Goal: Transaction & Acquisition: Purchase product/service

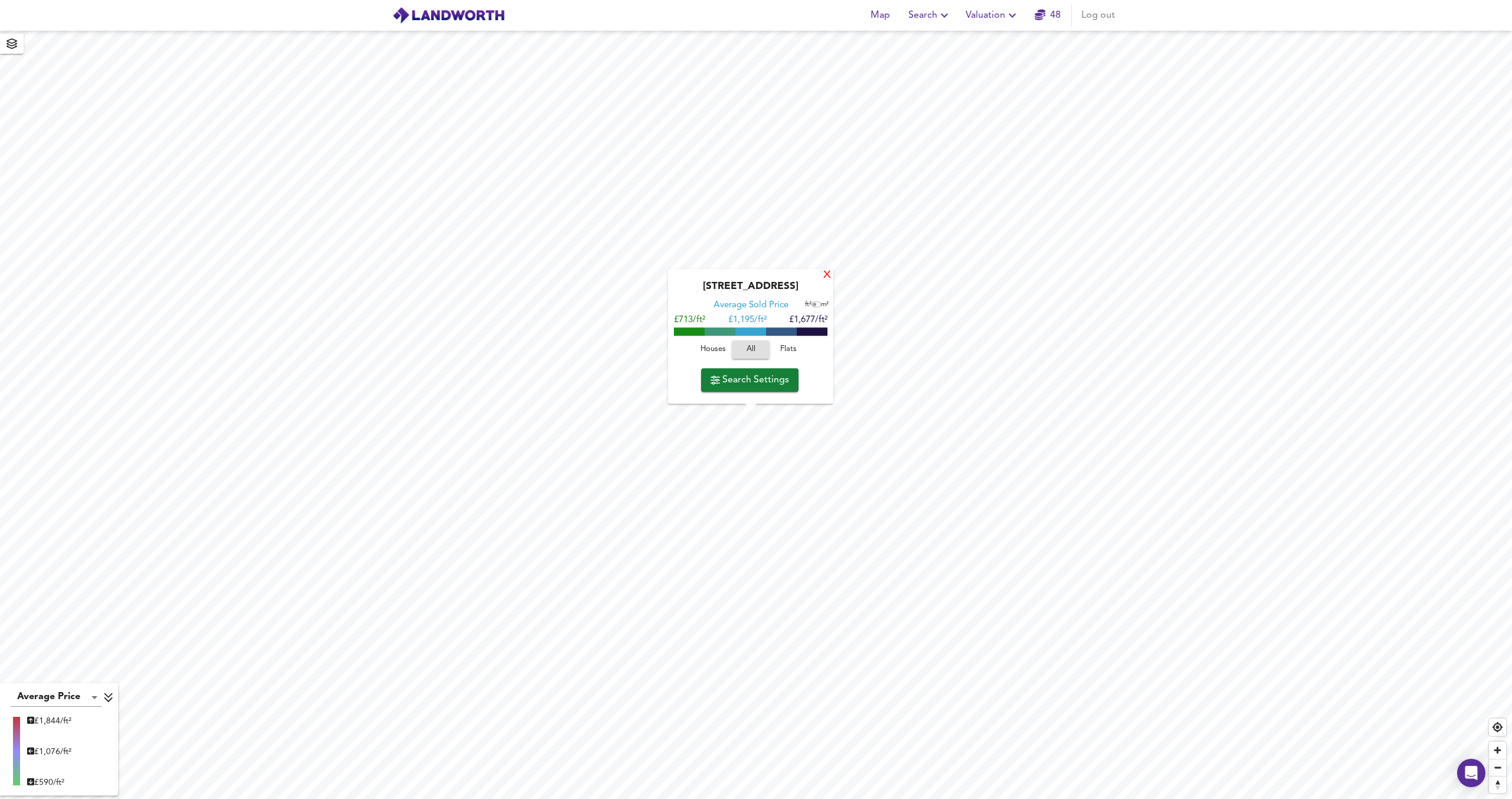
click at [826, 277] on div "X" at bounding box center [827, 275] width 10 height 11
click at [810, 280] on div "Horn Lane, W3 6PP Average Sold Price ft² m² £562/ft² £ 713/ft² £864/ft² Houses …" at bounding box center [741, 339] width 165 height 134
click at [816, 280] on div "X" at bounding box center [818, 279] width 10 height 11
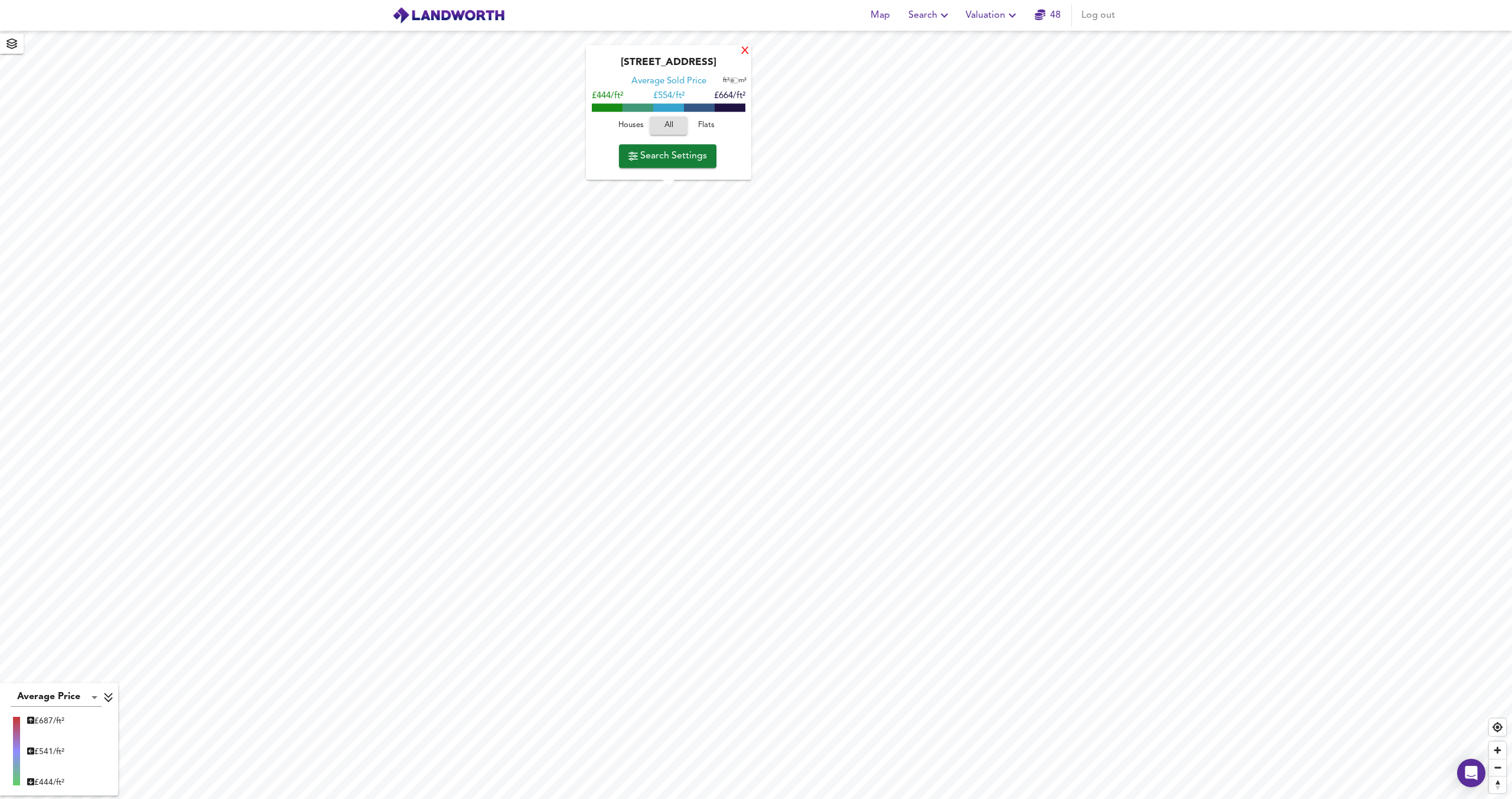
click at [741, 54] on div "X" at bounding box center [745, 51] width 10 height 11
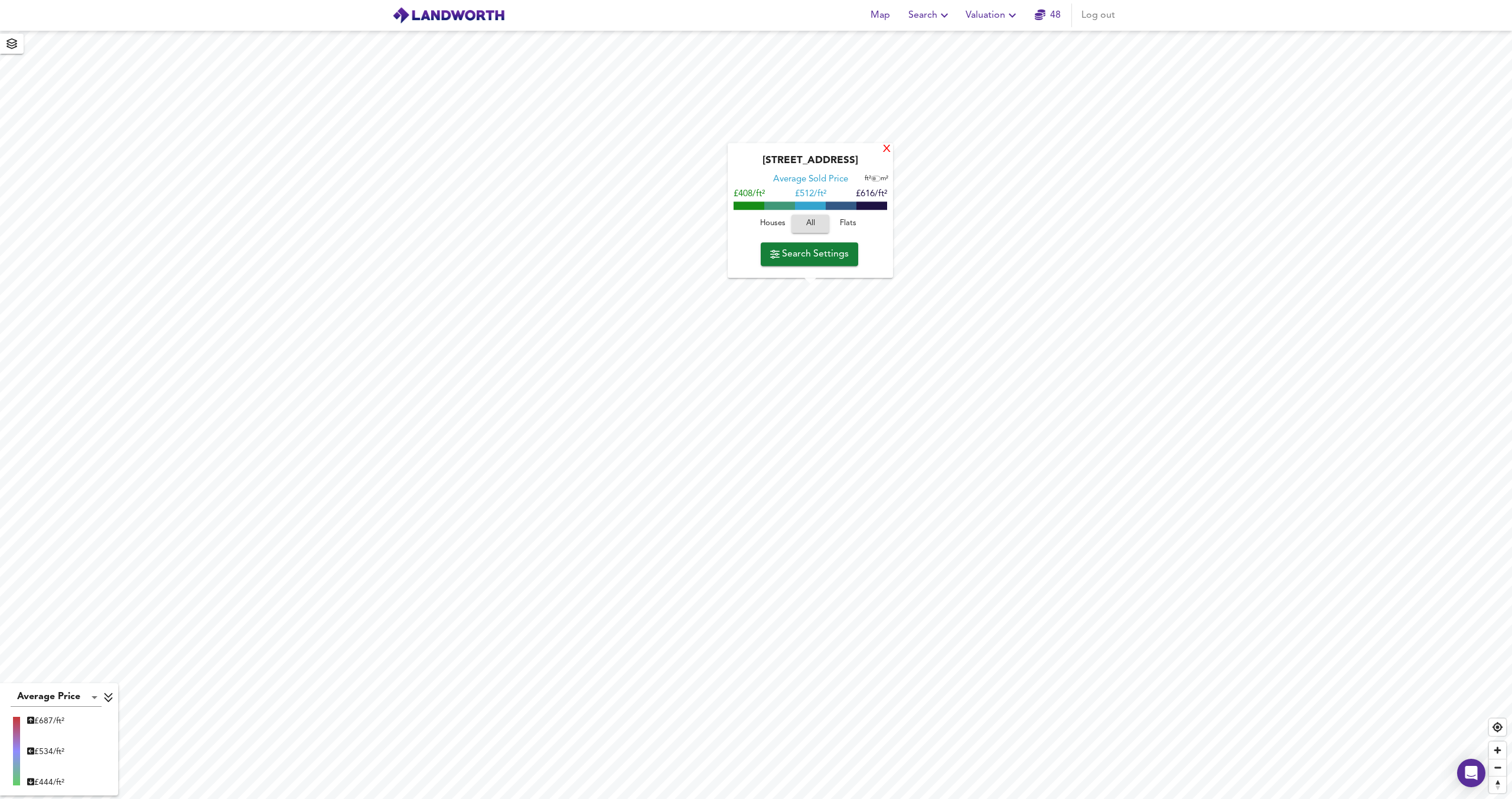
click at [883, 150] on div "X" at bounding box center [886, 150] width 10 height 11
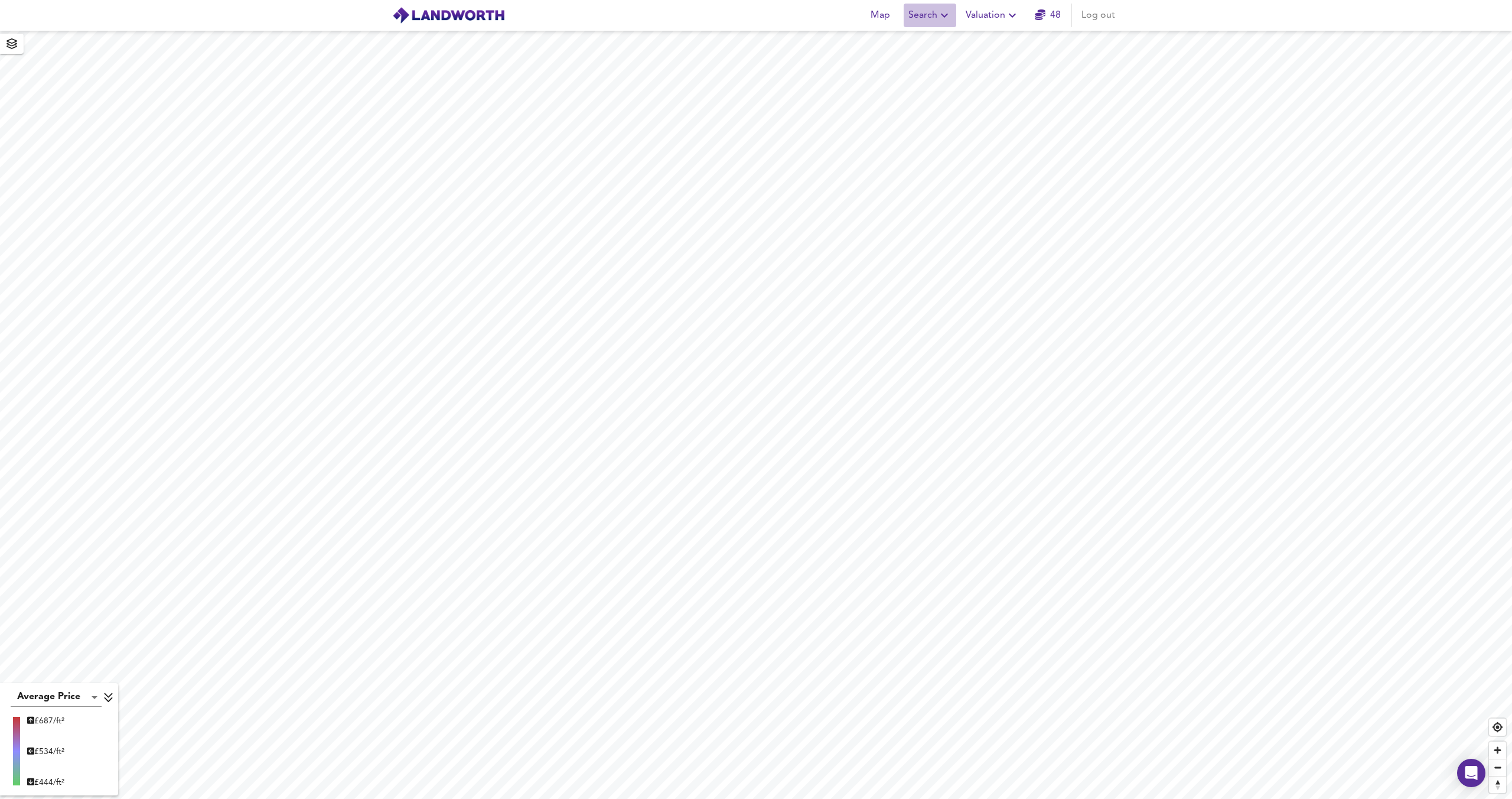
click at [932, 6] on button "Search" at bounding box center [930, 15] width 52 height 23
click at [769, 338] on span "Search Settings" at bounding box center [783, 332] width 78 height 16
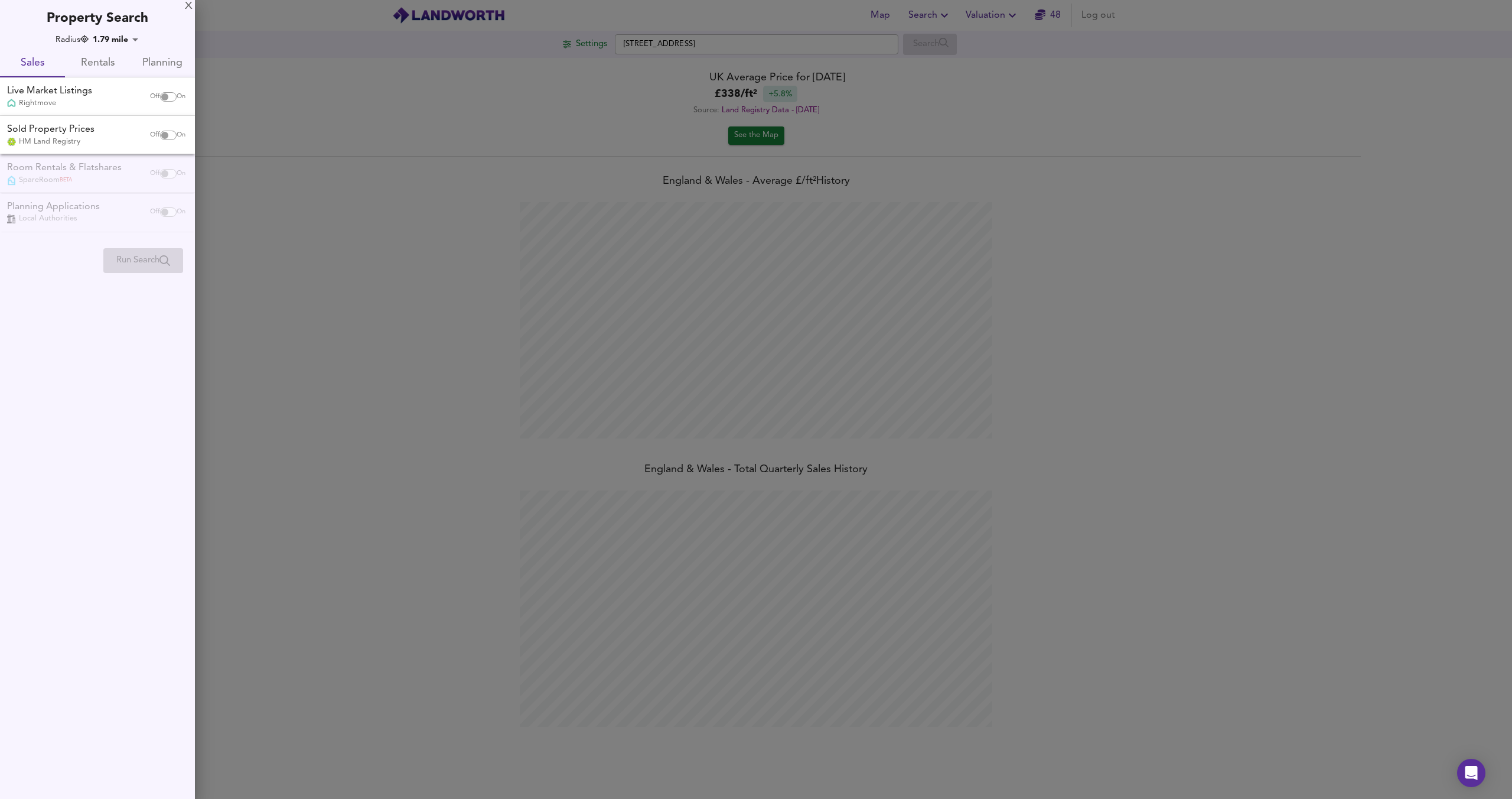
scroll to position [799, 1512]
click at [188, 5] on div "X" at bounding box center [188, 6] width 8 height 8
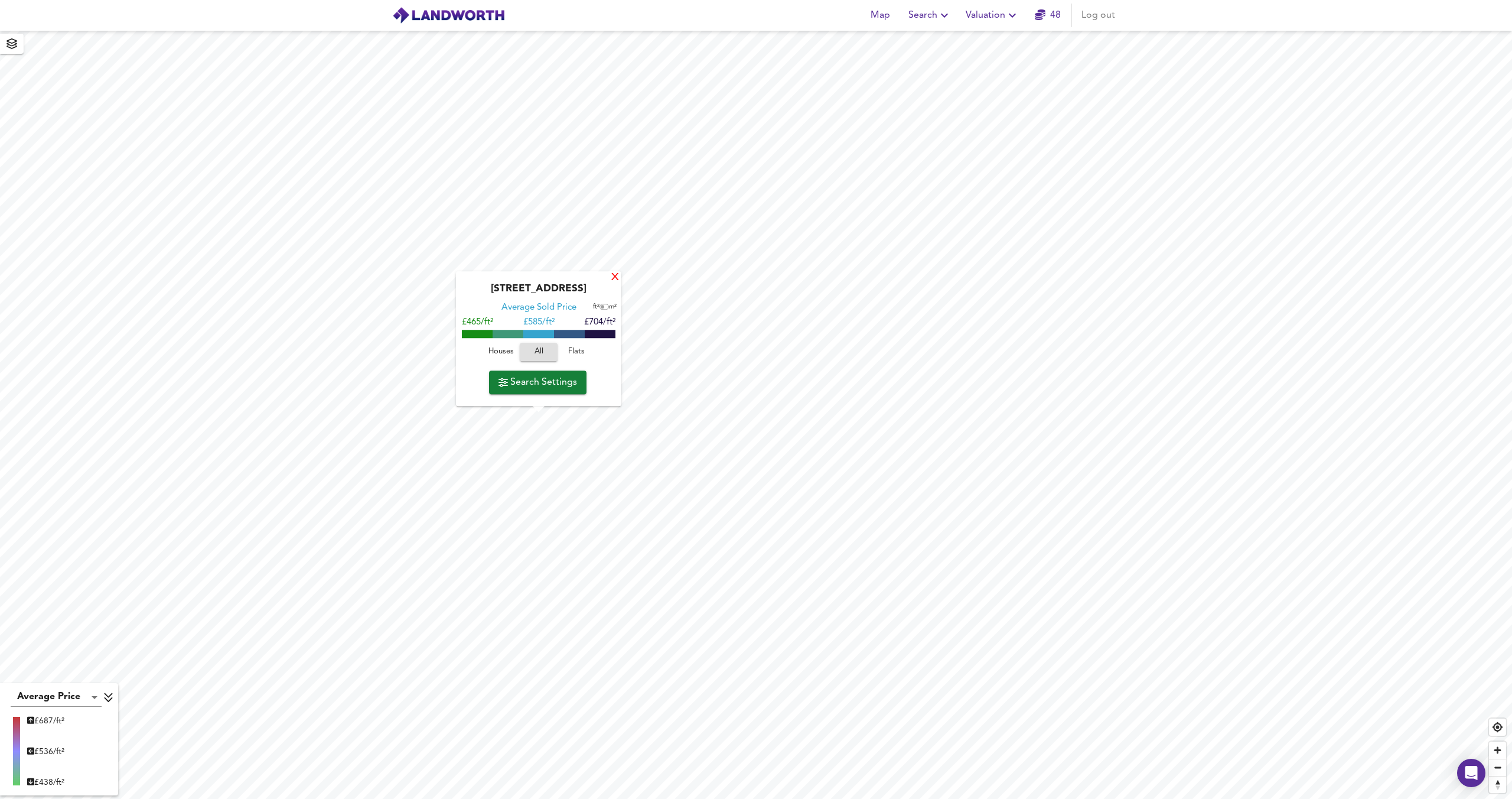
click at [612, 281] on div "X" at bounding box center [615, 278] width 10 height 11
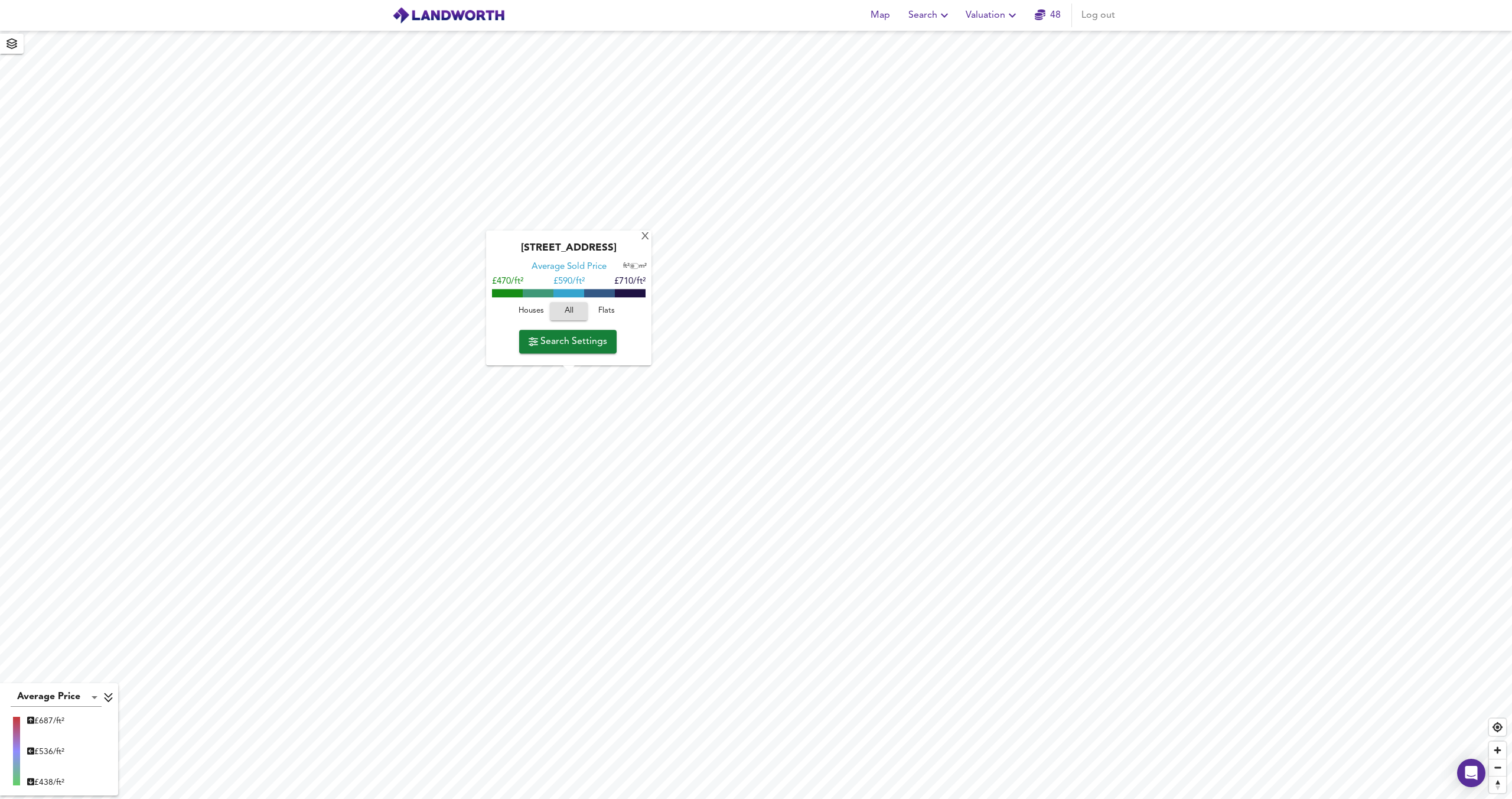
click at [571, 343] on span "Search Settings" at bounding box center [567, 342] width 78 height 16
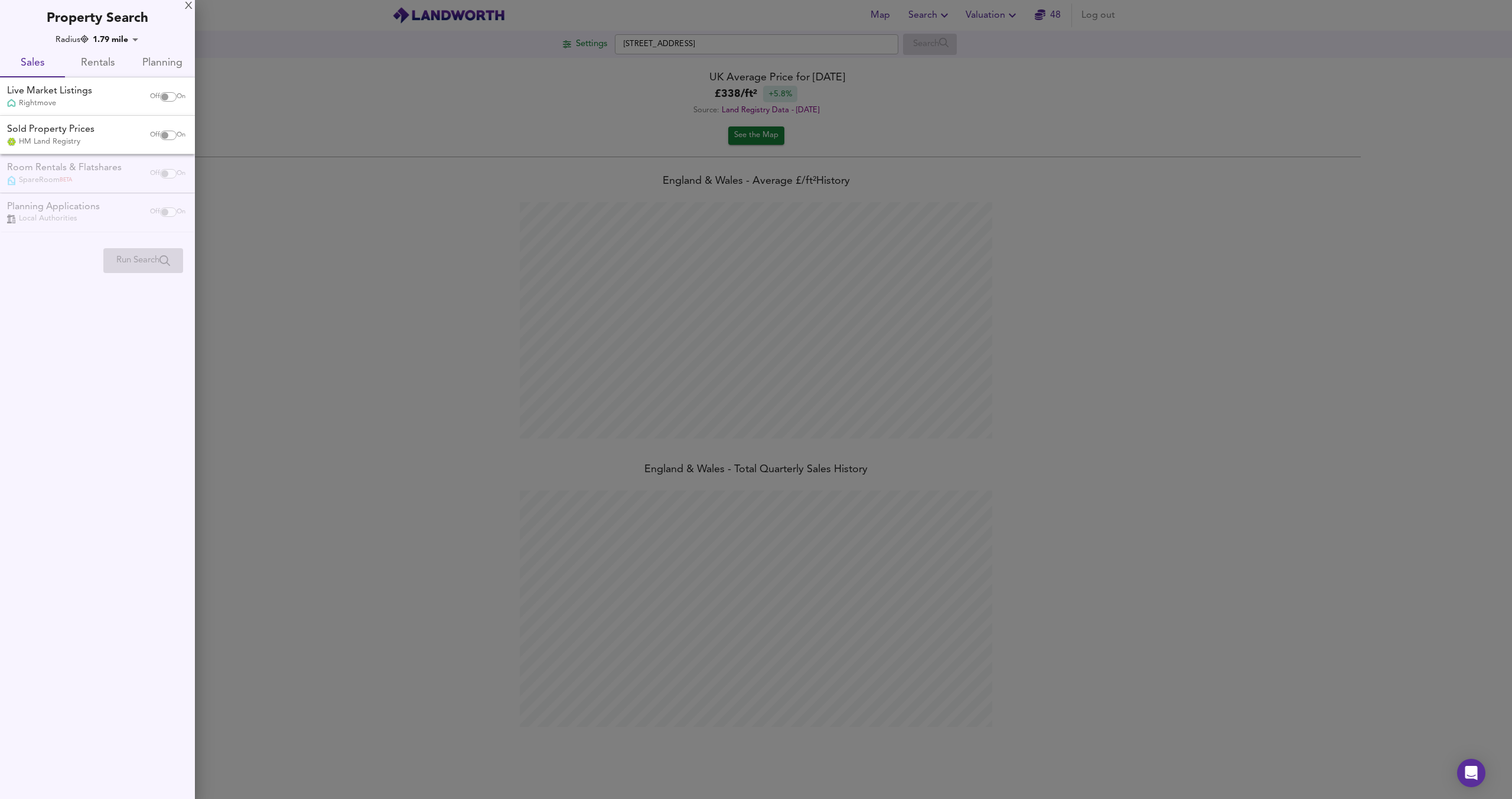
scroll to position [799, 1512]
drag, startPoint x: 163, startPoint y: 107, endPoint x: 164, endPoint y: 100, distance: 7.1
click at [163, 107] on div "Off On" at bounding box center [168, 96] width 50 height 23
checkbox input "true"
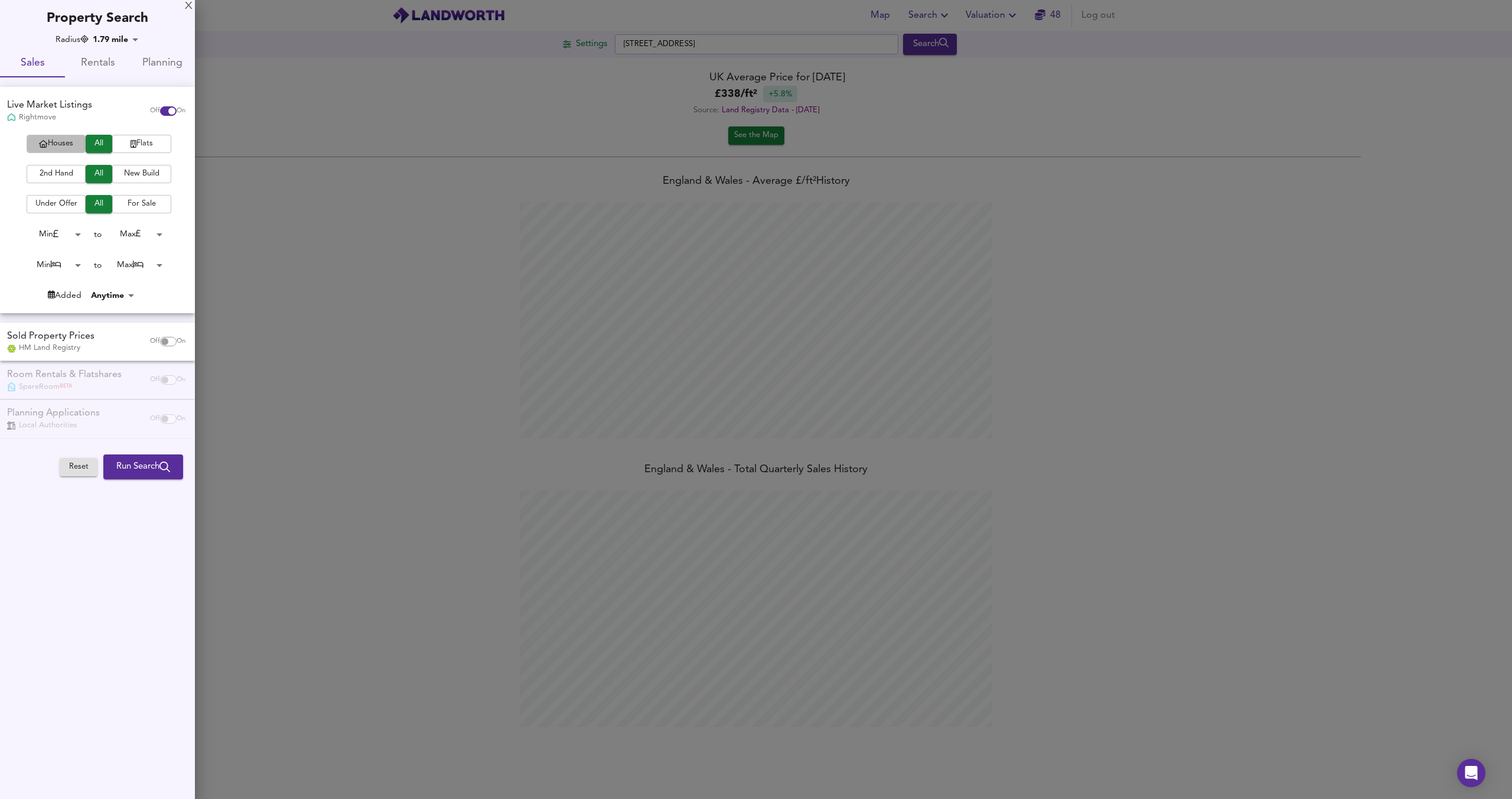
click at [51, 145] on span "Houses" at bounding box center [56, 143] width 47 height 14
drag, startPoint x: 51, startPoint y: 145, endPoint x: 117, endPoint y: 145, distance: 66.0
click at [51, 145] on span "Houses" at bounding box center [56, 143] width 47 height 14
click at [146, 145] on span "Flats" at bounding box center [142, 143] width 47 height 14
drag, startPoint x: 39, startPoint y: 178, endPoint x: 45, endPoint y: 184, distance: 8.5
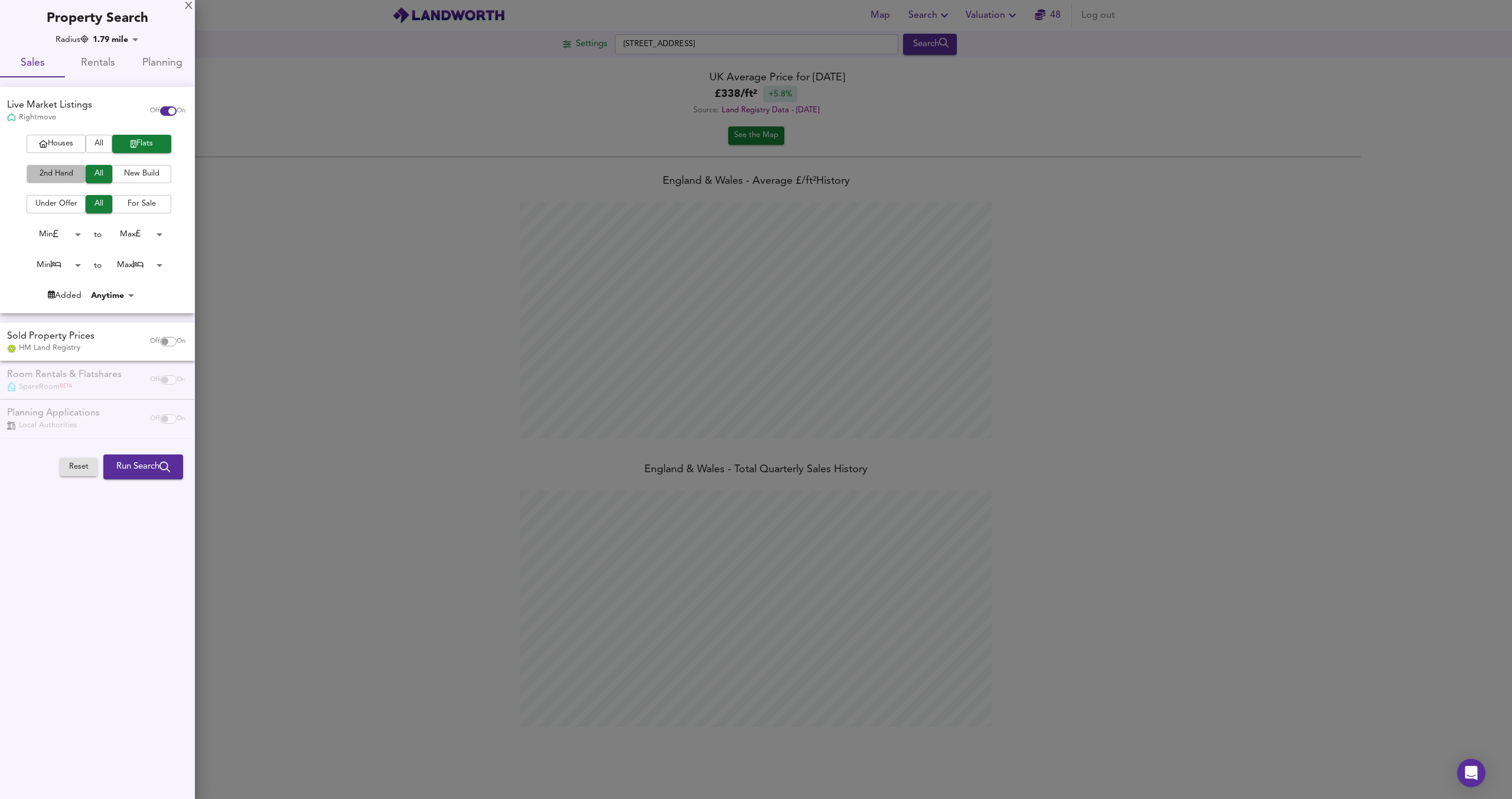
click at [39, 178] on span "2nd Hand" at bounding box center [56, 173] width 47 height 14
click at [119, 197] on span "For Sale" at bounding box center [142, 204] width 47 height 14
click at [56, 228] on body "Map Search Valuation 48 Log out Settings Camrose Avenue, HA8 6AH Search Average…" at bounding box center [756, 400] width 1512 height 799
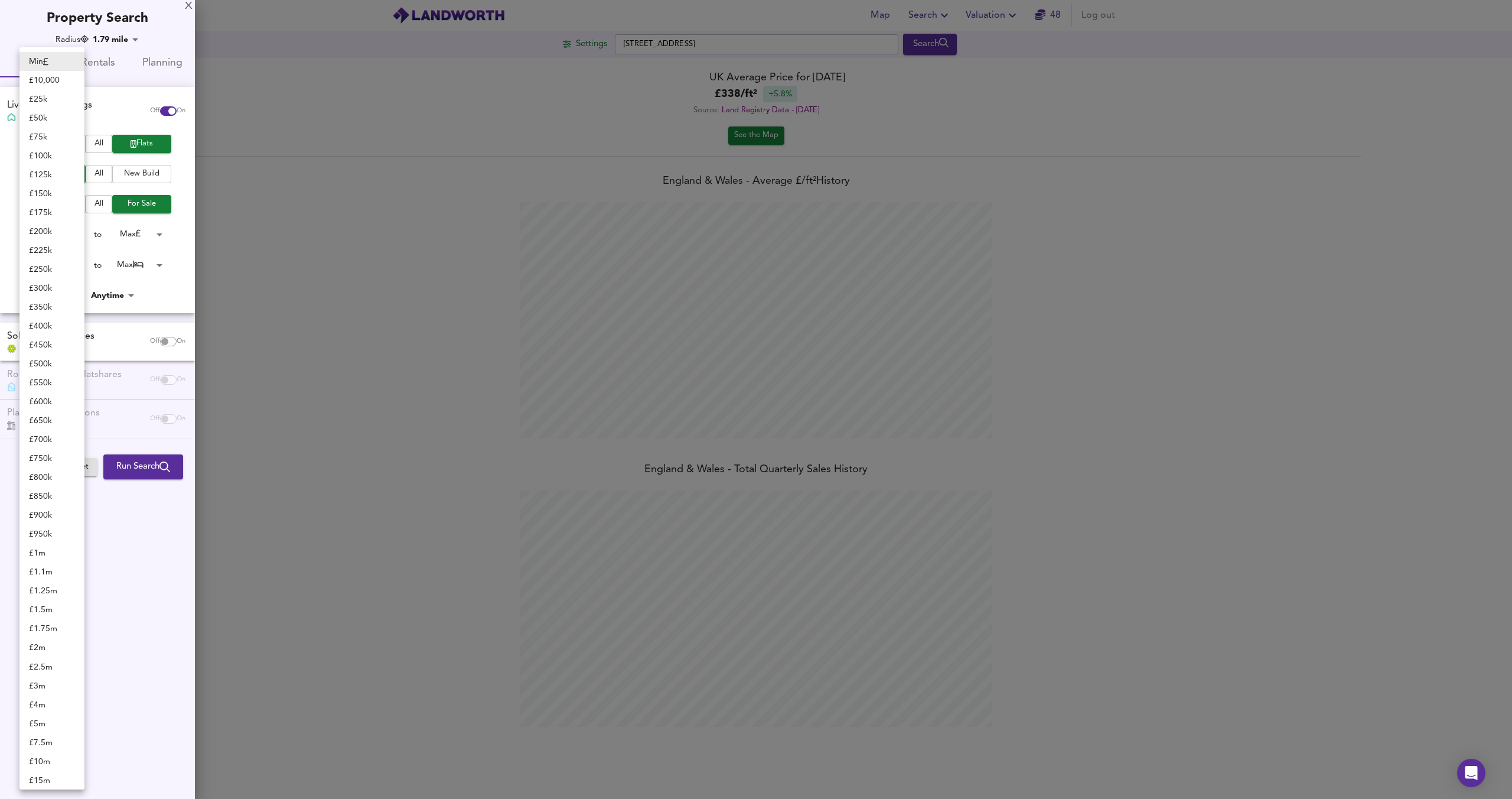
scroll to position [3, 0]
click at [47, 191] on li "£ 150k" at bounding box center [52, 190] width 65 height 19
type input "150000"
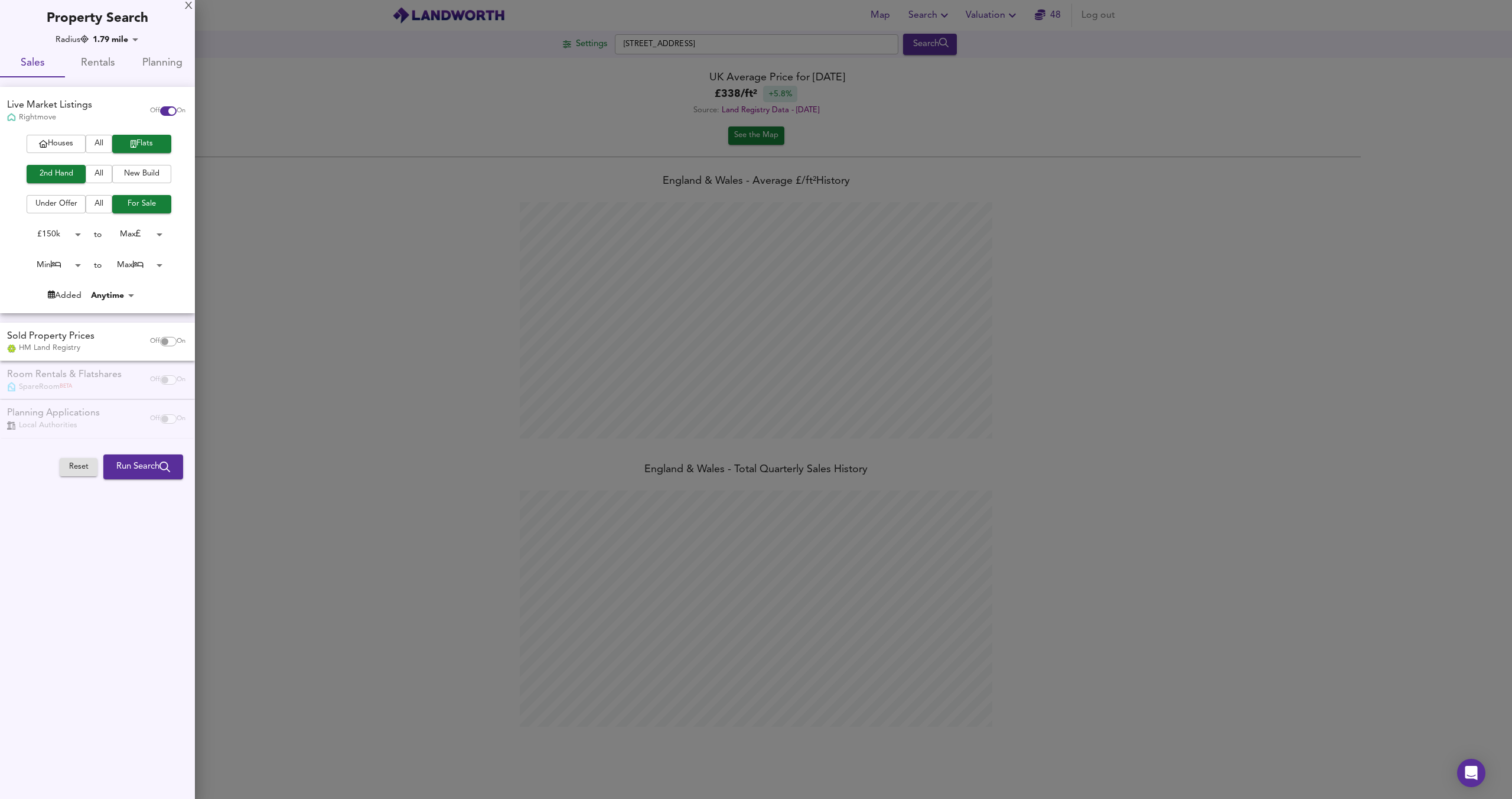
click at [153, 229] on body "Map Search Valuation 48 Log out Settings Camrose Avenue, HA8 6AH Search Average…" at bounding box center [756, 400] width 1512 height 799
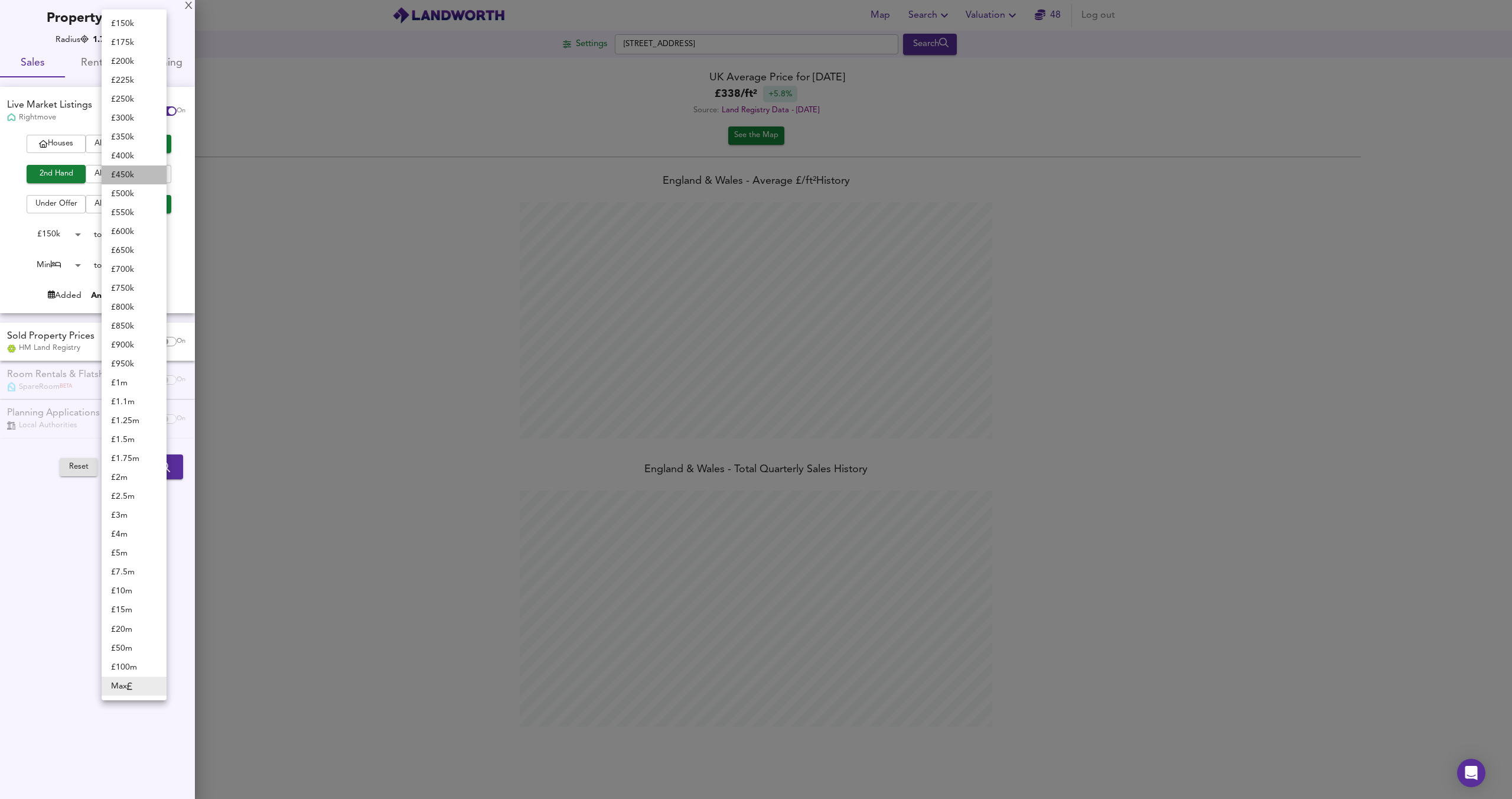
click at [127, 167] on li "£ 450k" at bounding box center [134, 174] width 65 height 19
type input "450000"
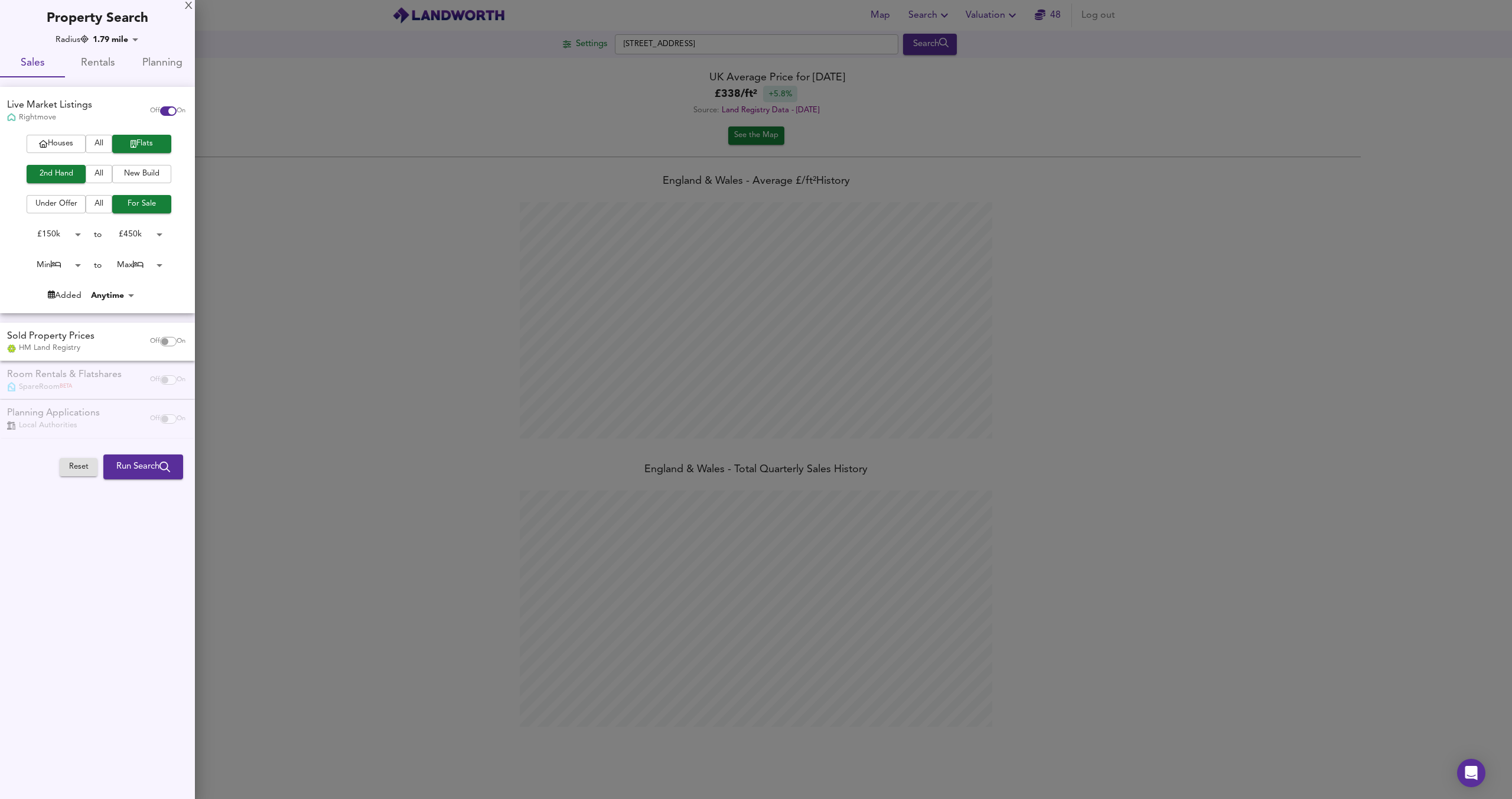
click at [76, 265] on body "Map Search Valuation 48 Log out Settings Camrose Avenue, HA8 6AH Search Average…" at bounding box center [756, 400] width 1512 height 799
click at [54, 285] on li "1 Bed" at bounding box center [52, 284] width 65 height 19
type input "1"
click at [142, 260] on body "Map Search Valuation 48 Log out Settings Camrose Avenue, HA8 6AH Search Average…" at bounding box center [756, 400] width 1512 height 799
click at [139, 81] on li "1 Bed" at bounding box center [134, 76] width 65 height 19
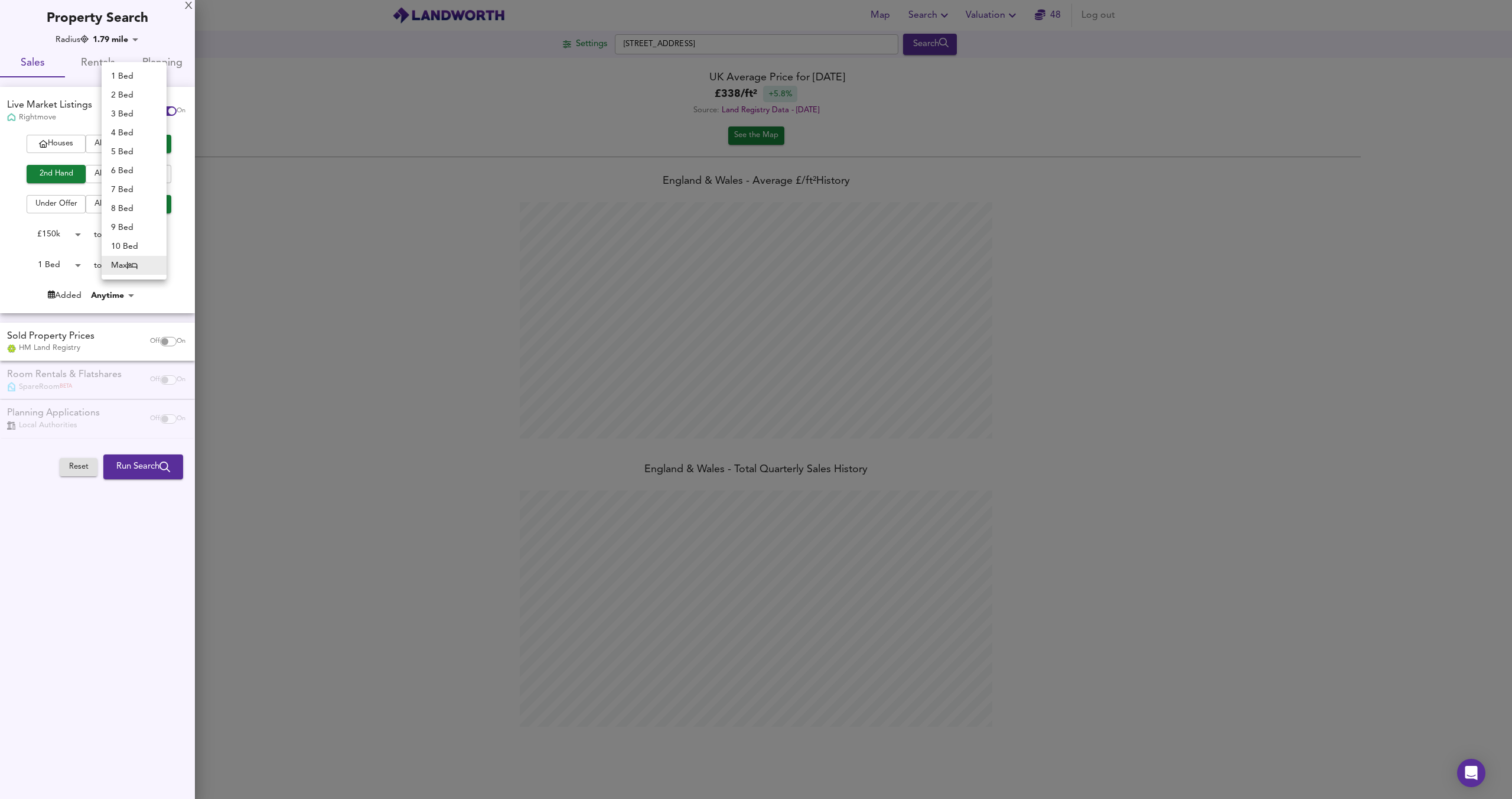
type input "1"
click at [151, 469] on span "Run Search" at bounding box center [143, 466] width 54 height 15
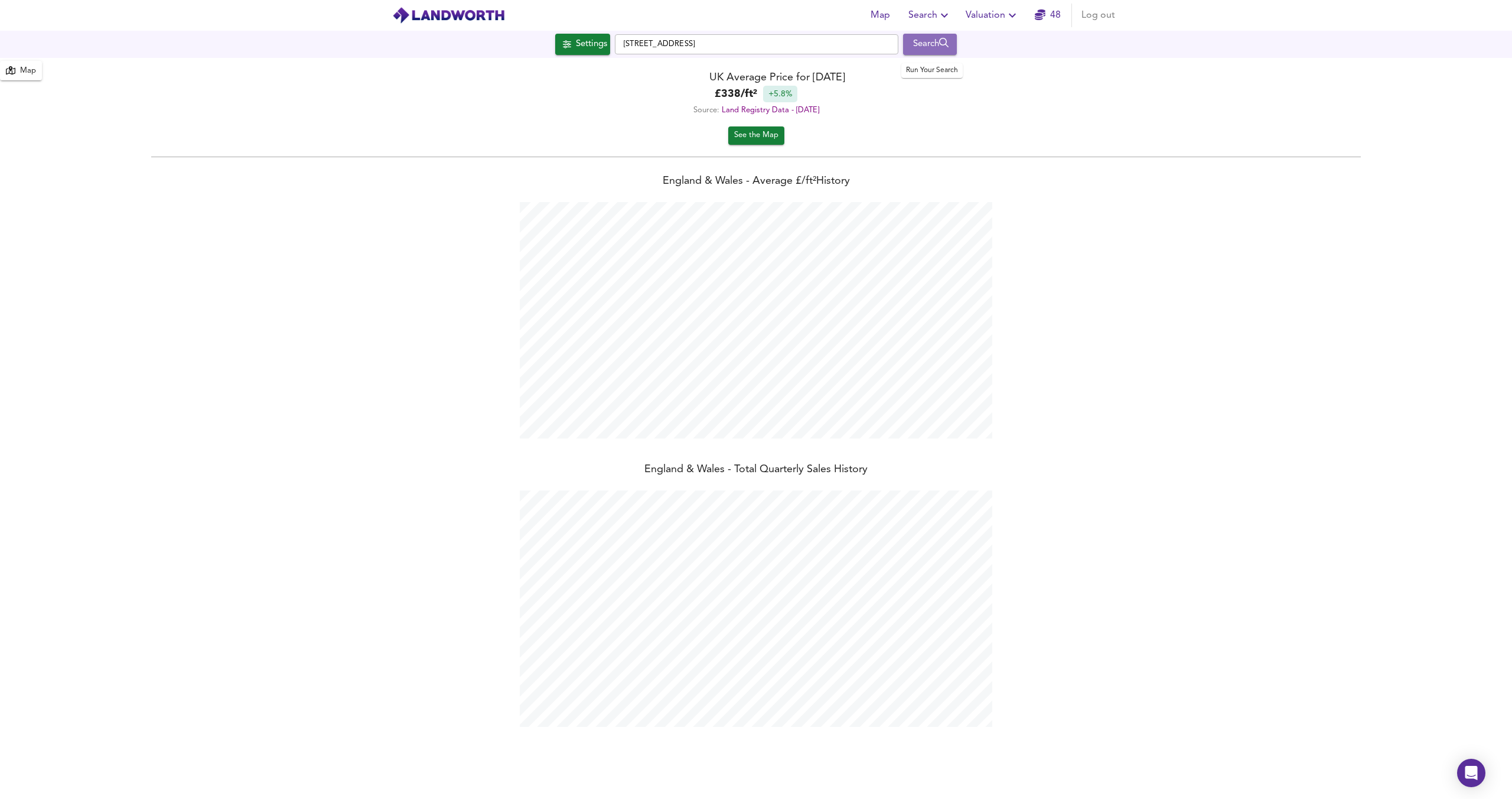
scroll to position [799, 1512]
click at [912, 38] on div "Search" at bounding box center [930, 44] width 48 height 15
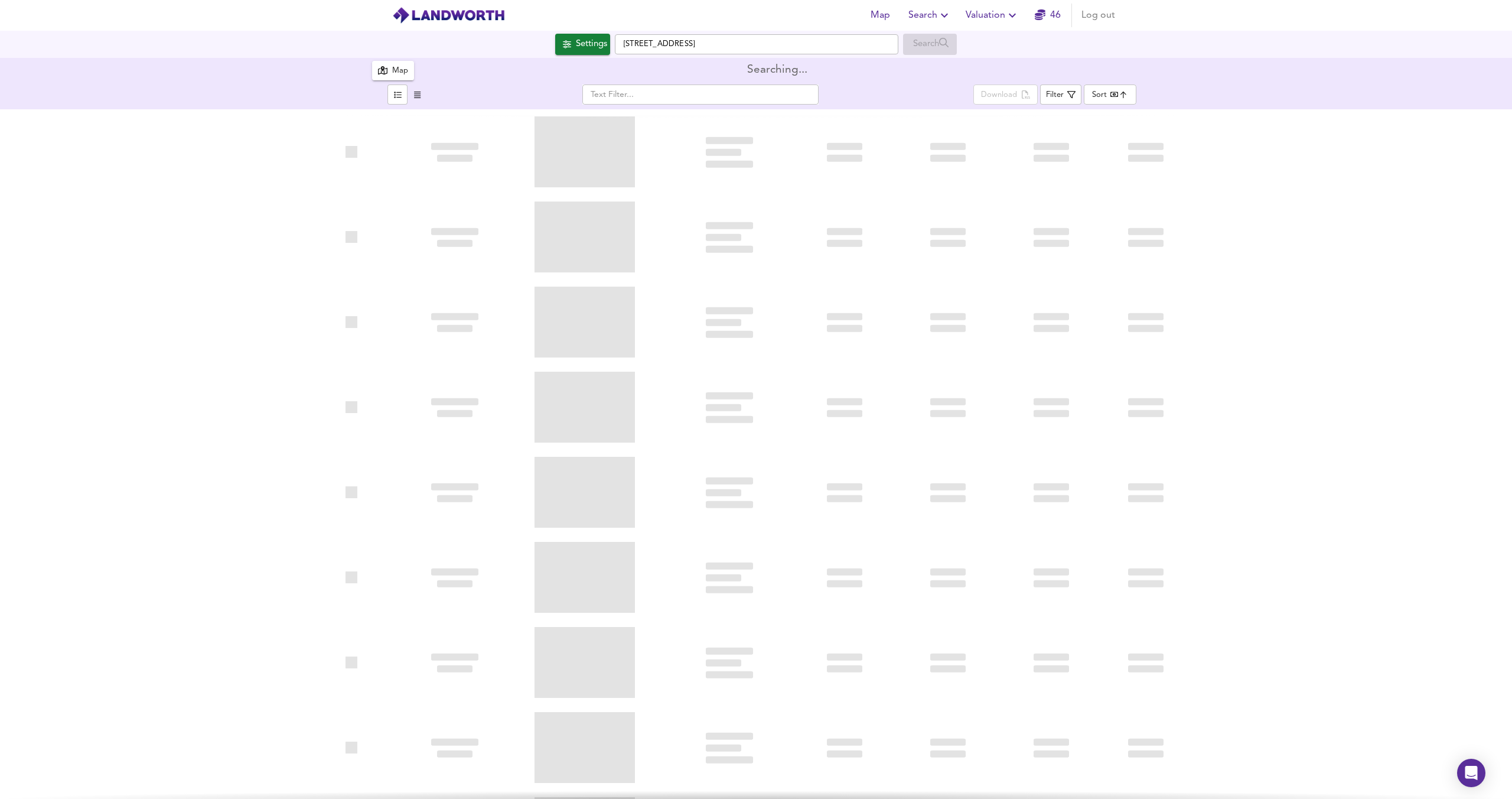
type input "bestdeal"
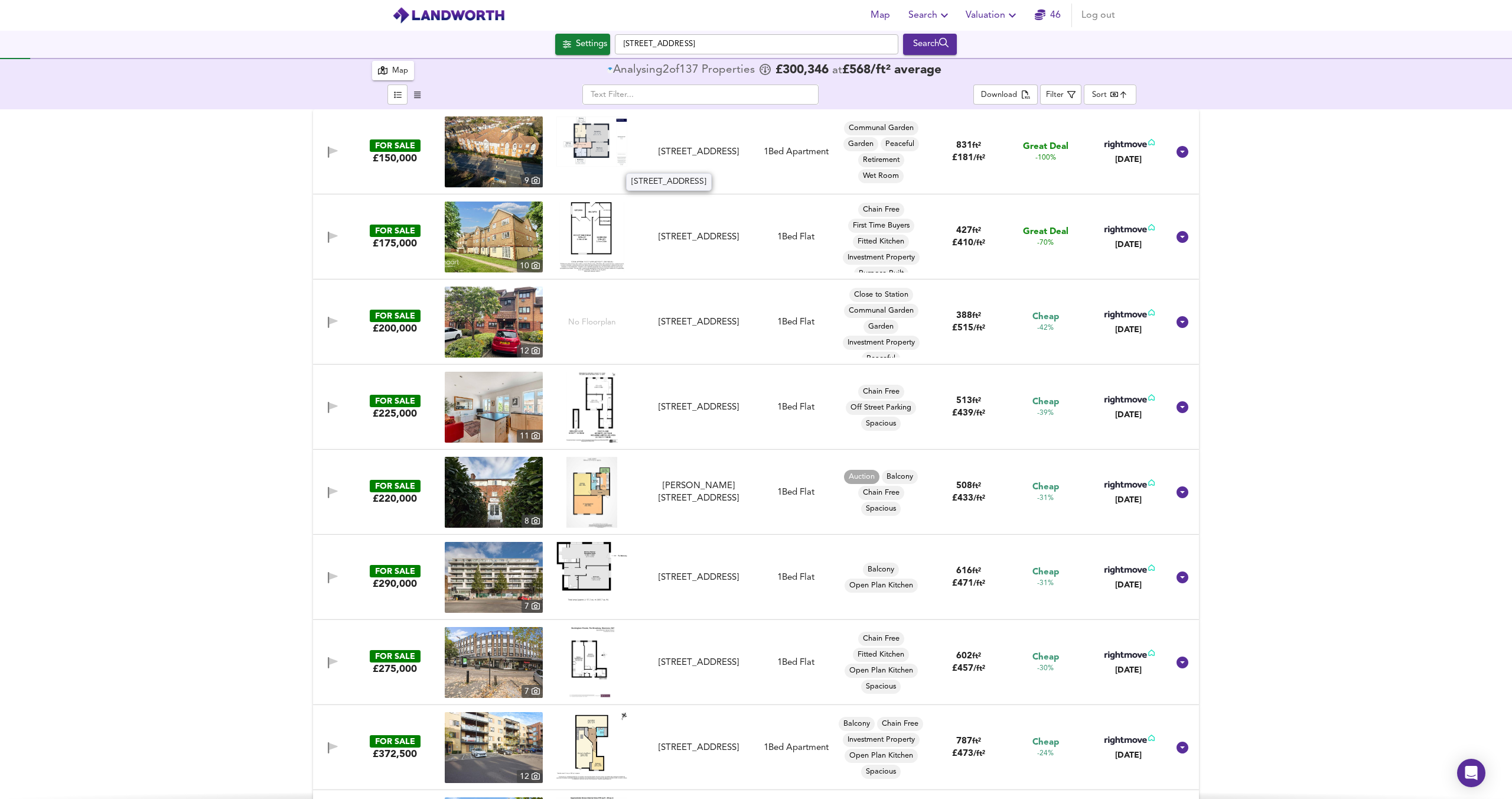
checkbox input "false"
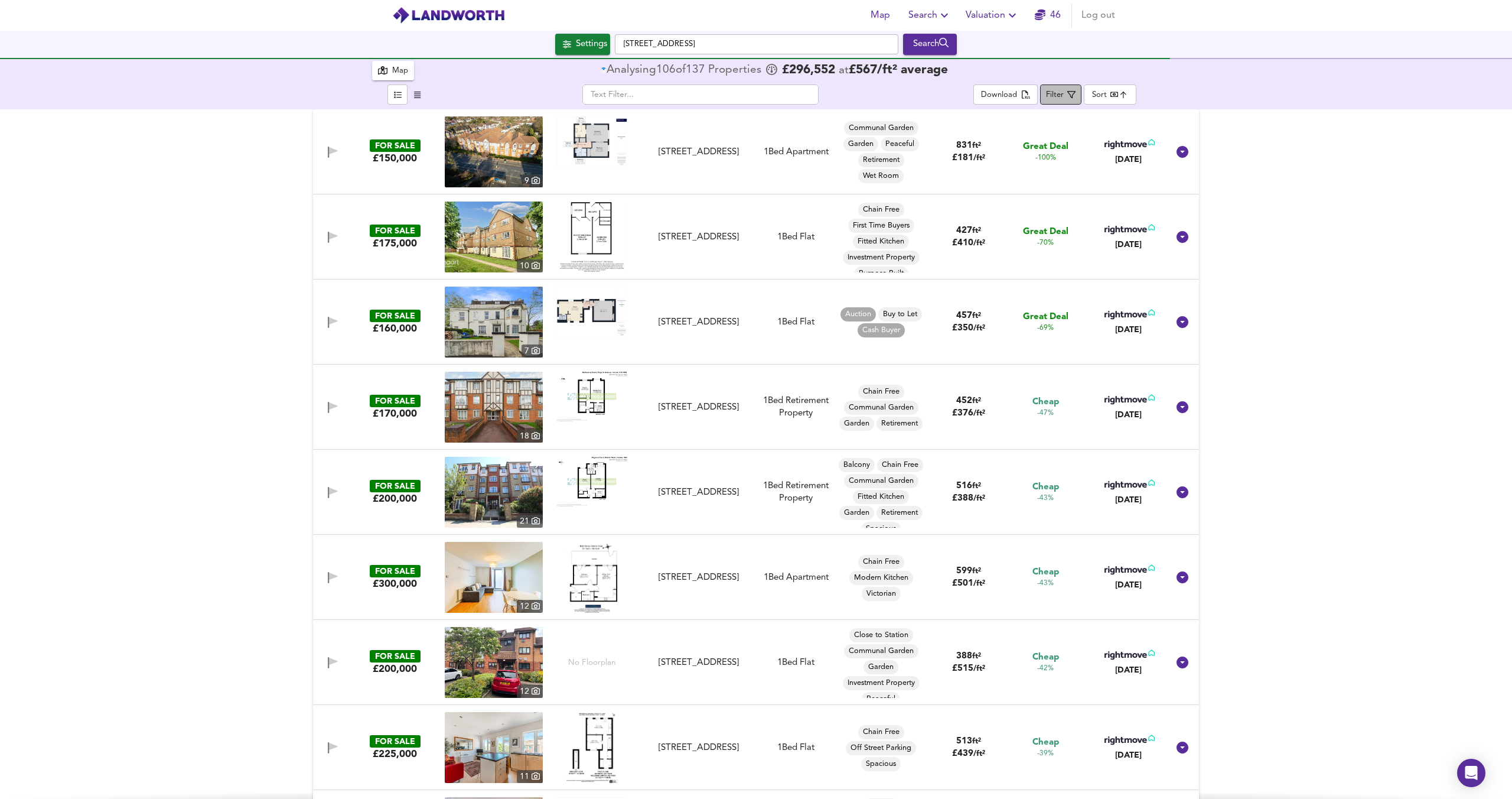
click at [1066, 94] on span "Filter" at bounding box center [1060, 95] width 30 height 14
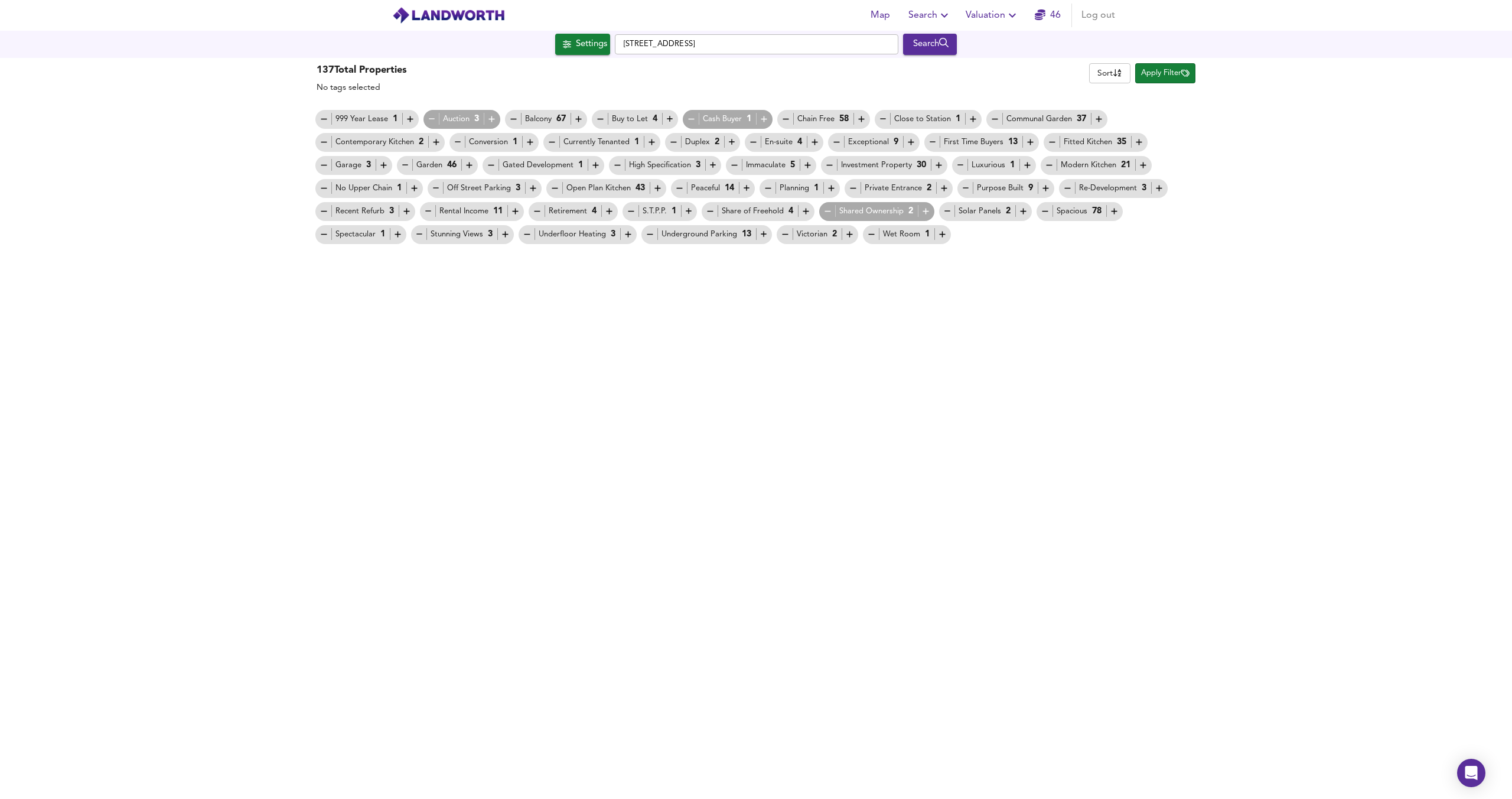
click at [544, 212] on div "Retirement 4" at bounding box center [573, 211] width 82 height 13
click at [537, 212] on icon "button" at bounding box center [536, 211] width 10 height 10
click at [430, 117] on icon "button" at bounding box center [432, 118] width 10 height 10
click at [550, 187] on icon "button" at bounding box center [554, 188] width 10 height 10
click at [827, 216] on icon "button" at bounding box center [828, 211] width 10 height 10
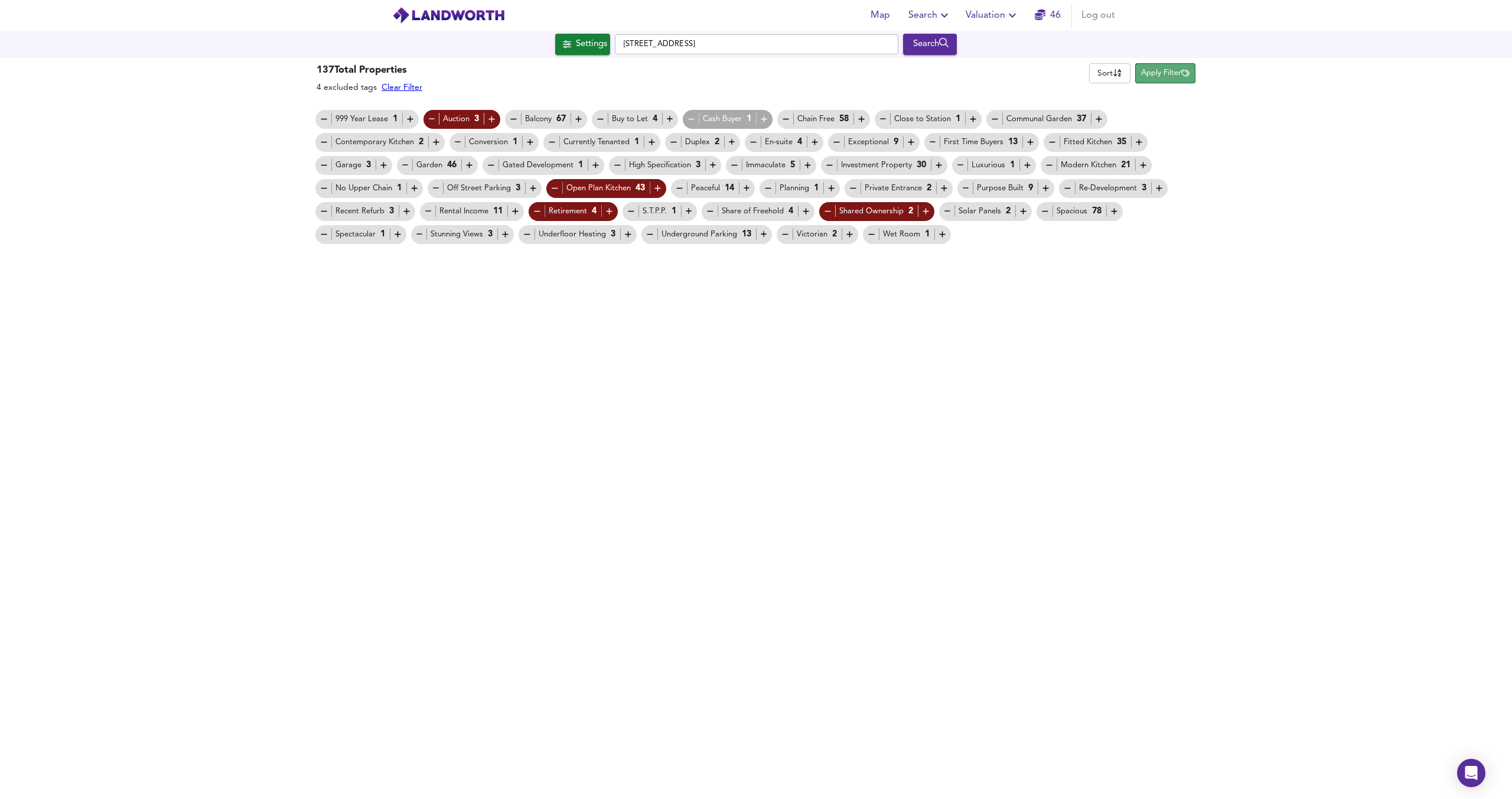
click at [1171, 73] on span "Apply Filter" at bounding box center [1166, 73] width 49 height 14
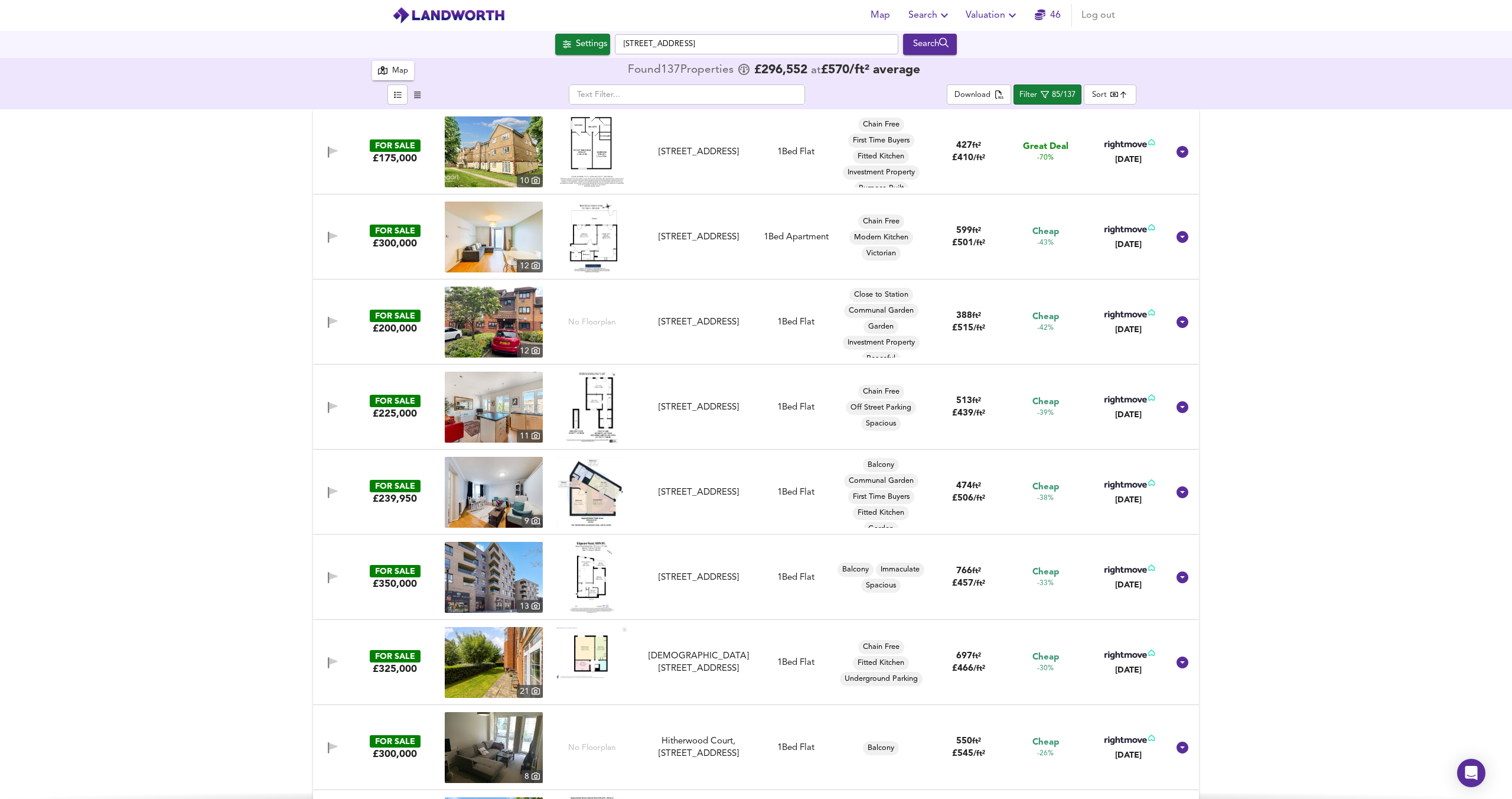
click at [593, 503] on img at bounding box center [591, 491] width 69 height 71
click at [677, 486] on div "Rusper Close, Stanmore, HA7 4QD" at bounding box center [698, 492] width 105 height 13
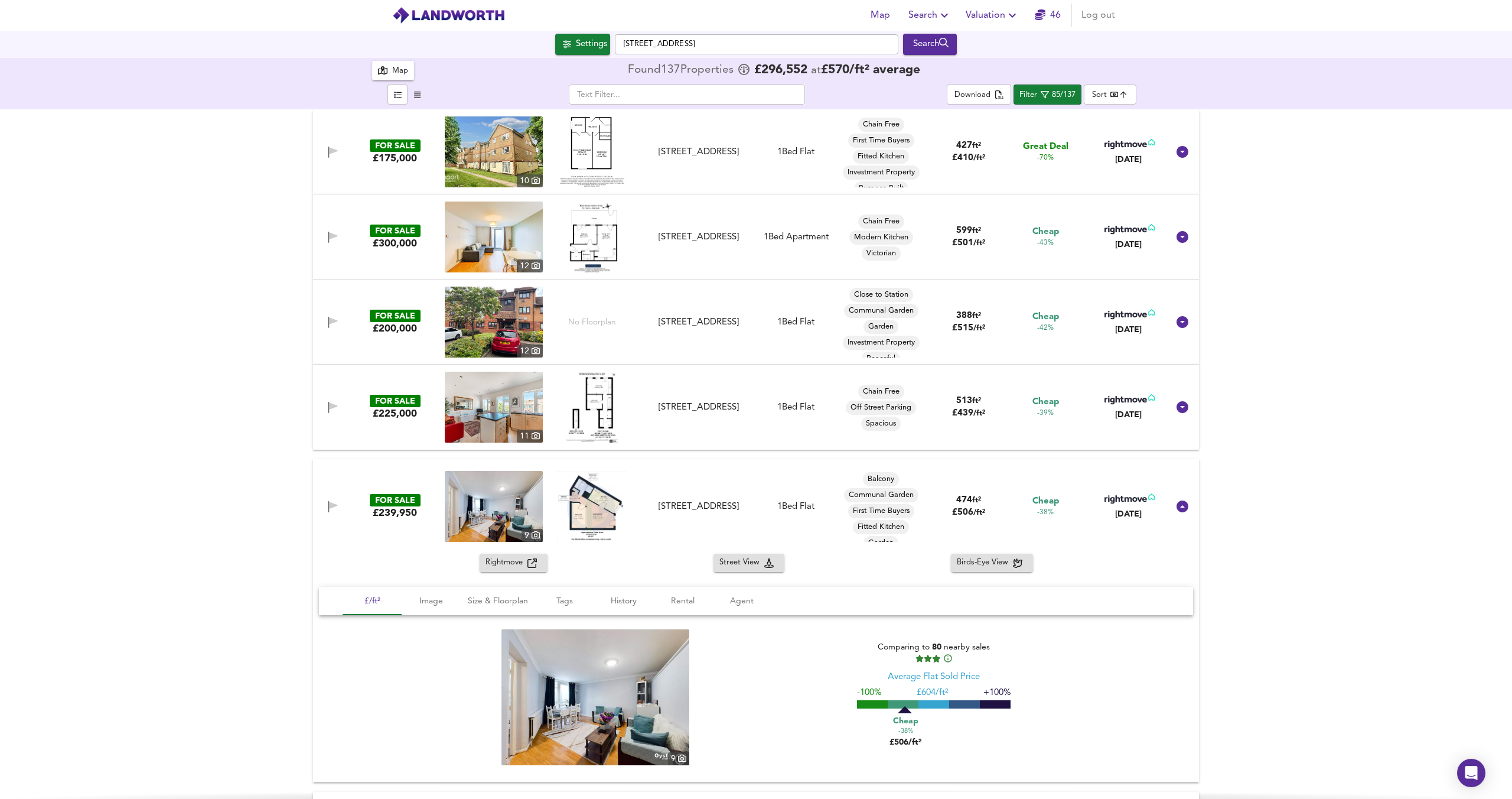
click at [517, 504] on img at bounding box center [493, 506] width 98 height 71
click at [1106, 99] on body "Map Search Valuation 46 Log out Settings Camrose Avenue, HA8 6AH Search 9 137 R…" at bounding box center [756, 400] width 1512 height 799
click at [1113, 227] on li "Biggest Size" at bounding box center [1132, 226] width 95 height 19
type input "biggest"
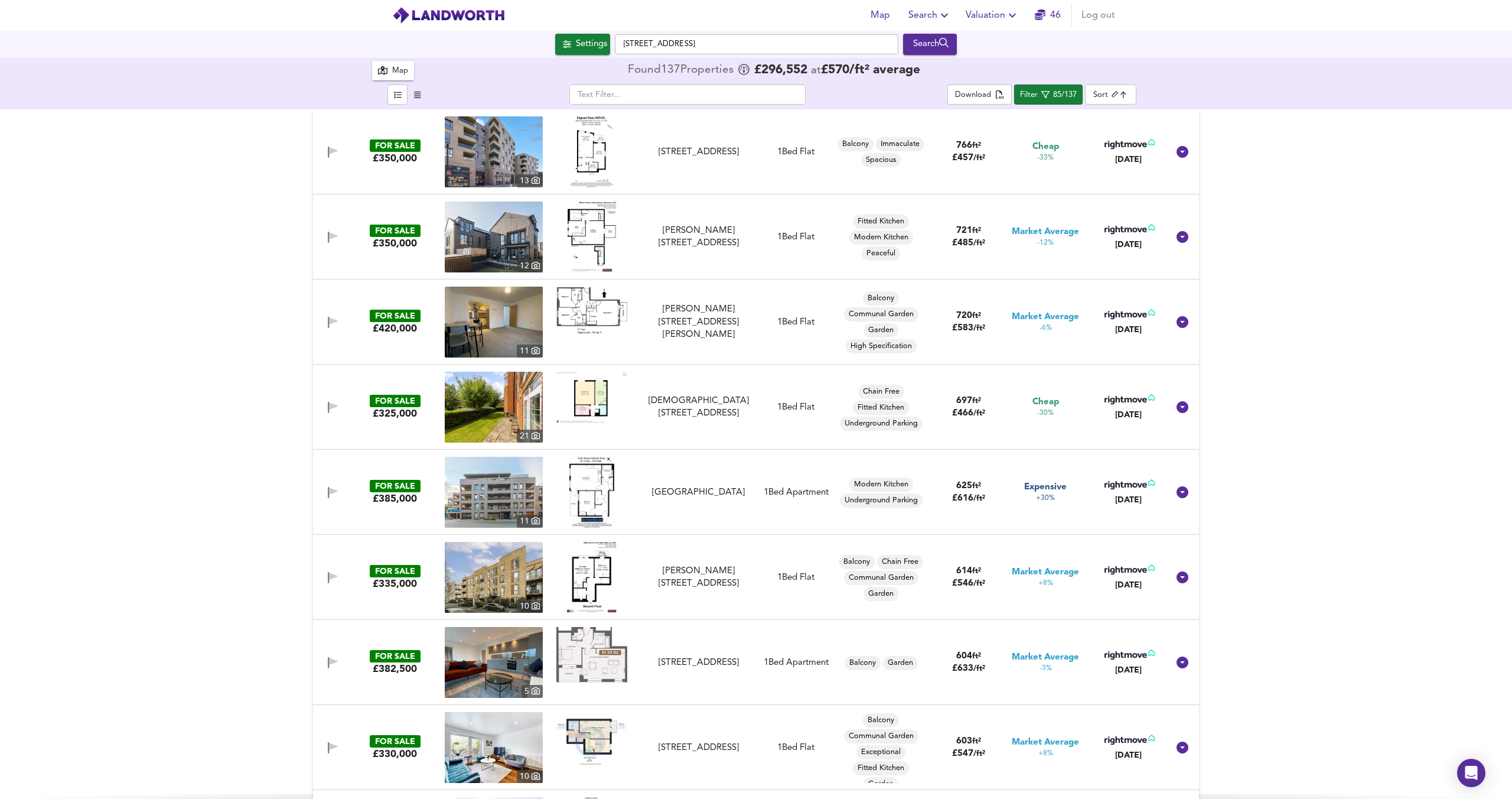
click at [594, 319] on img at bounding box center [591, 310] width 71 height 47
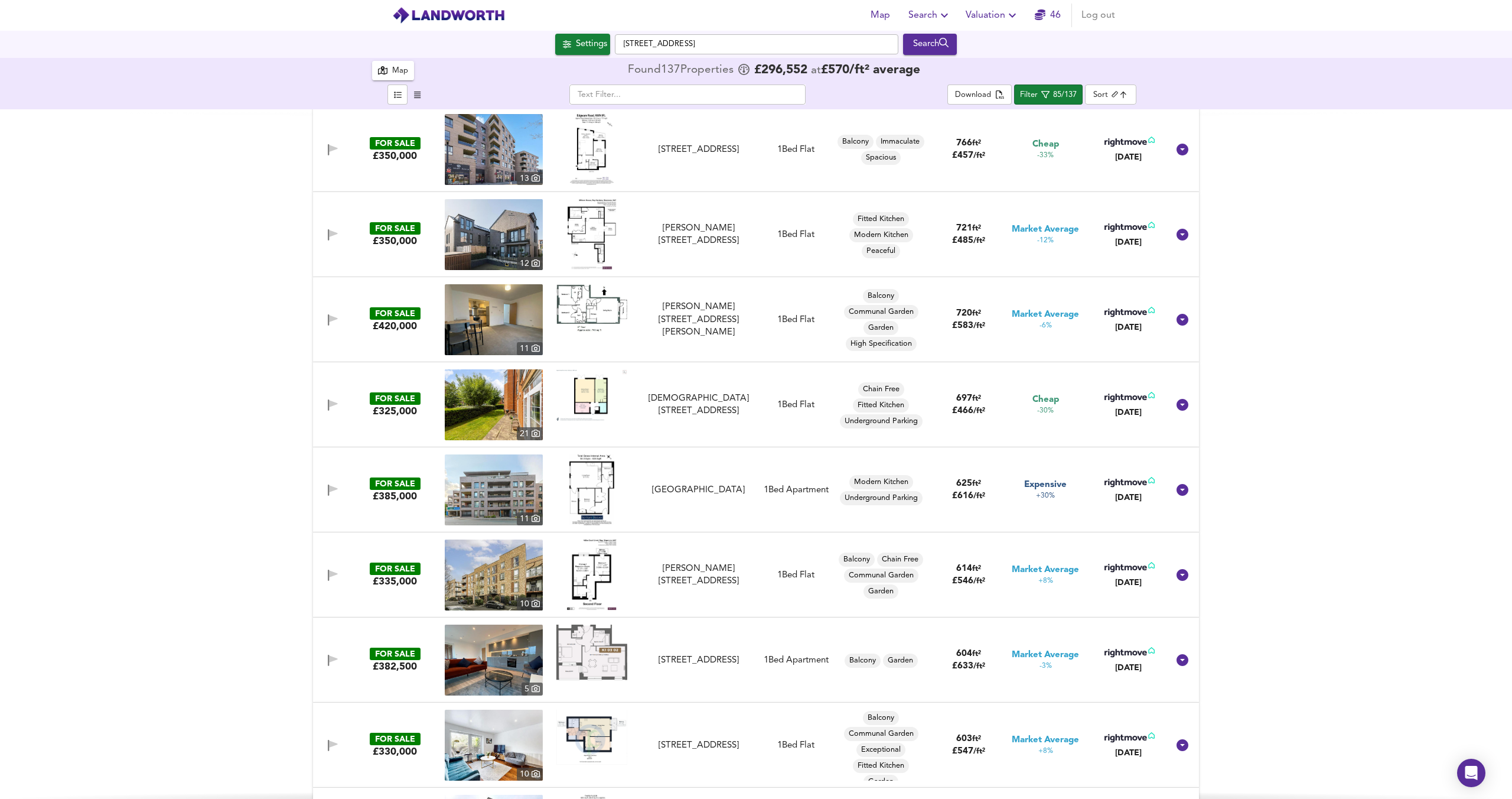
click at [590, 391] on img at bounding box center [591, 394] width 71 height 51
click at [495, 405] on img at bounding box center [493, 404] width 98 height 71
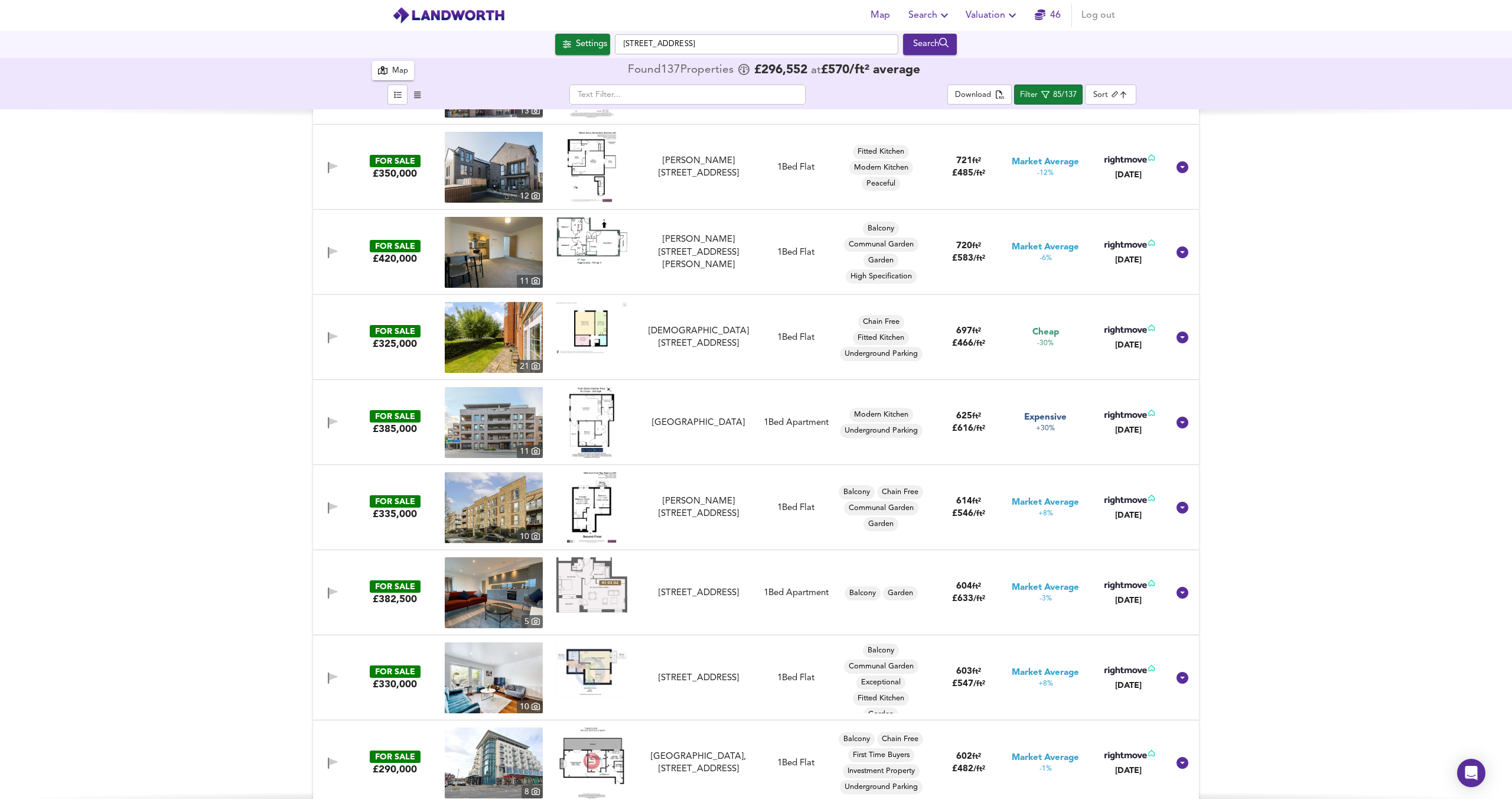
scroll to position [71, 0]
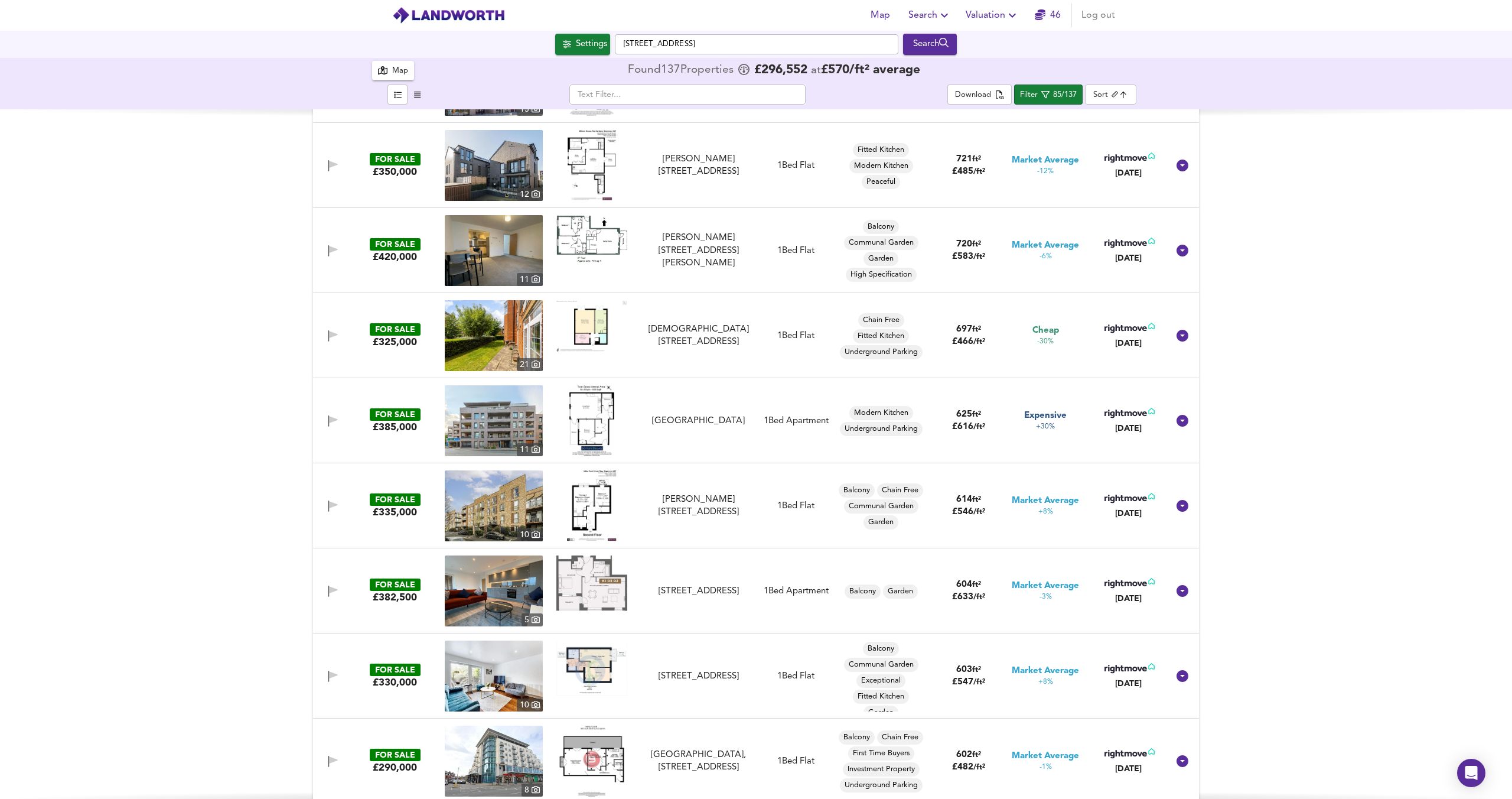
click at [590, 671] on img at bounding box center [591, 667] width 71 height 55
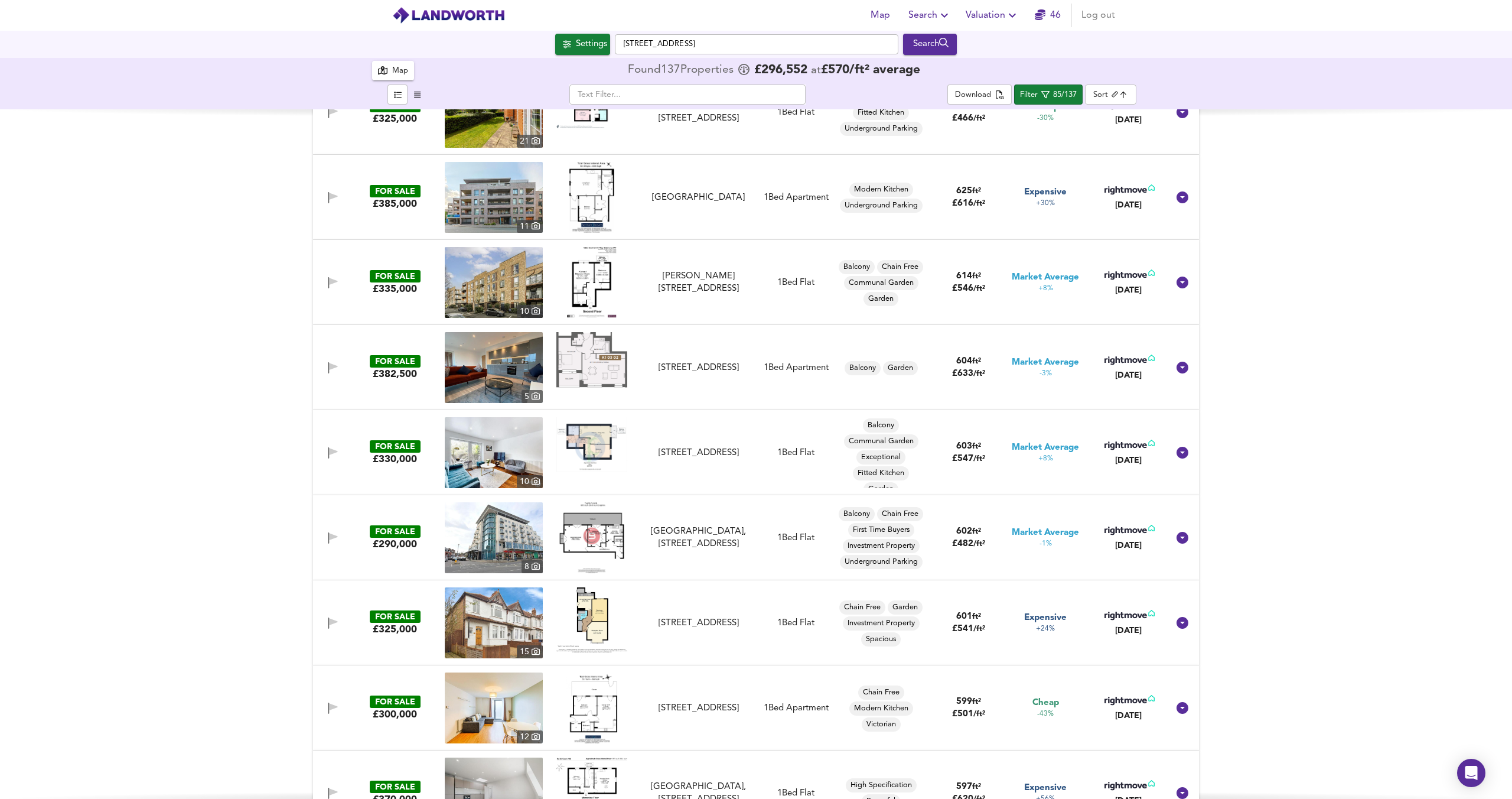
scroll to position [296, 0]
click at [593, 611] on img at bounding box center [591, 620] width 71 height 65
click at [507, 609] on img at bounding box center [493, 622] width 98 height 71
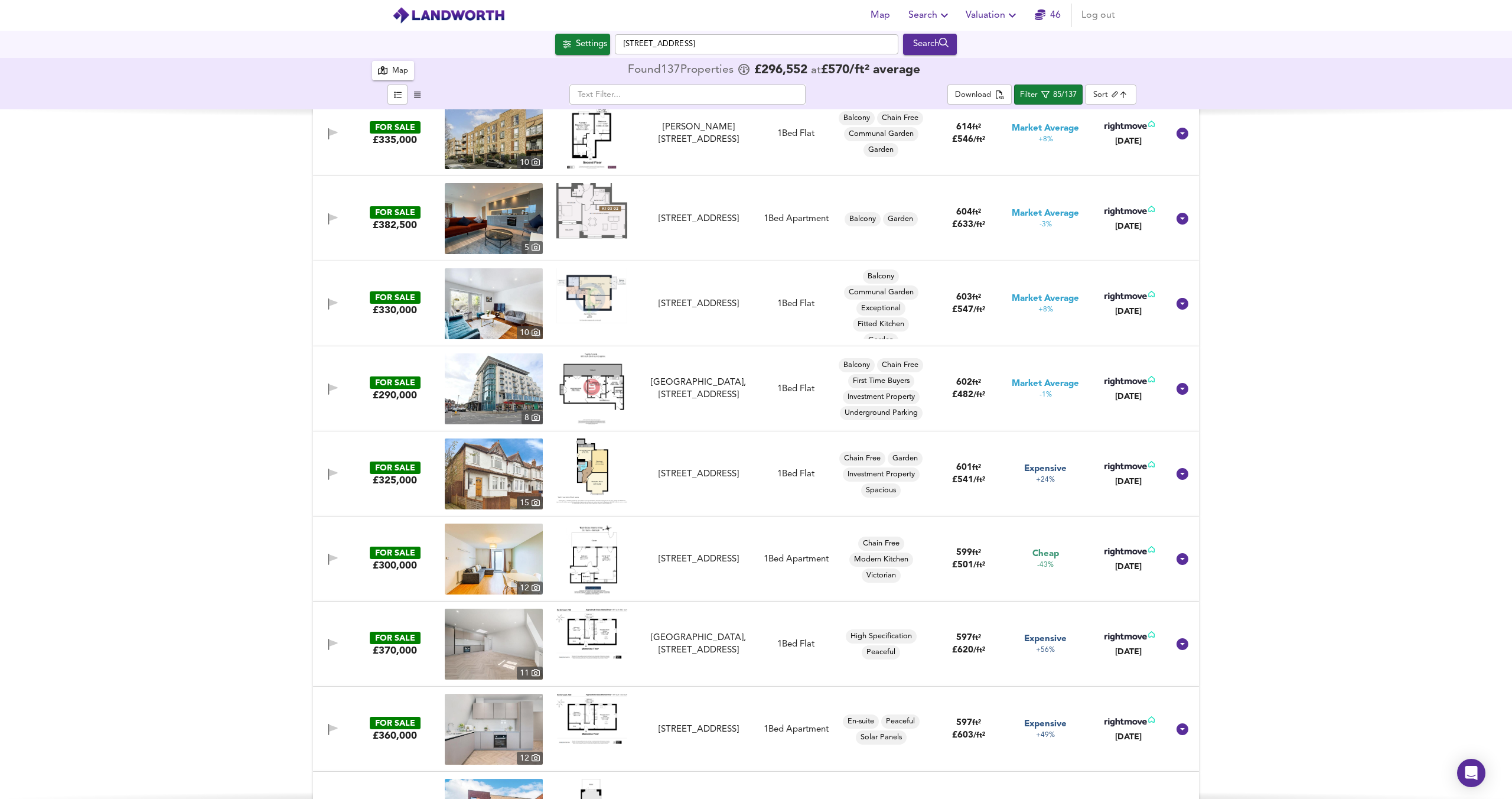
scroll to position [480, 0]
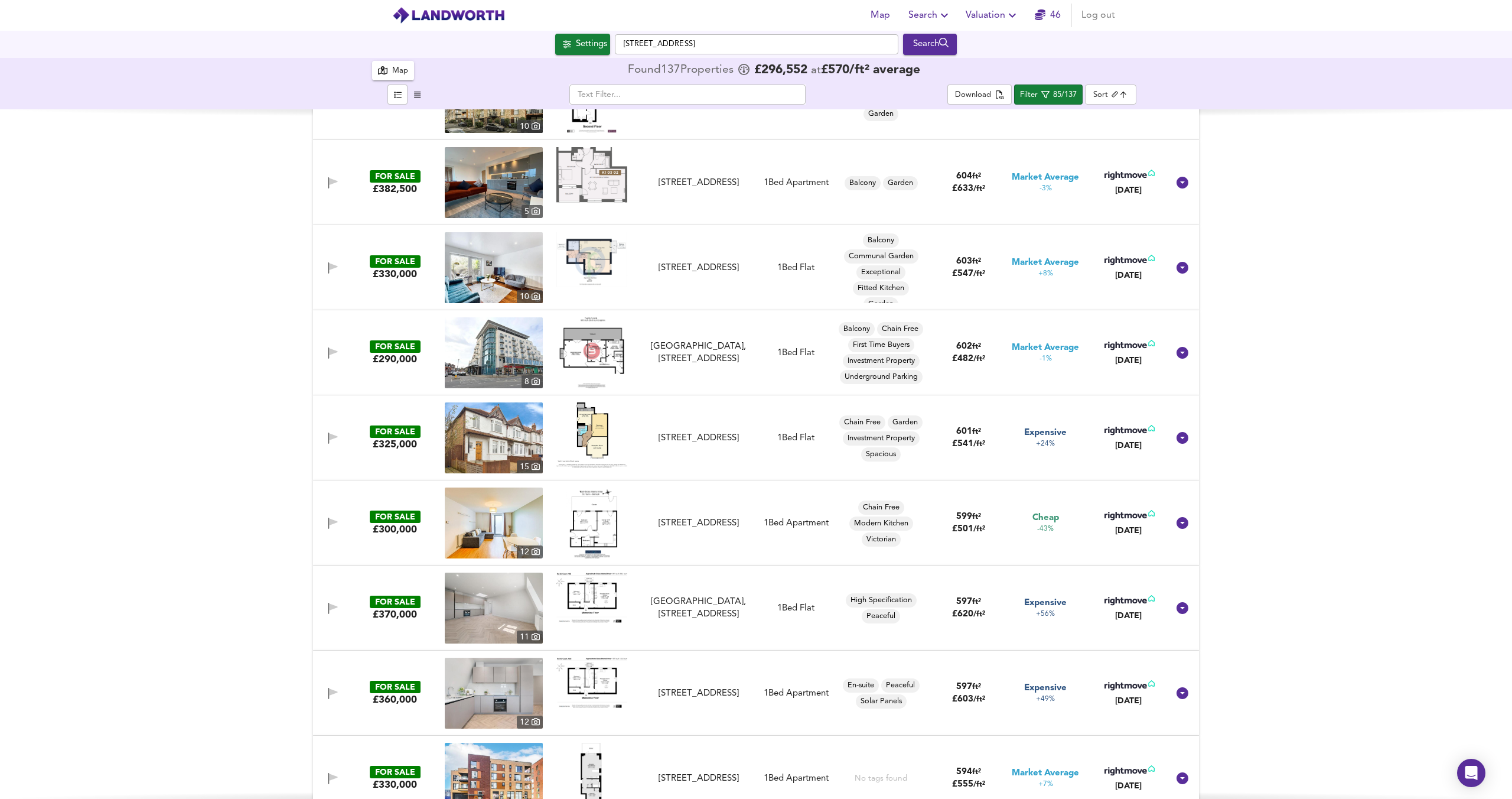
click at [597, 530] on img at bounding box center [592, 523] width 52 height 71
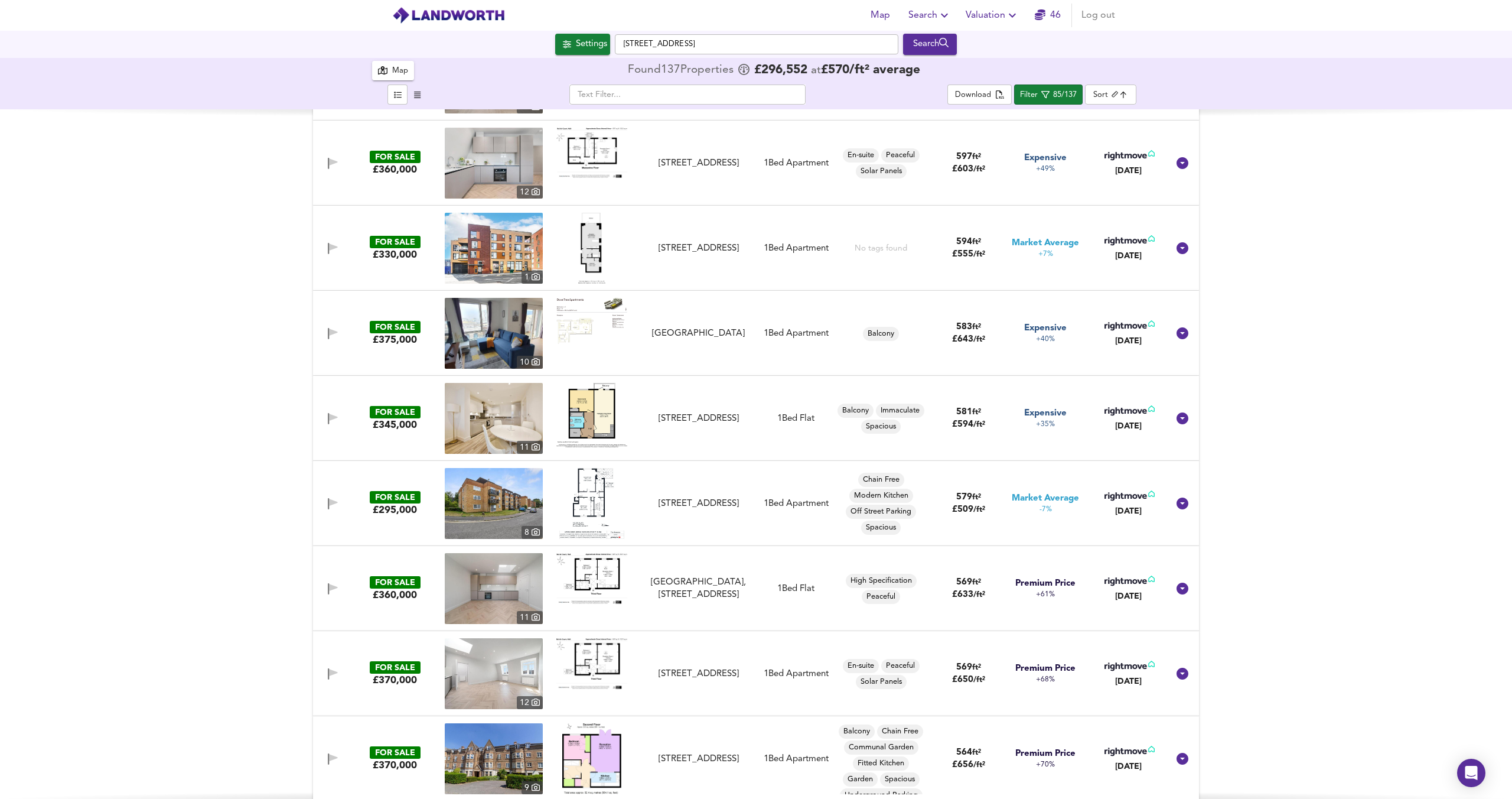
scroll to position [1020, 0]
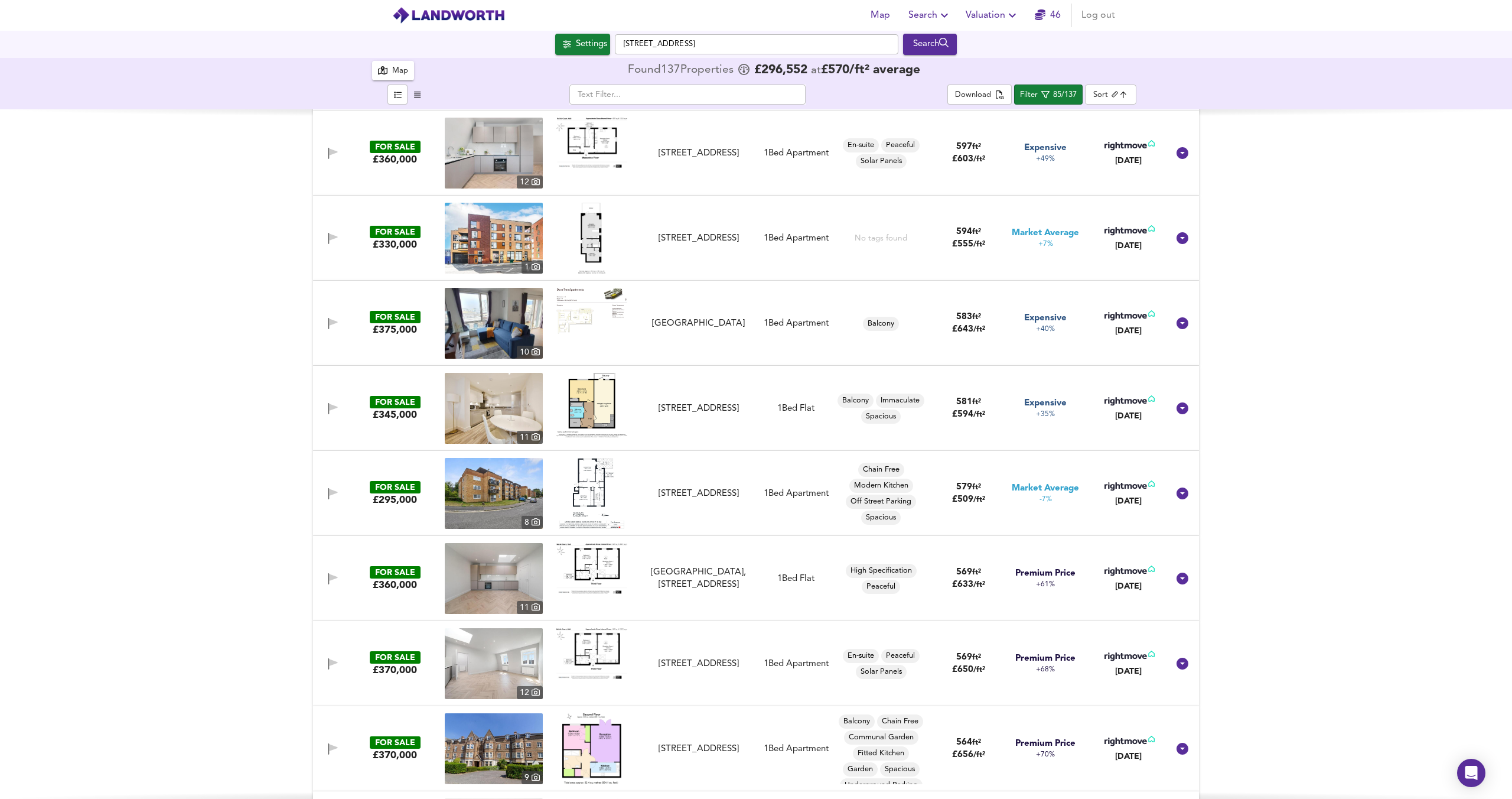
click at [597, 491] on img at bounding box center [591, 493] width 65 height 71
click at [692, 497] on div "September Way, Stanmore, HA7 2SE" at bounding box center [698, 494] width 105 height 13
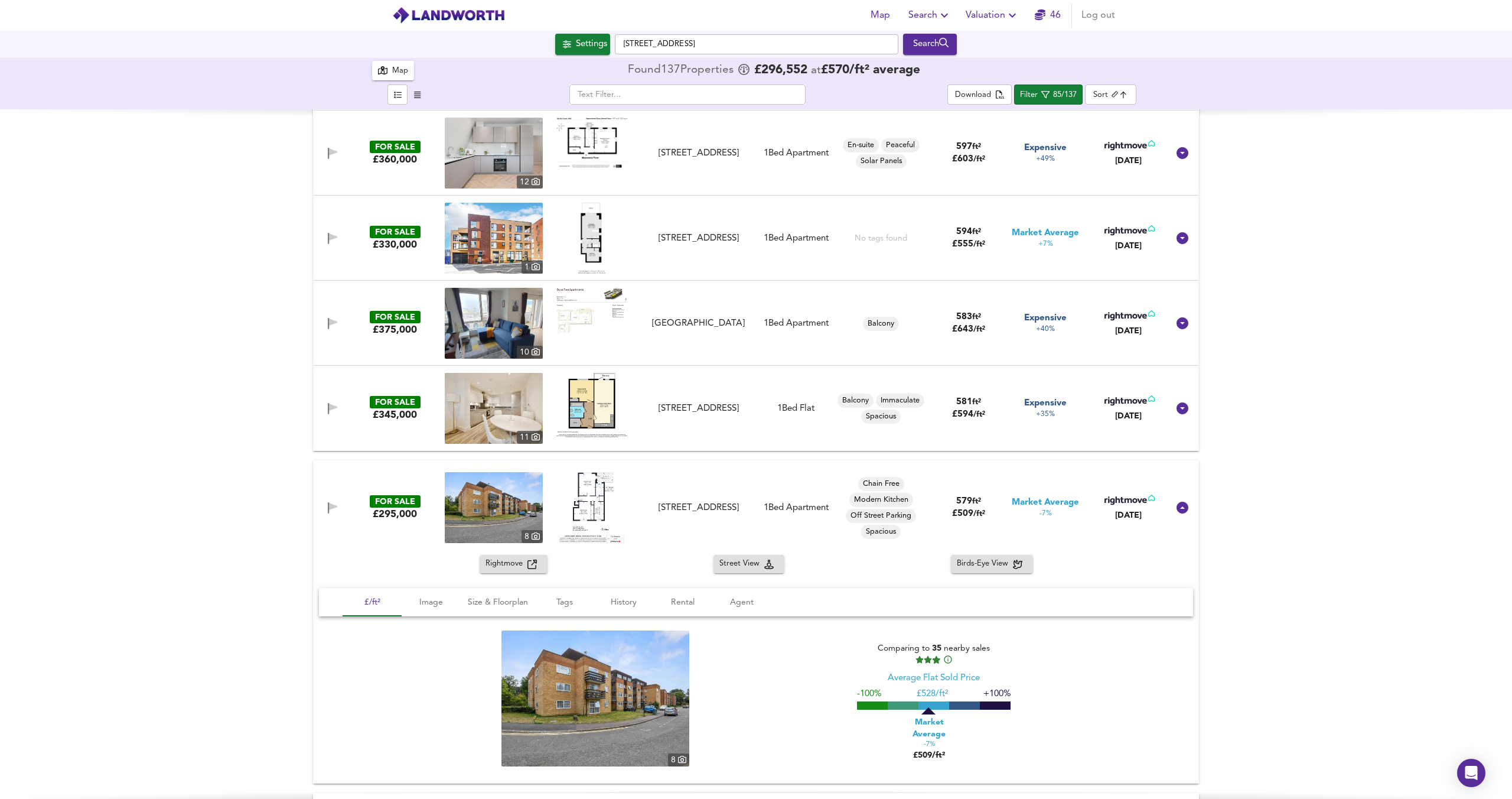
click at [527, 492] on img at bounding box center [493, 507] width 98 height 71
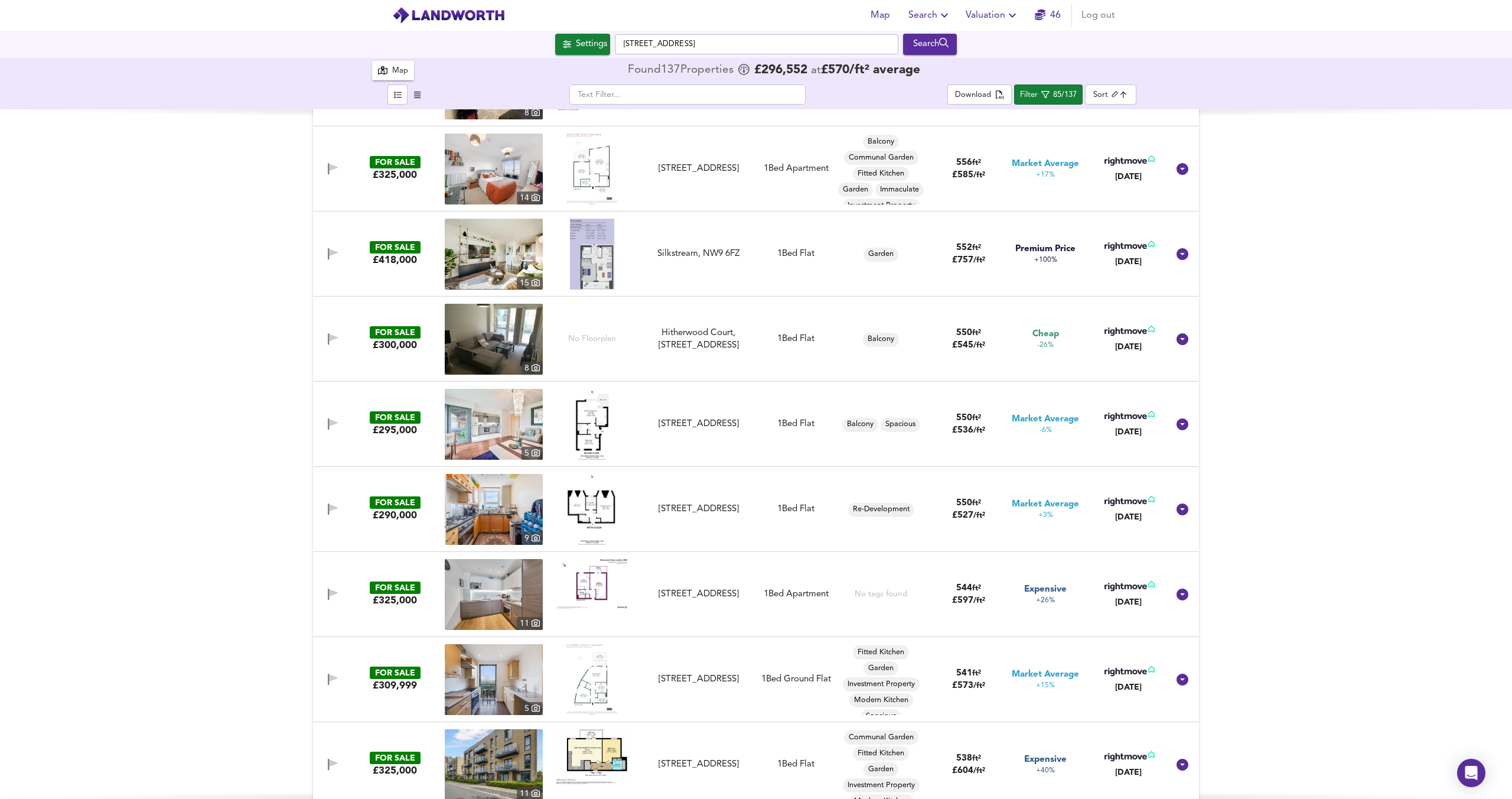
scroll to position [2113, 0]
click at [591, 509] on img at bounding box center [591, 508] width 51 height 71
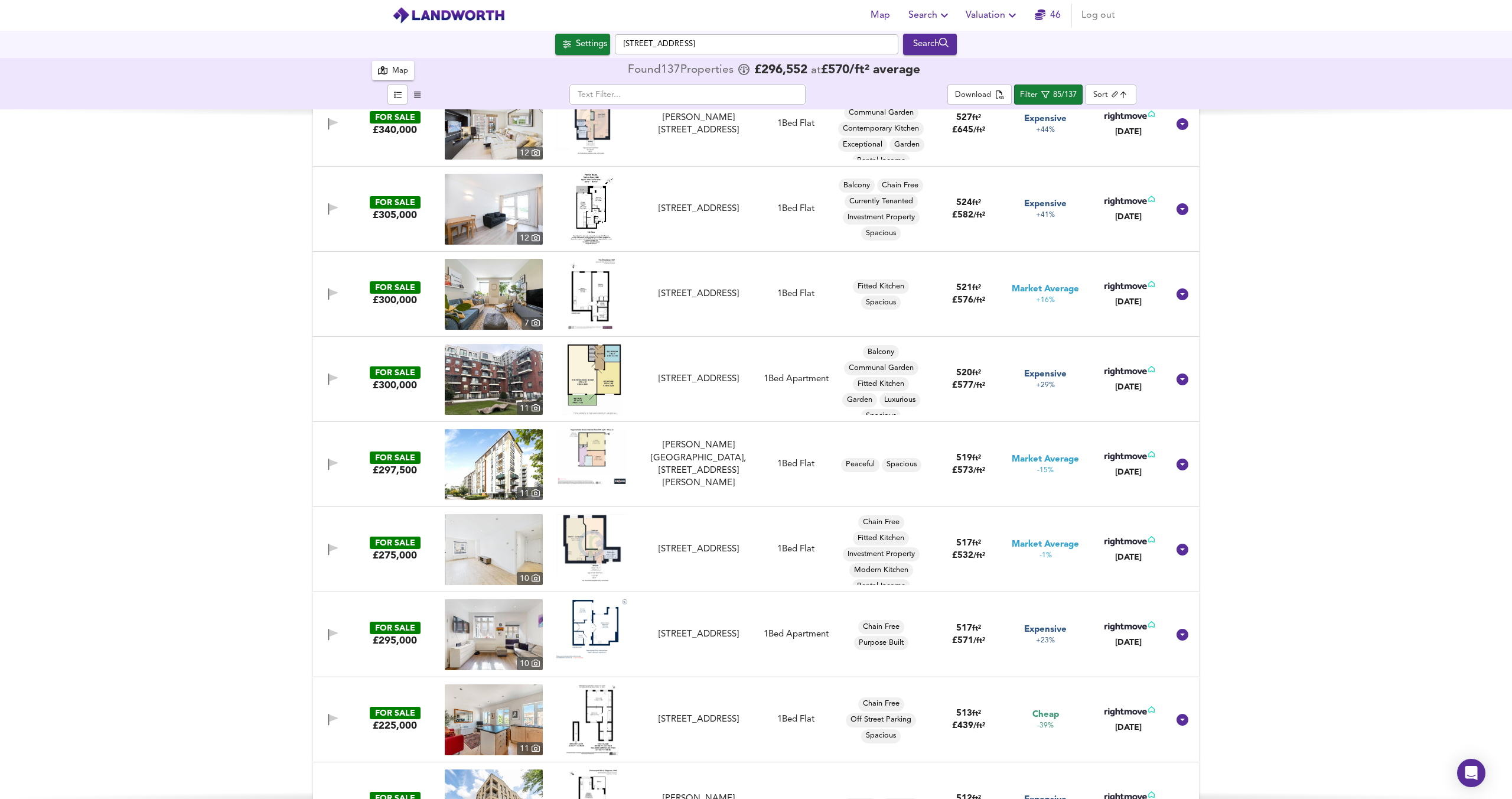
scroll to position [3436, 0]
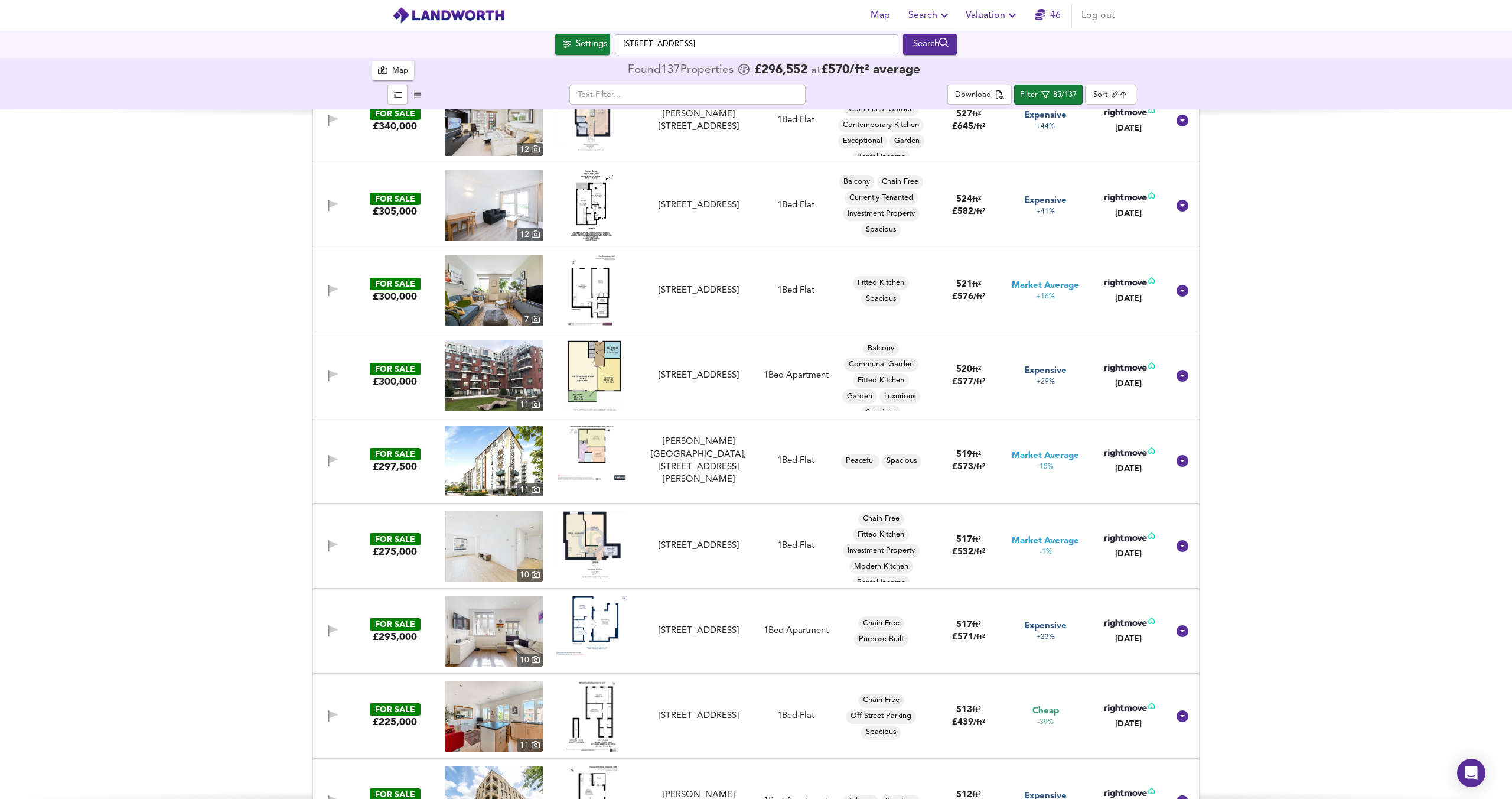
click at [588, 545] on img at bounding box center [591, 544] width 71 height 68
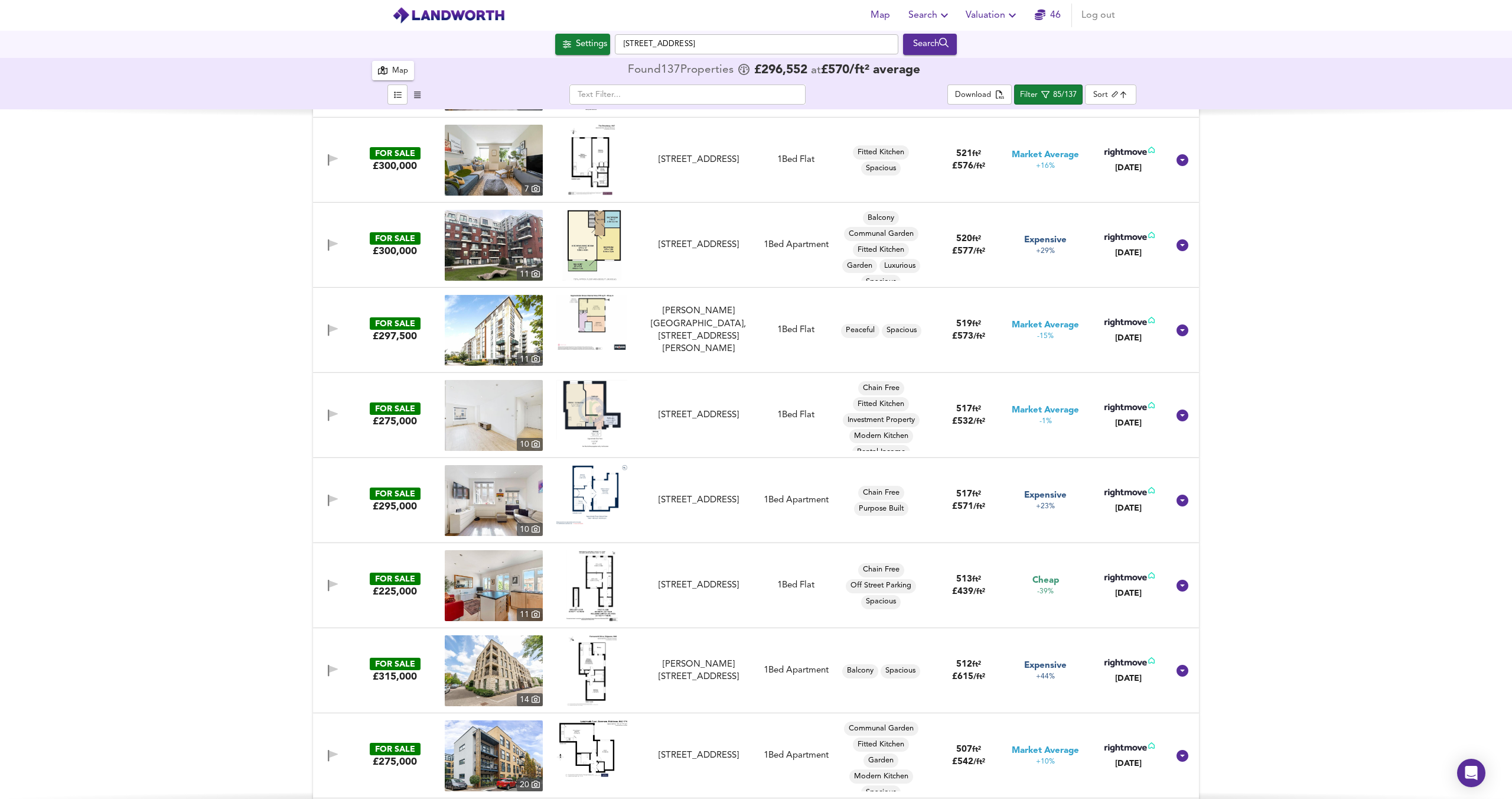
scroll to position [3577, 0]
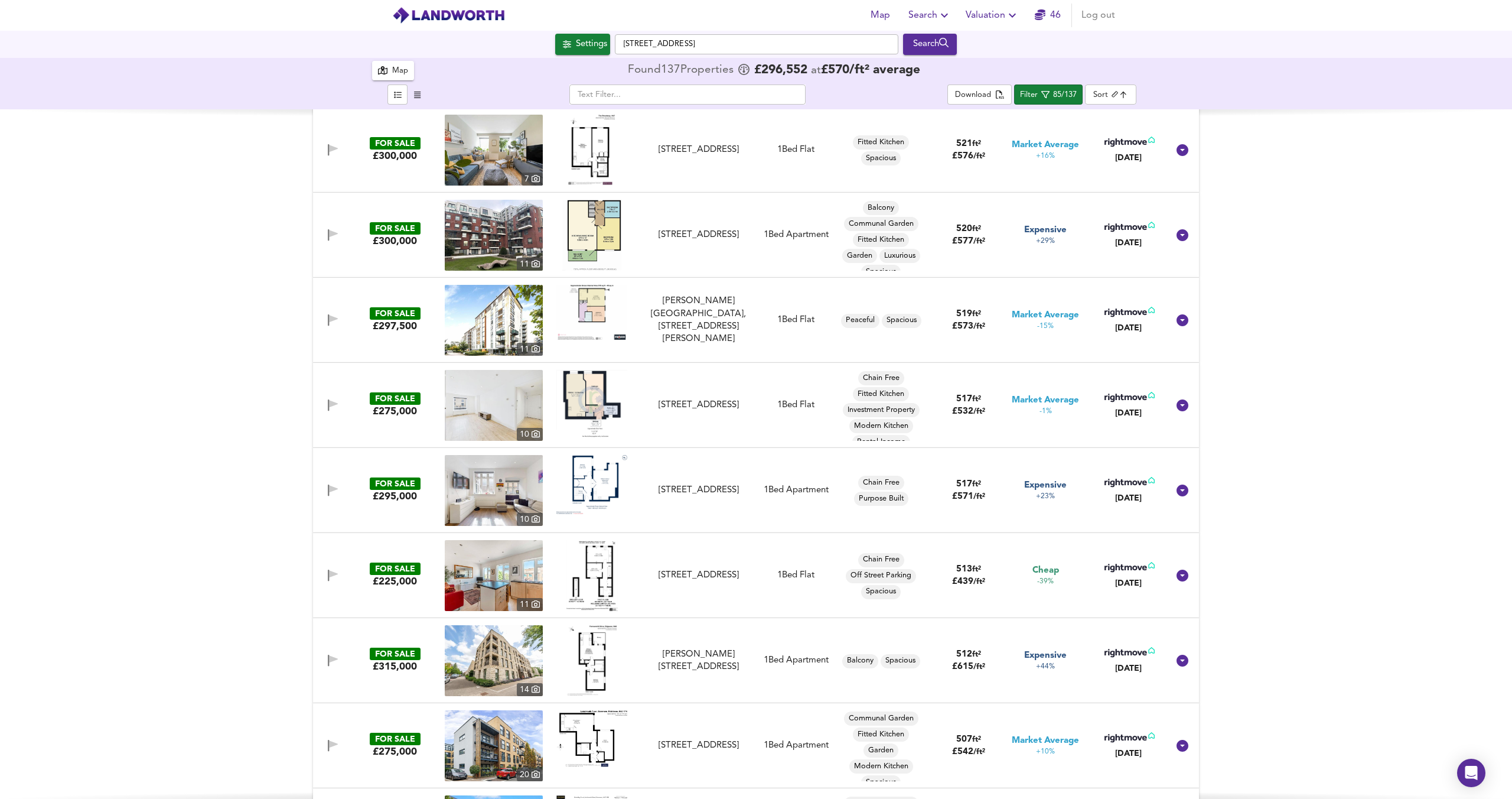
click at [603, 489] on img at bounding box center [591, 484] width 71 height 60
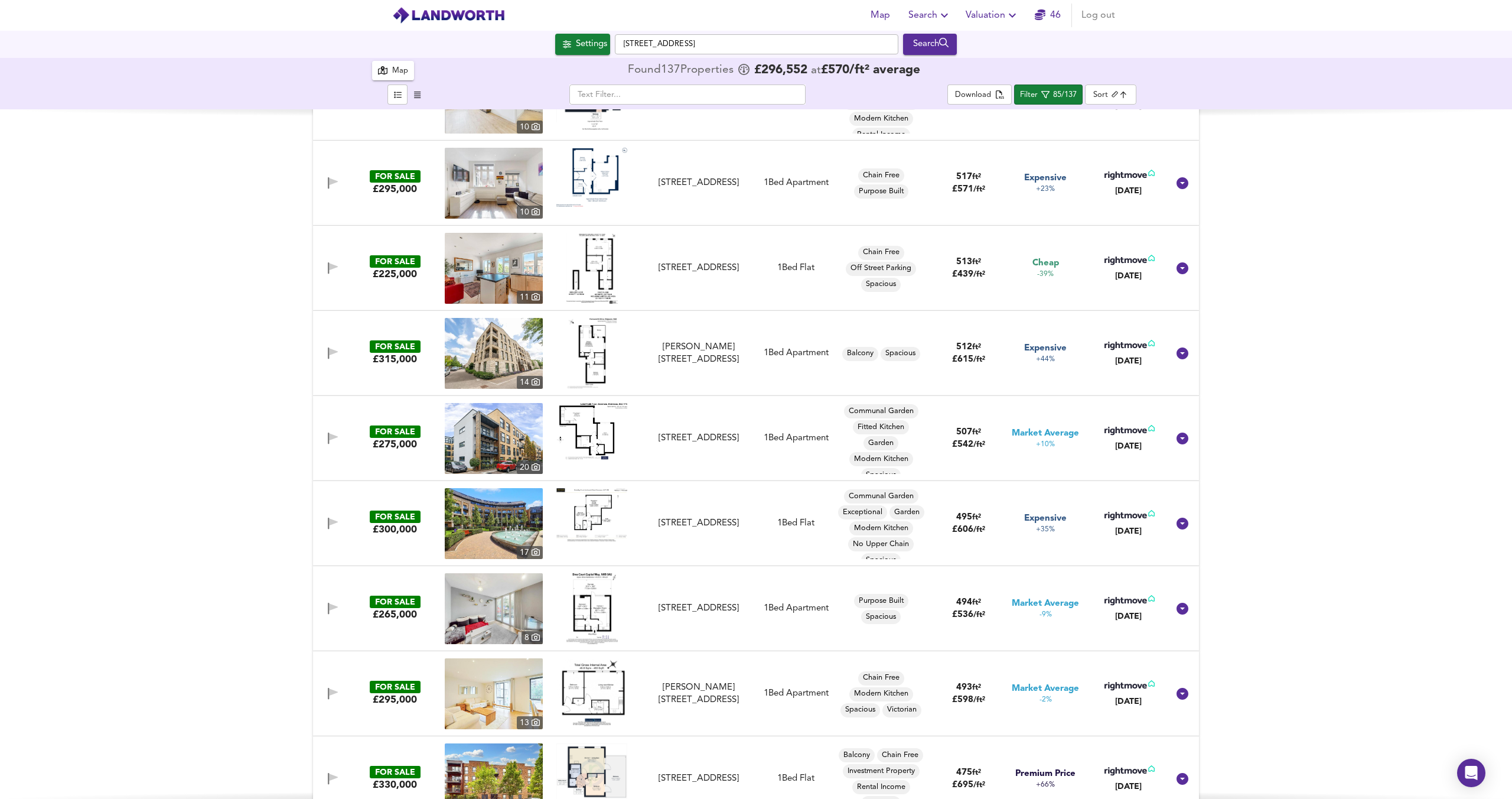
scroll to position [3885, 0]
click at [585, 520] on img at bounding box center [591, 513] width 71 height 53
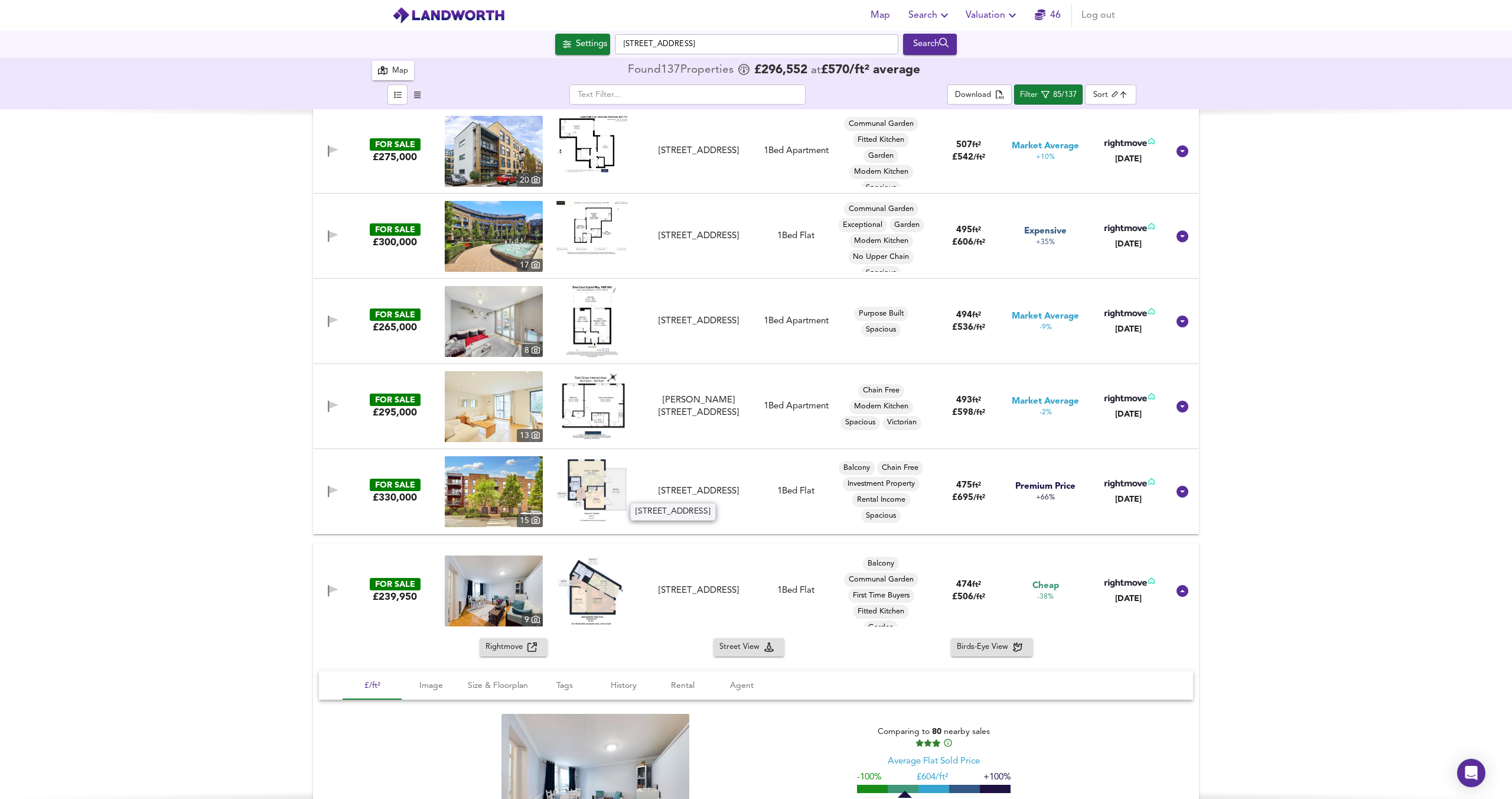
scroll to position [4181, 0]
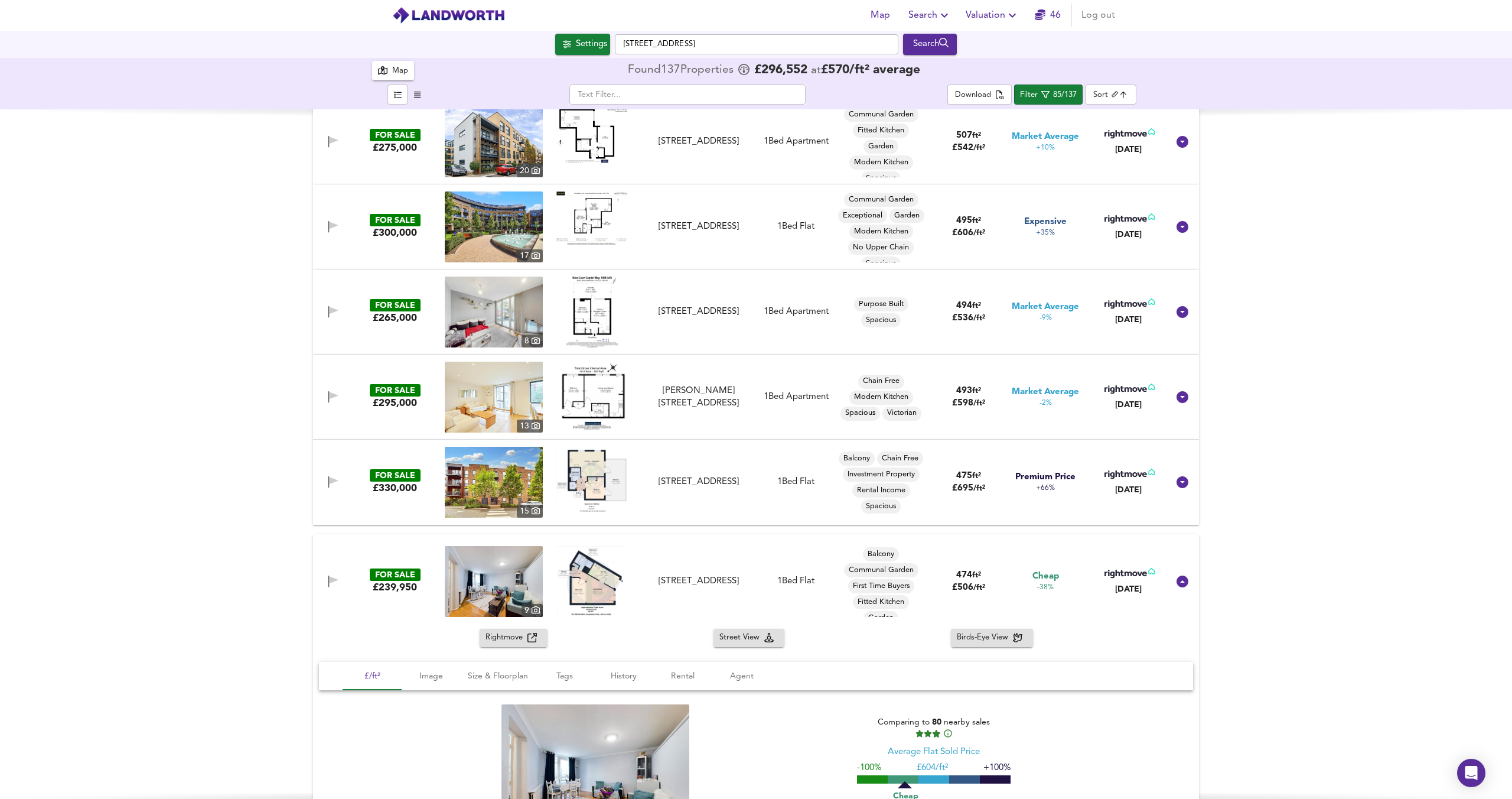
click at [587, 472] on img at bounding box center [591, 479] width 71 height 65
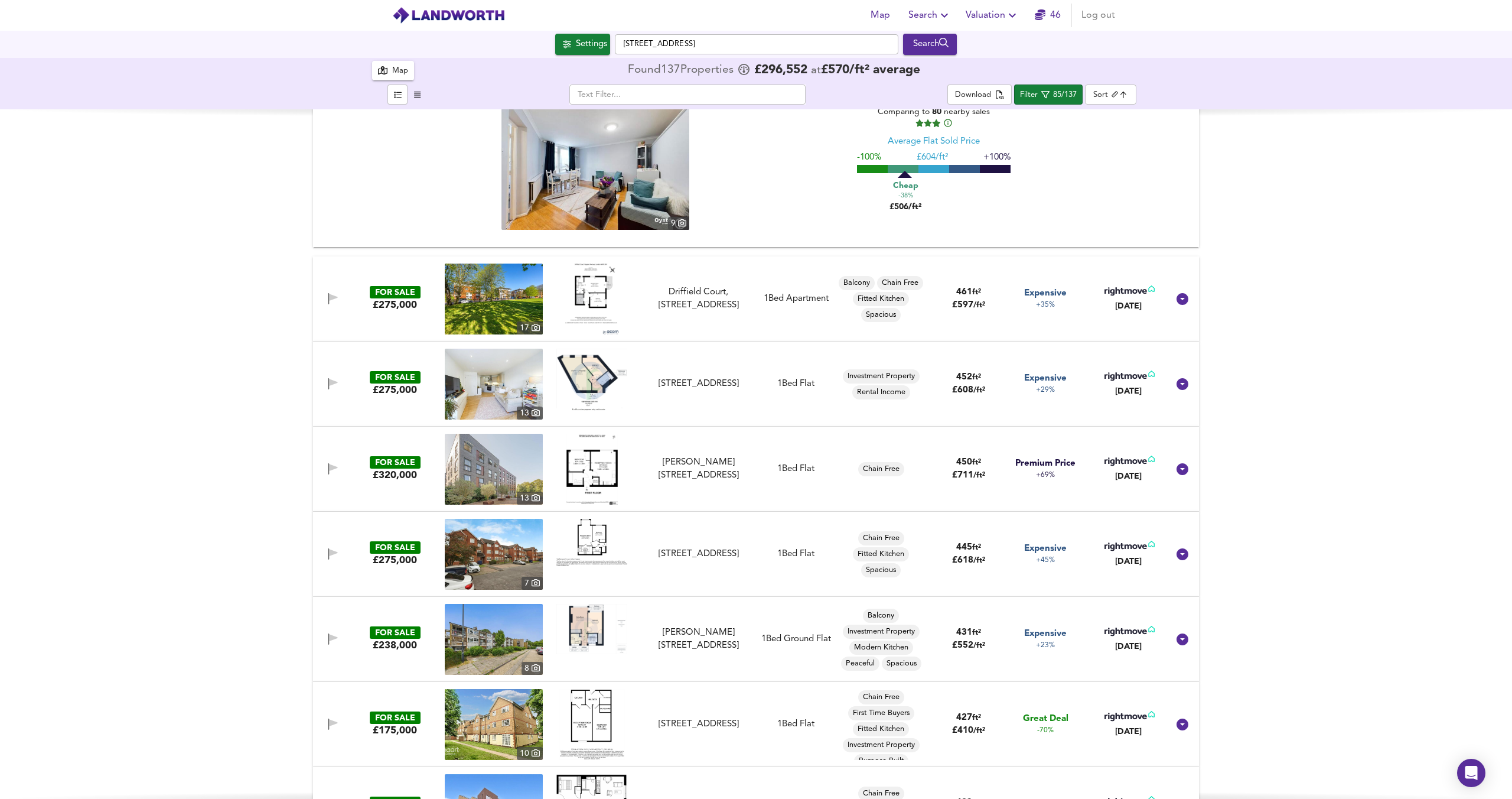
scroll to position [4781, 0]
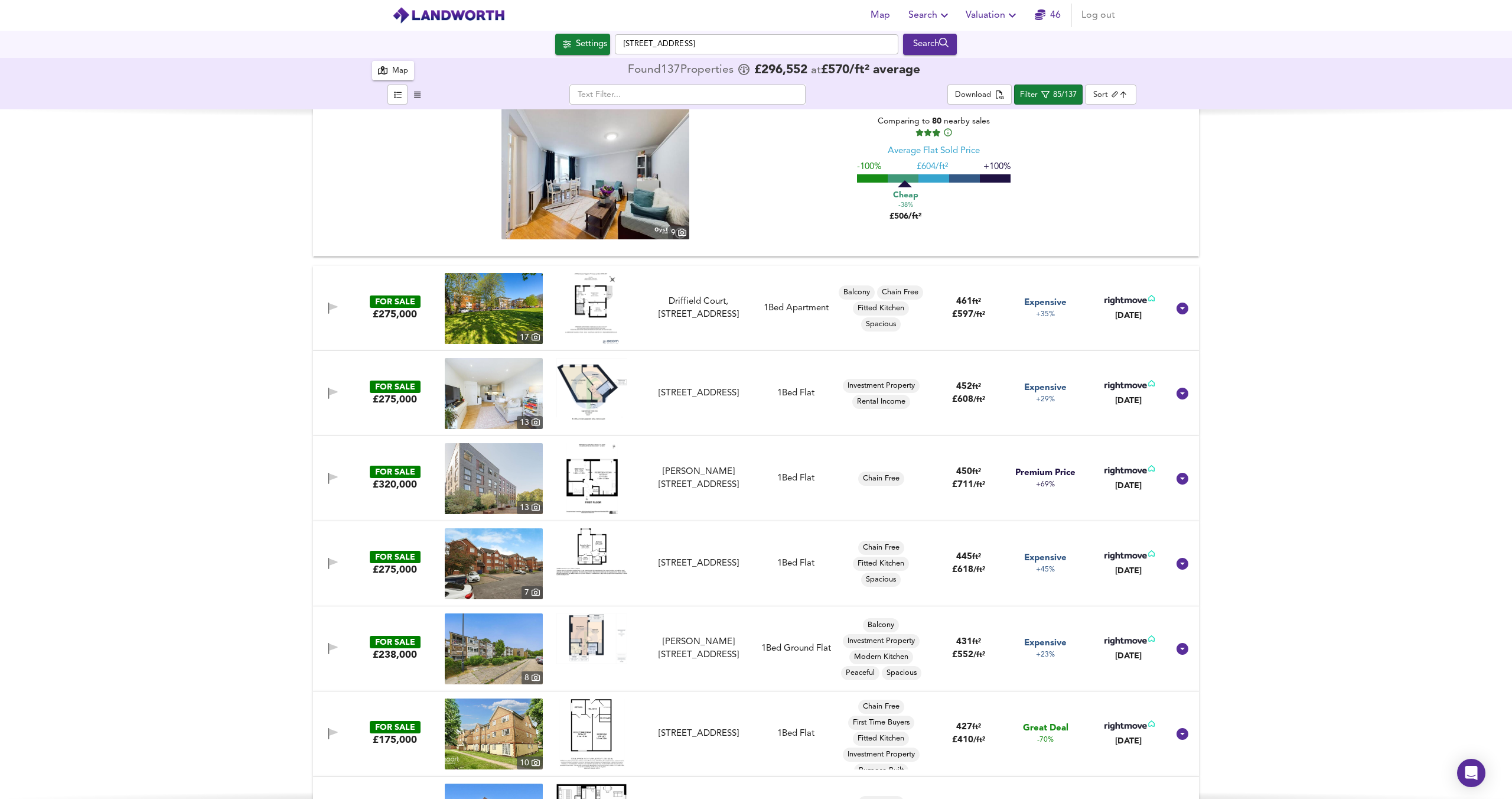
click at [597, 305] on img at bounding box center [591, 308] width 53 height 71
click at [591, 469] on img at bounding box center [591, 478] width 51 height 71
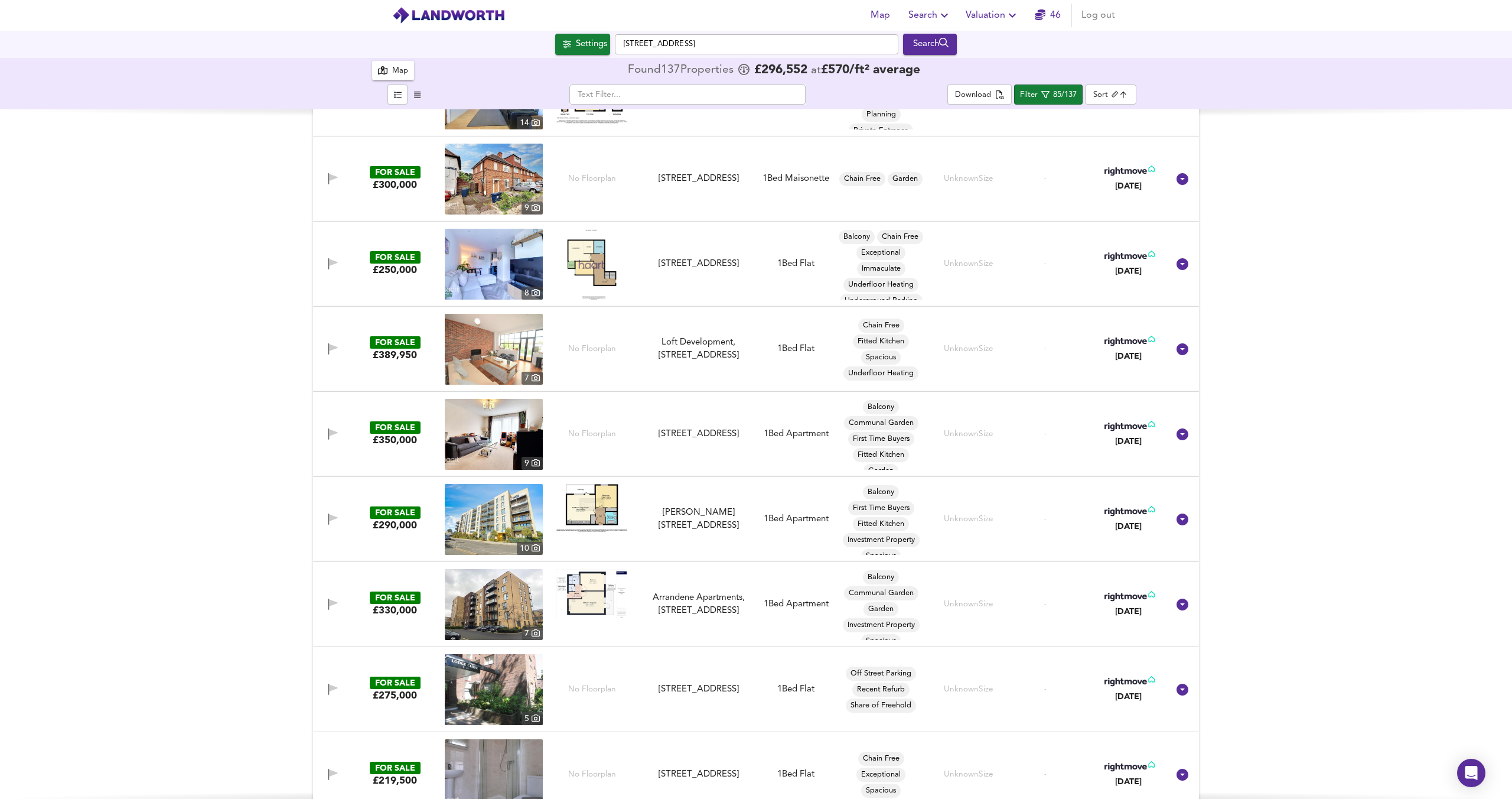
scroll to position [6271, 0]
click at [590, 499] on img at bounding box center [591, 510] width 71 height 49
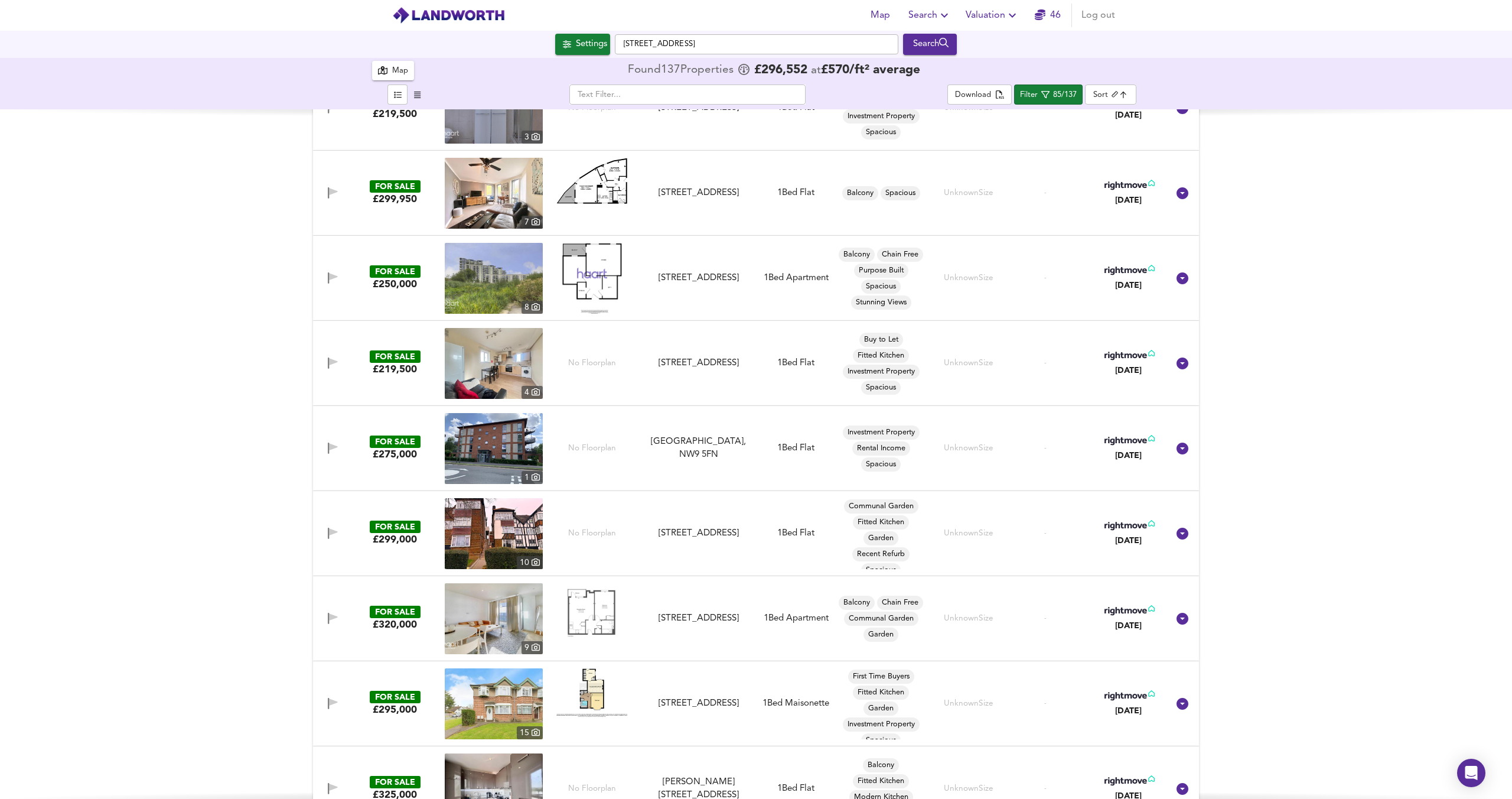
scroll to position [7056, 0]
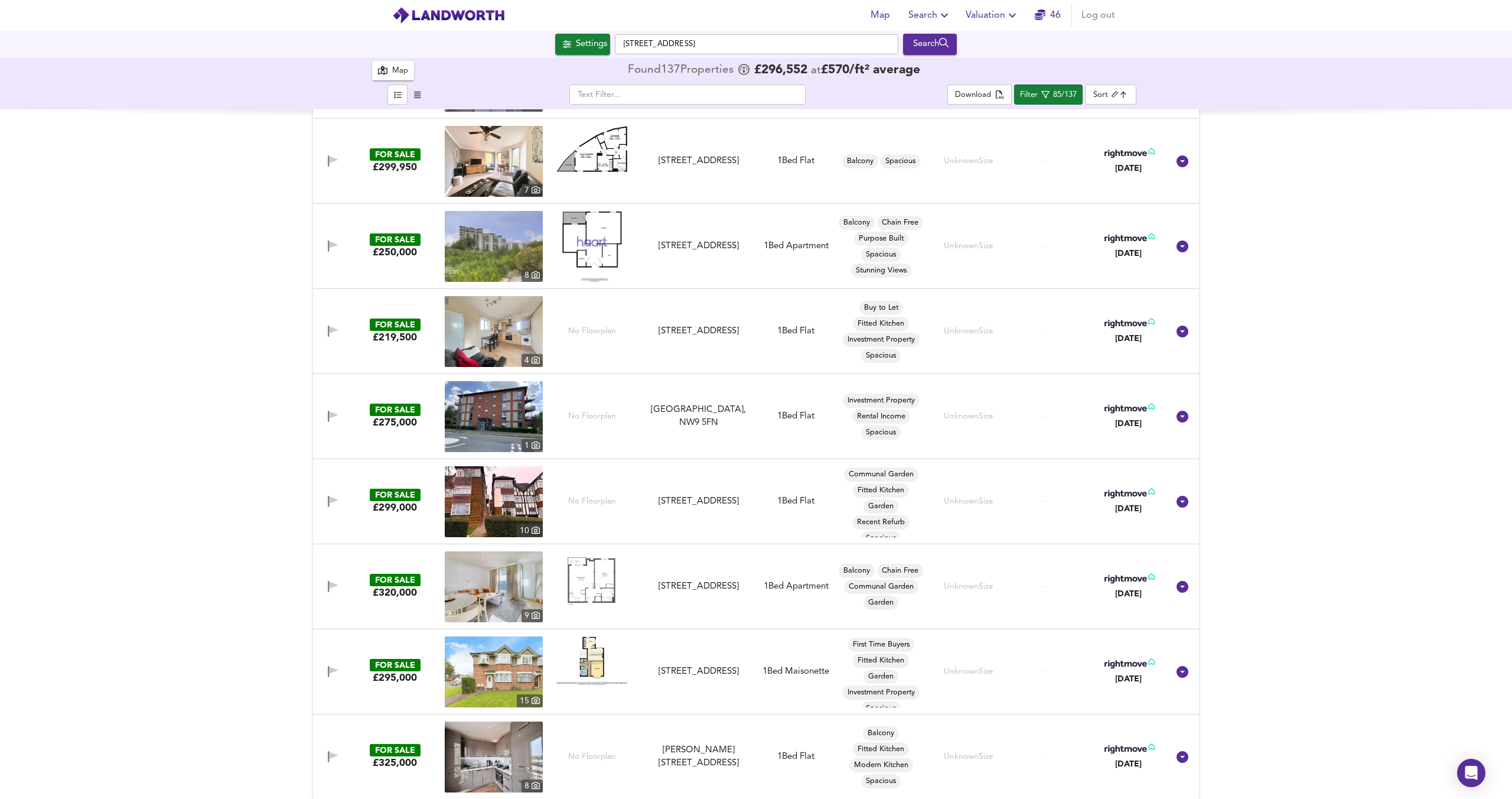
click at [602, 574] on img at bounding box center [591, 580] width 71 height 59
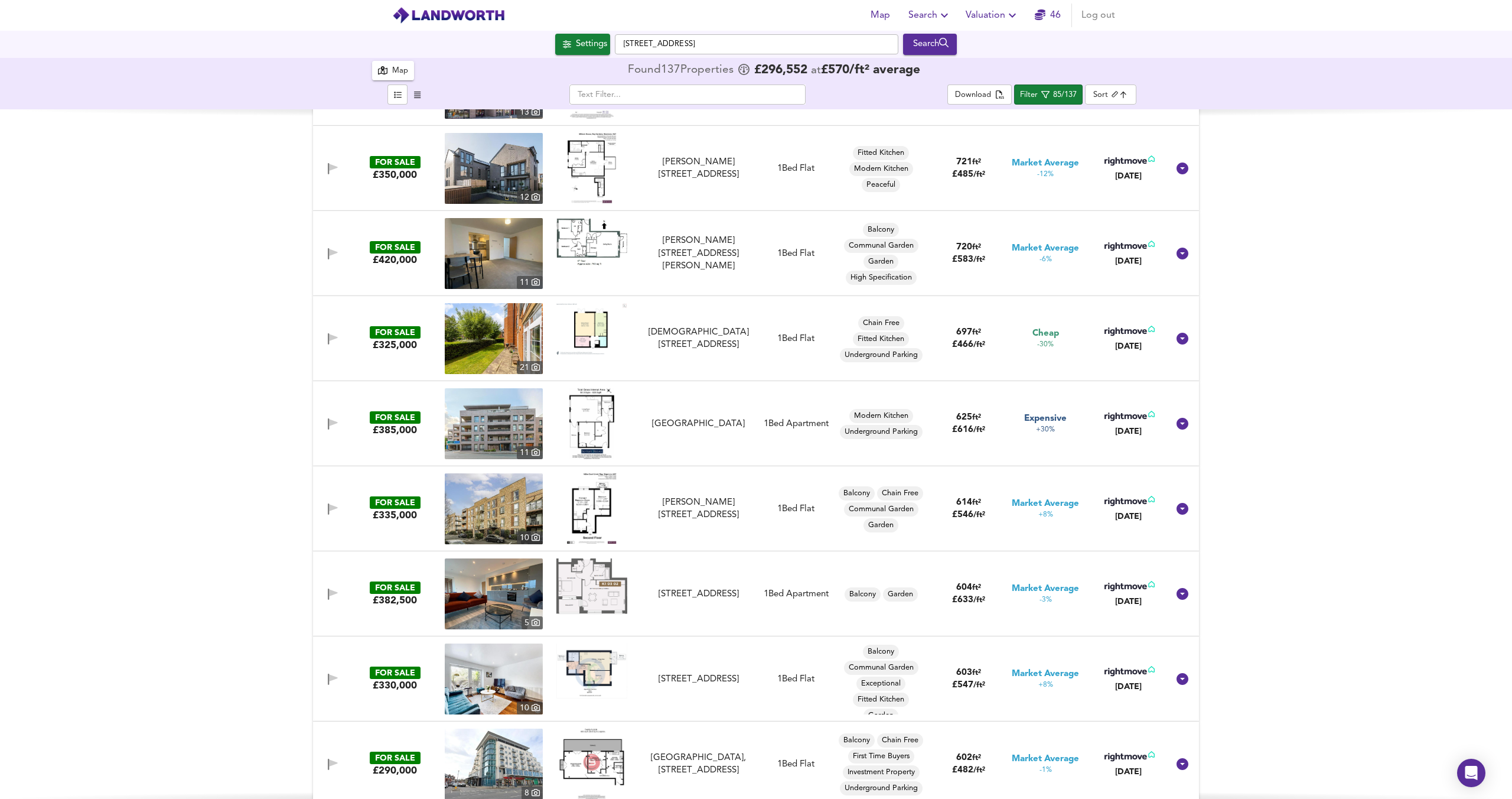
scroll to position [75, 0]
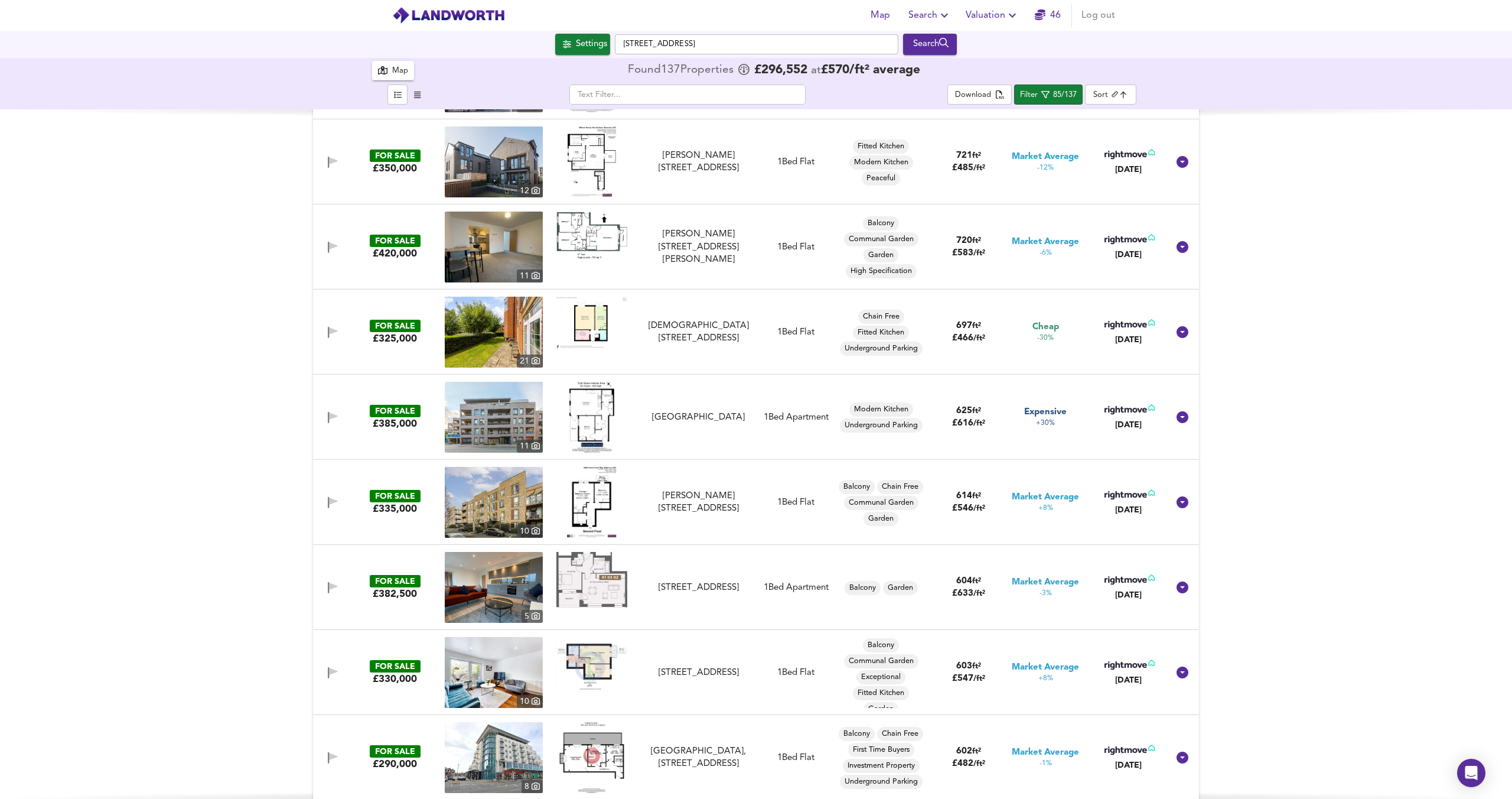
click at [584, 662] on img at bounding box center [591, 664] width 71 height 55
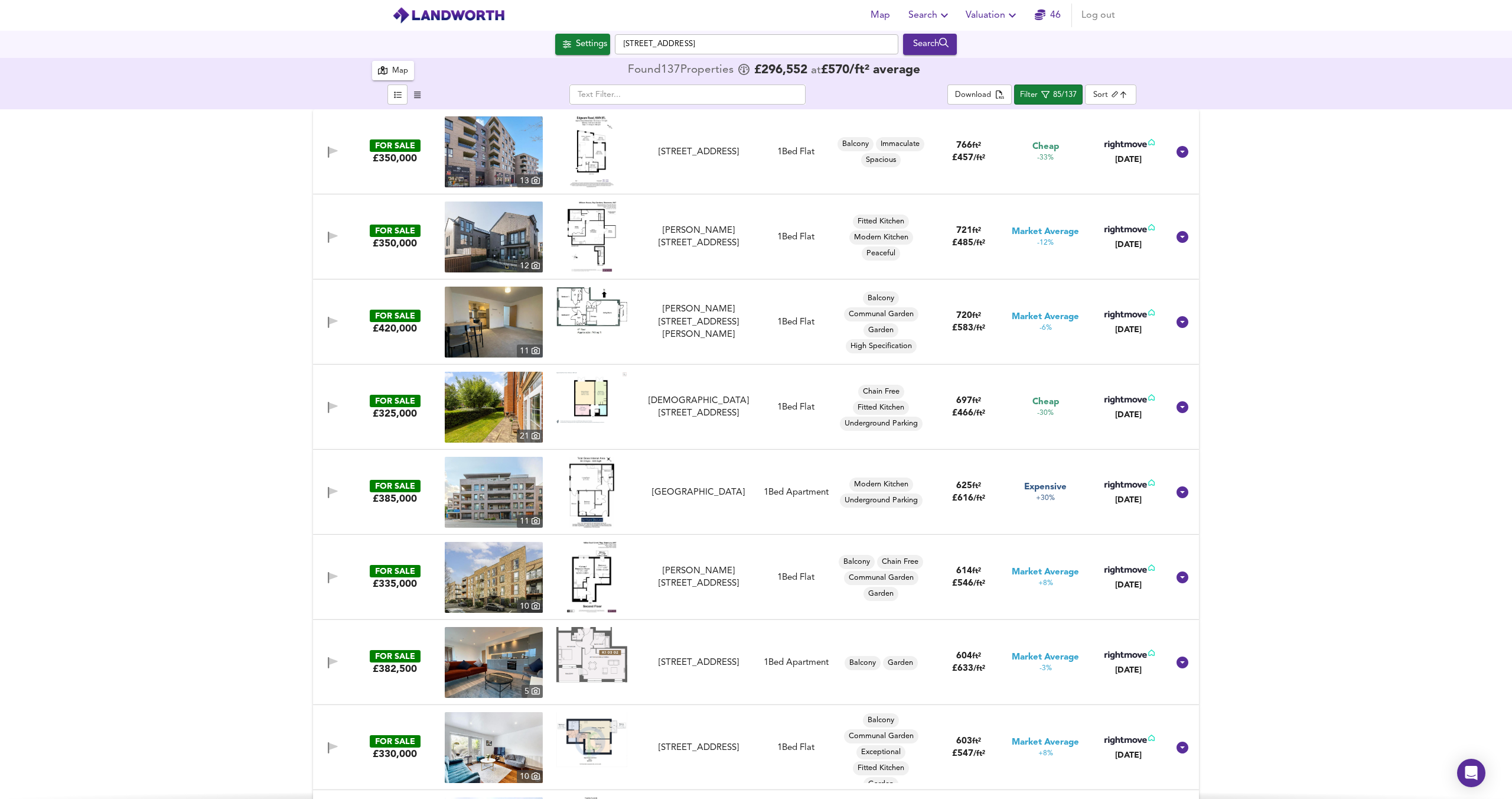
click at [943, 13] on icon "button" at bounding box center [945, 15] width 14 height 14
click at [938, 60] on li "Search History" at bounding box center [930, 64] width 117 height 22
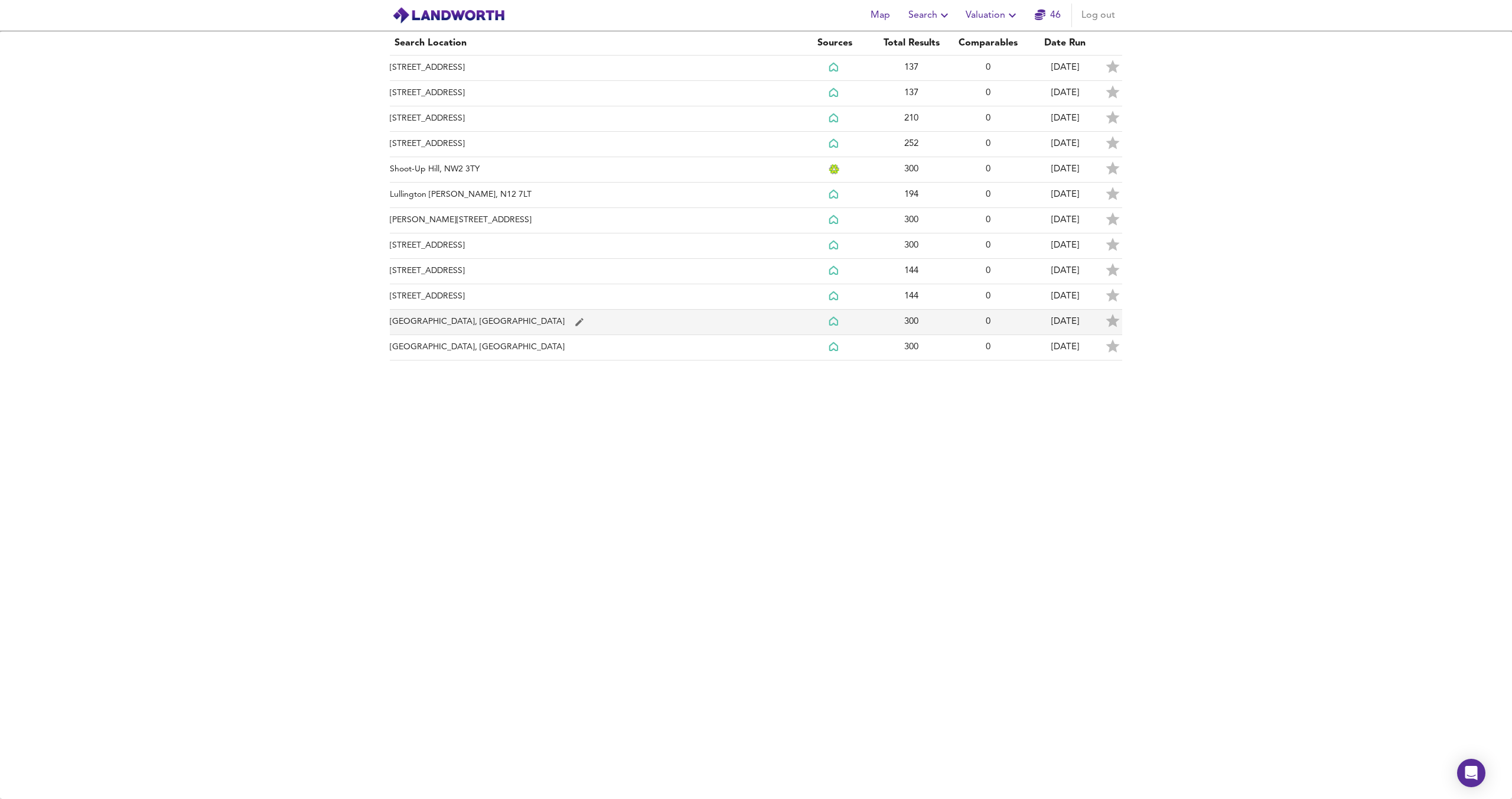
click at [486, 327] on td "Kilburn, London" at bounding box center [592, 322] width 407 height 25
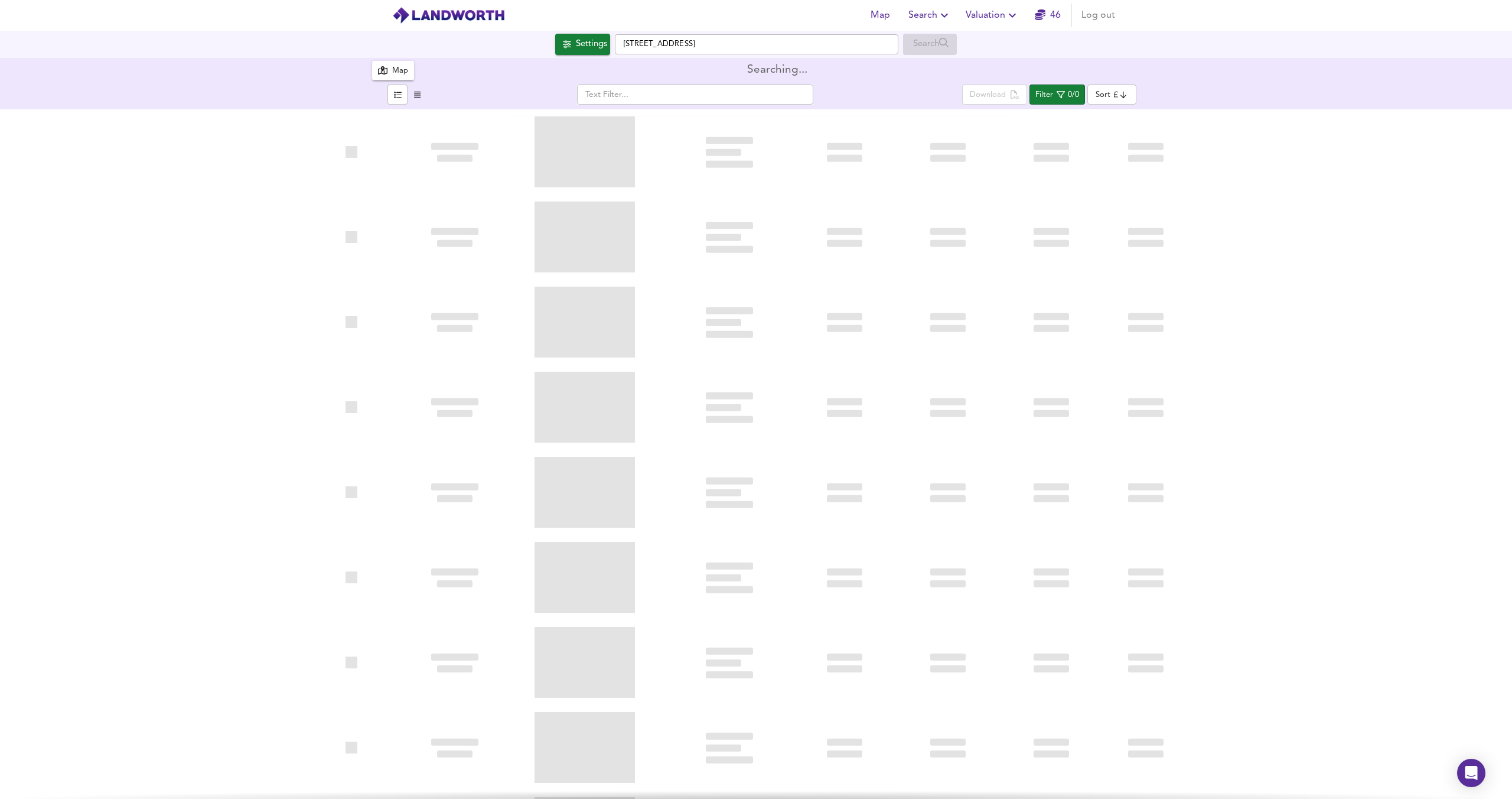
type input "biggest"
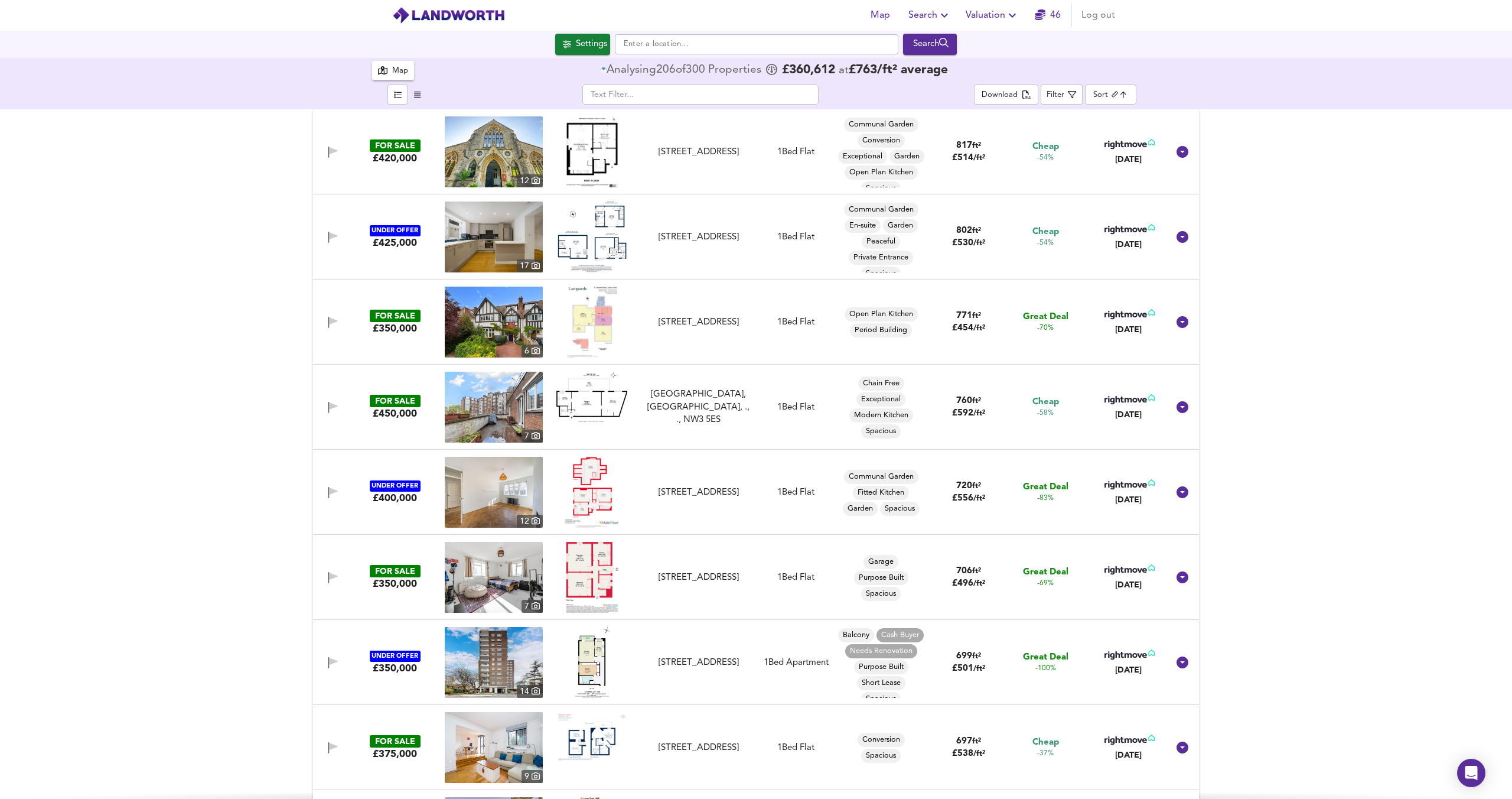
click at [1101, 92] on body "Map Search Valuation 46 Log out Settings Search 300 Results Average Price landw…" at bounding box center [756, 400] width 1512 height 799
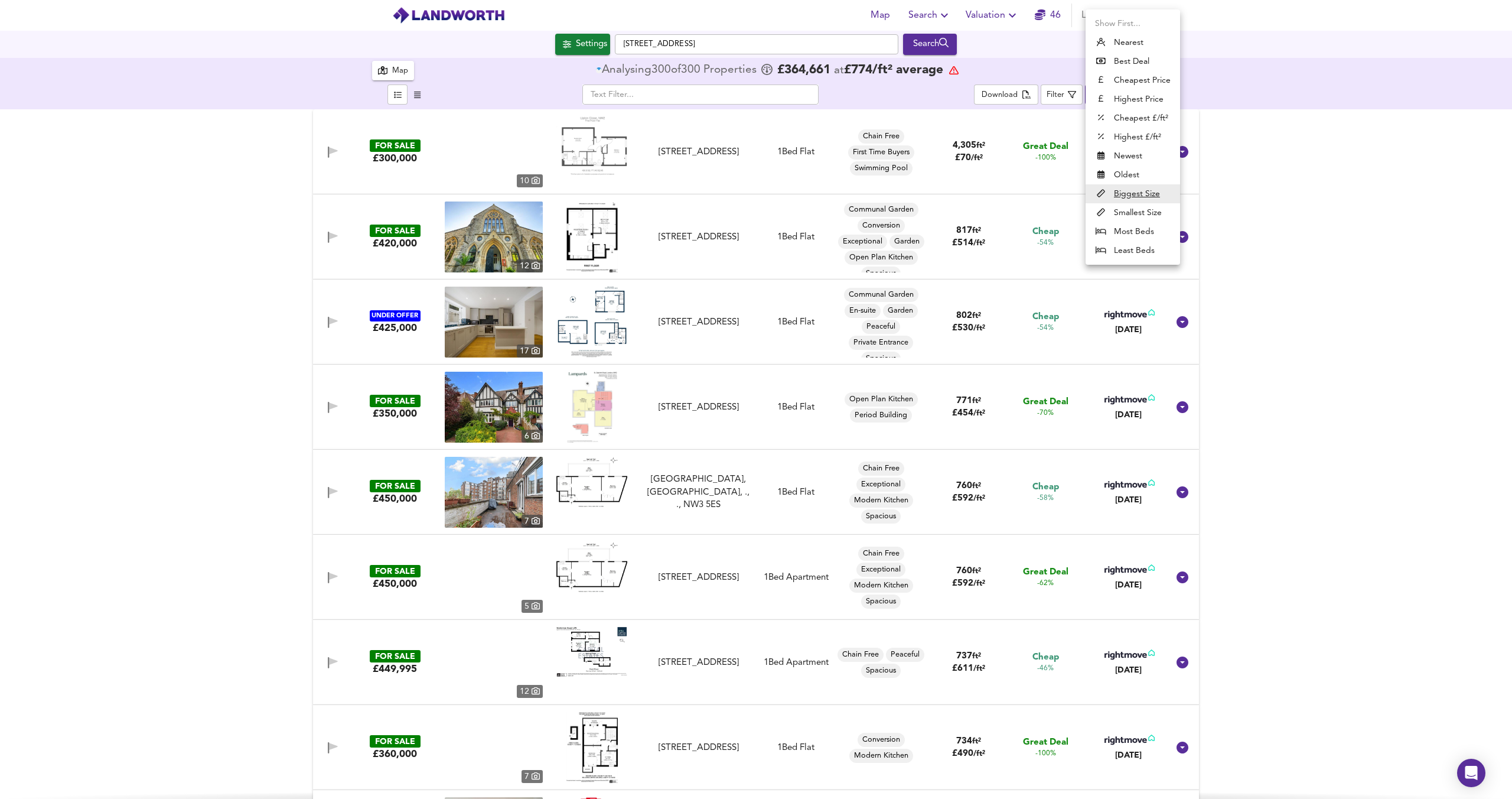
click at [1327, 146] on div at bounding box center [756, 400] width 1512 height 799
checkbox input "false"
drag, startPoint x: 160, startPoint y: 115, endPoint x: 92, endPoint y: 138, distance: 71.8
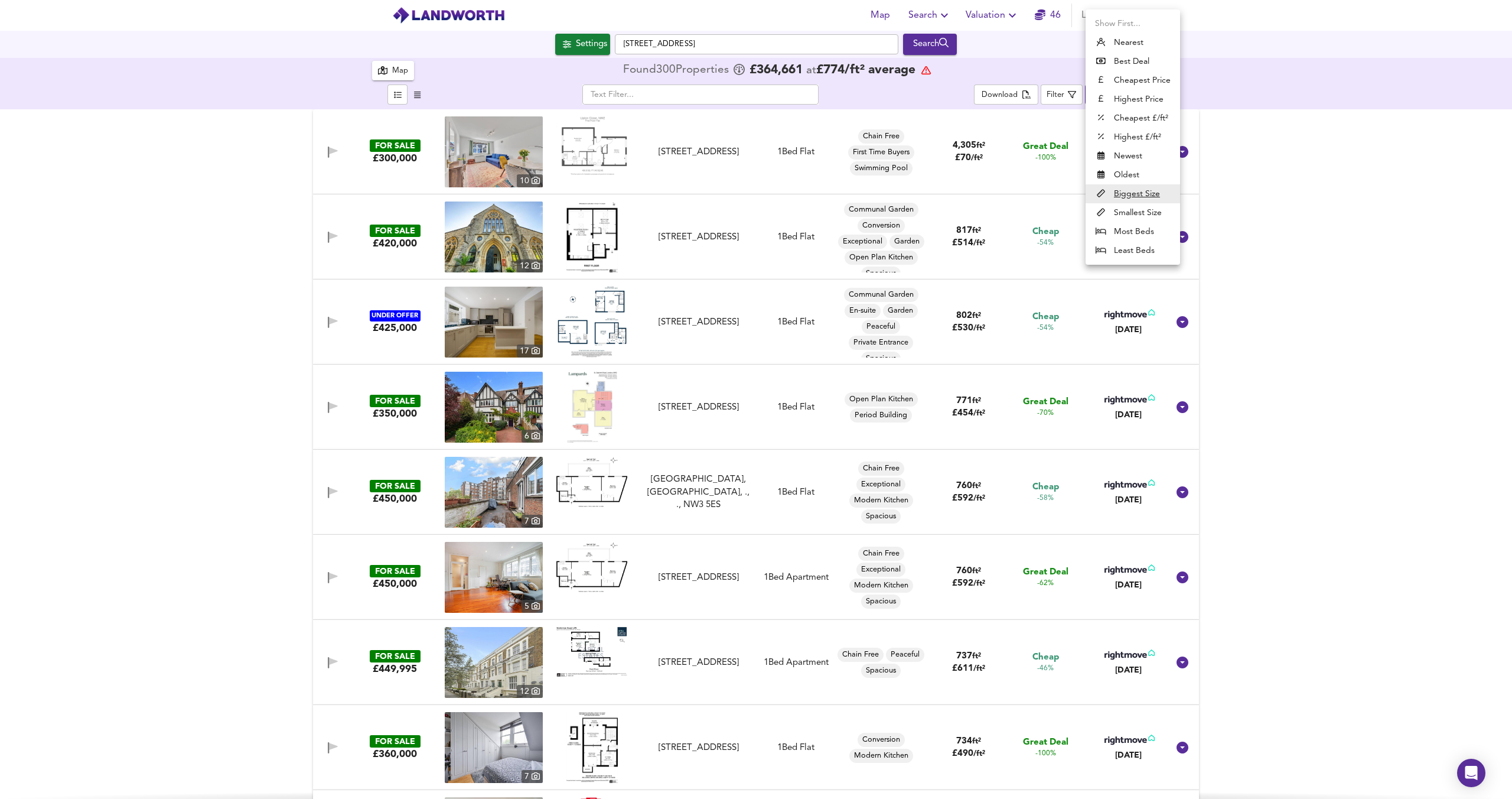
click at [1105, 102] on body "Map Search Valuation 46 Log out Settings Priory Park Road, NW6 7UN Search X Pri…" at bounding box center [756, 400] width 1512 height 799
drag, startPoint x: 1147, startPoint y: 155, endPoint x: 1296, endPoint y: 181, distance: 151.3
click at [1147, 155] on li "Newest" at bounding box center [1132, 155] width 95 height 19
type input "newest"
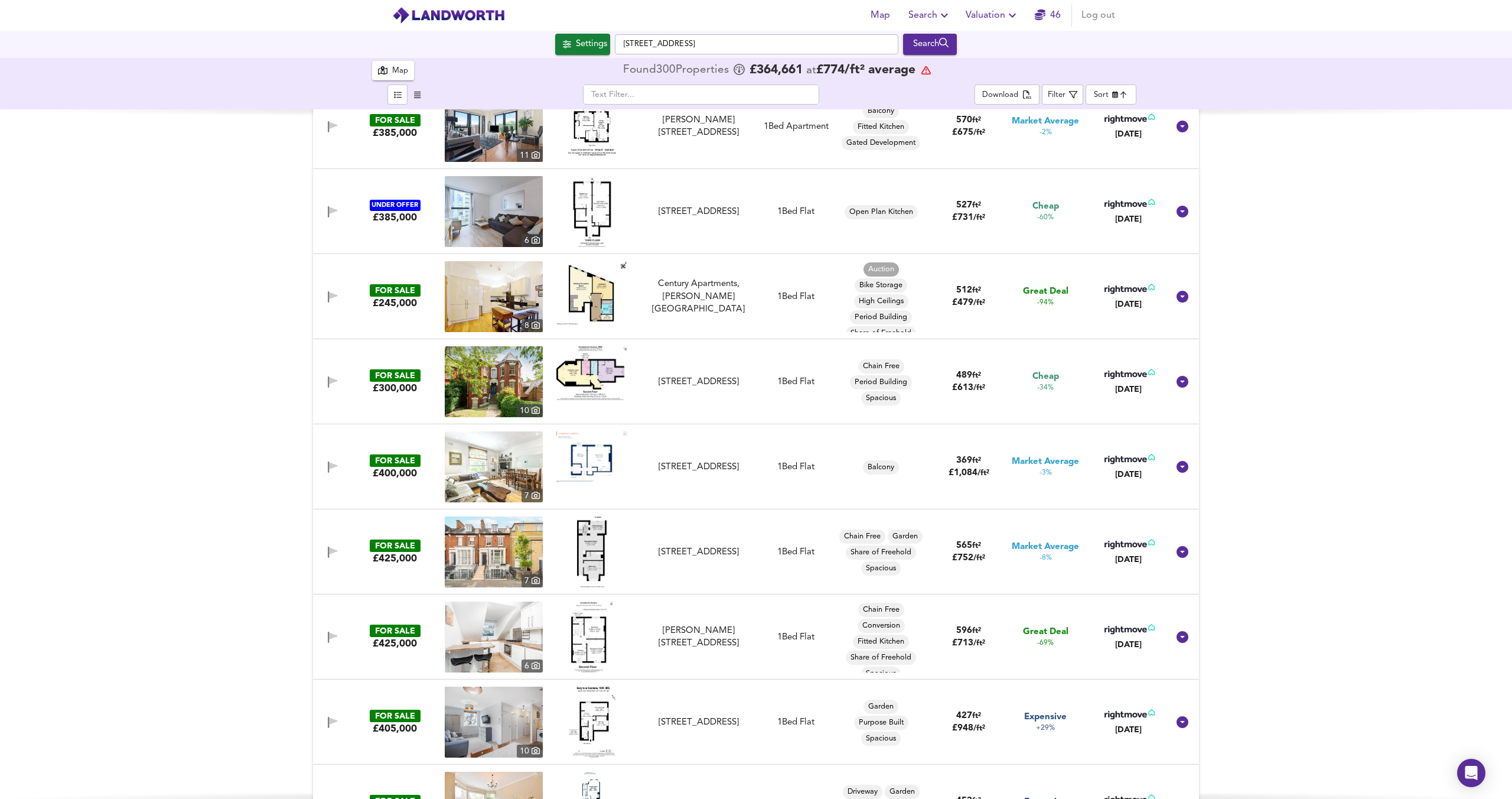
scroll to position [32, 0]
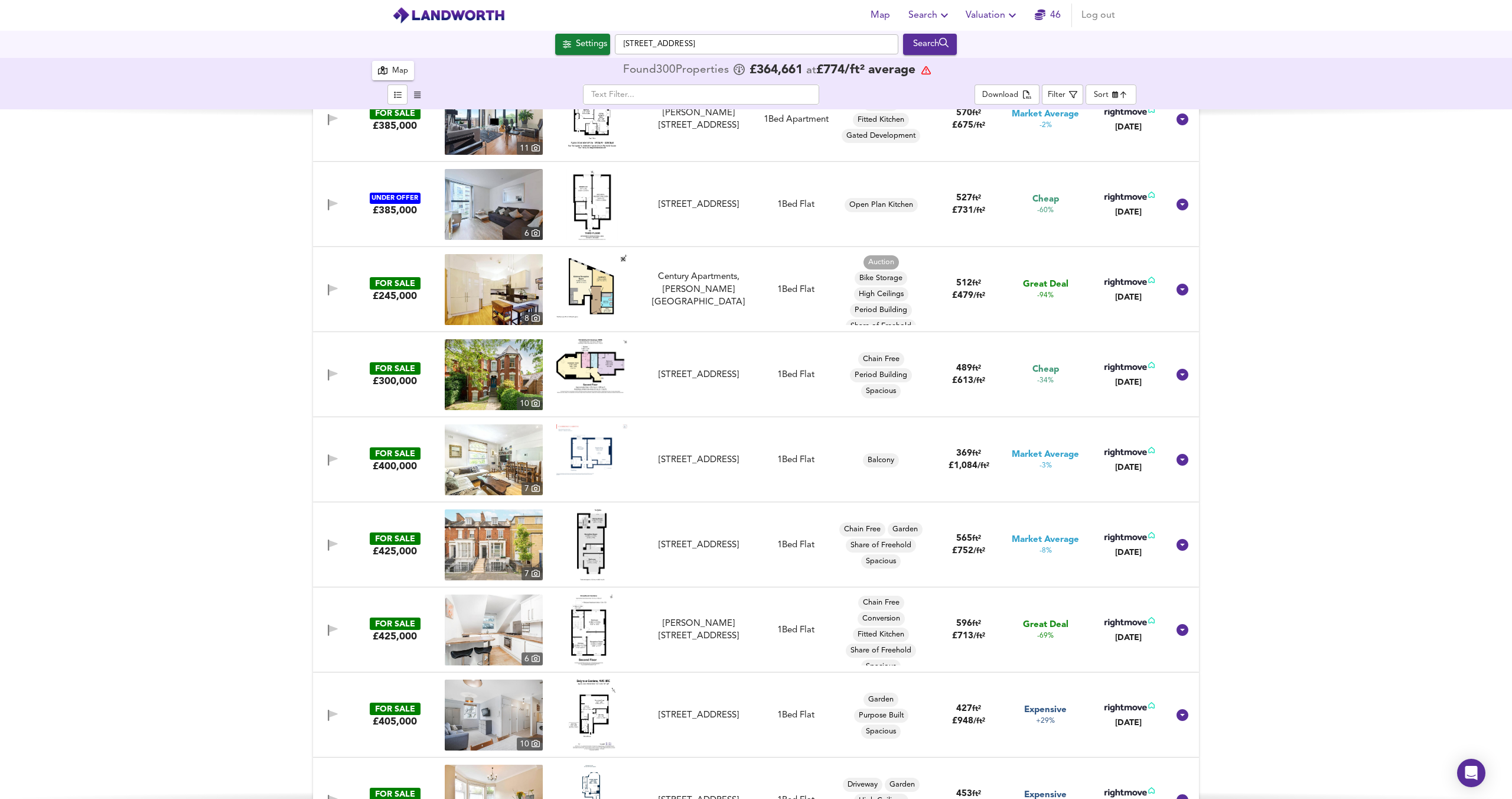
click at [591, 375] on img at bounding box center [591, 366] width 71 height 54
click at [576, 629] on img at bounding box center [592, 629] width 42 height 71
drag, startPoint x: 680, startPoint y: 631, endPoint x: 454, endPoint y: 628, distance: 226.0
click at [679, 631] on div "Broadhurst Gardens, South Hampstead NW6 3BH" at bounding box center [698, 630] width 105 height 25
click at [479, 609] on img at bounding box center [493, 629] width 98 height 71
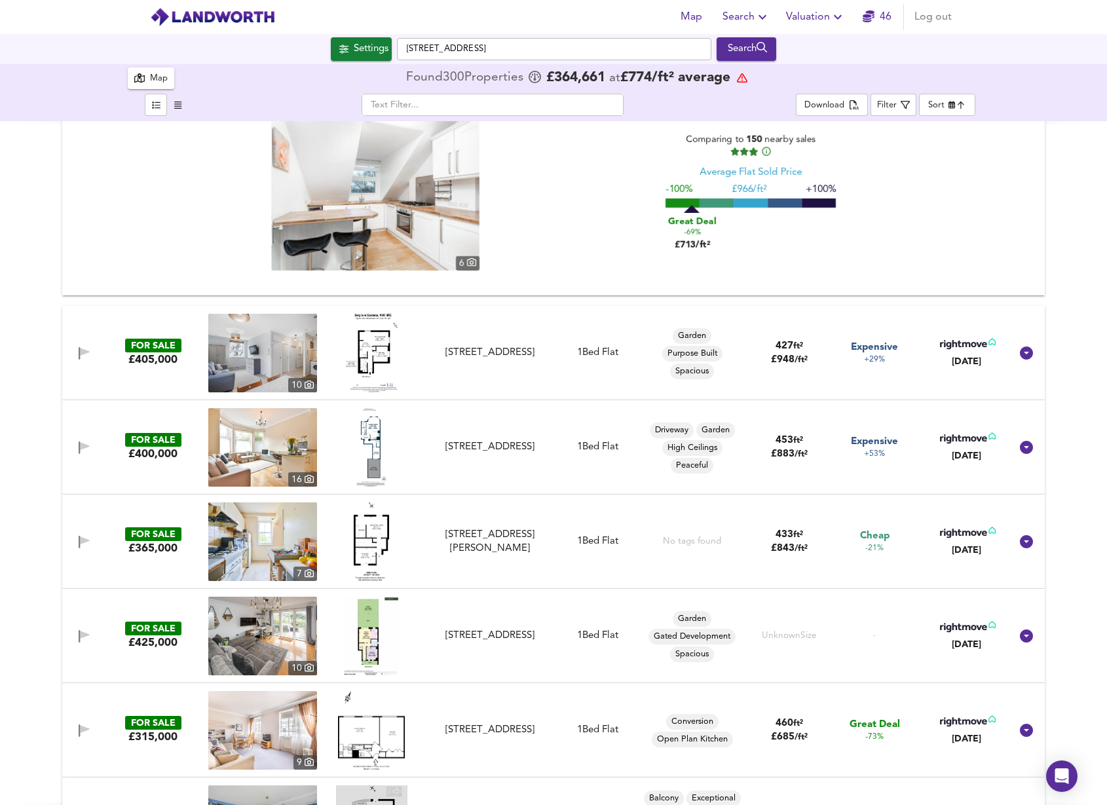
scroll to position [774, 0]
click at [368, 537] on img at bounding box center [371, 541] width 35 height 79
click at [1, 0] on div "Map Search Valuation 46 Log out Settings Priory Park Road, NW6 7UN Search 6 300…" at bounding box center [553, 402] width 1107 height 805
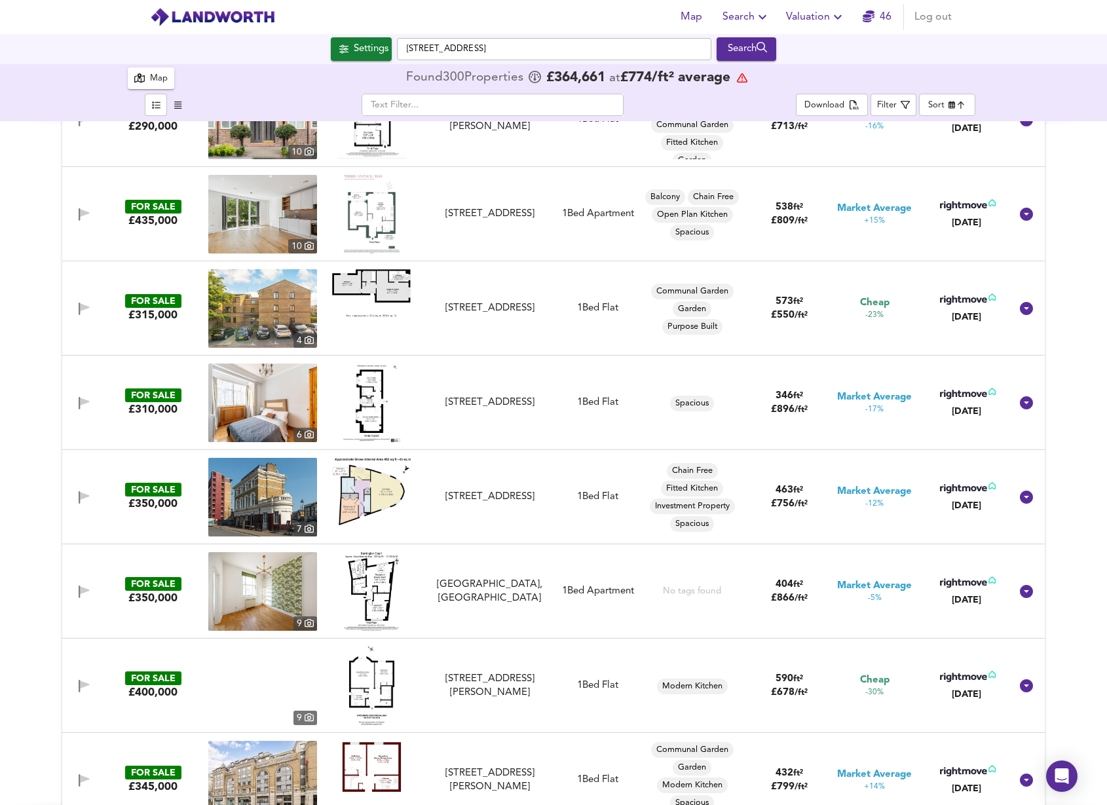
scroll to position [1676, 0]
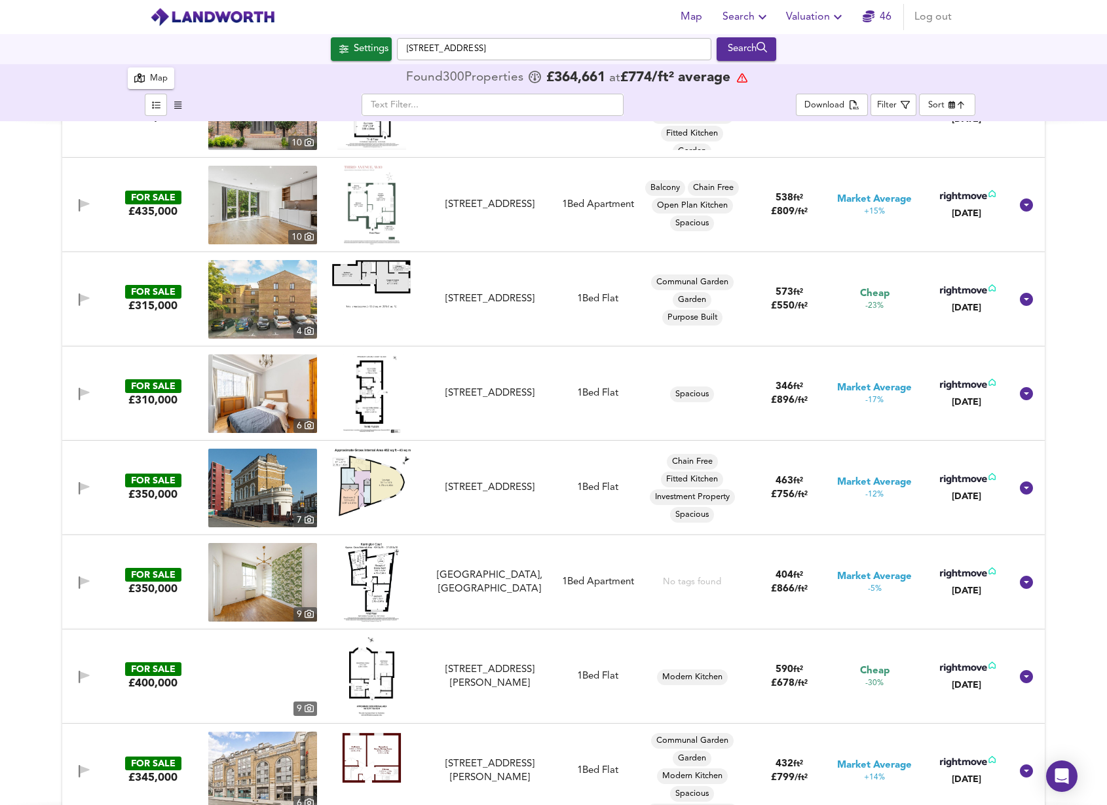
click at [373, 662] on img at bounding box center [371, 676] width 45 height 79
click at [471, 673] on div "Admiral Walk, Royal Oak, London, W9 3TX" at bounding box center [489, 677] width 117 height 28
click at [363, 671] on img at bounding box center [371, 676] width 45 height 79
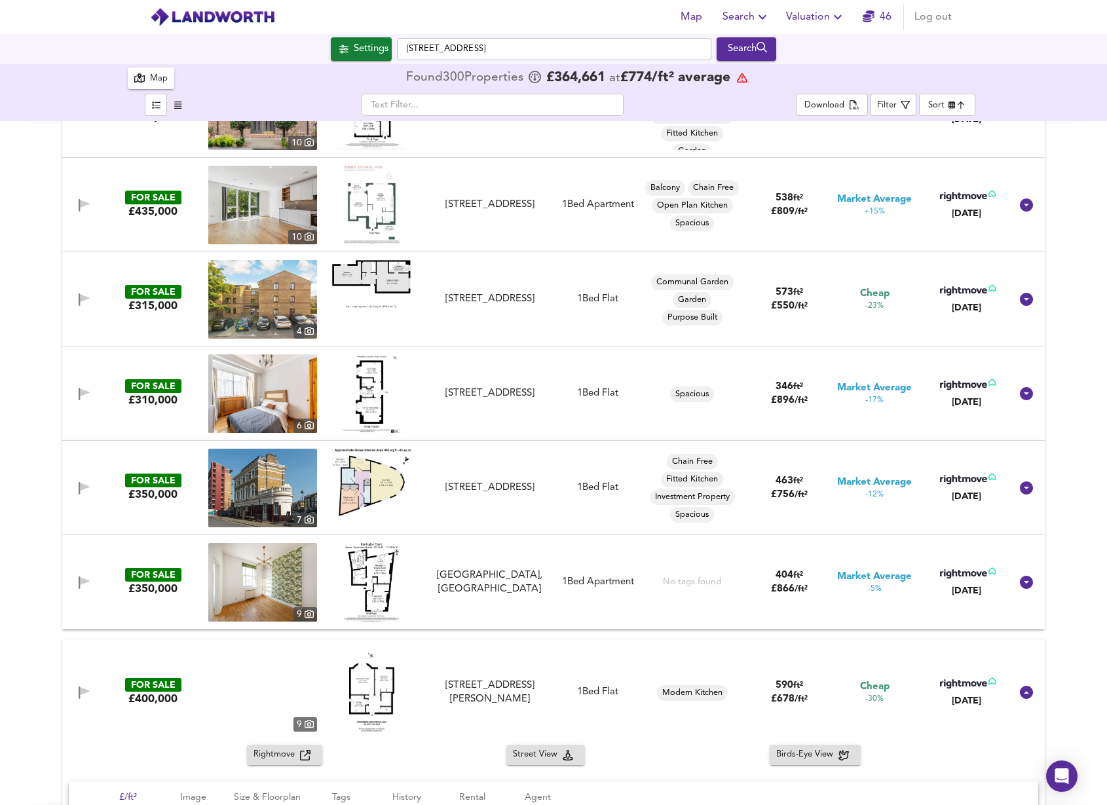
click at [519, 698] on div "Admiral Walk, Royal Oak, London, W9 3TX" at bounding box center [489, 693] width 117 height 28
click at [545, 698] on div "FOR SALE £400,000 9 Admiral Walk, Royal Oak, London, W9 3TX Admiral Walk, Royal…" at bounding box center [538, 692] width 946 height 79
drag, startPoint x: 490, startPoint y: 687, endPoint x: 583, endPoint y: 696, distance: 93.5
click at [490, 687] on div "Admiral Walk, Royal Oak, London, W9 3TX" at bounding box center [489, 693] width 117 height 28
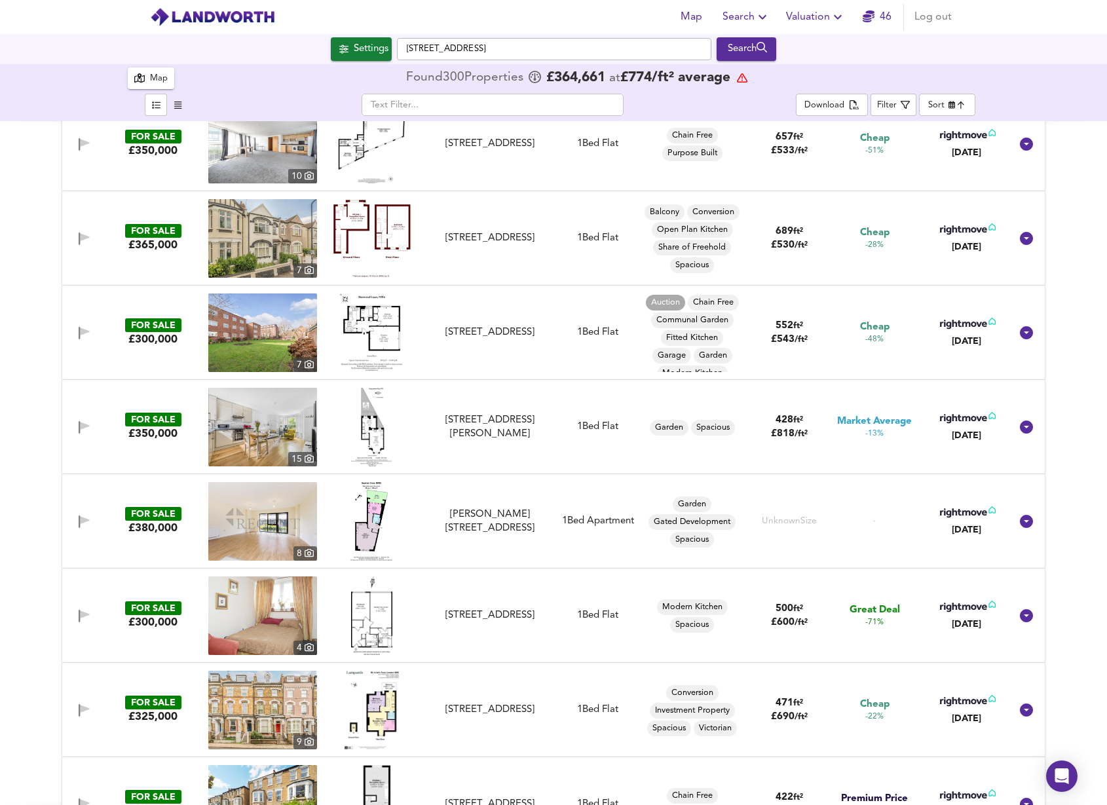
scroll to position [2592, 0]
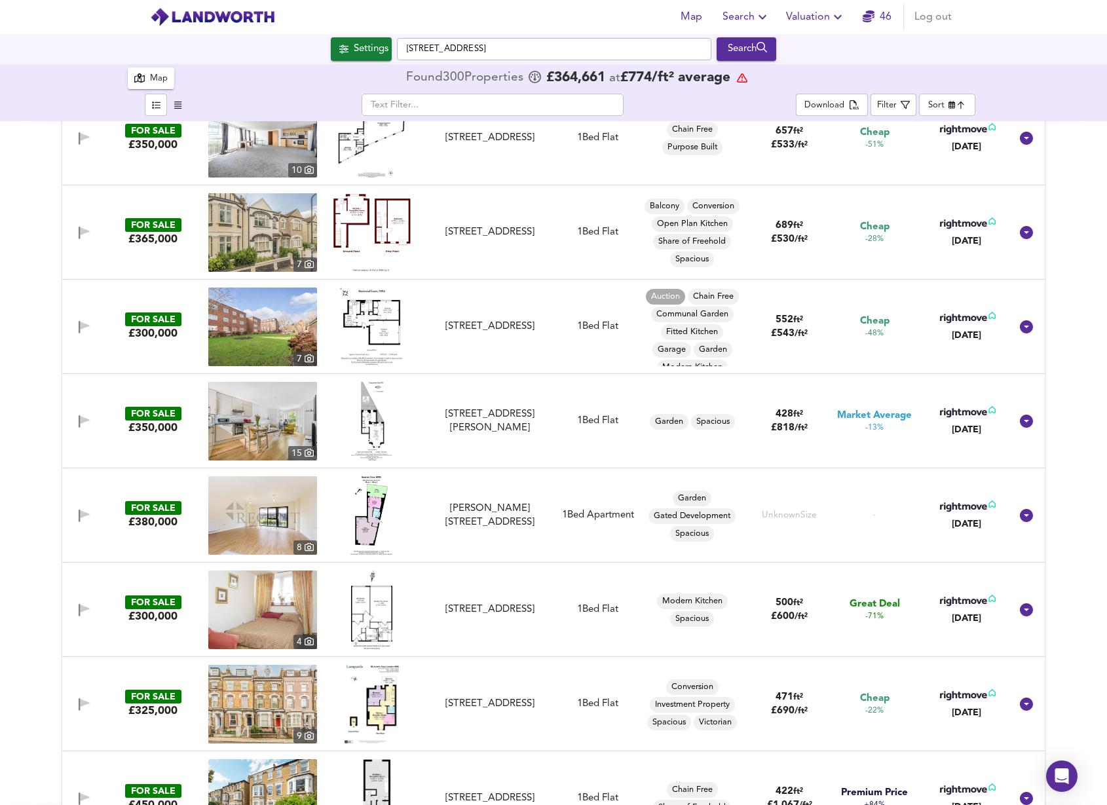
click at [385, 615] on img at bounding box center [371, 610] width 41 height 79
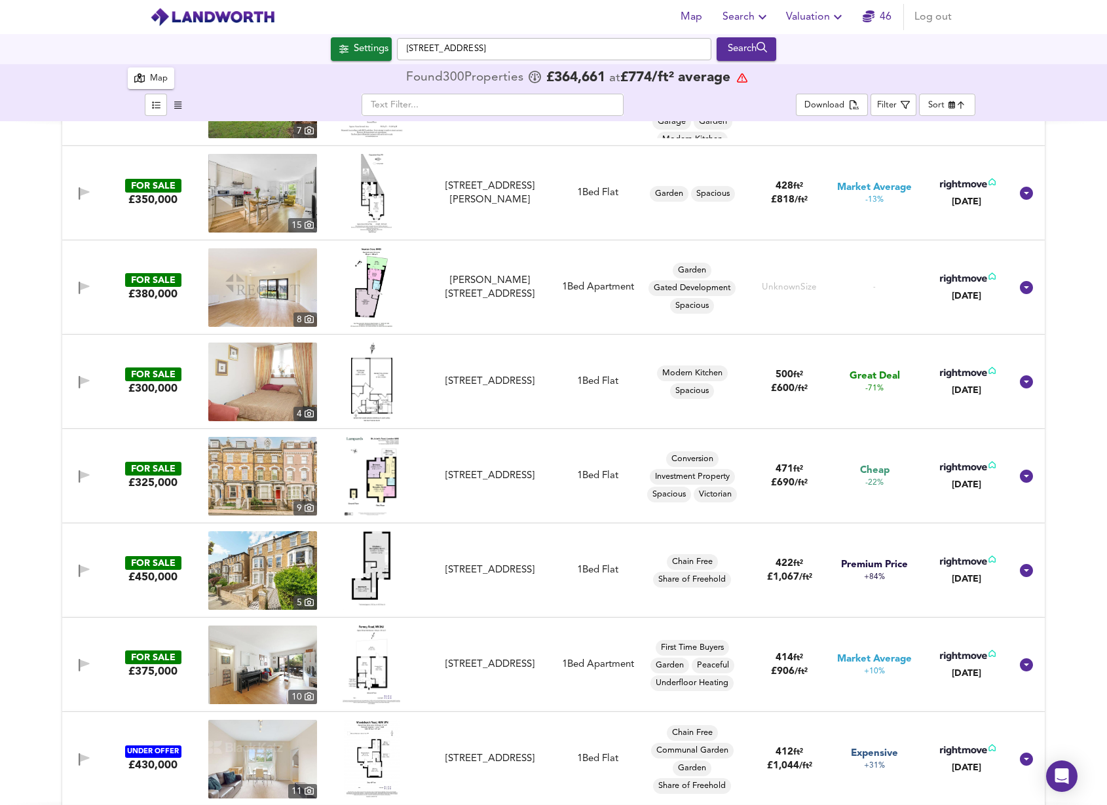
click at [383, 487] on img at bounding box center [372, 476] width 54 height 79
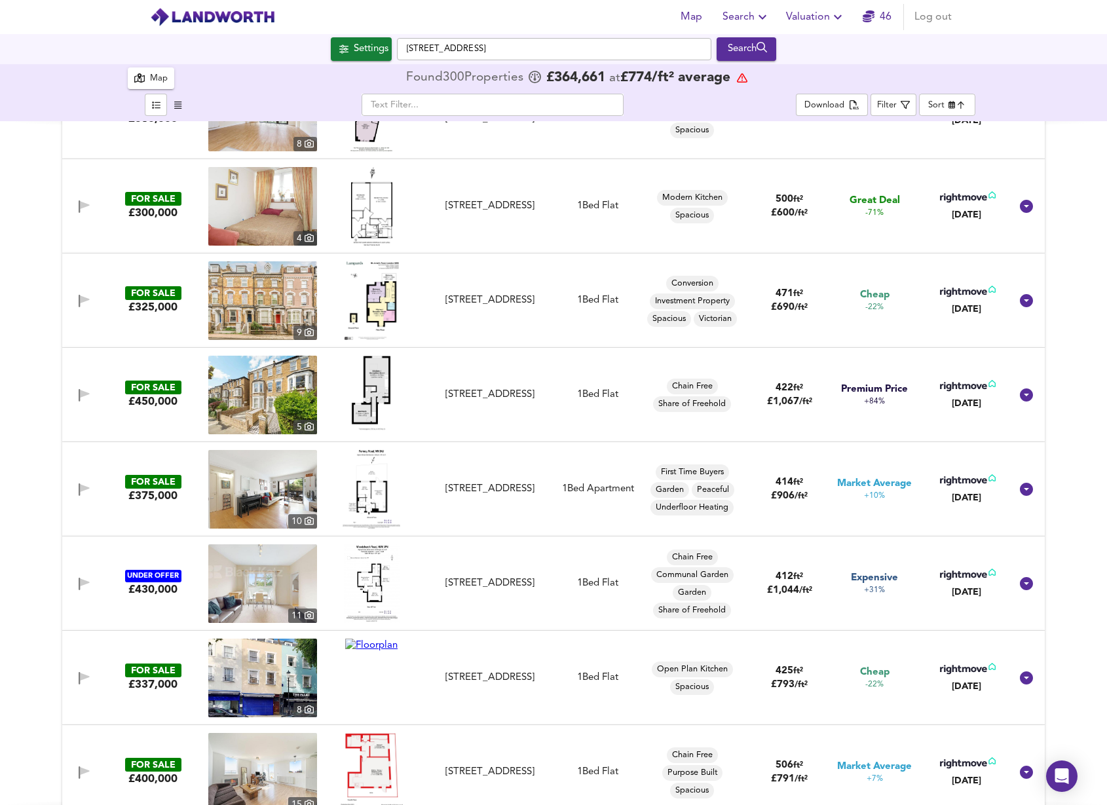
scroll to position [2997, 0]
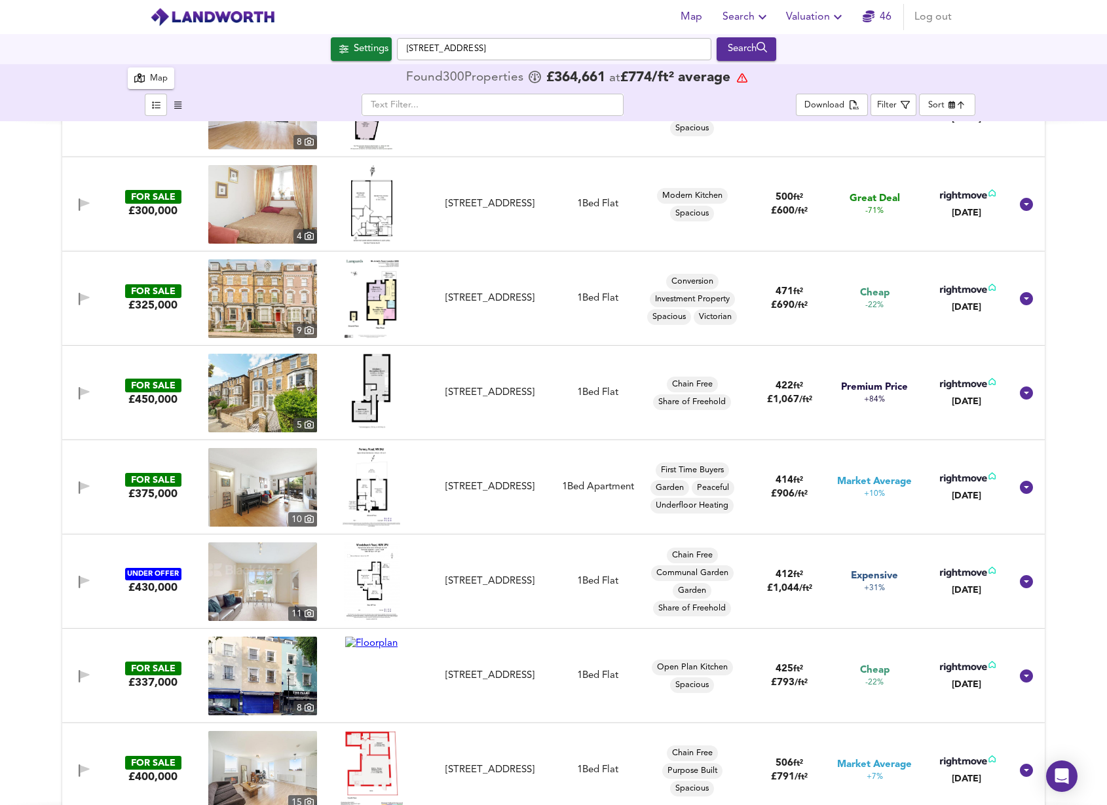
click at [367, 479] on img at bounding box center [372, 487] width 58 height 79
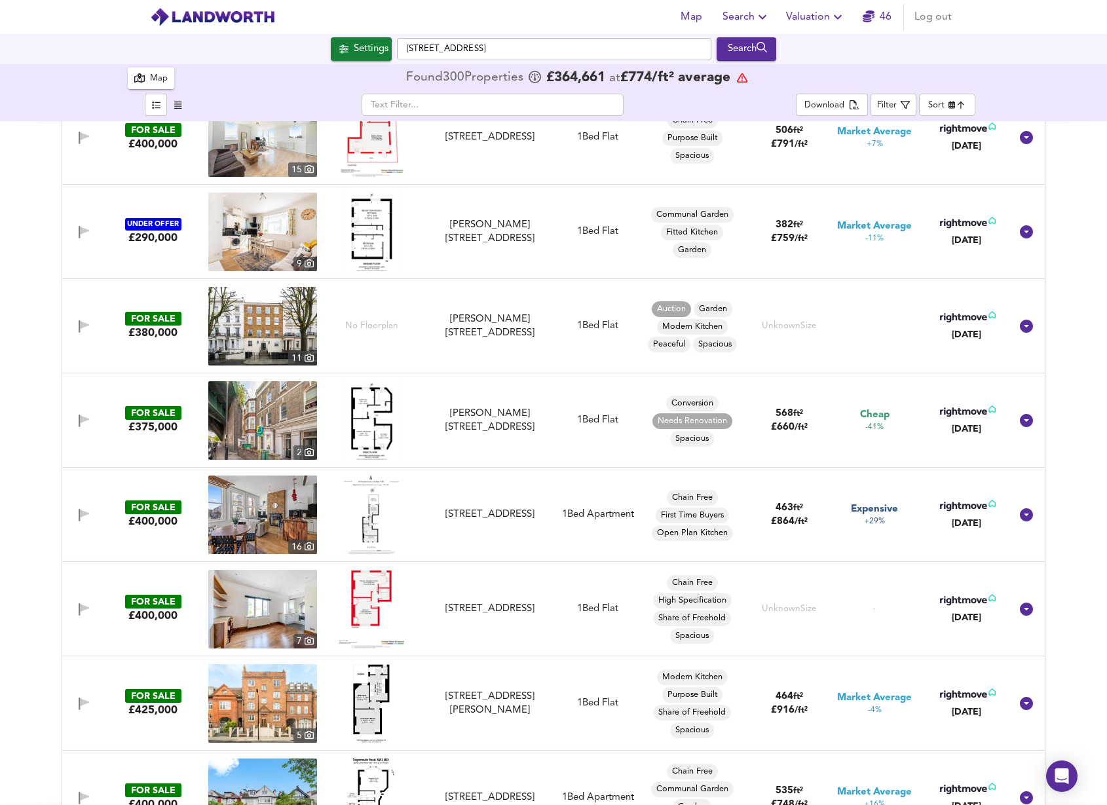
scroll to position [3635, 0]
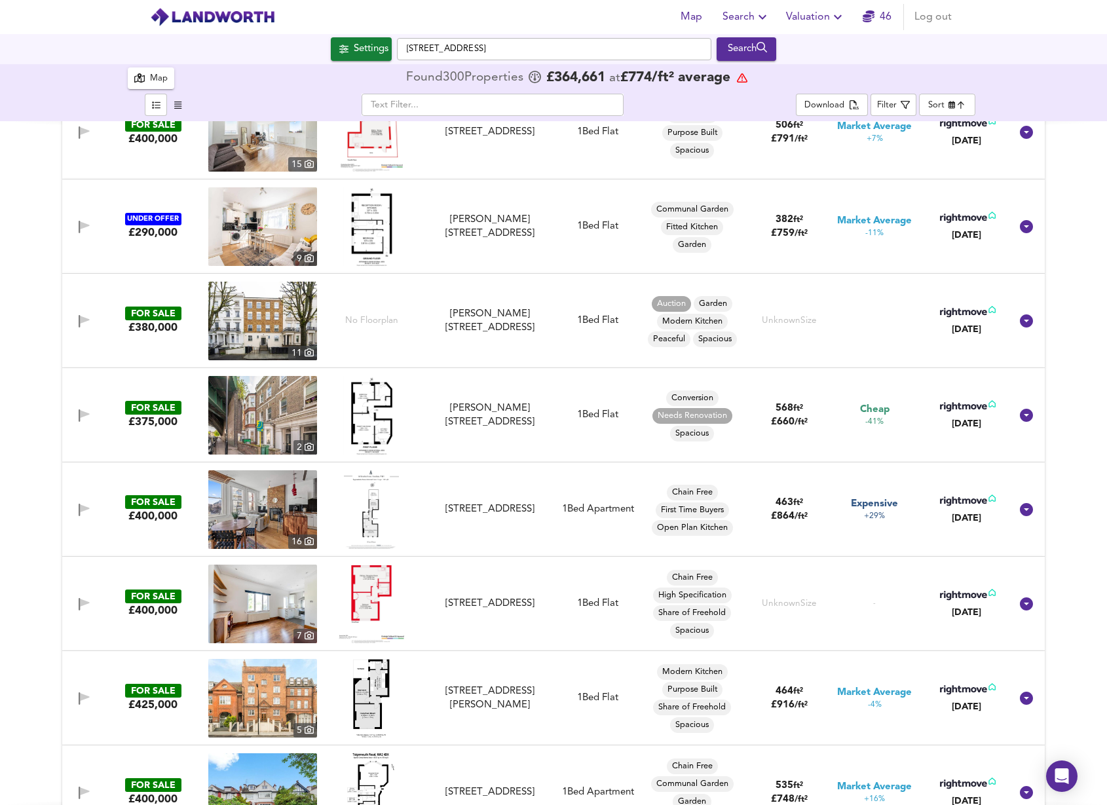
click at [369, 586] on img at bounding box center [372, 604] width 66 height 79
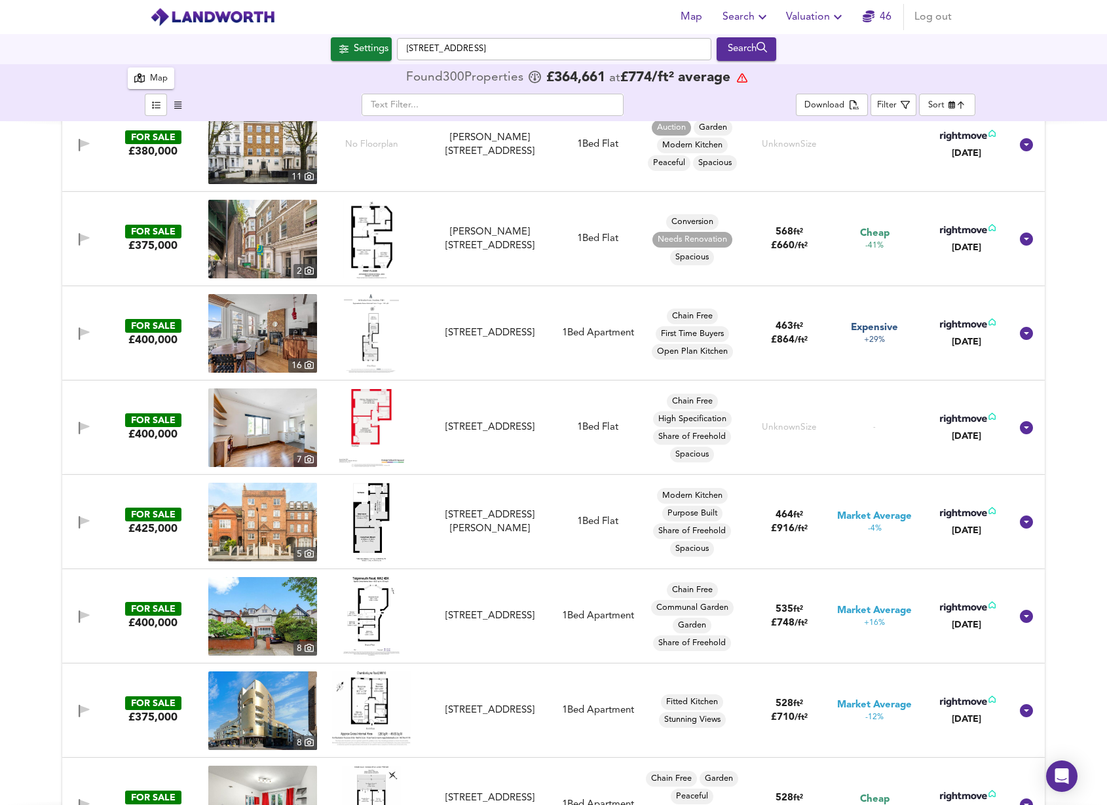
scroll to position [3828, 0]
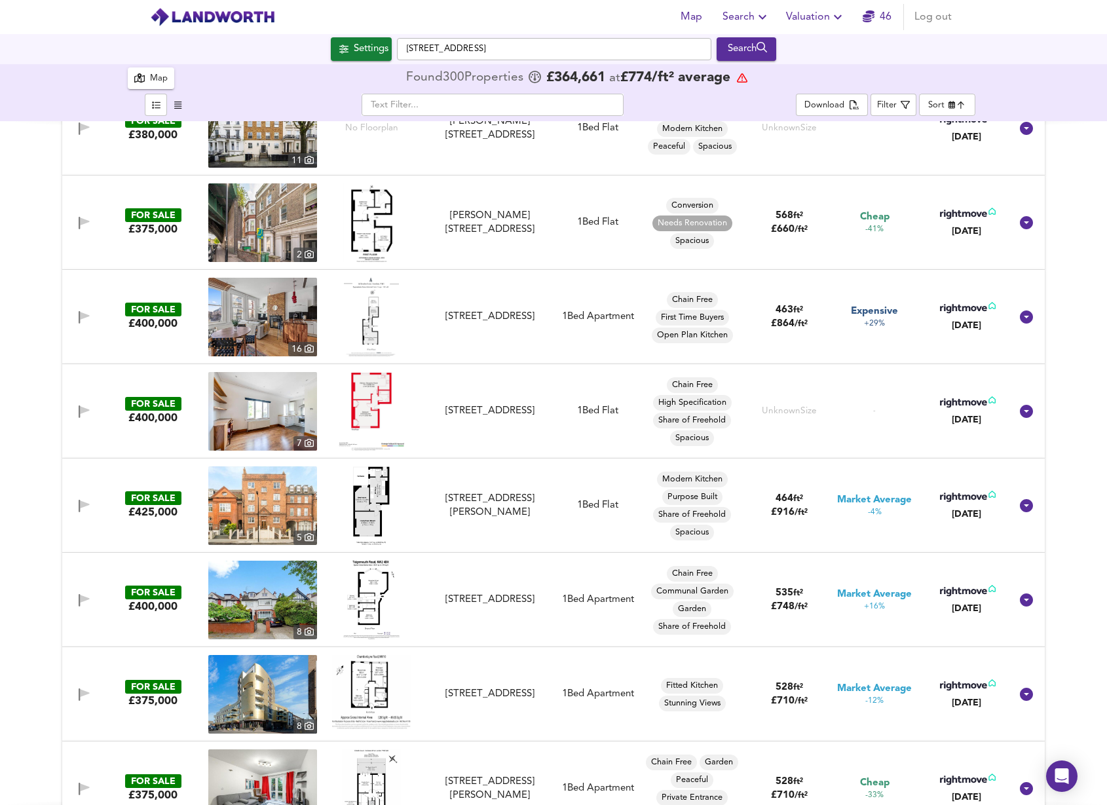
click at [360, 513] on img at bounding box center [371, 505] width 37 height 79
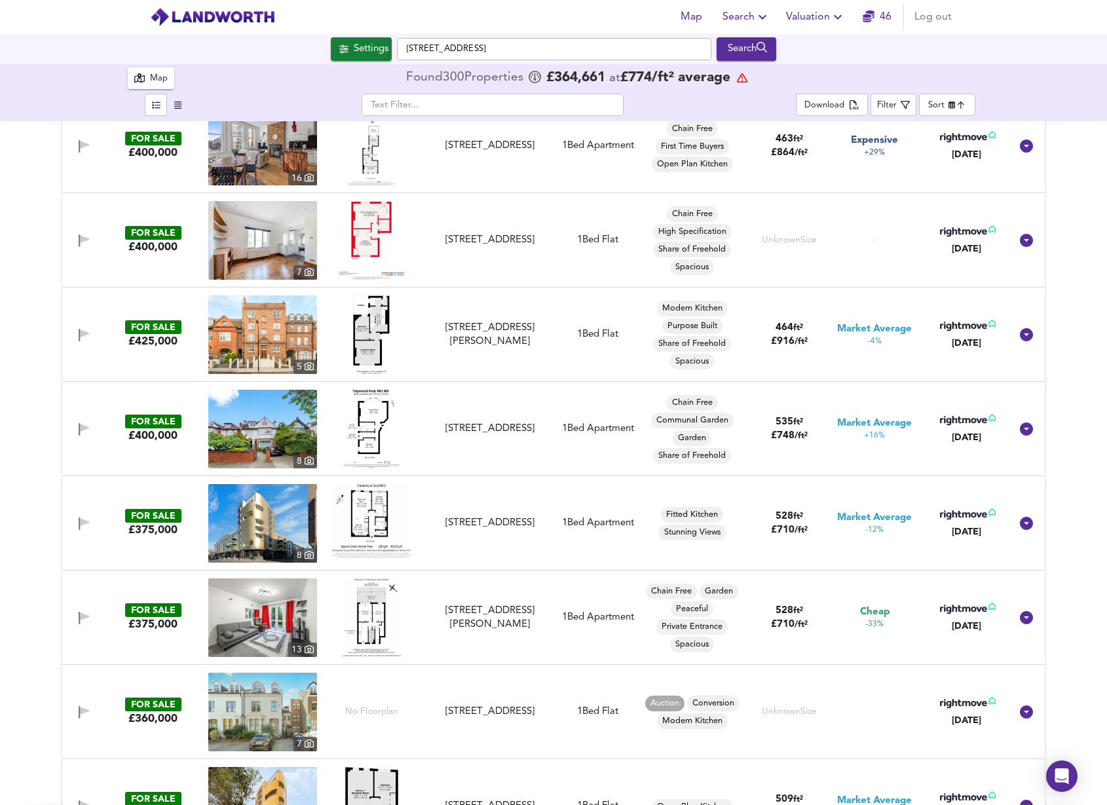
scroll to position [4000, 0]
click at [375, 604] on img at bounding box center [372, 617] width 60 height 79
drag, startPoint x: 468, startPoint y: 622, endPoint x: 150, endPoint y: 597, distance: 318.7
click at [468, 622] on div "Cheadle Court, Henderson Drive, St John's Wood, London, NW8 8UD" at bounding box center [489, 617] width 117 height 28
click at [305, 620] on img at bounding box center [262, 617] width 109 height 79
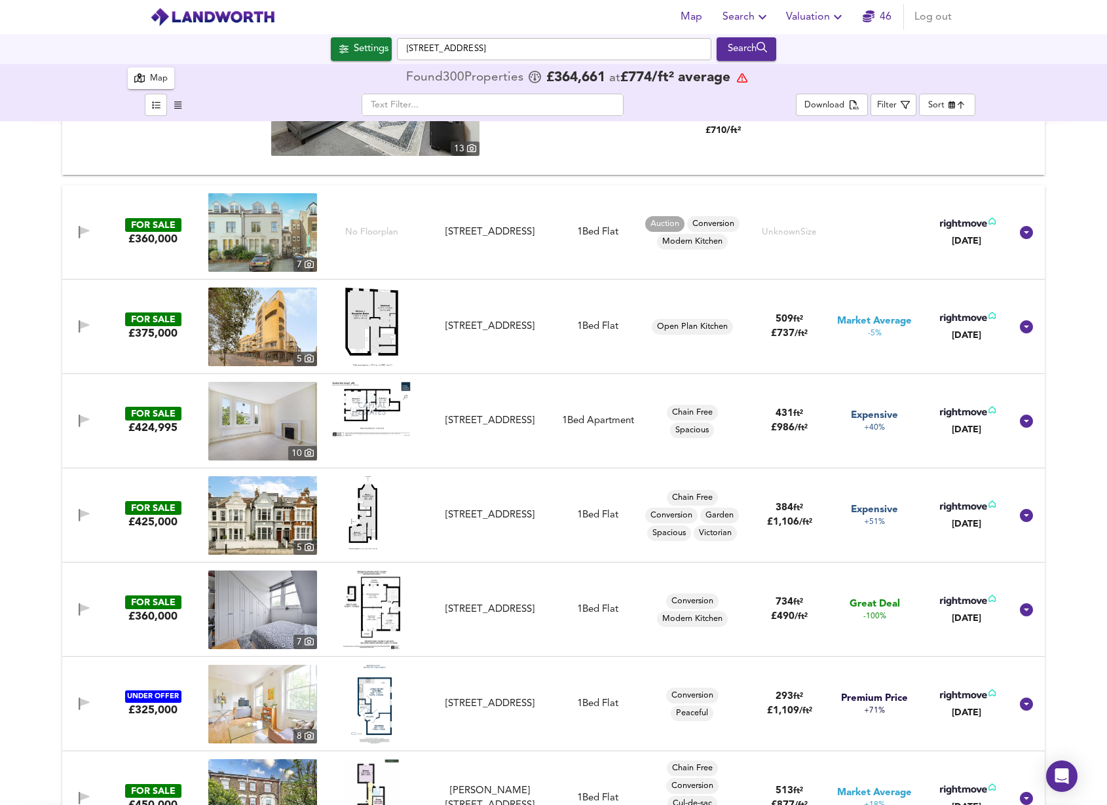
scroll to position [4773, 0]
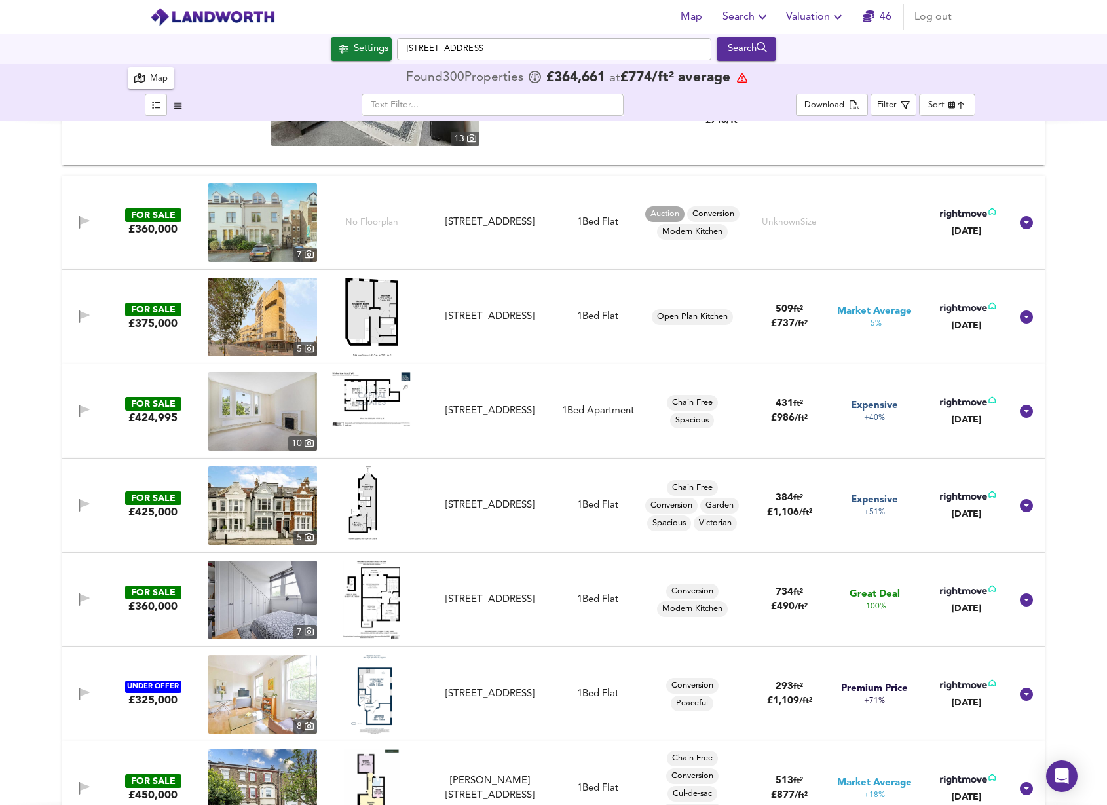
click at [385, 599] on img at bounding box center [371, 600] width 57 height 79
drag, startPoint x: 501, startPoint y: 599, endPoint x: 233, endPoint y: 596, distance: 267.3
click at [501, 599] on div "Brondesbury Road, Queen's Park, London, NW6 6SB" at bounding box center [489, 600] width 117 height 14
click at [233, 596] on img at bounding box center [262, 600] width 109 height 79
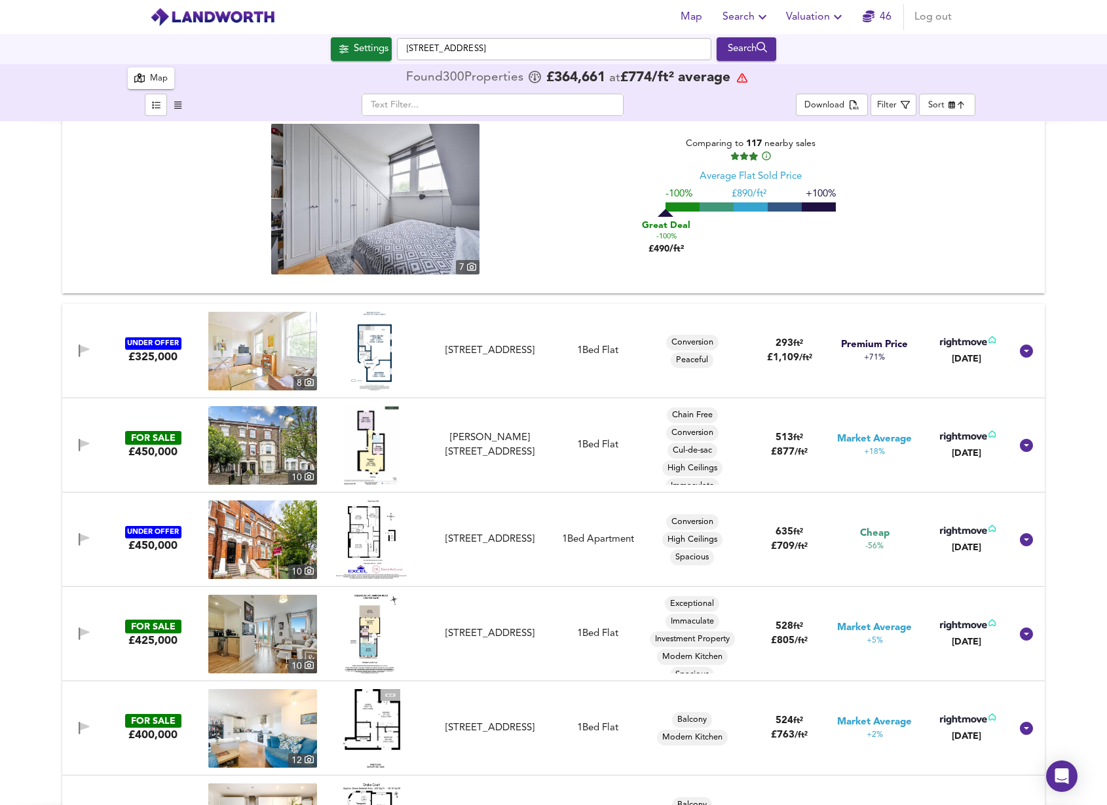
scroll to position [5406, 0]
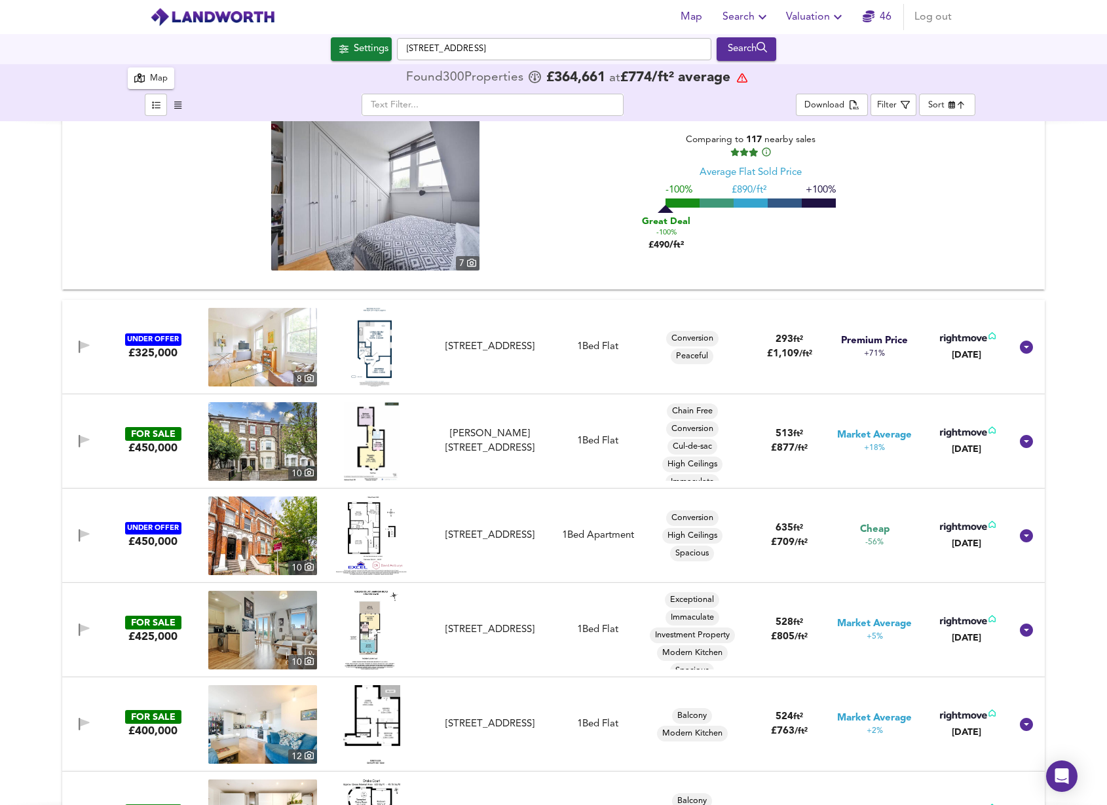
click at [360, 615] on img at bounding box center [372, 630] width 54 height 79
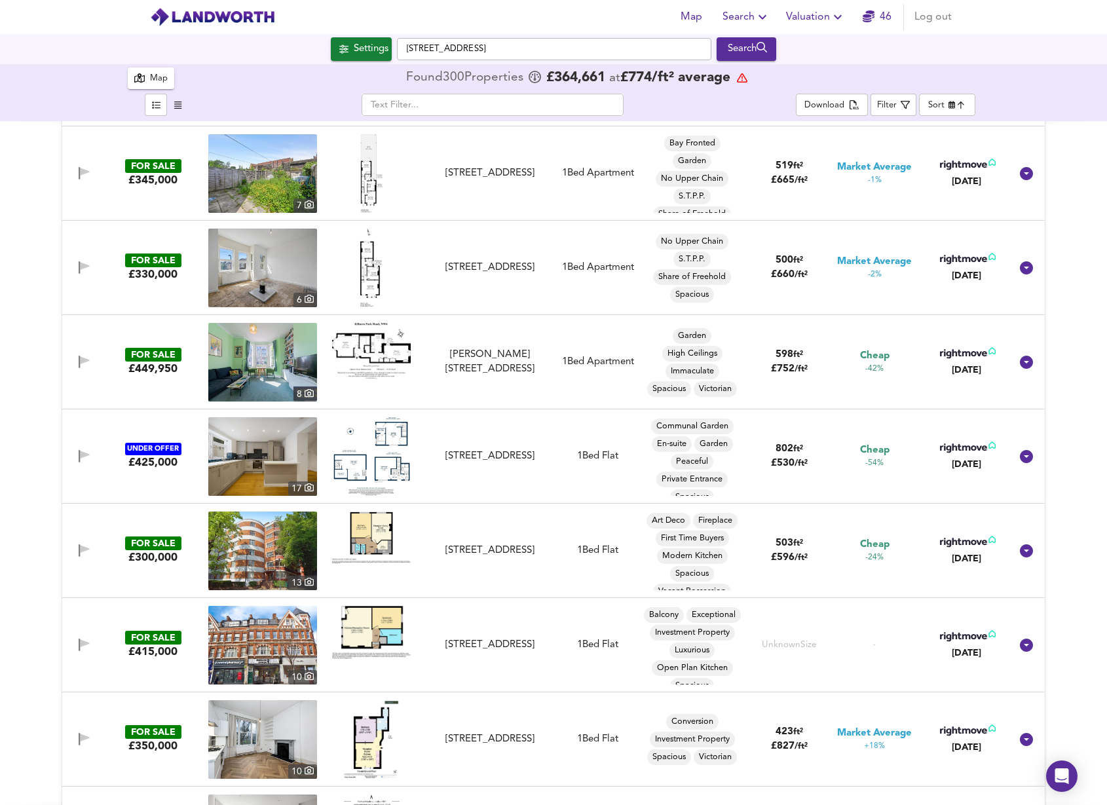
scroll to position [11149, 0]
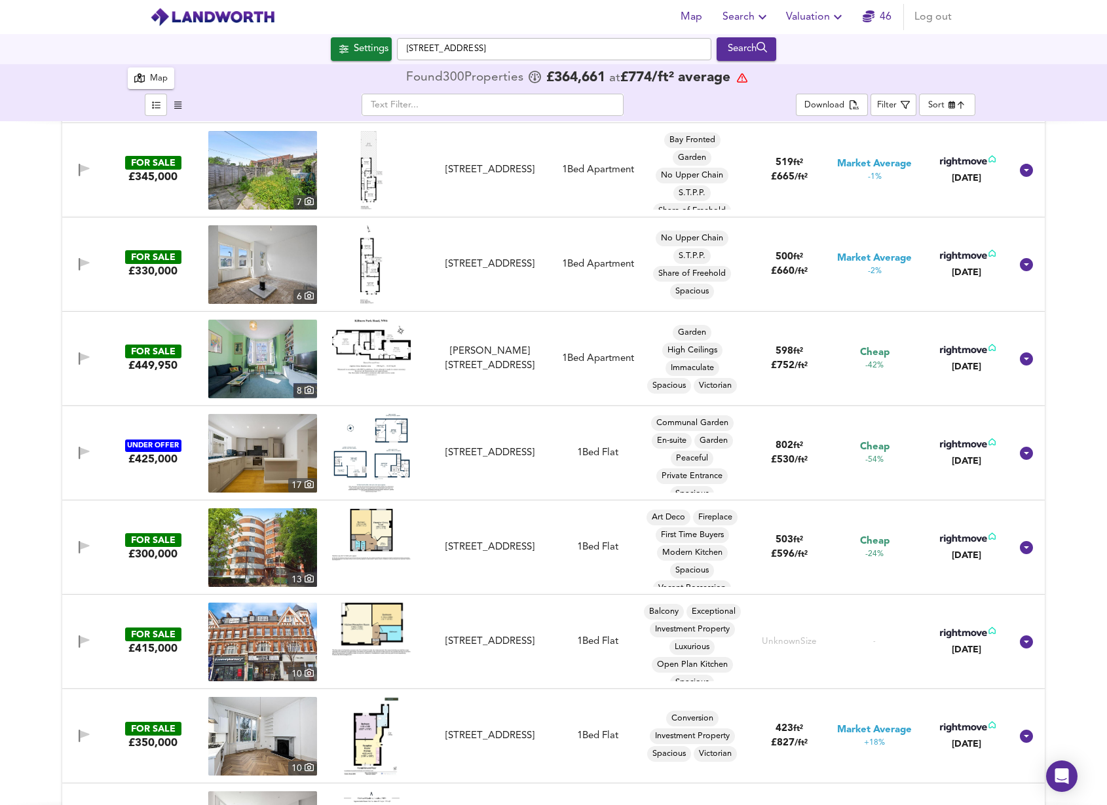
click at [373, 522] on img at bounding box center [371, 534] width 79 height 52
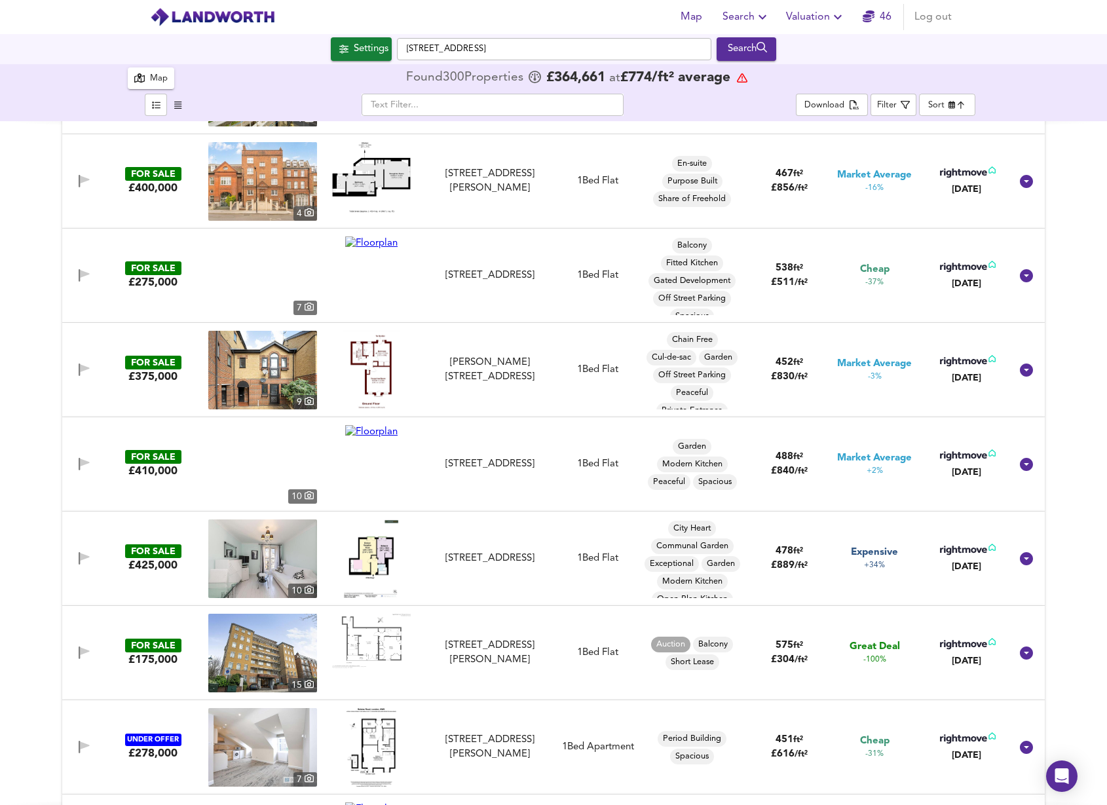
scroll to position [12377, 0]
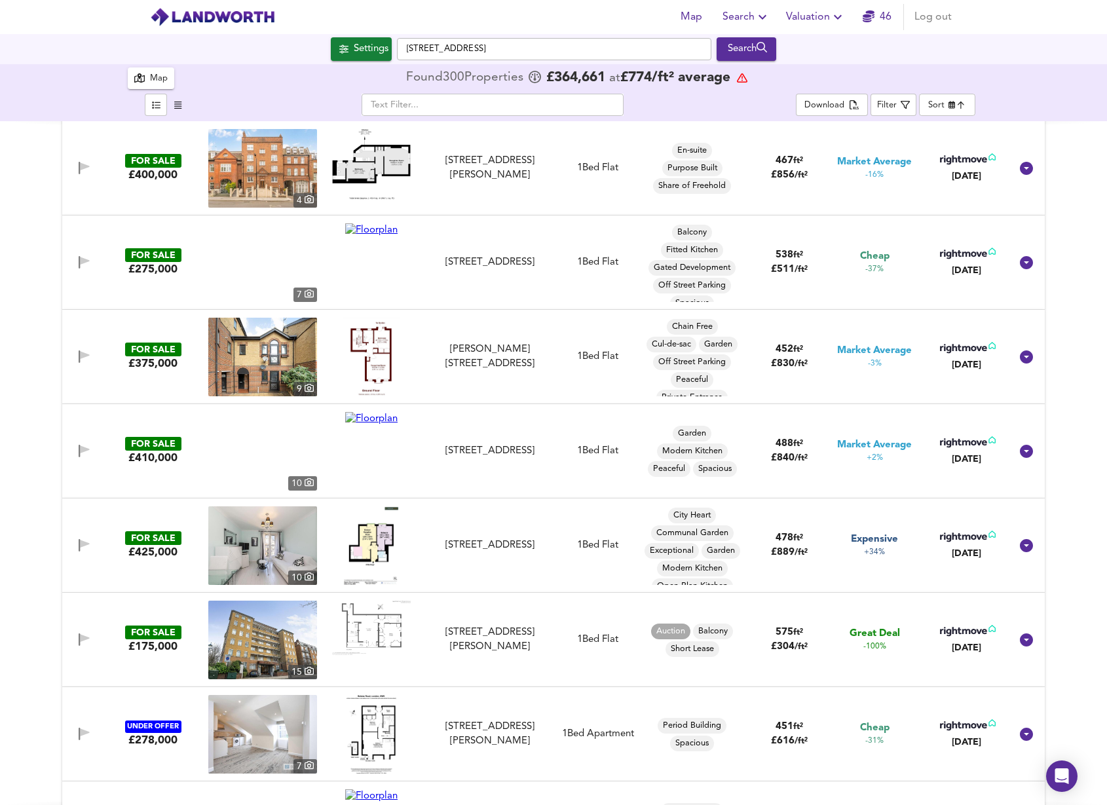
click at [702, 16] on span "Map" at bounding box center [690, 17] width 31 height 18
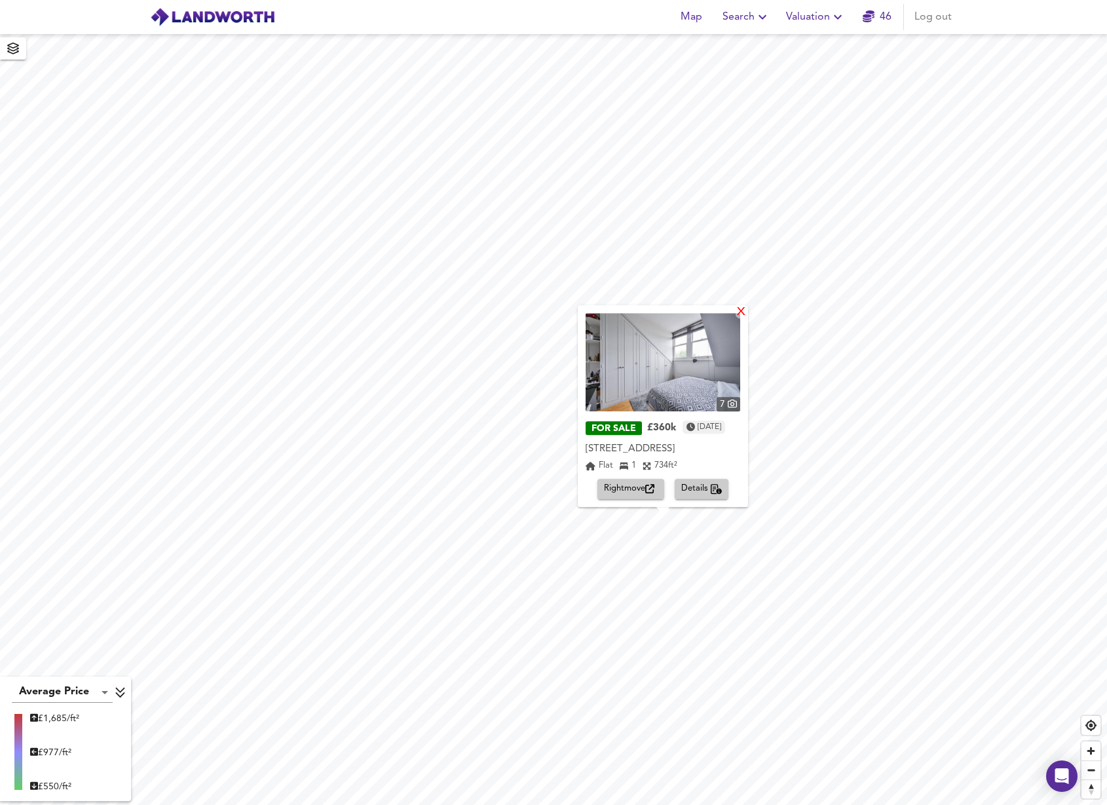
click at [747, 307] on div "X" at bounding box center [741, 313] width 11 height 12
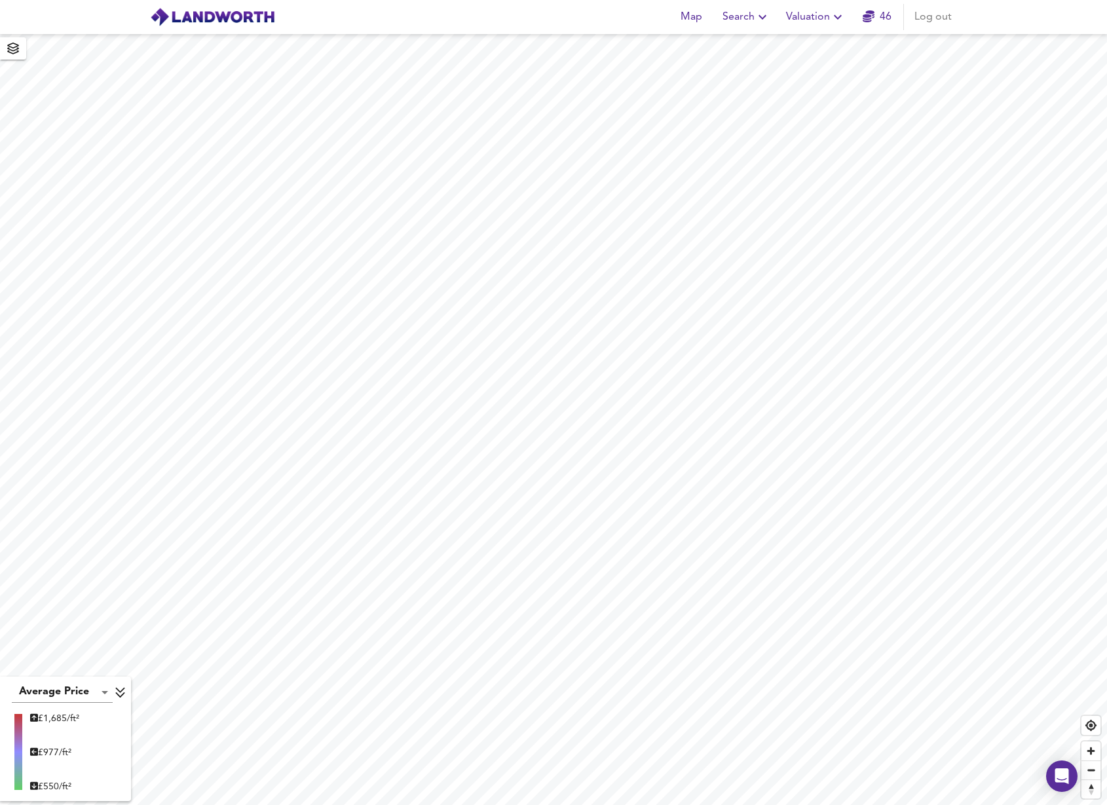
click at [751, 28] on button "Search" at bounding box center [746, 17] width 58 height 26
click at [748, 38] on li "New Search" at bounding box center [747, 47] width 130 height 24
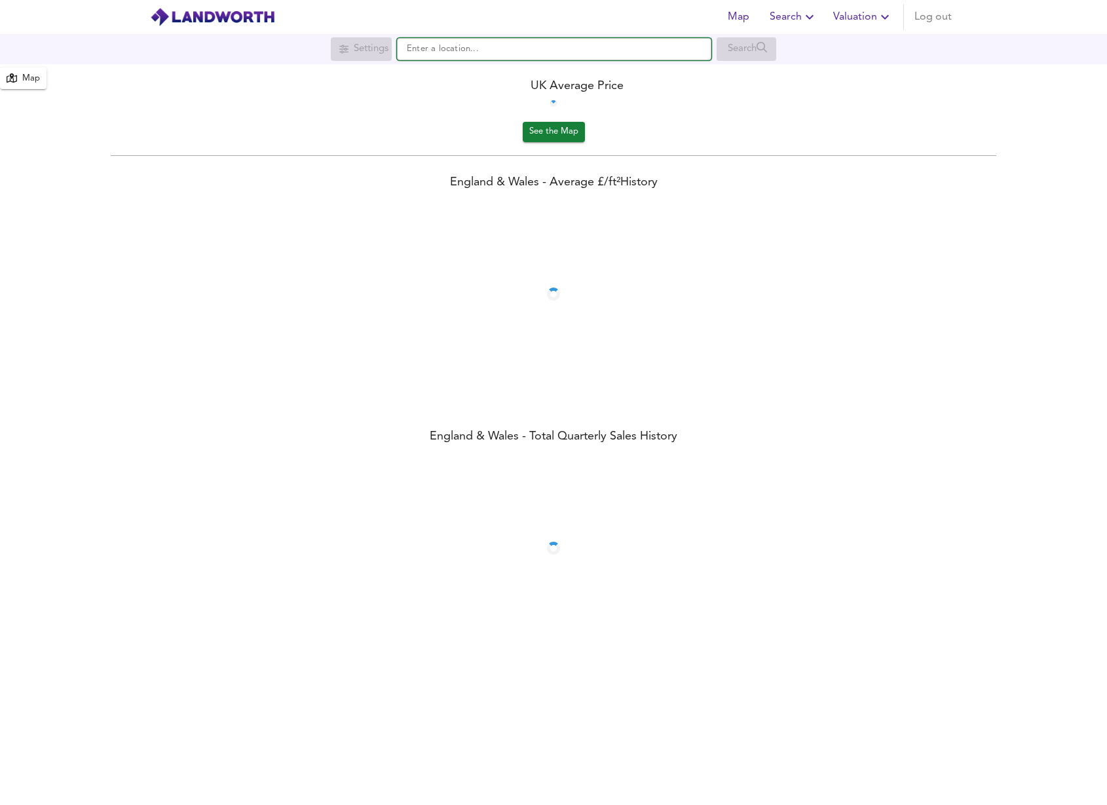
click at [470, 46] on input "text" at bounding box center [554, 49] width 314 height 22
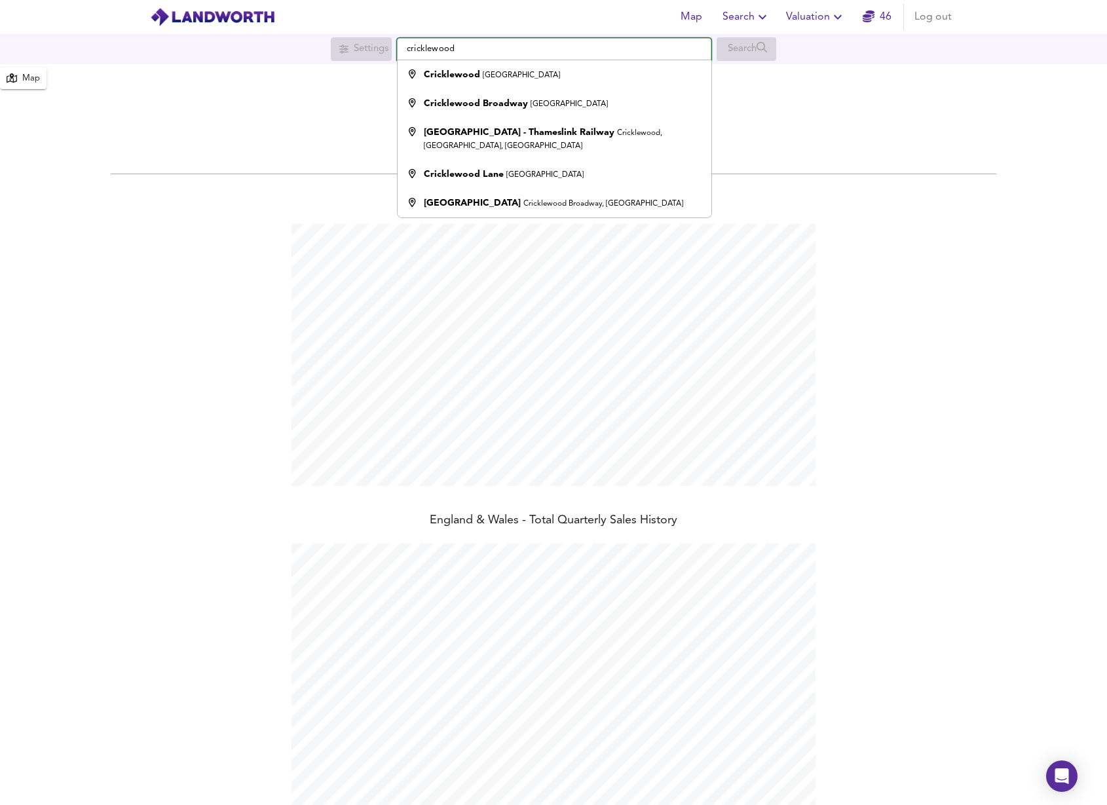
scroll to position [805, 1107]
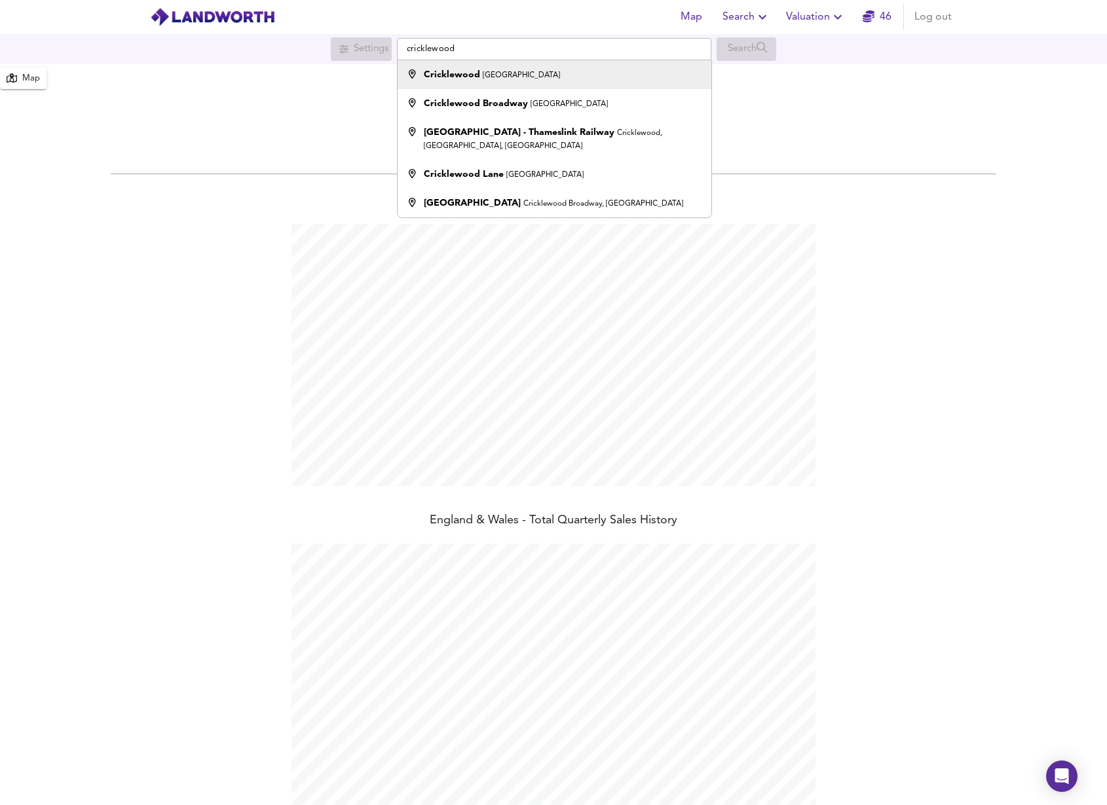
click at [465, 68] on div "Cricklewood London" at bounding box center [492, 74] width 136 height 13
type input "Cricklewood, London"
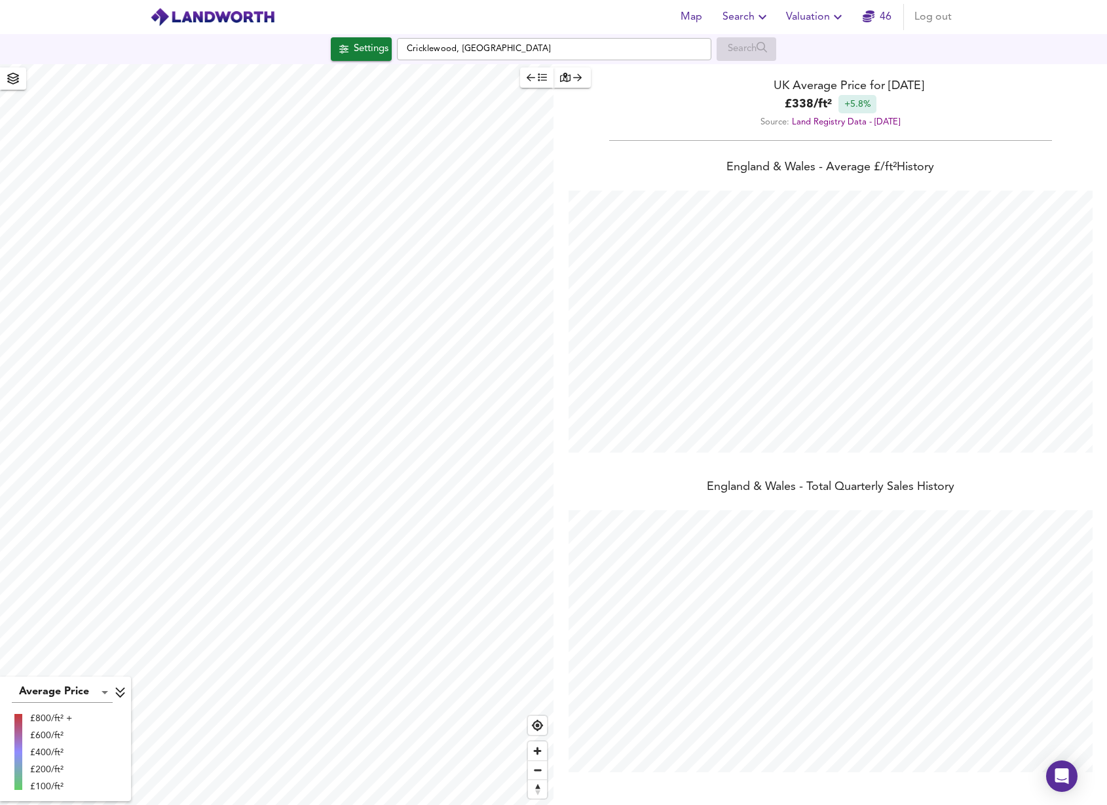
checkbox input "false"
checkbox input "true"
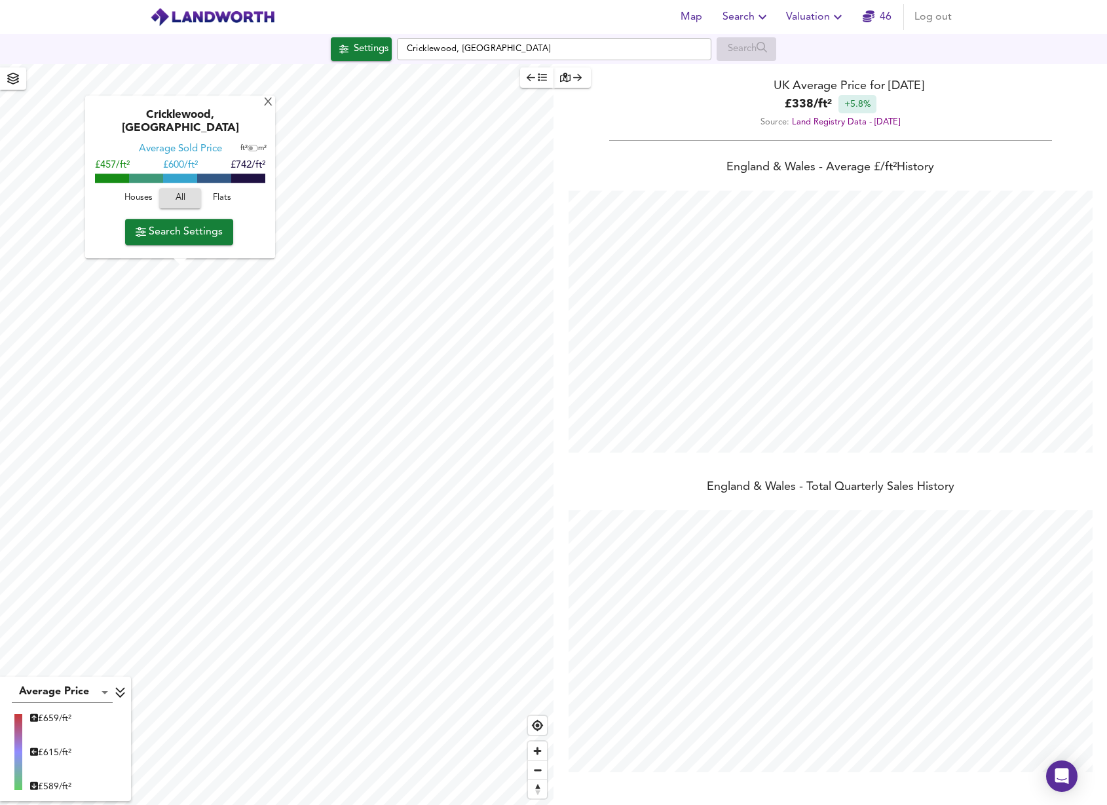
click at [307, 199] on div "X Cricklewood, London Average Sold Price ft² m² £457/ft² £ 600/ft² £742/ft² Hou…" at bounding box center [277, 434] width 554 height 741
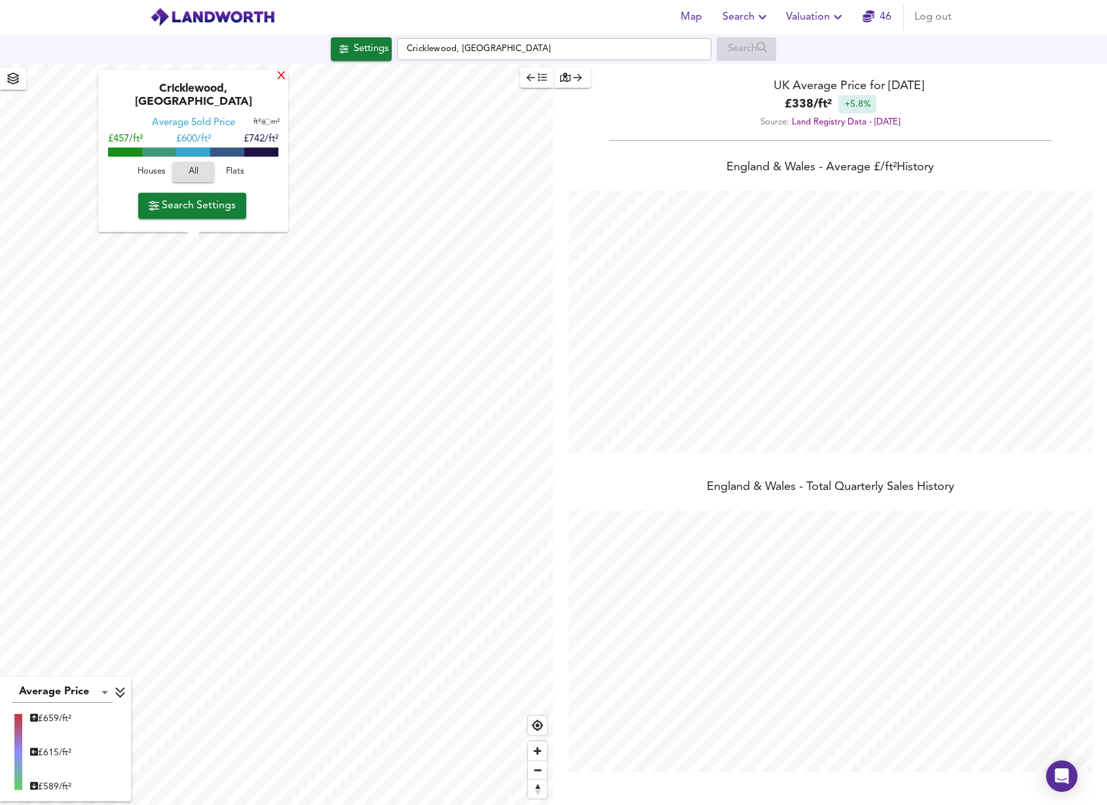
click at [276, 81] on div "X" at bounding box center [281, 76] width 10 height 9
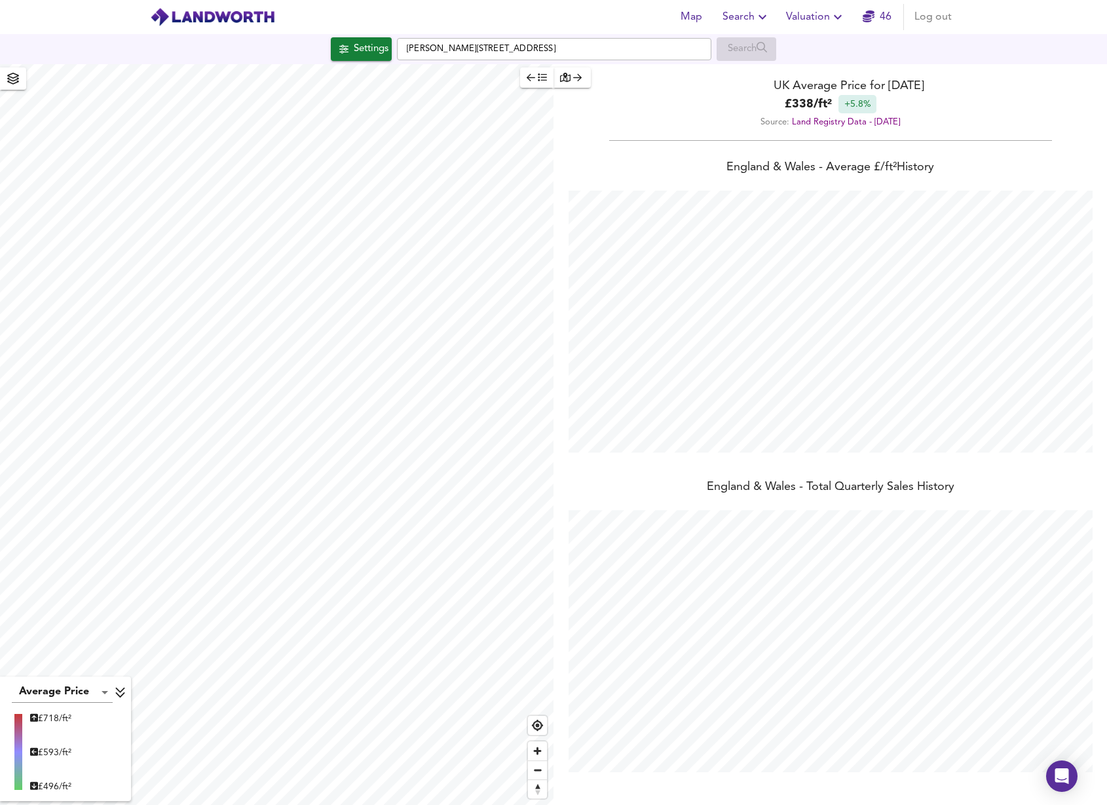
type input "2081"
click at [547, 79] on button "button" at bounding box center [536, 77] width 33 height 20
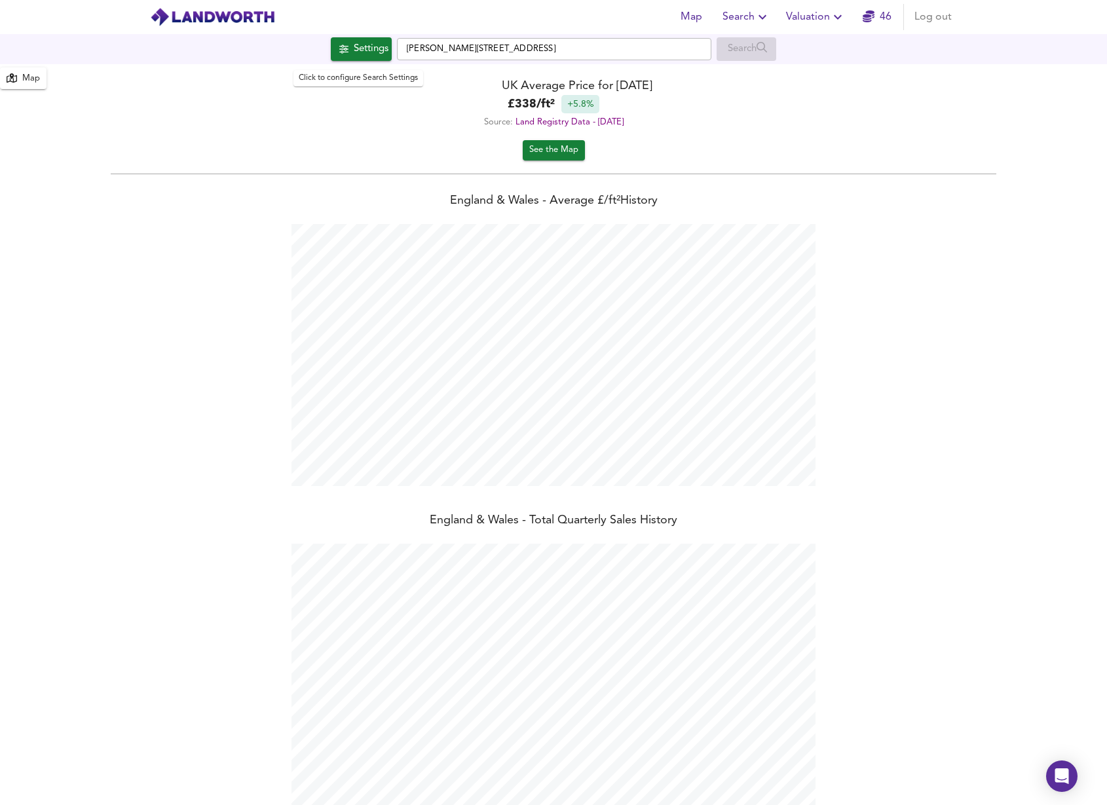
click at [367, 47] on div "Settings" at bounding box center [371, 49] width 35 height 17
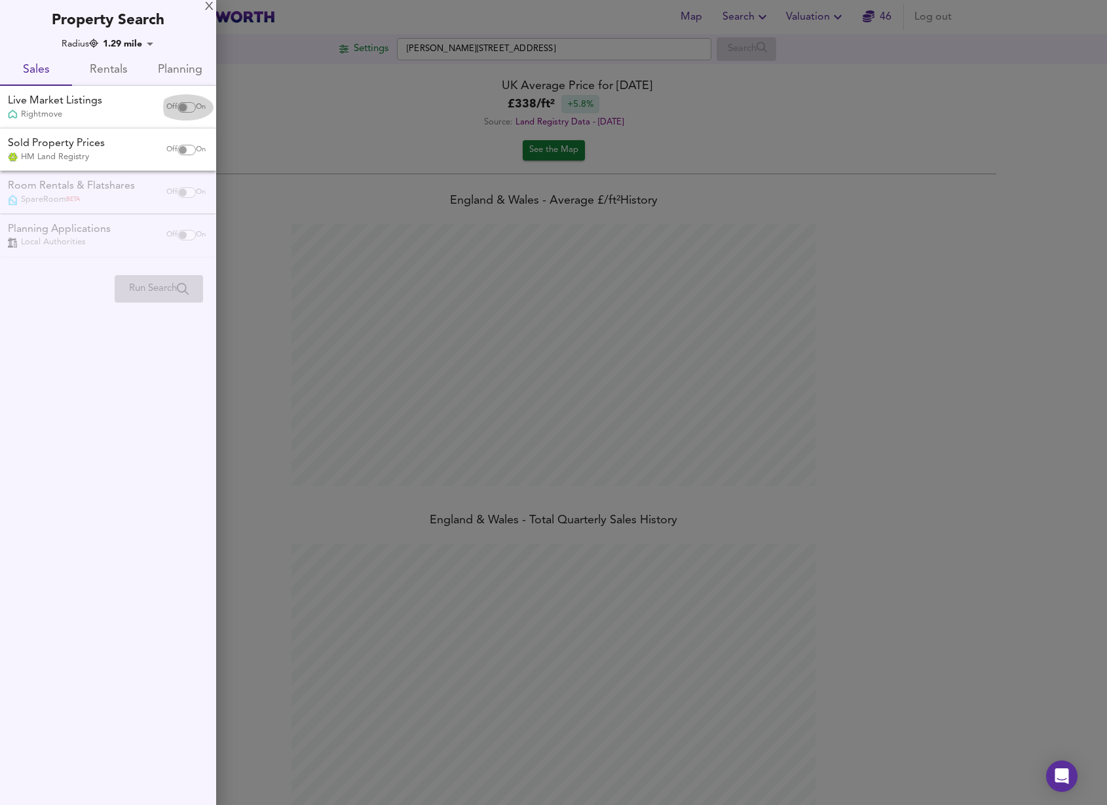
click at [189, 106] on input "checkbox" at bounding box center [182, 107] width 31 height 10
checkbox input "true"
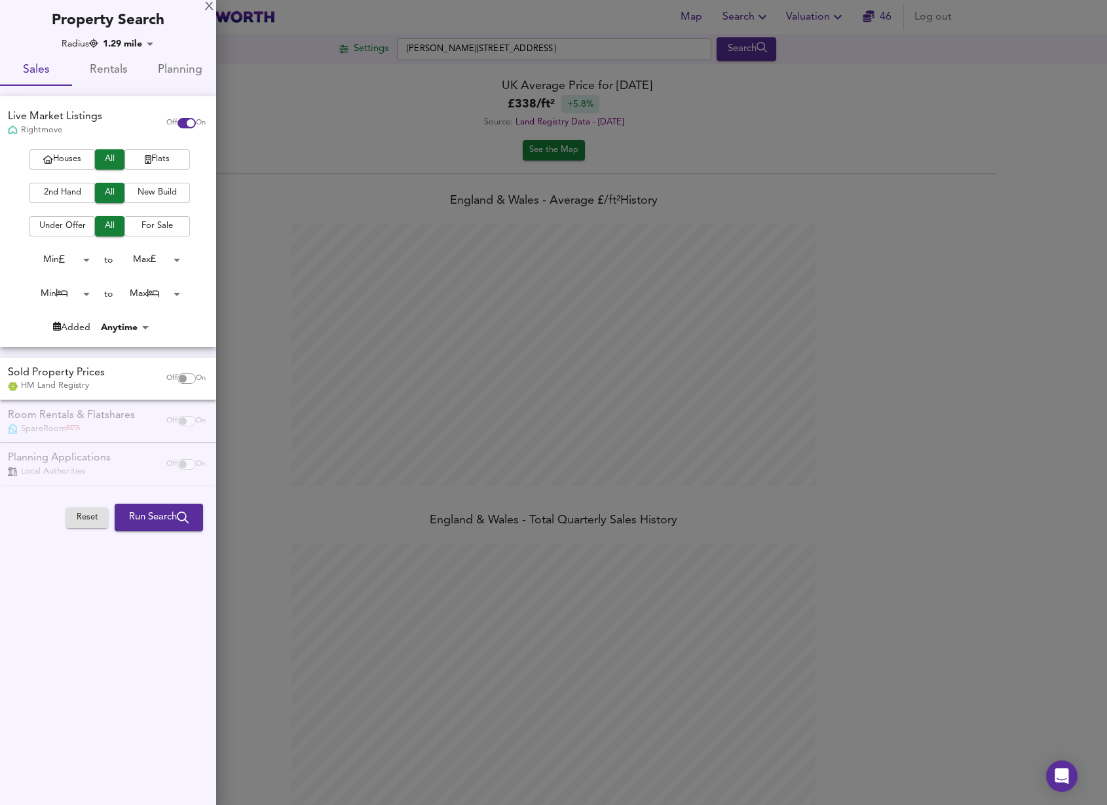
drag, startPoint x: 139, startPoint y: 158, endPoint x: 127, endPoint y: 161, distance: 12.2
click at [139, 158] on span "Flats" at bounding box center [157, 159] width 52 height 15
click at [47, 186] on span "2nd Hand" at bounding box center [62, 192] width 52 height 15
drag, startPoint x: 136, startPoint y: 223, endPoint x: 88, endPoint y: 245, distance: 51.9
click at [135, 223] on span "For Sale" at bounding box center [157, 226] width 52 height 15
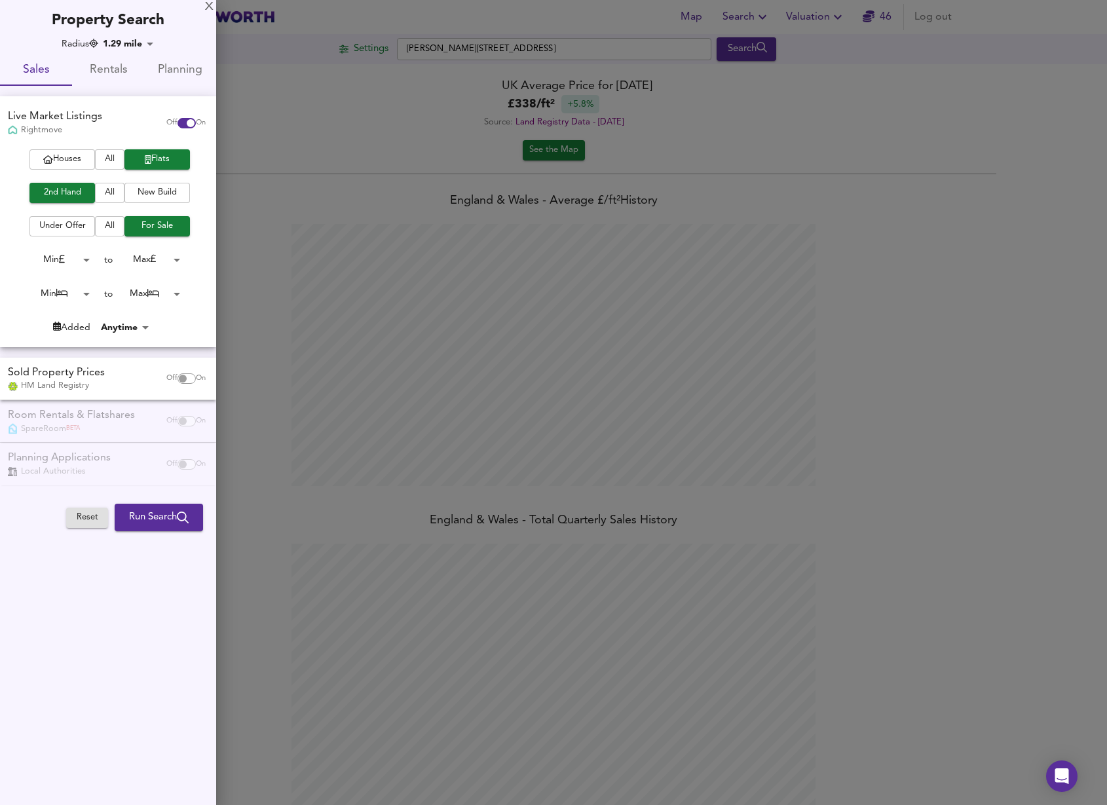
click at [77, 252] on body "Map Search Valuation 46 Log out Settings Brent Terrace, NW2 1LT Search Average …" at bounding box center [553, 402] width 1107 height 805
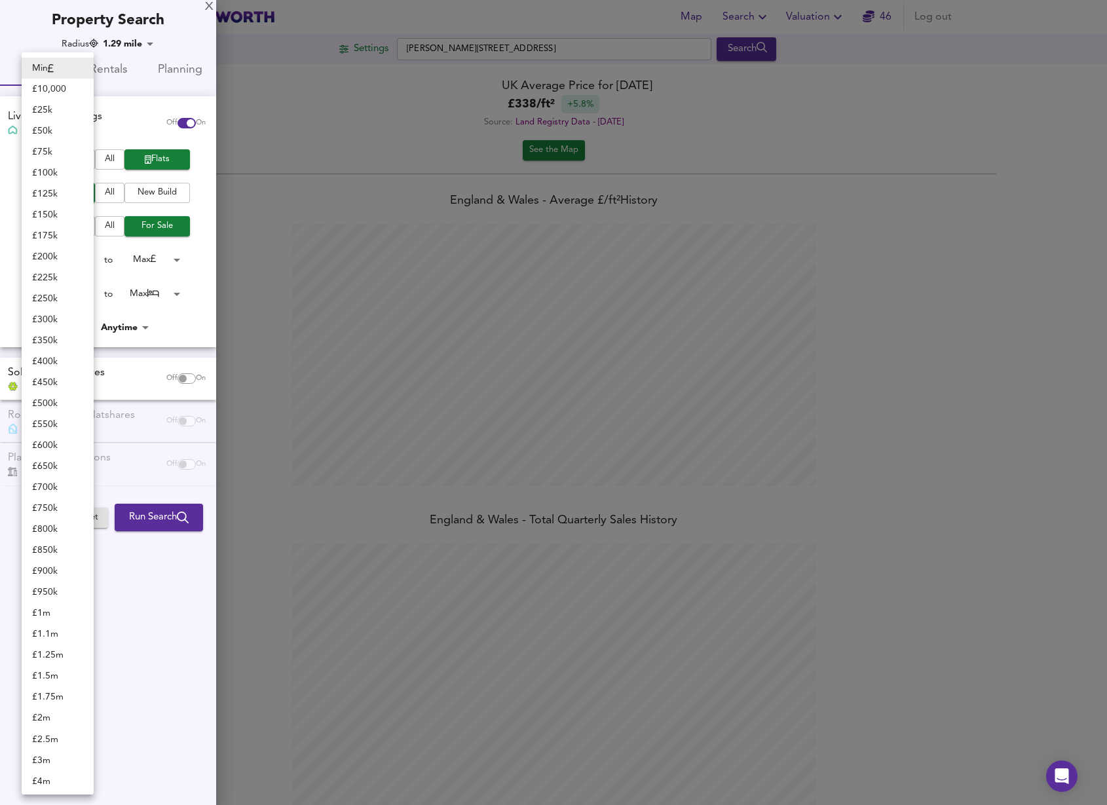
drag, startPoint x: 50, startPoint y: 210, endPoint x: 135, endPoint y: 240, distance: 90.3
click at [50, 211] on li "£ 150k" at bounding box center [58, 214] width 72 height 21
type input "150000"
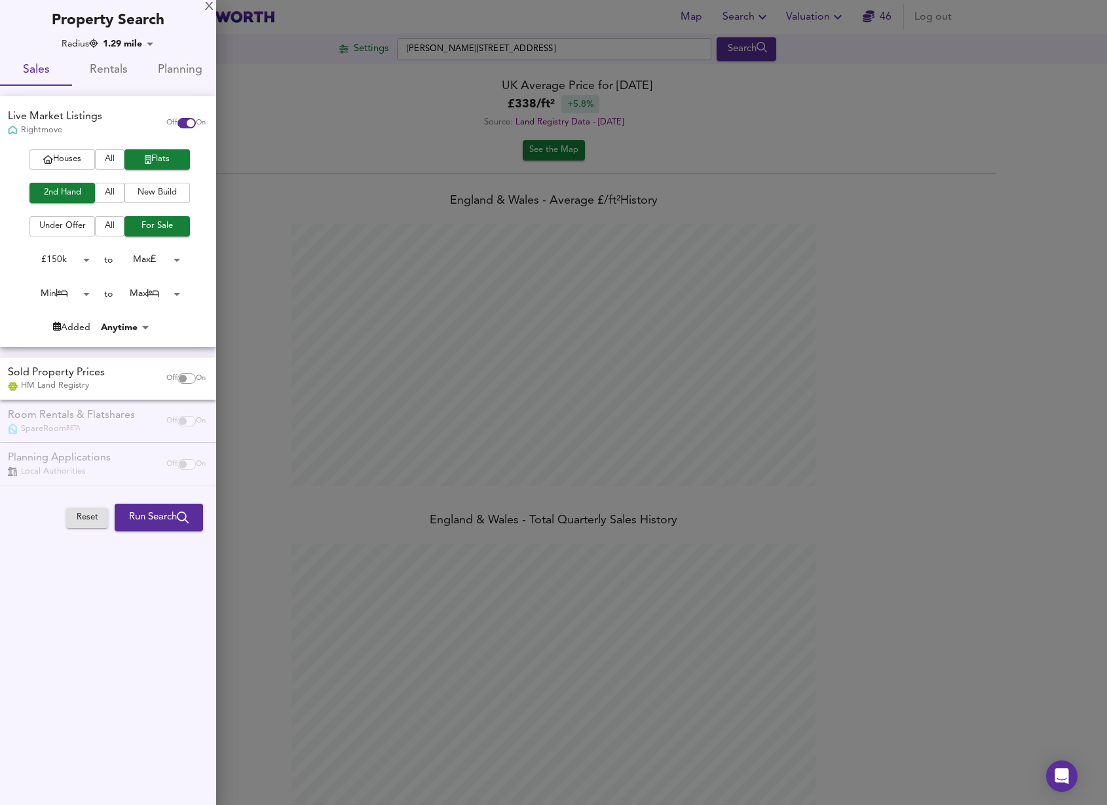
click at [172, 263] on body "Map Search Valuation 46 Log out Settings Brent Terrace, NW2 1LT Search Average …" at bounding box center [553, 402] width 1107 height 805
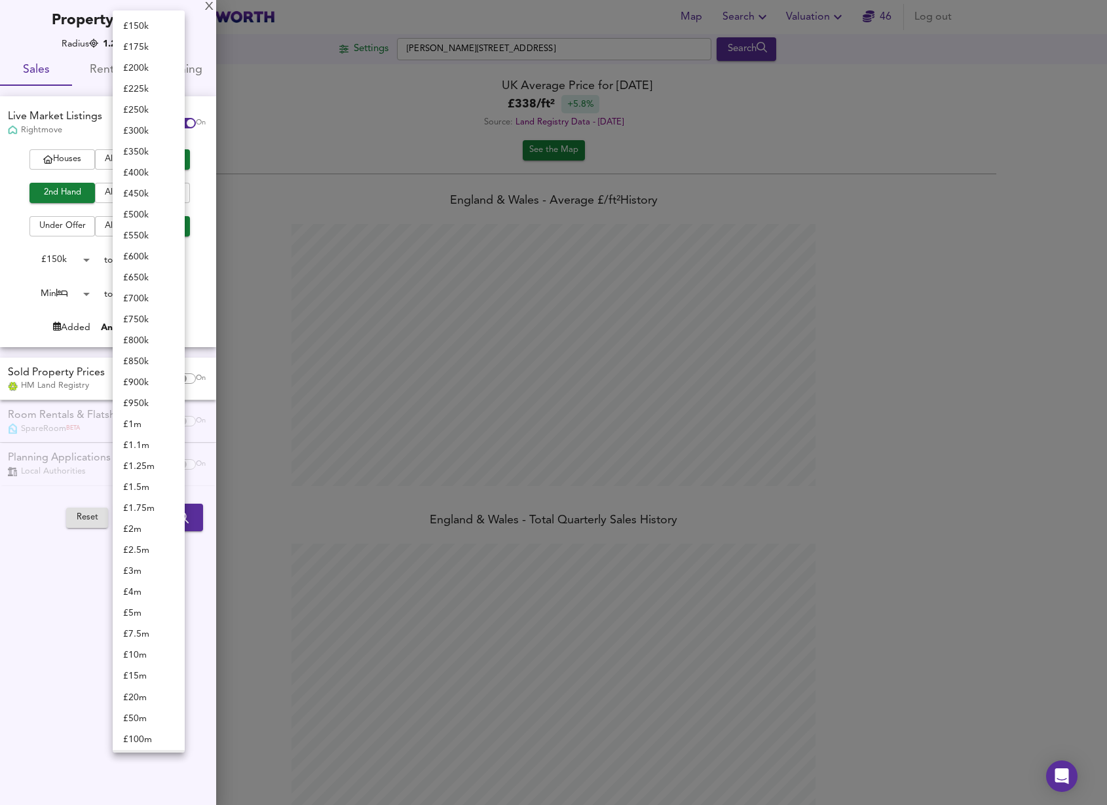
scroll to position [18, 0]
drag, startPoint x: 142, startPoint y: 176, endPoint x: 120, endPoint y: 226, distance: 54.9
click at [141, 176] on li "£ 450k" at bounding box center [149, 176] width 72 height 21
type input "450000"
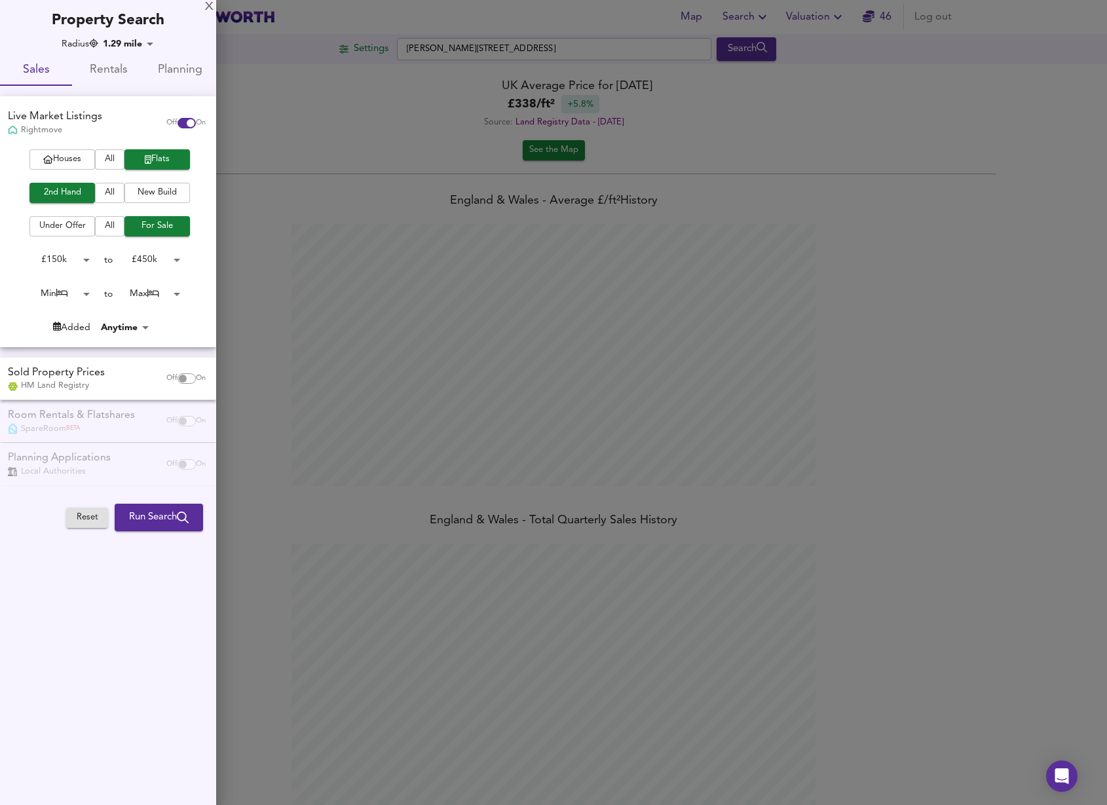
click at [75, 294] on body "Map Search Valuation 46 Log out Settings Brent Terrace, NW2 1LT Search Average …" at bounding box center [553, 402] width 1107 height 805
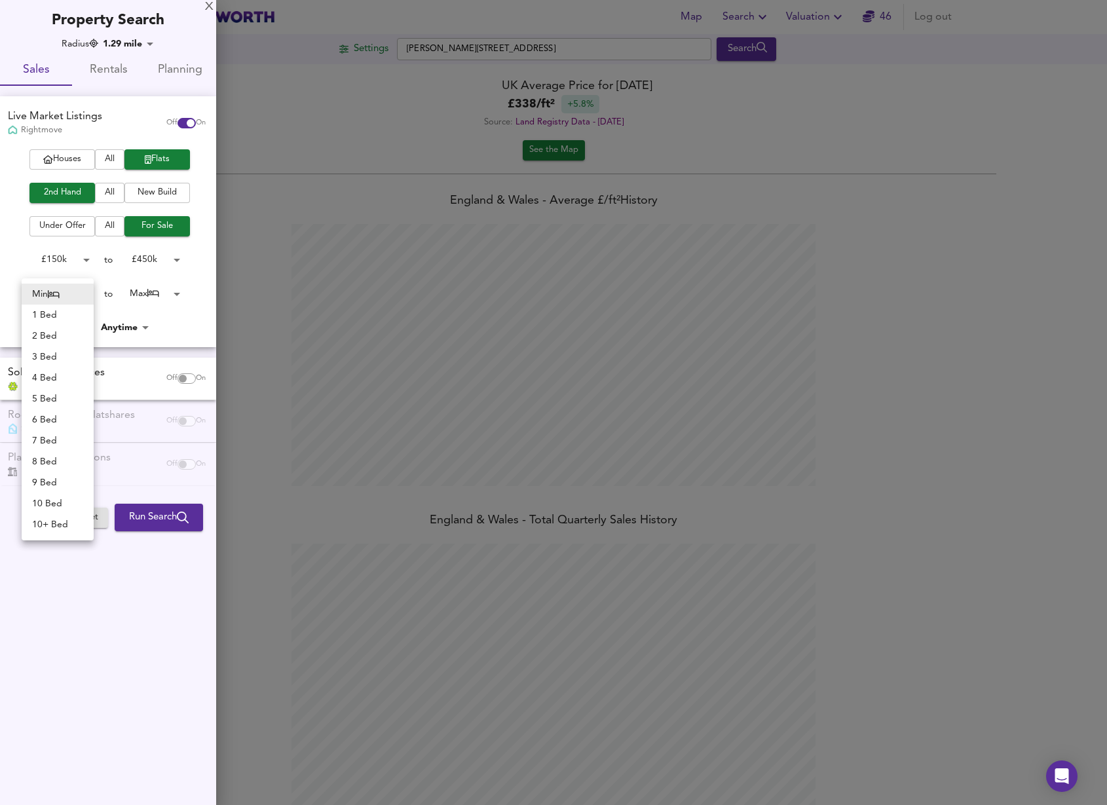
drag, startPoint x: 62, startPoint y: 309, endPoint x: 78, endPoint y: 308, distance: 15.8
click at [62, 309] on li "1 Bed" at bounding box center [58, 315] width 72 height 21
type input "1"
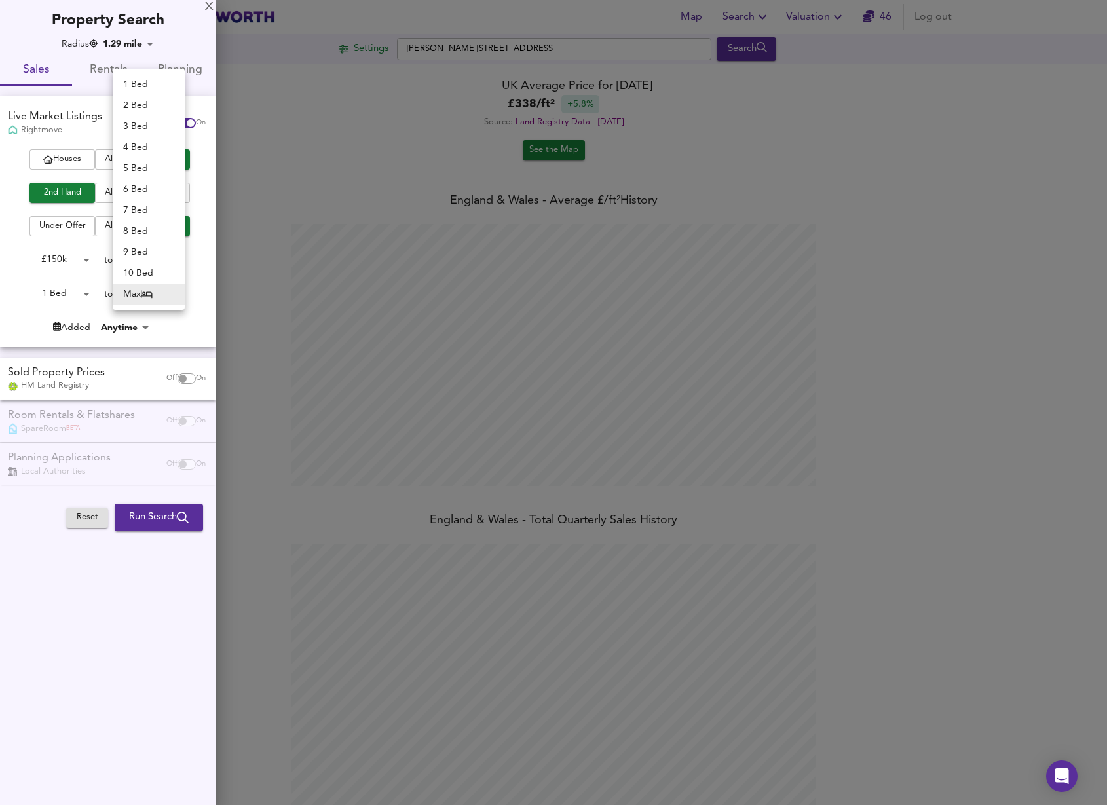
click at [151, 295] on body "Map Search Valuation 46 Log out Settings Brent Terrace, NW2 1LT Search Average …" at bounding box center [553, 402] width 1107 height 805
click at [143, 76] on li "1 Bed" at bounding box center [149, 84] width 72 height 21
type input "1"
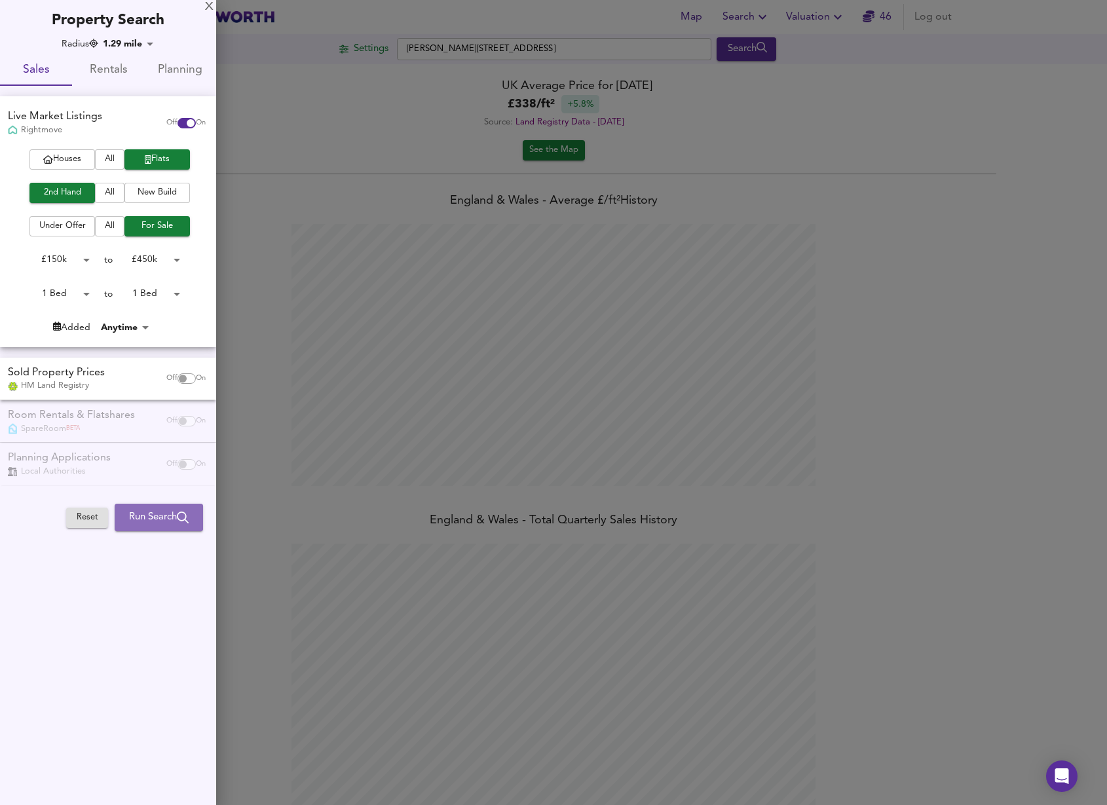
click at [159, 517] on span "Run Search" at bounding box center [159, 517] width 60 height 17
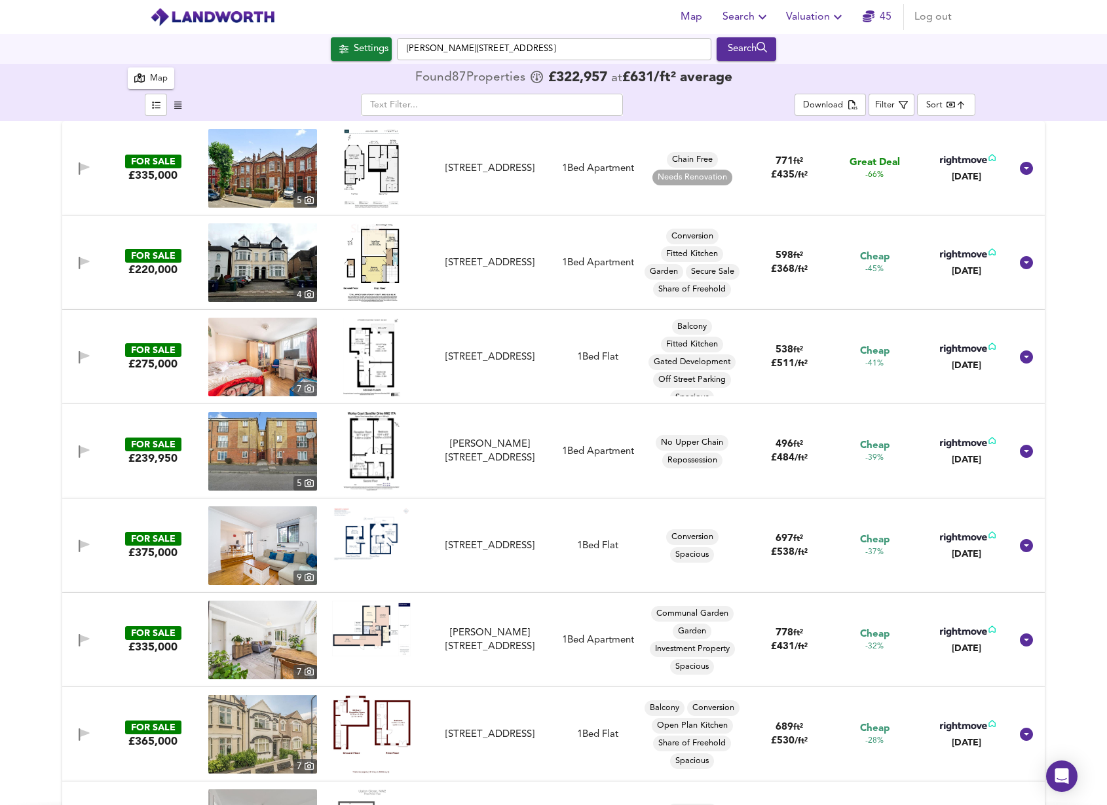
click at [970, 107] on body "Map Search Valuation 45 Log out Settings Brent Terrace, NW2 1LT Search 87 Resul…" at bounding box center [553, 402] width 1107 height 805
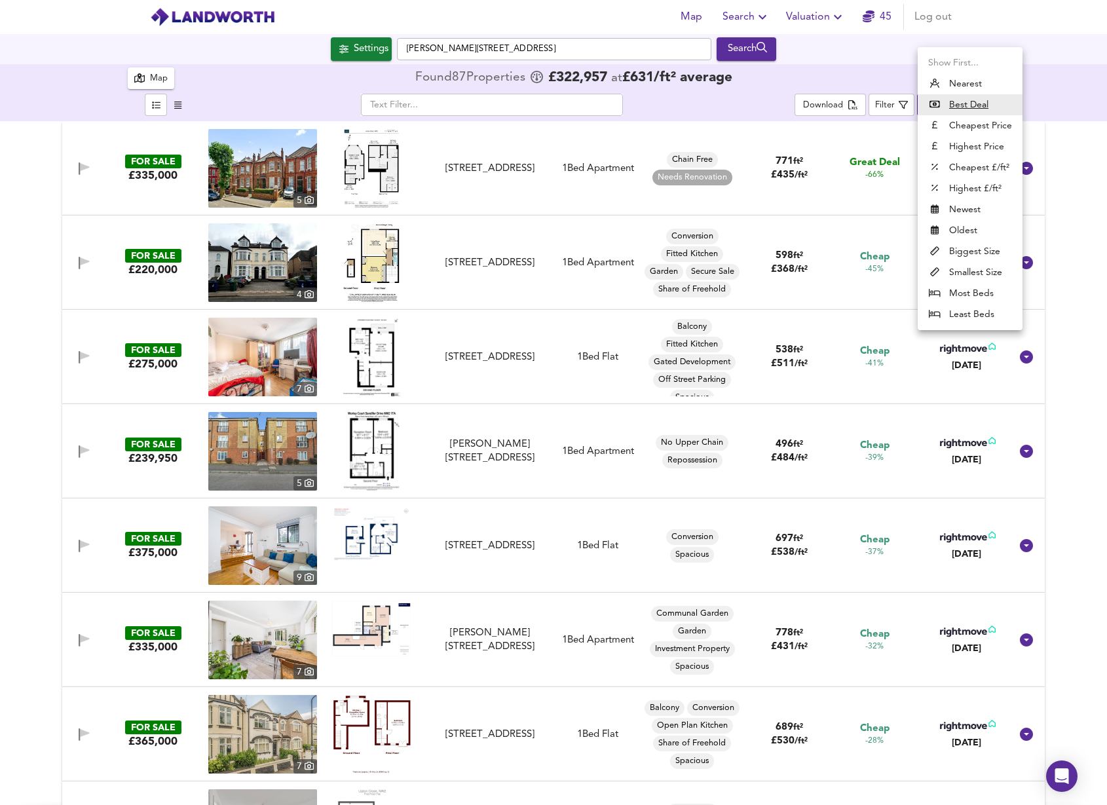
click at [950, 256] on li "Biggest Size" at bounding box center [970, 251] width 105 height 21
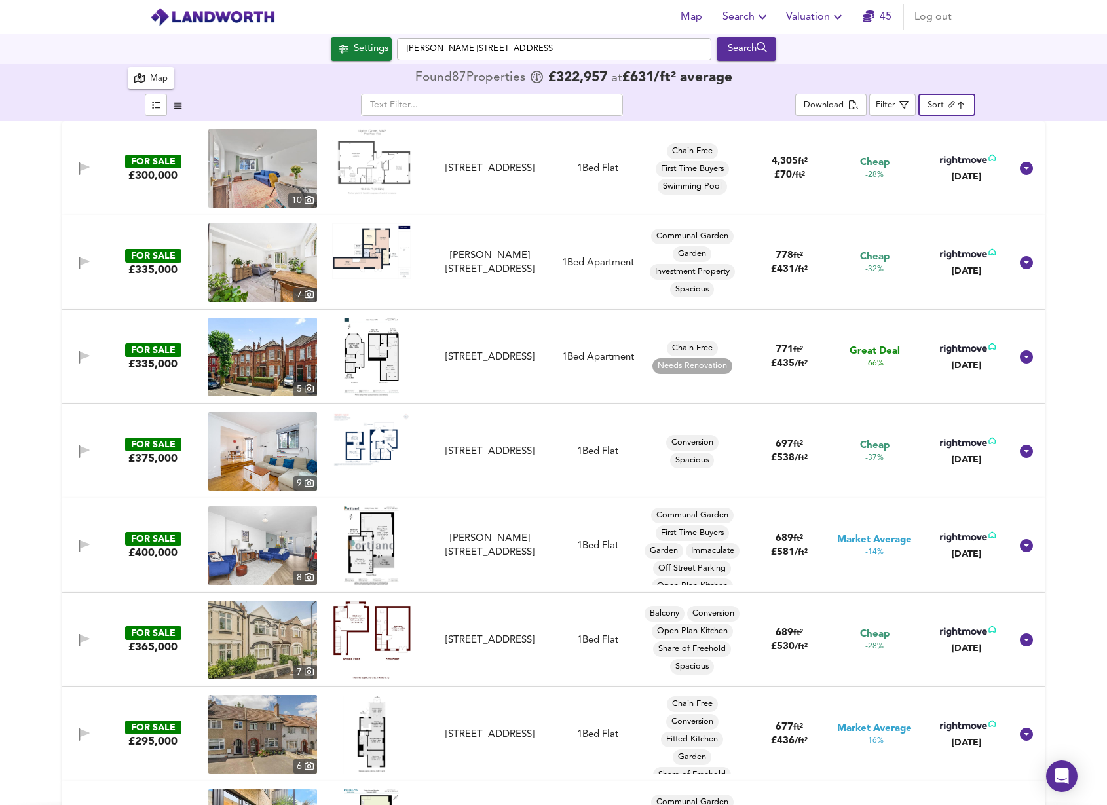
click at [380, 166] on img at bounding box center [371, 162] width 79 height 66
click at [370, 436] on img at bounding box center [371, 439] width 79 height 55
click at [365, 254] on img at bounding box center [371, 251] width 79 height 56
click at [377, 358] on img at bounding box center [371, 357] width 55 height 79
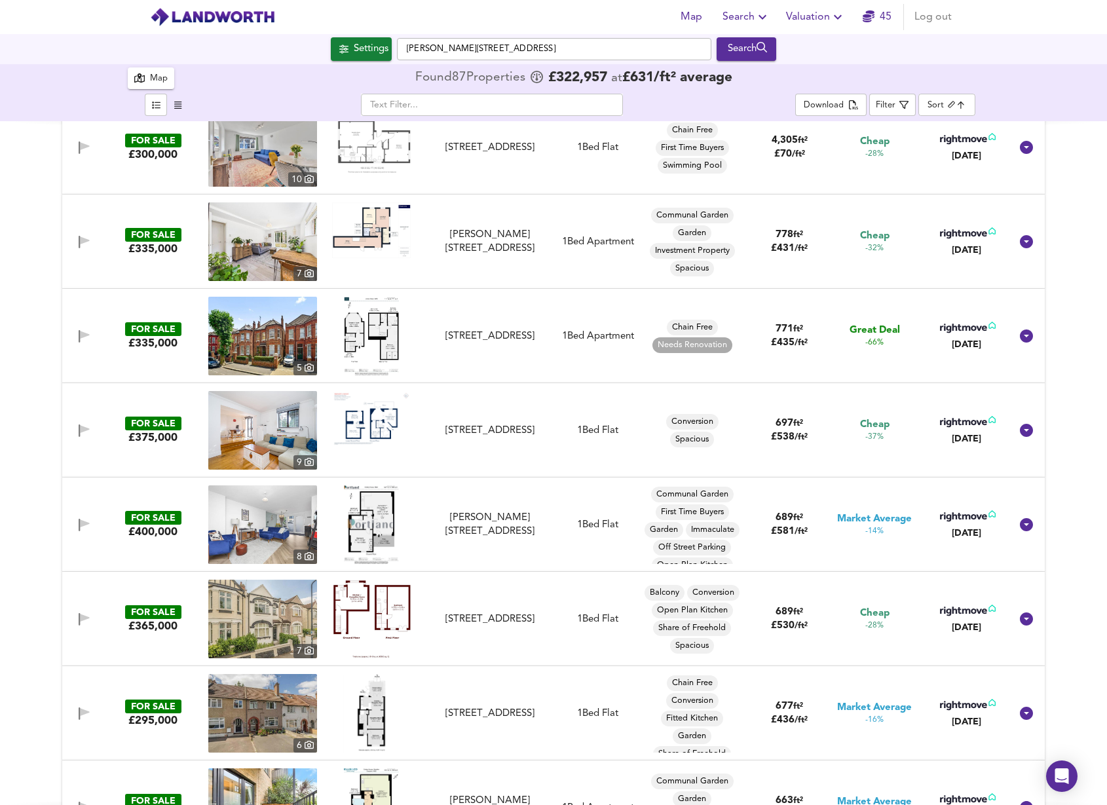
scroll to position [22, 0]
click at [356, 419] on img at bounding box center [371, 417] width 79 height 55
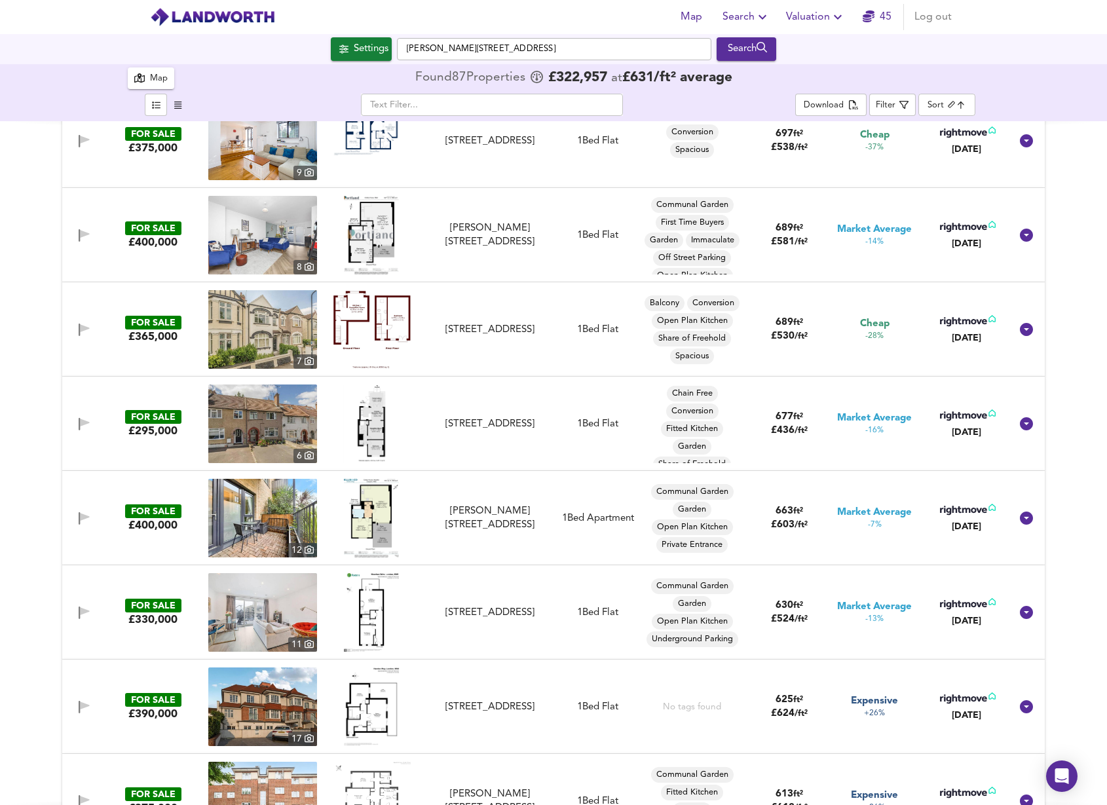
scroll to position [312, 0]
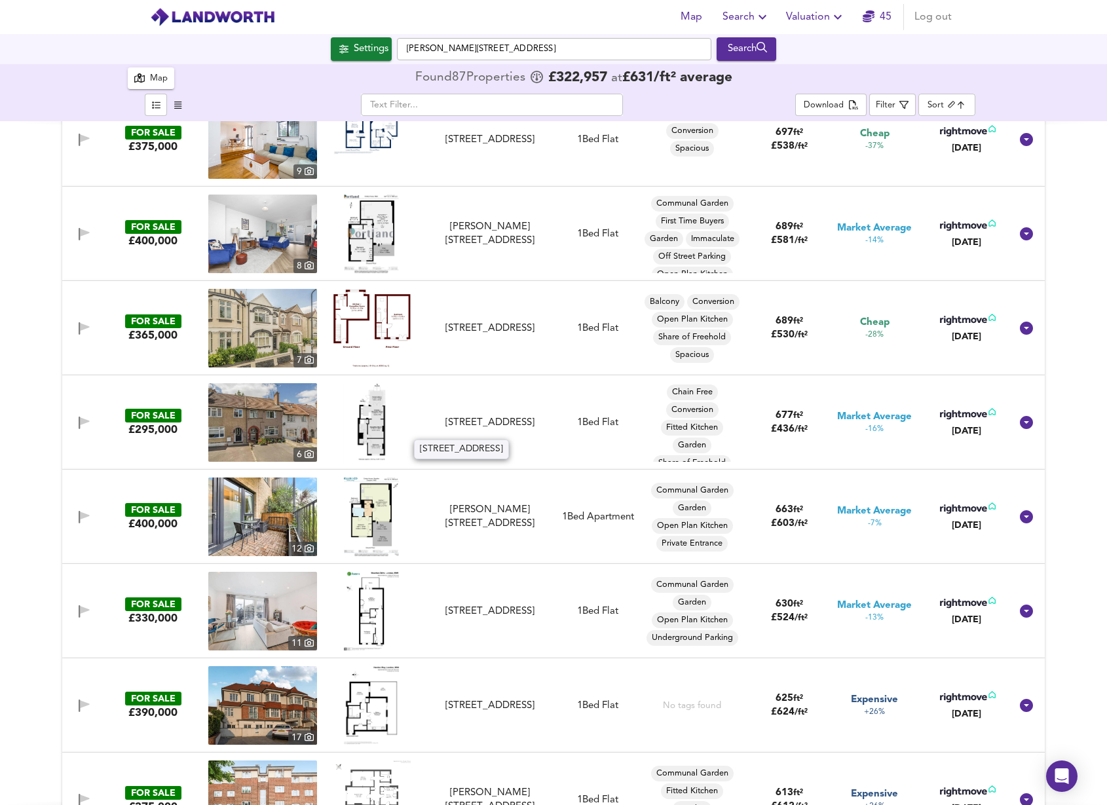
drag, startPoint x: 478, startPoint y: 426, endPoint x: 434, endPoint y: 424, distance: 43.3
click at [478, 426] on div "Coles Green Road, Cricklewood, NW2 7ER" at bounding box center [489, 423] width 117 height 14
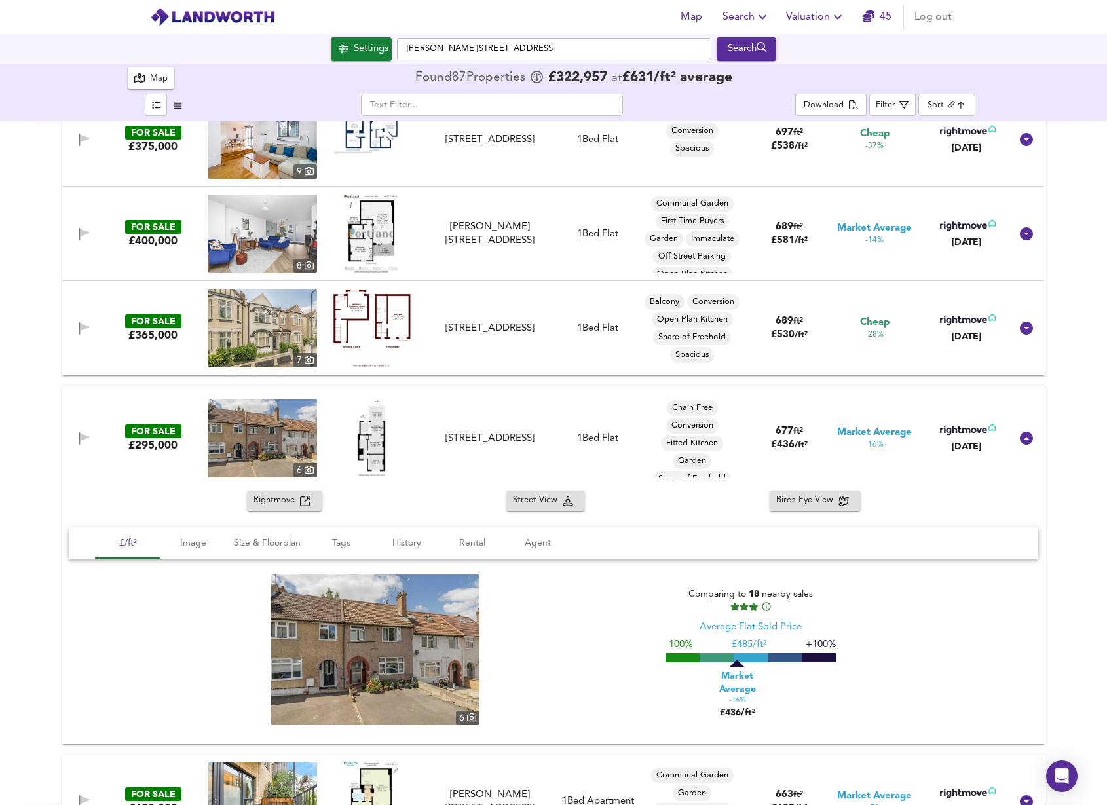
click at [372, 422] on img at bounding box center [371, 438] width 57 height 79
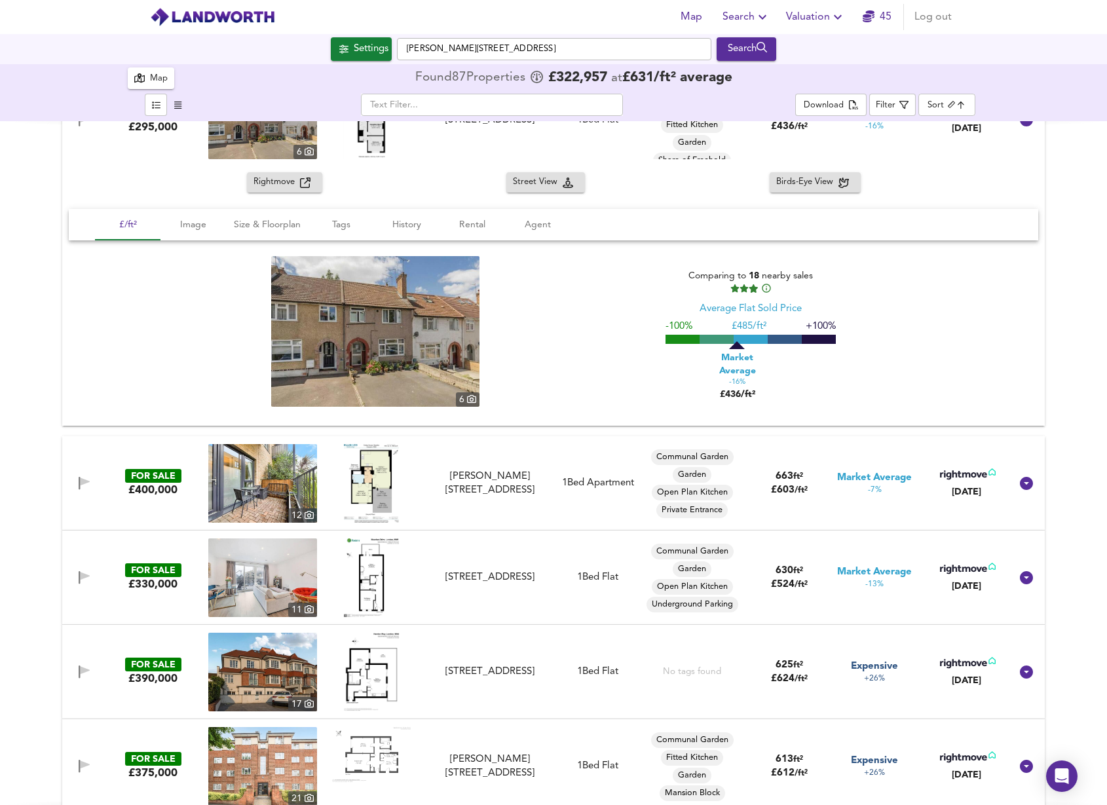
scroll to position [725, 0]
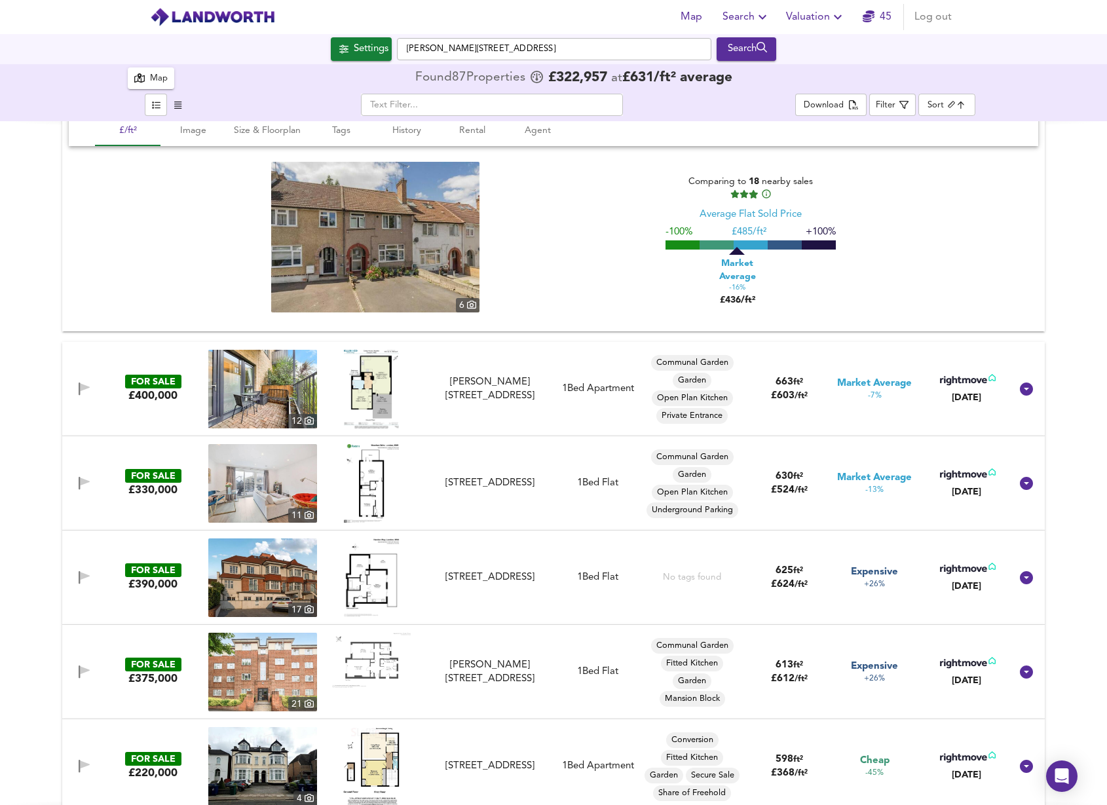
click at [360, 379] on img at bounding box center [371, 389] width 55 height 79
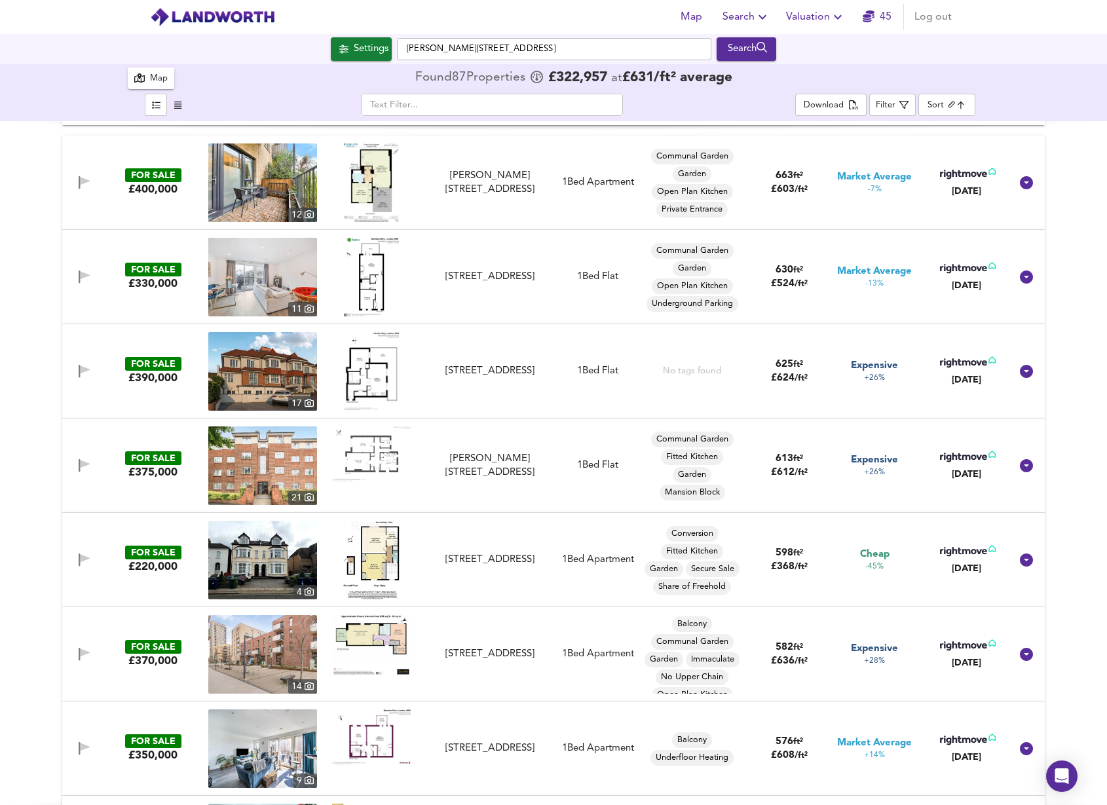
scroll to position [936, 0]
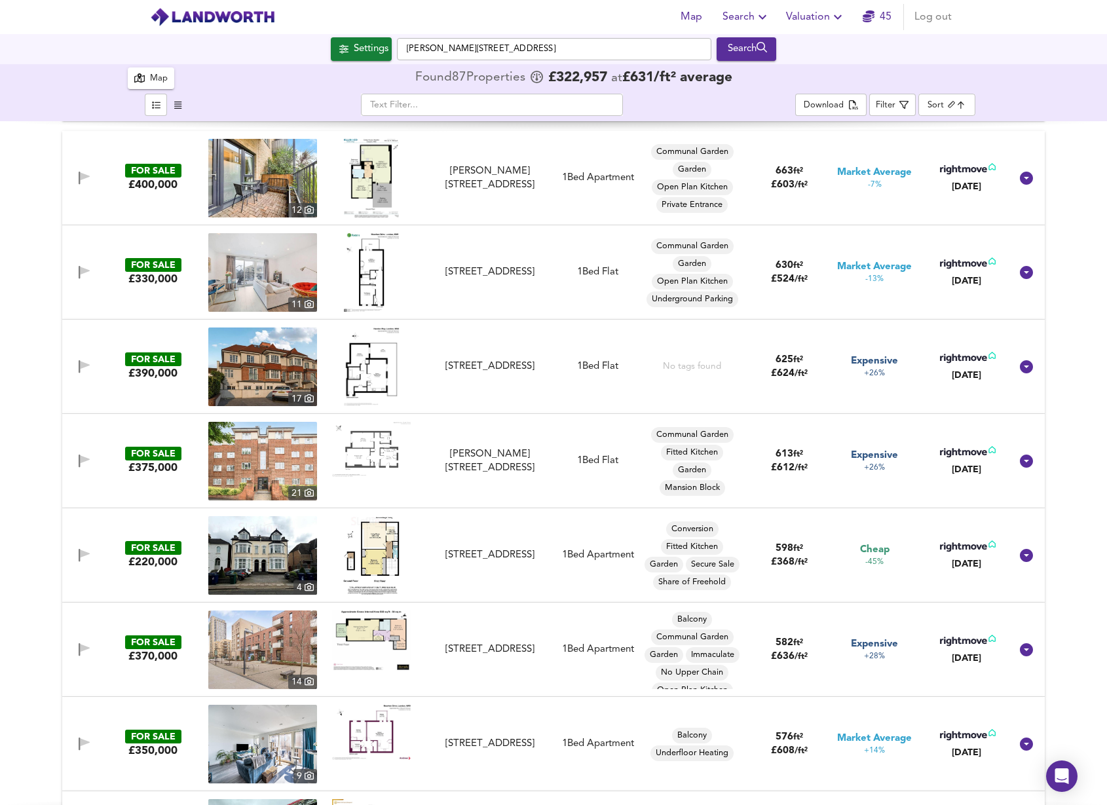
click at [382, 544] on img at bounding box center [371, 555] width 56 height 79
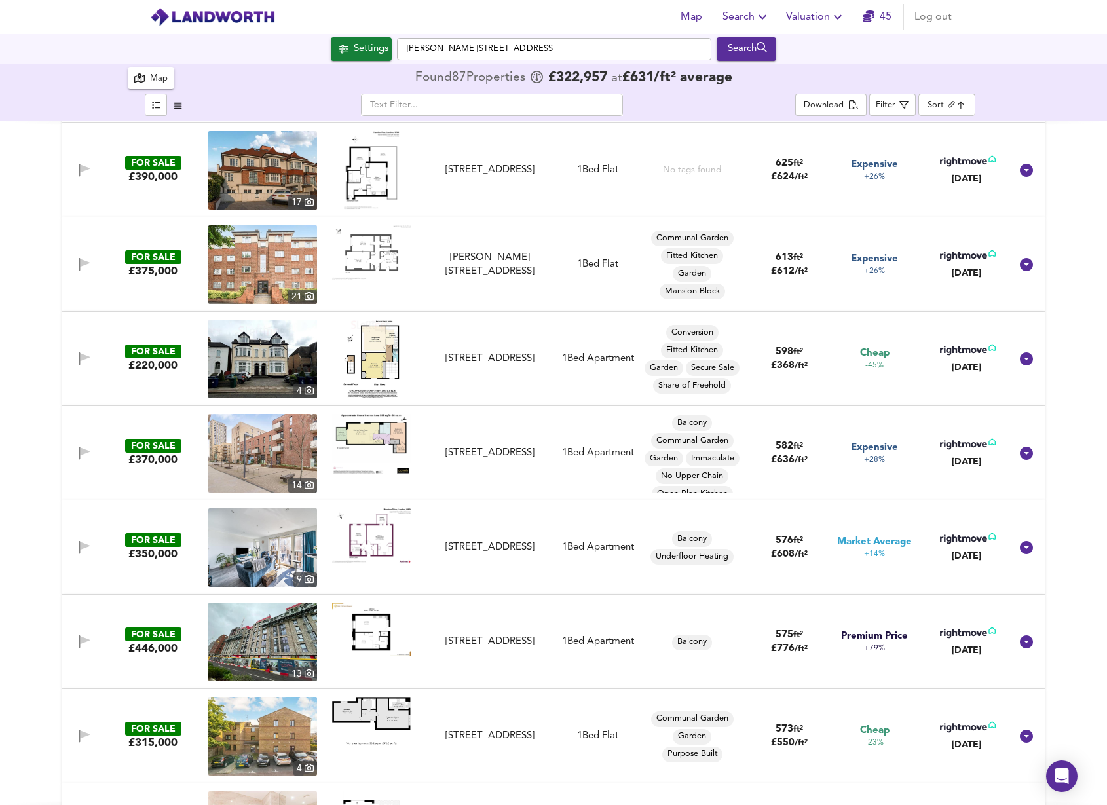
scroll to position [1131, 0]
click at [361, 526] on img at bounding box center [371, 536] width 79 height 55
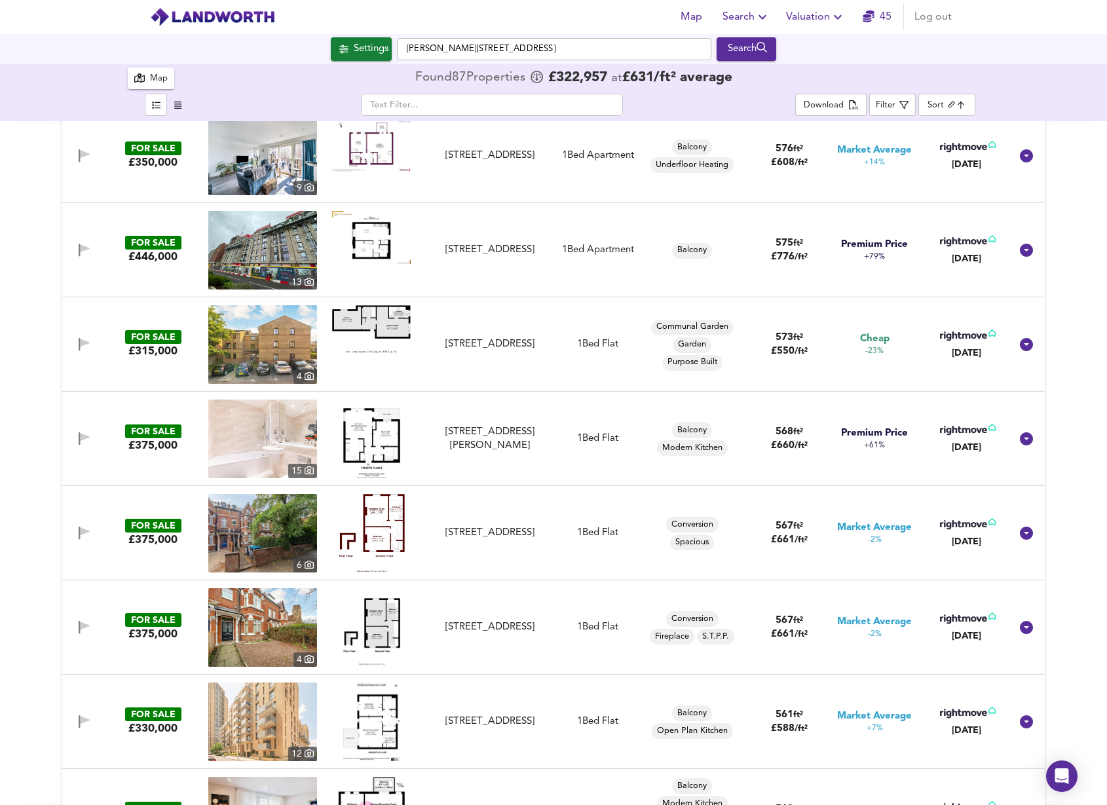
scroll to position [1527, 0]
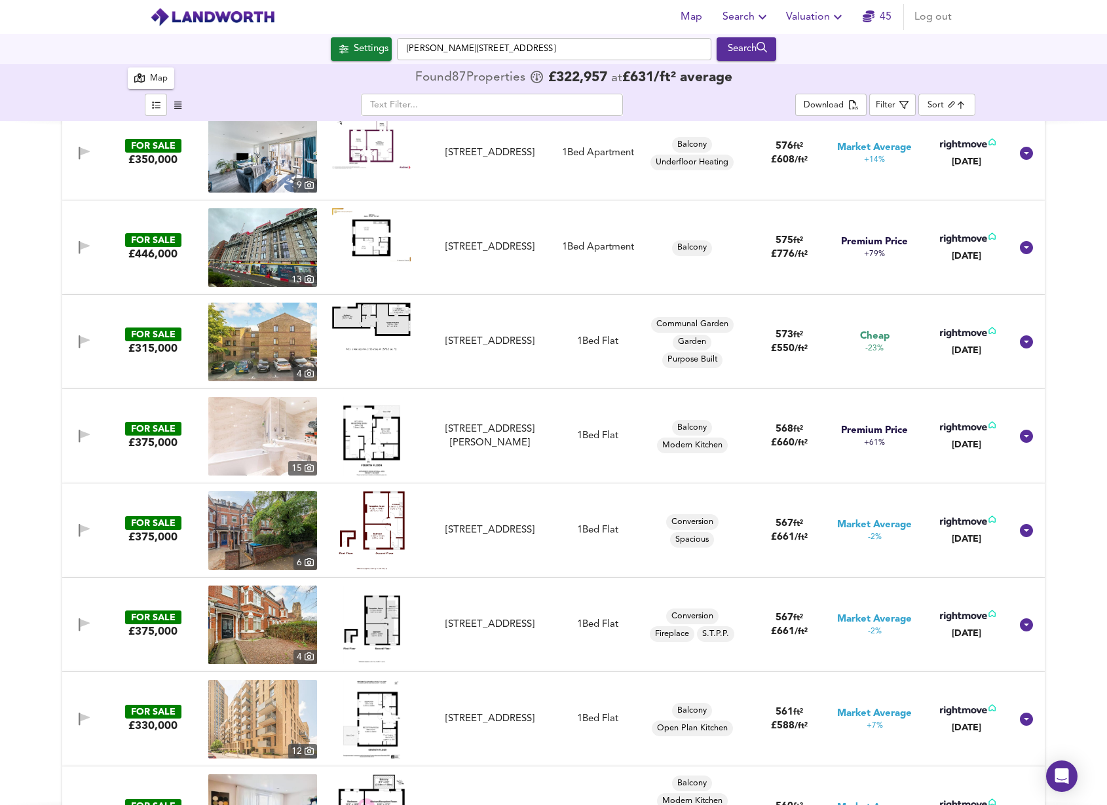
click at [376, 514] on img at bounding box center [372, 530] width 66 height 79
drag, startPoint x: 484, startPoint y: 522, endPoint x: 428, endPoint y: 524, distance: 55.7
click at [484, 523] on div "Chichele Road, London, NW2 3AT" at bounding box center [489, 530] width 117 height 14
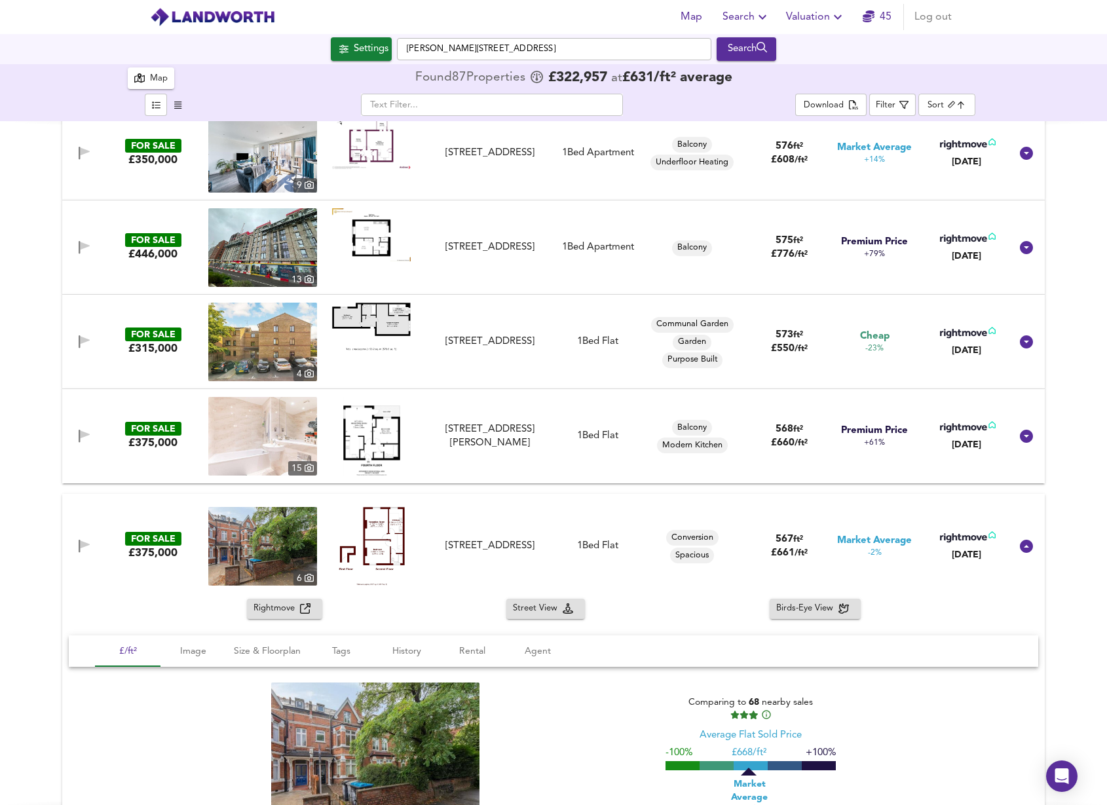
click at [274, 529] on img at bounding box center [262, 546] width 109 height 79
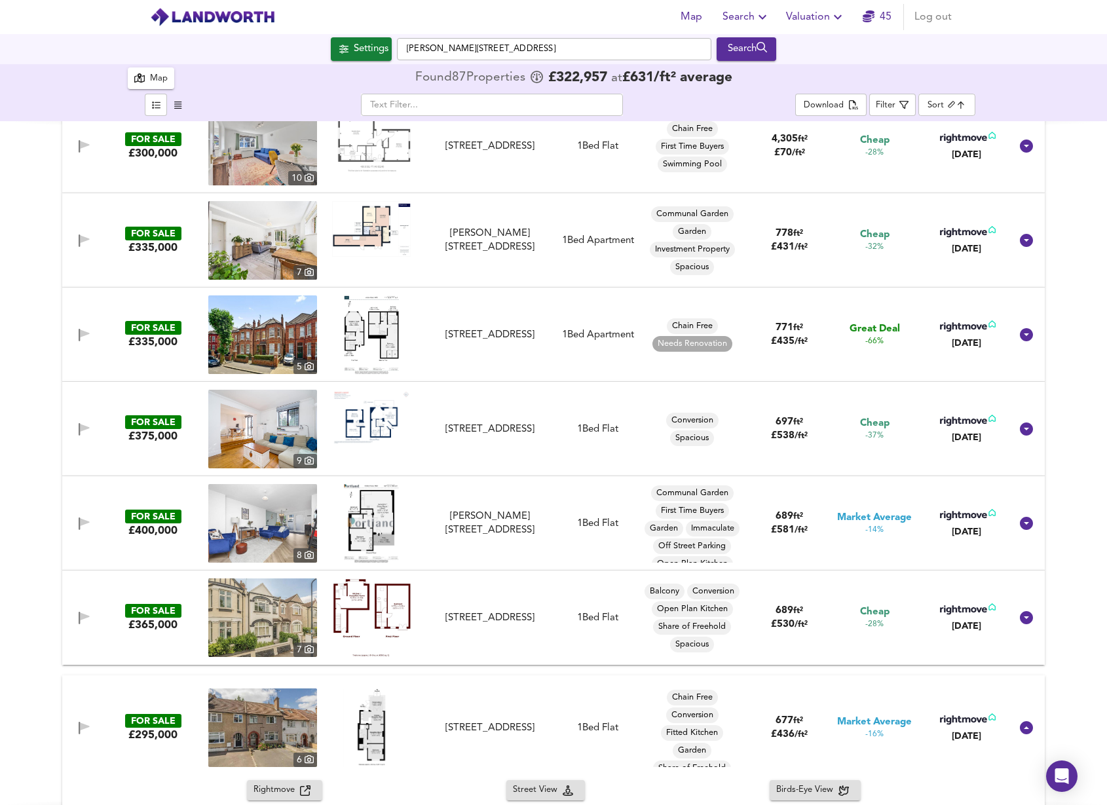
scroll to position [0, 0]
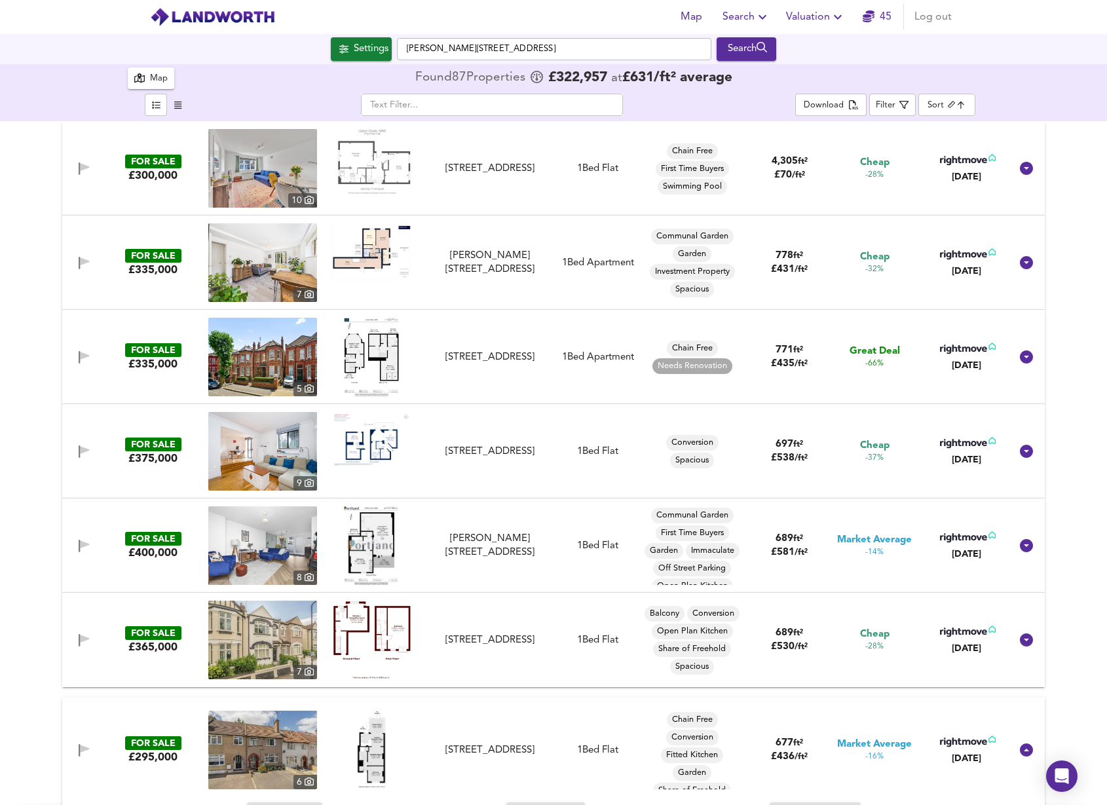
click at [931, 95] on body "Map Search Valuation 45 Log out Settings Brent Terrace, NW2 1LT Search 6 87 Res…" at bounding box center [553, 402] width 1107 height 805
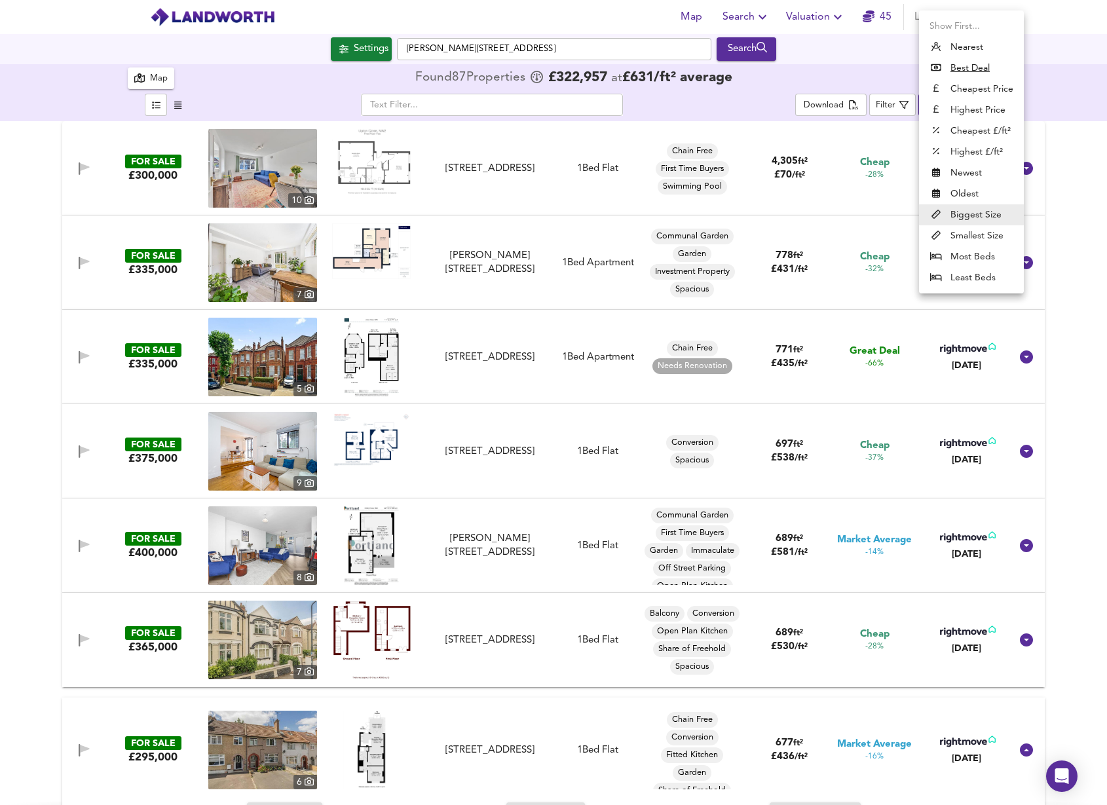
click at [946, 166] on li "Newest" at bounding box center [971, 172] width 105 height 21
type input "newest"
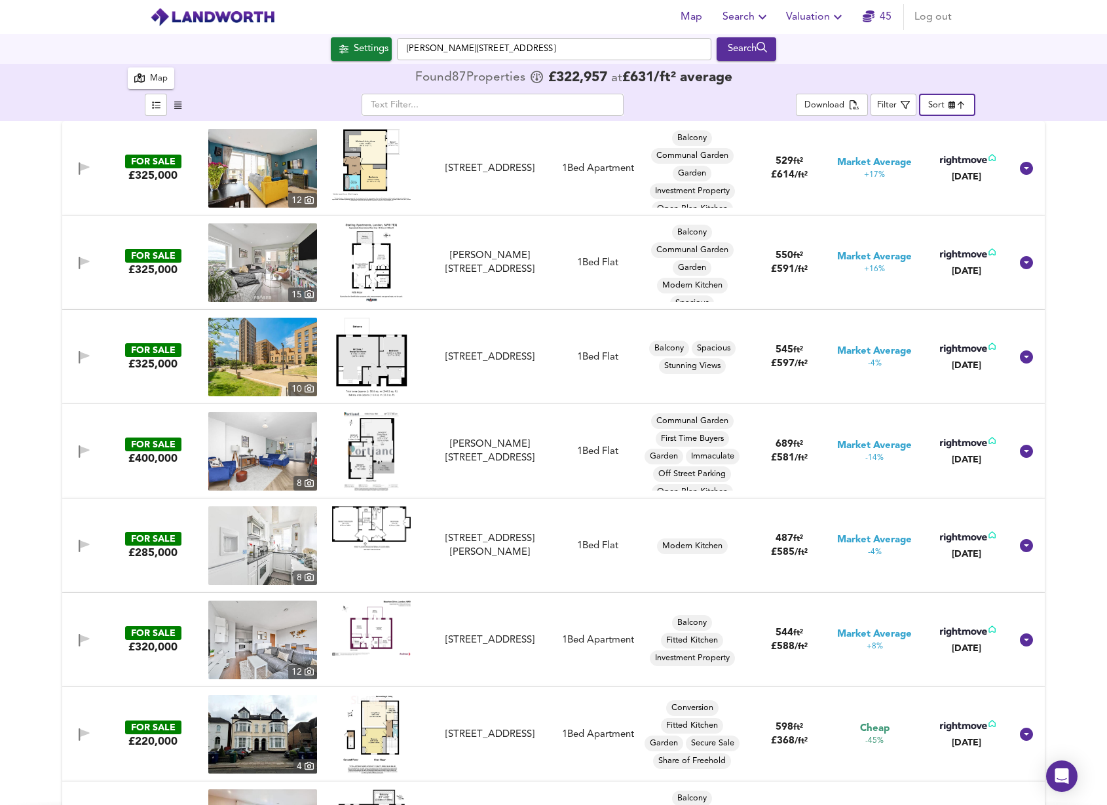
click at [362, 169] on img at bounding box center [371, 165] width 79 height 72
click at [365, 256] on img at bounding box center [371, 262] width 63 height 79
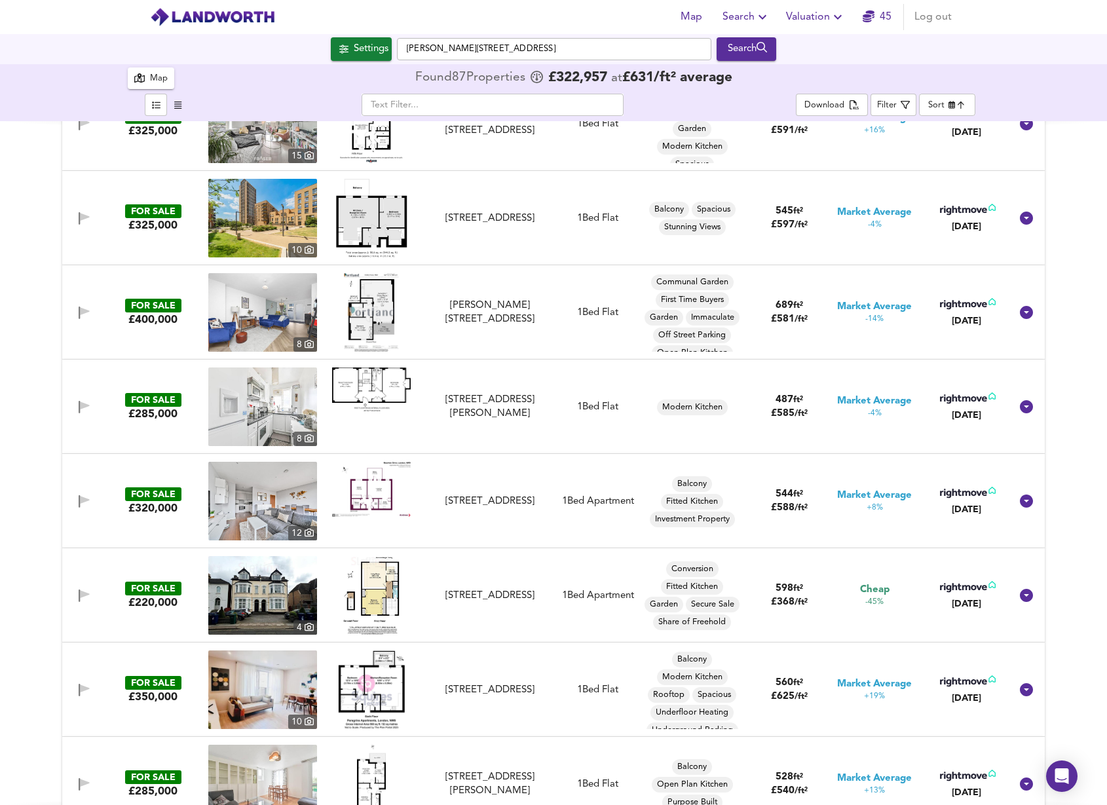
scroll to position [142, 0]
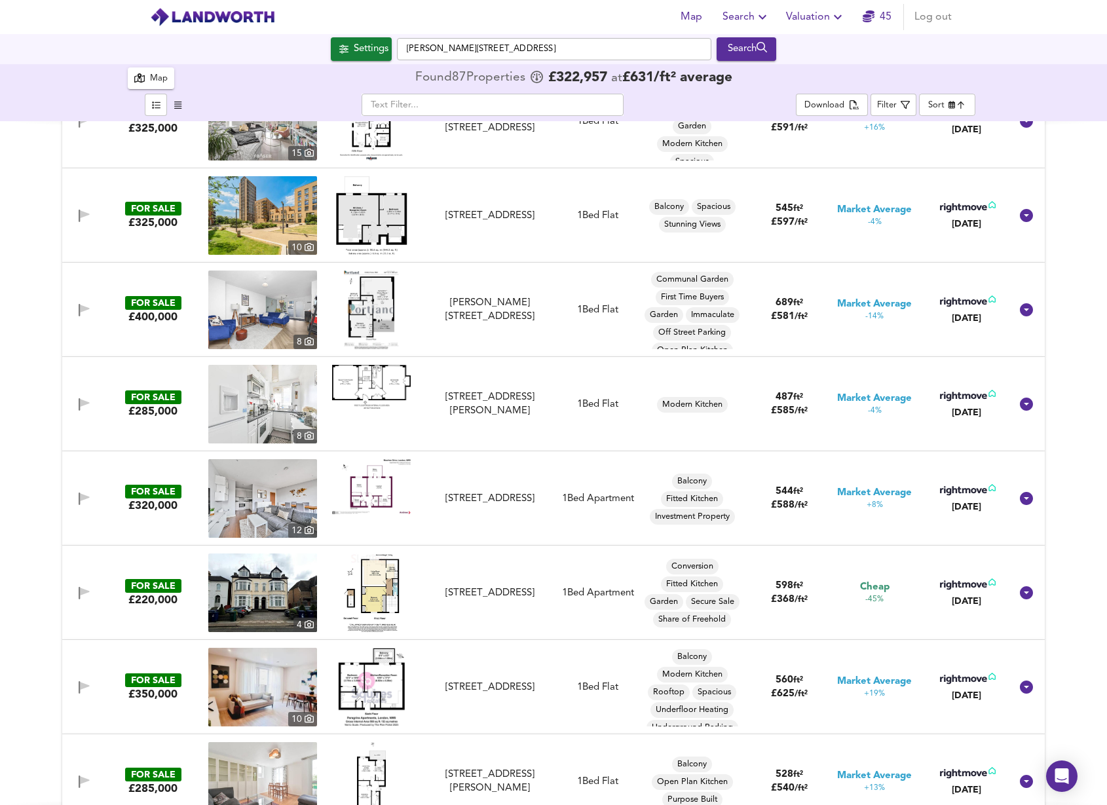
click at [368, 571] on img at bounding box center [371, 593] width 56 height 79
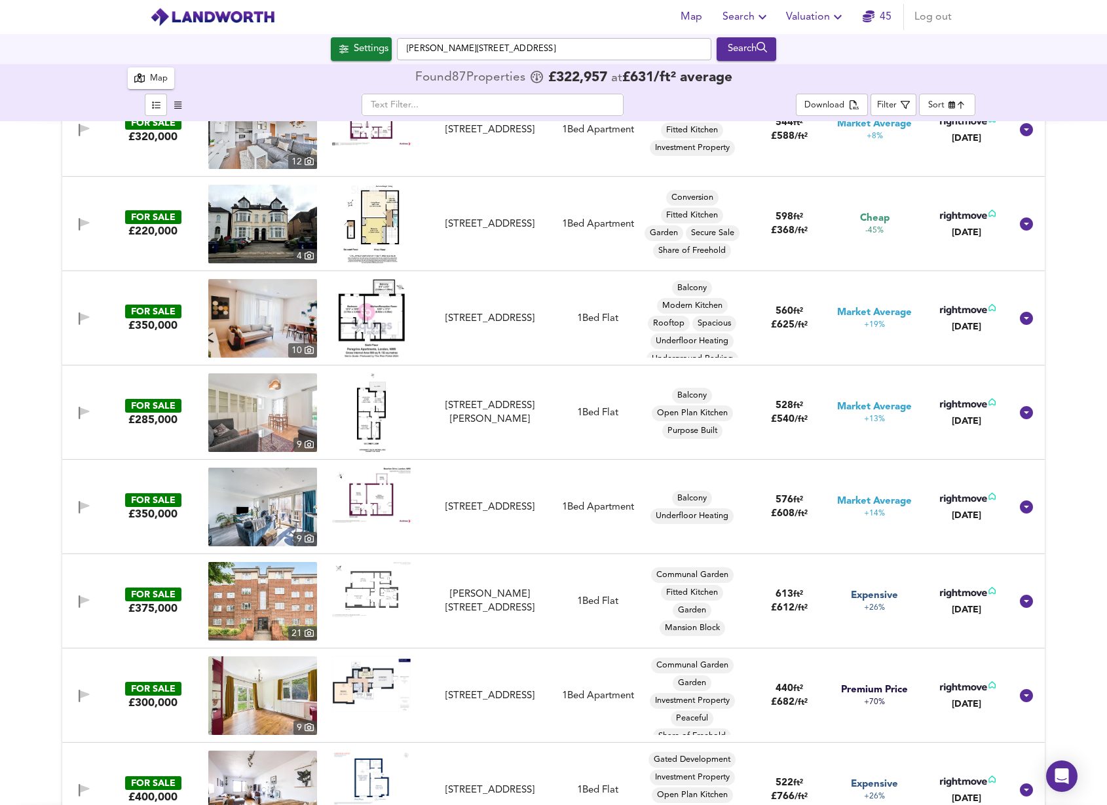
scroll to position [516, 0]
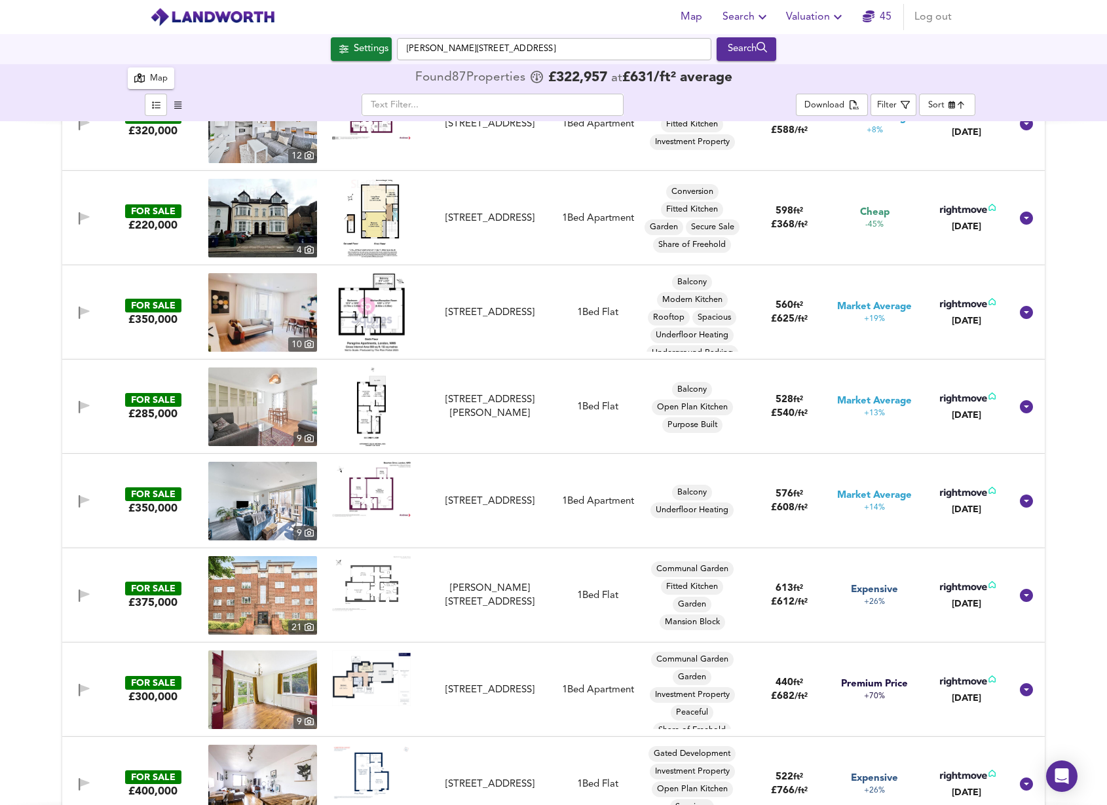
click at [374, 499] on img at bounding box center [371, 489] width 79 height 55
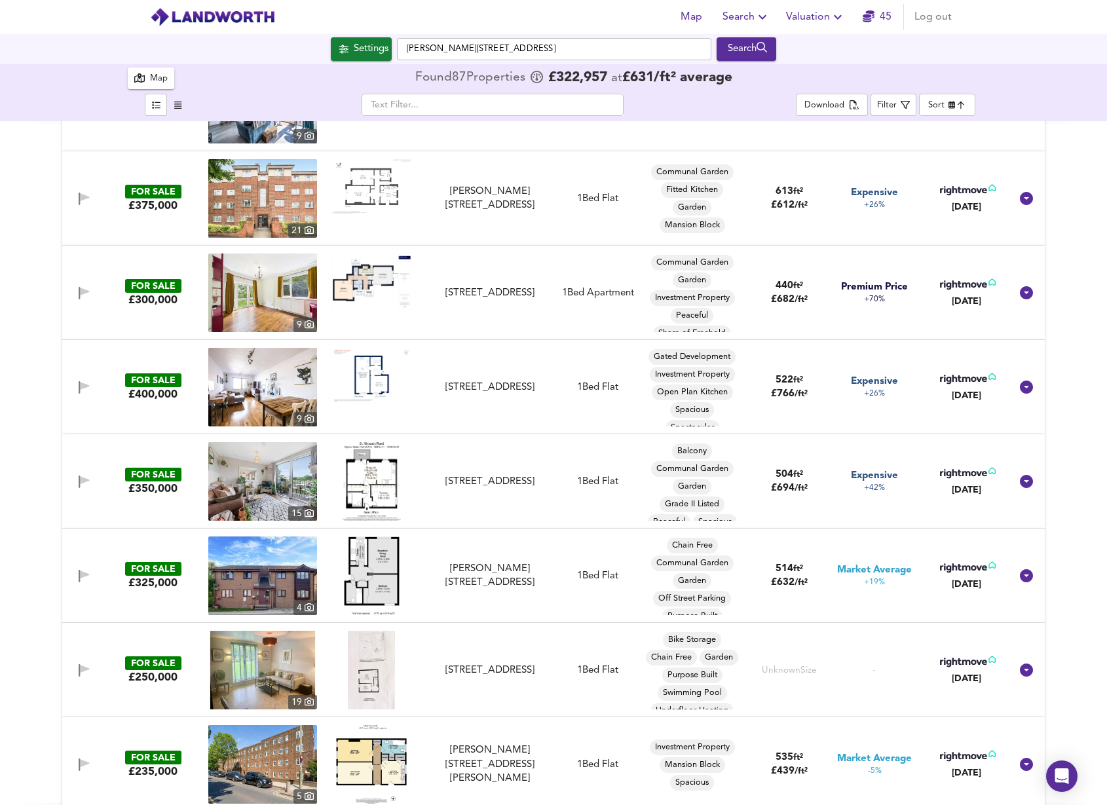
scroll to position [914, 0]
click at [376, 573] on img at bounding box center [372, 575] width 56 height 79
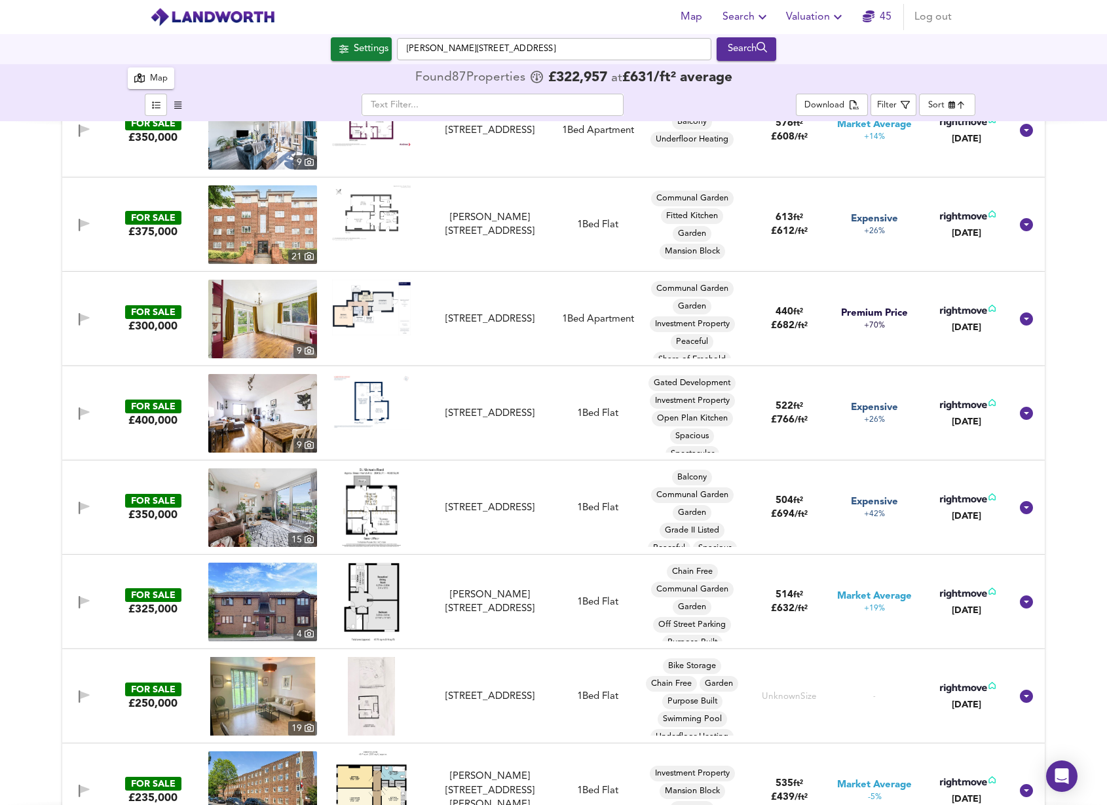
scroll to position [883, 0]
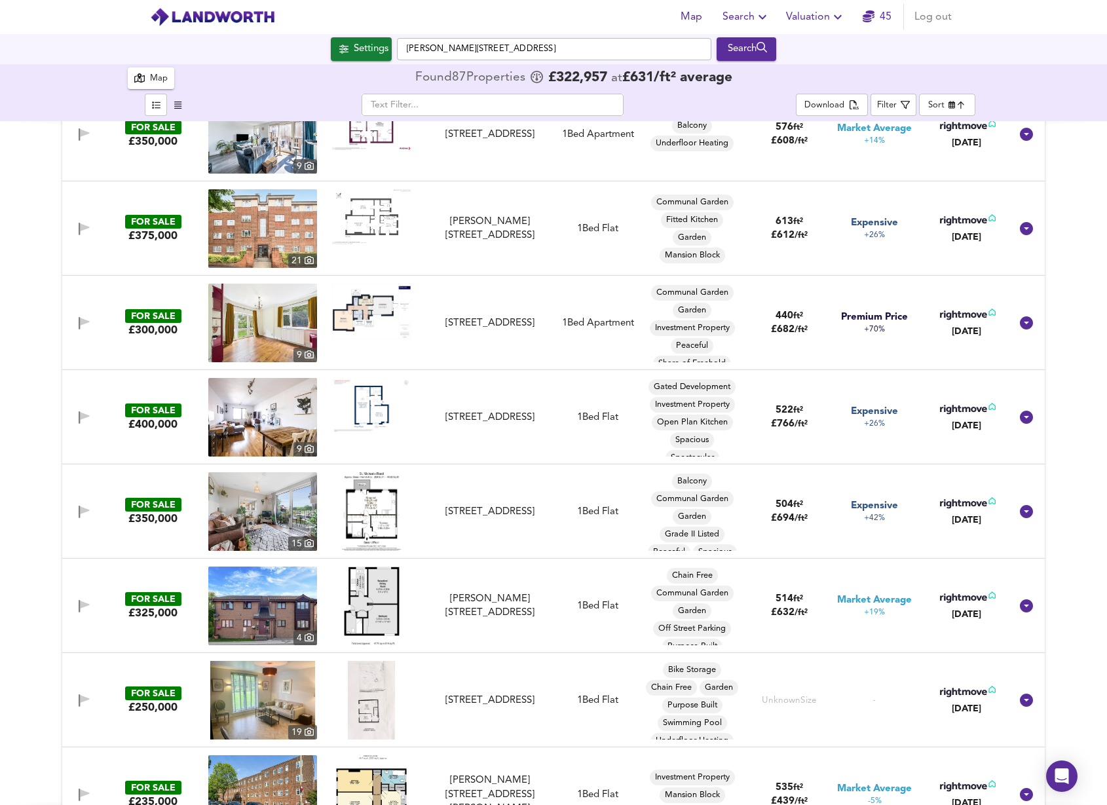
click at [383, 597] on img at bounding box center [372, 606] width 56 height 79
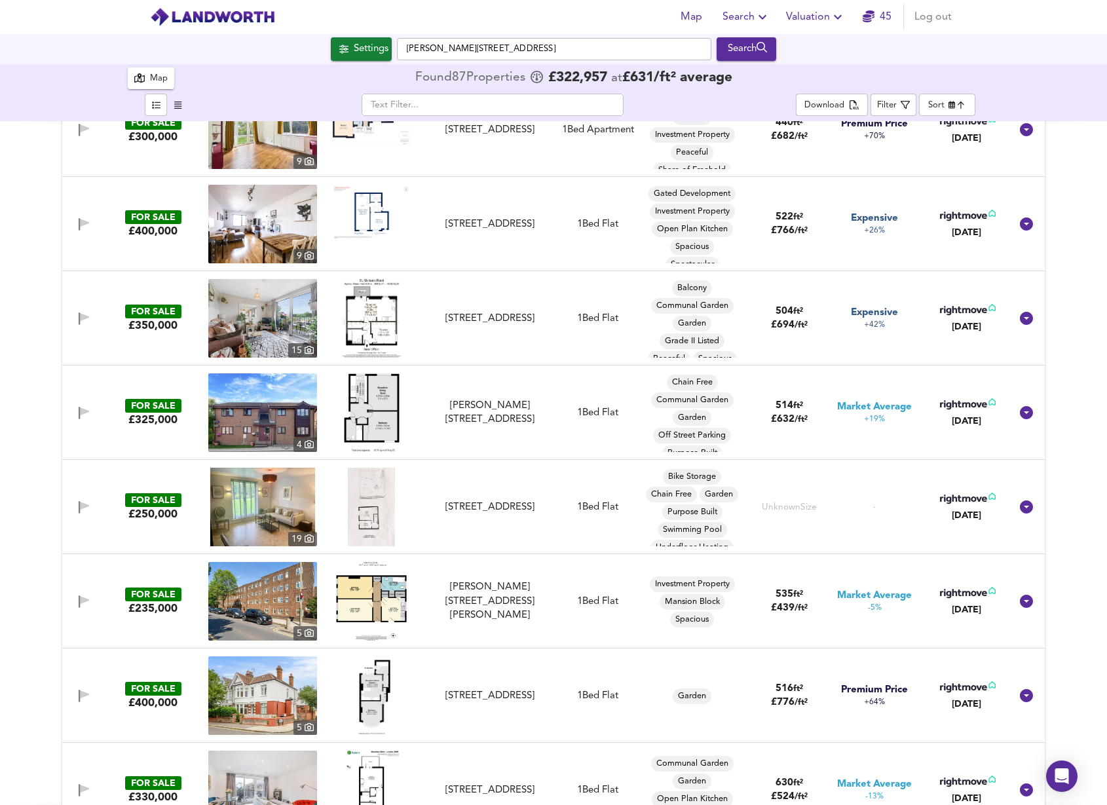
scroll to position [1139, 0]
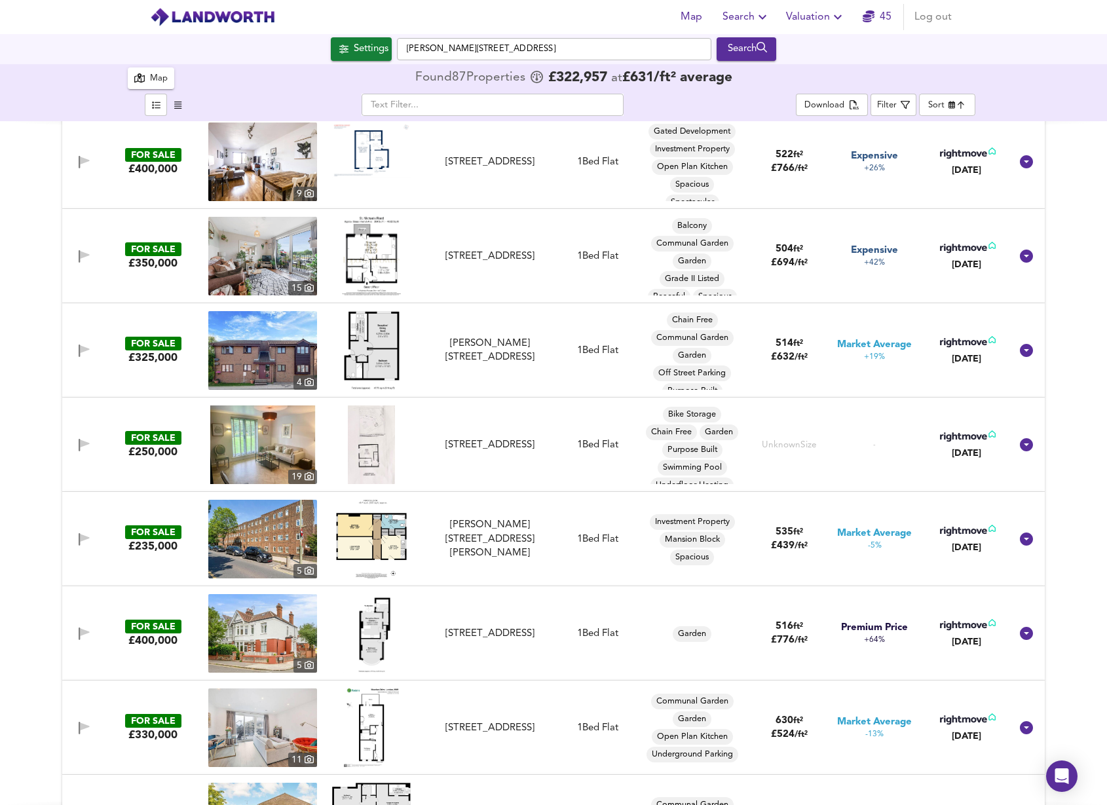
click at [357, 528] on img at bounding box center [371, 539] width 71 height 79
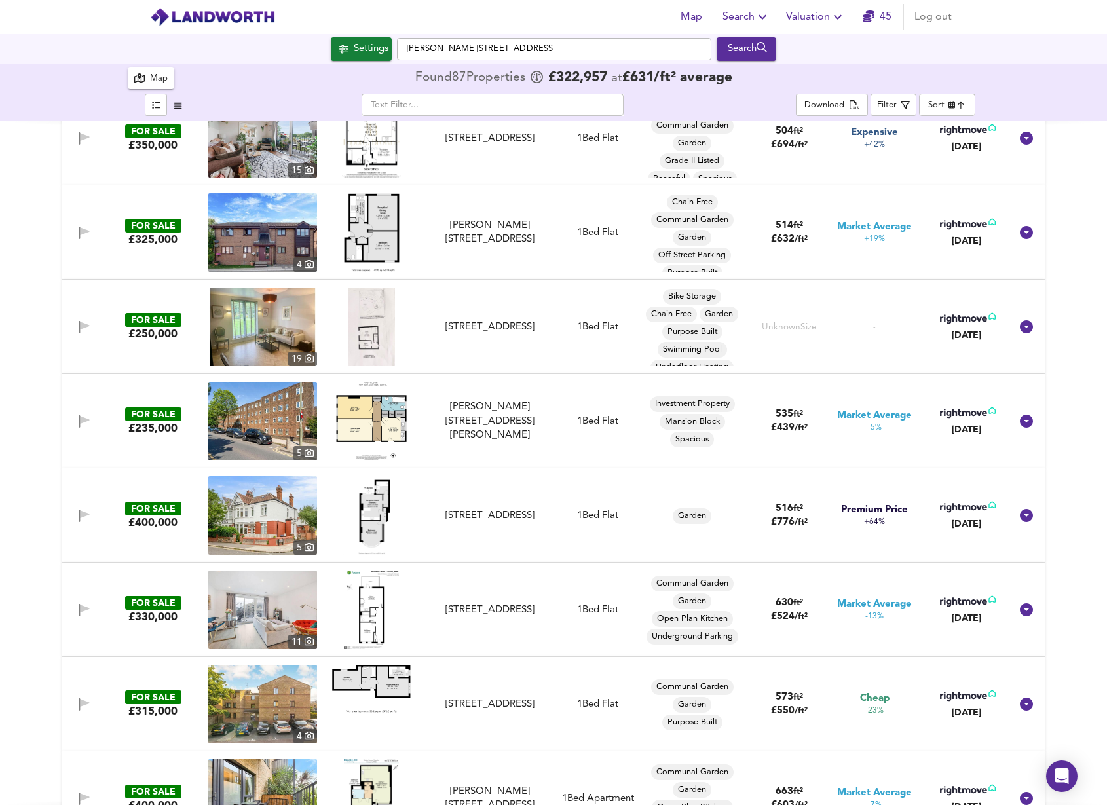
scroll to position [1257, 0]
click at [366, 512] on img at bounding box center [371, 515] width 57 height 79
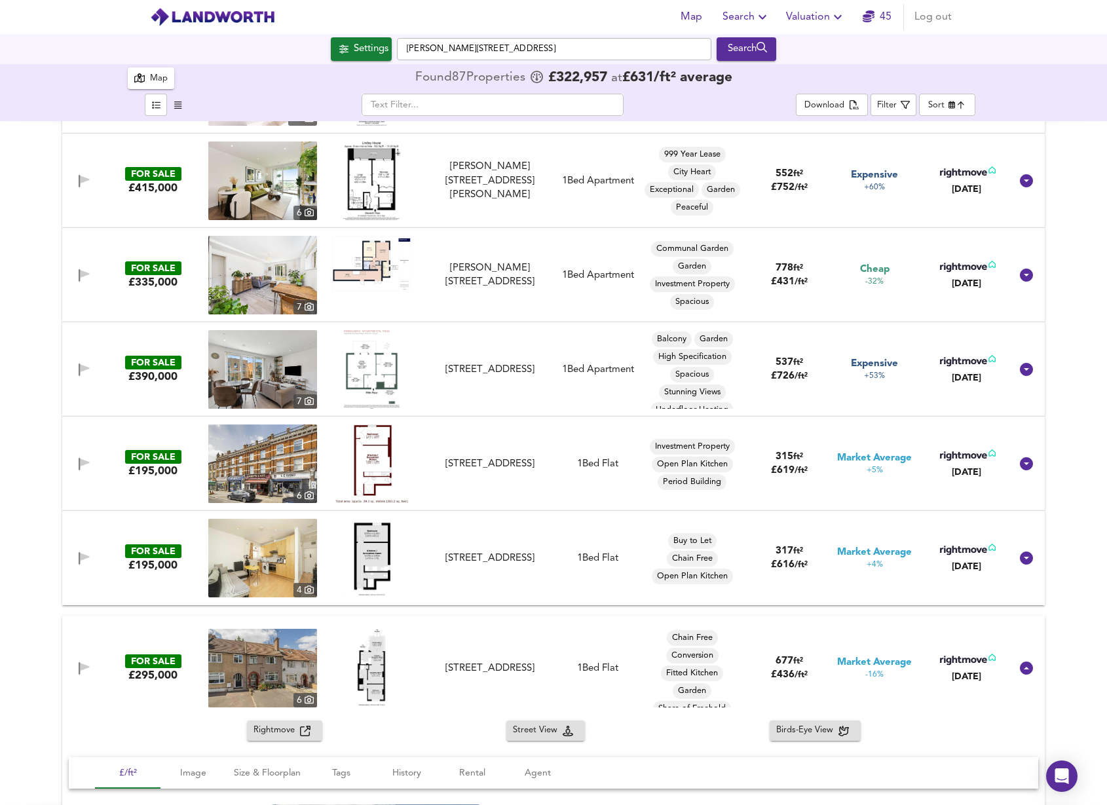
scroll to position [2131, 0]
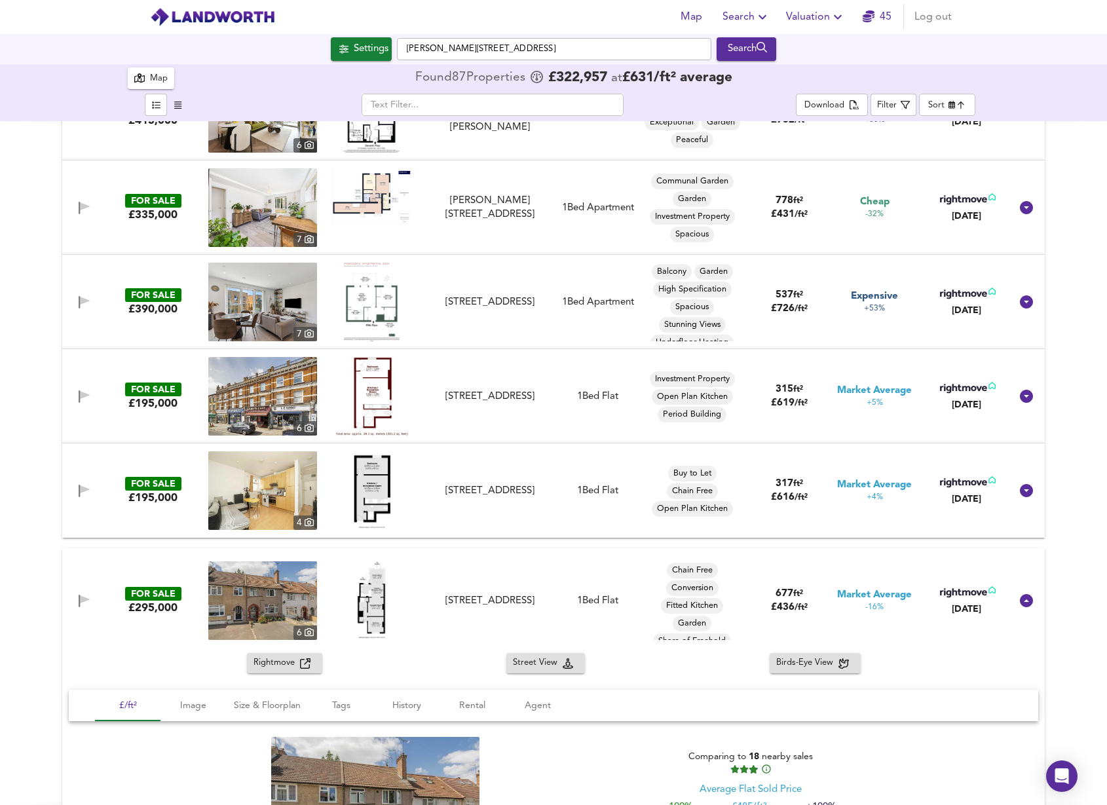
click at [379, 601] on img at bounding box center [371, 600] width 57 height 79
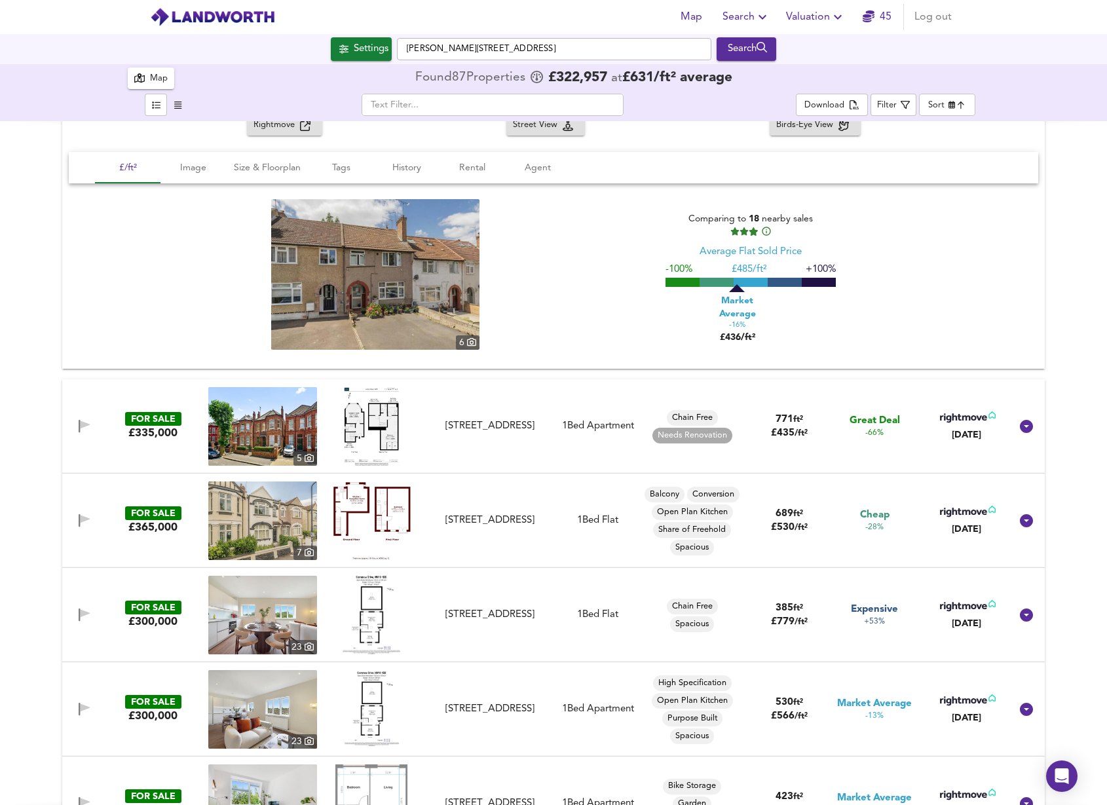
scroll to position [2690, 0]
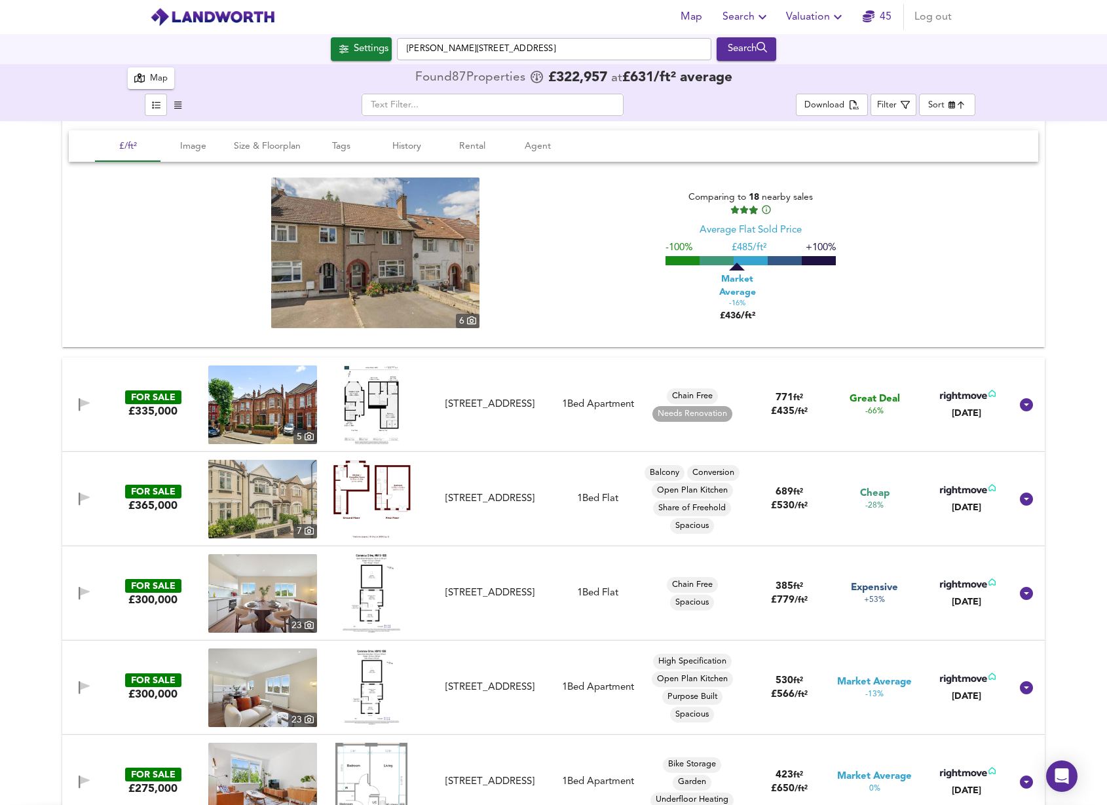
click at [370, 400] on img at bounding box center [371, 405] width 55 height 79
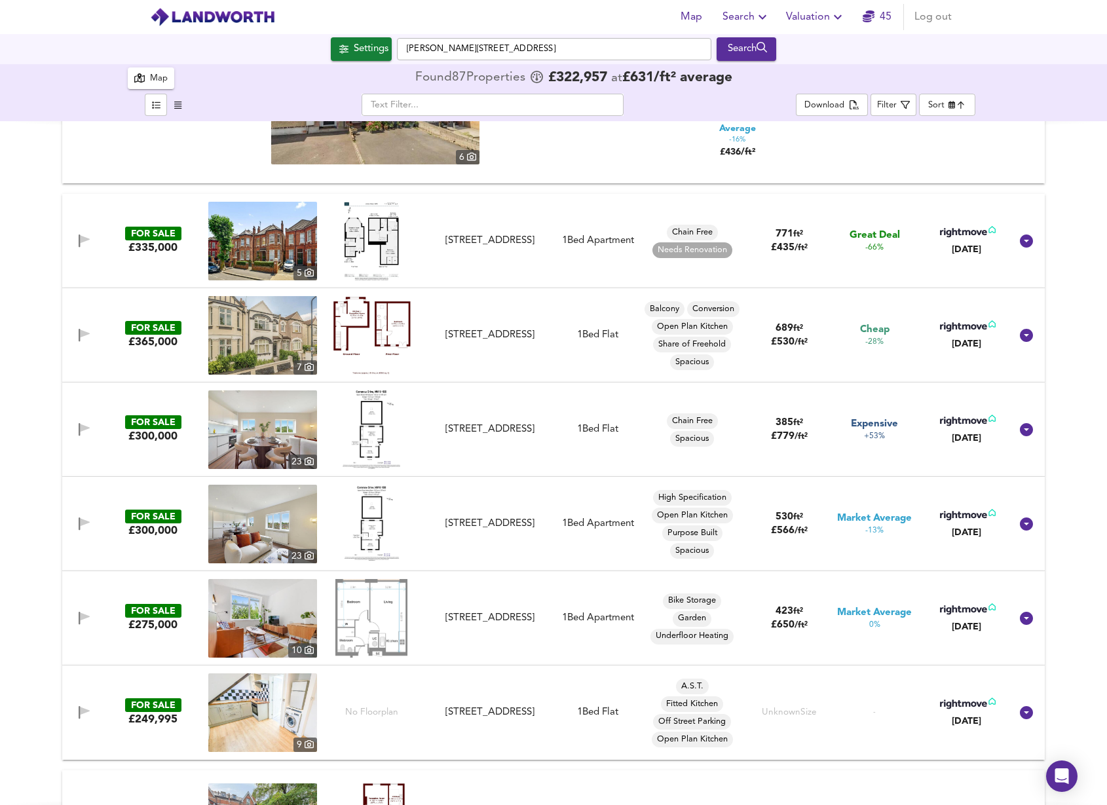
scroll to position [2856, 0]
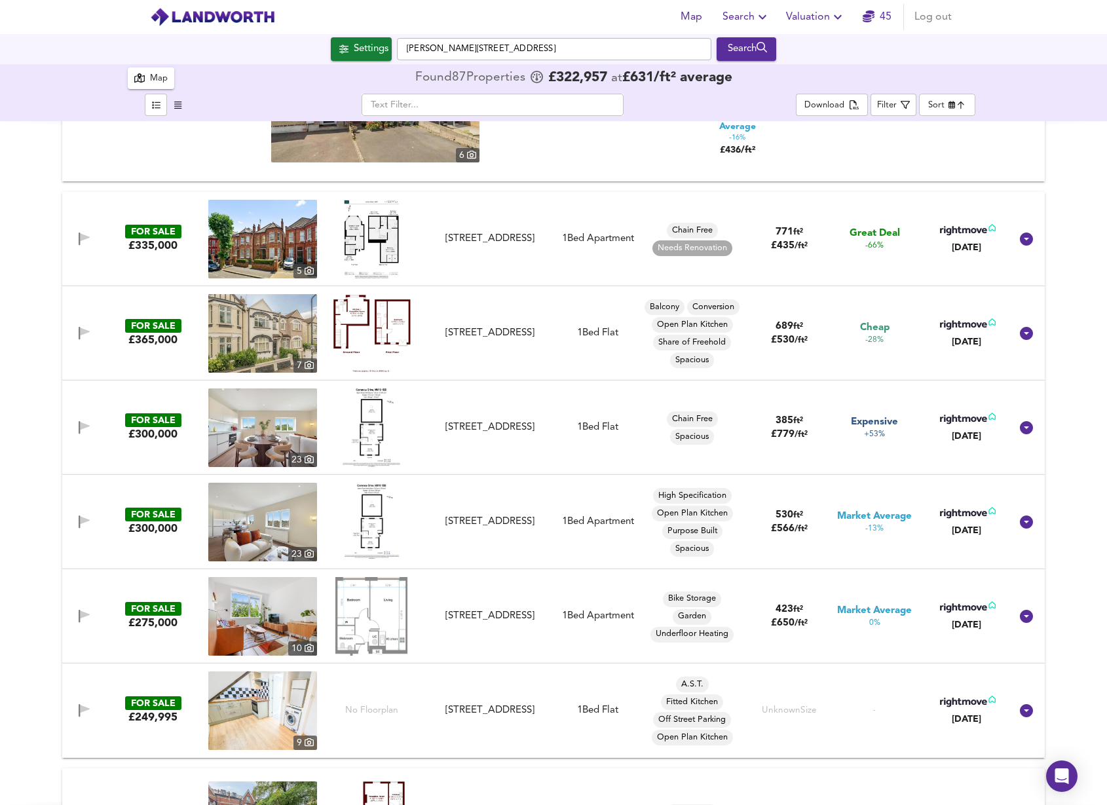
click at [370, 520] on img at bounding box center [372, 522] width 56 height 79
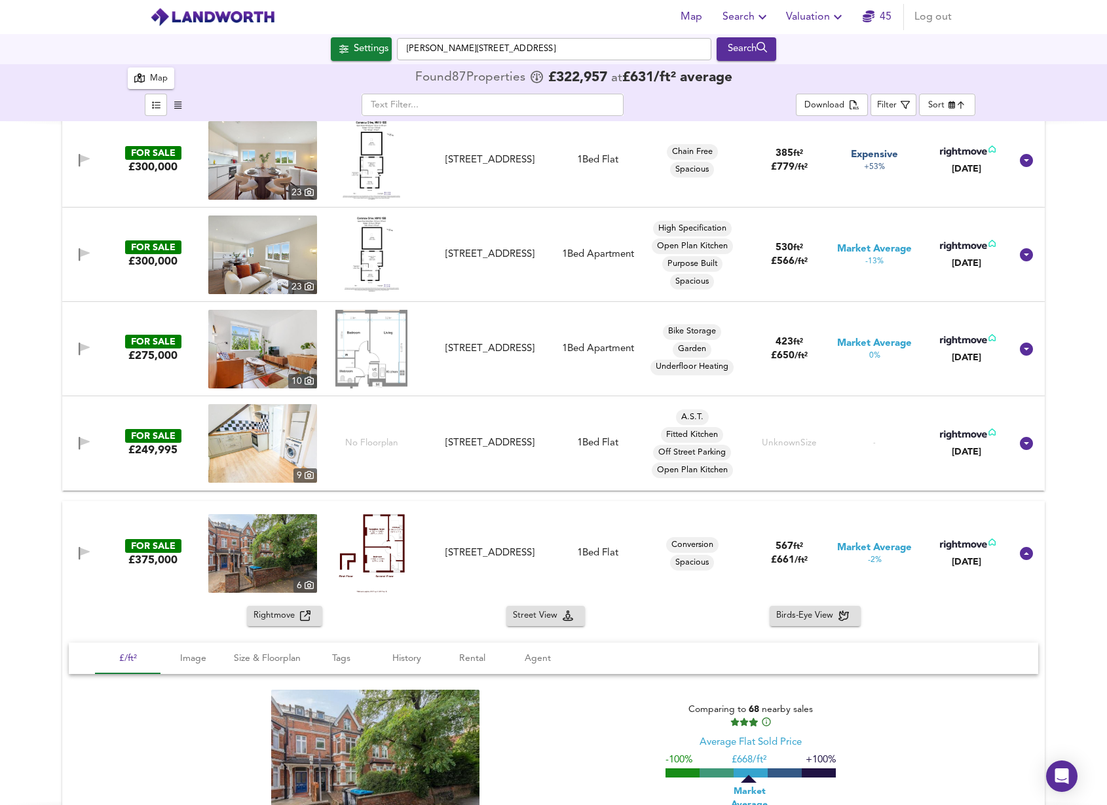
scroll to position [3122, 0]
click at [383, 559] on img at bounding box center [372, 554] width 66 height 79
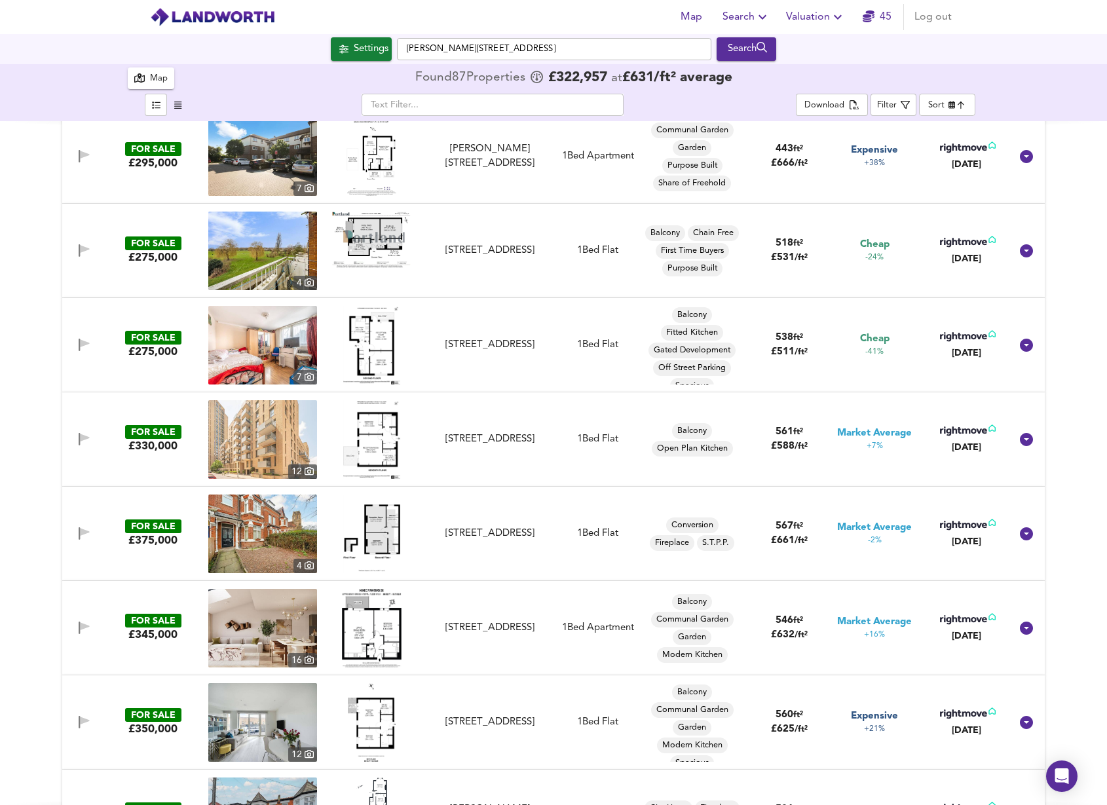
scroll to position [5301, 0]
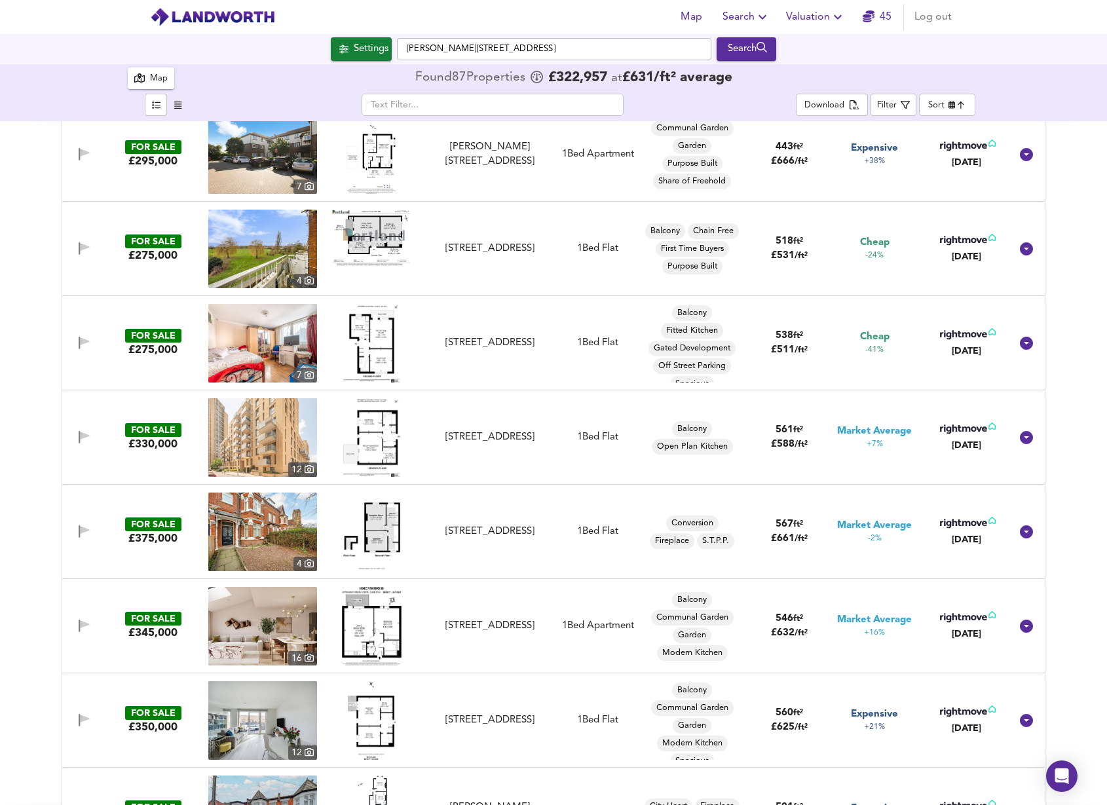
click at [374, 439] on img at bounding box center [371, 437] width 57 height 79
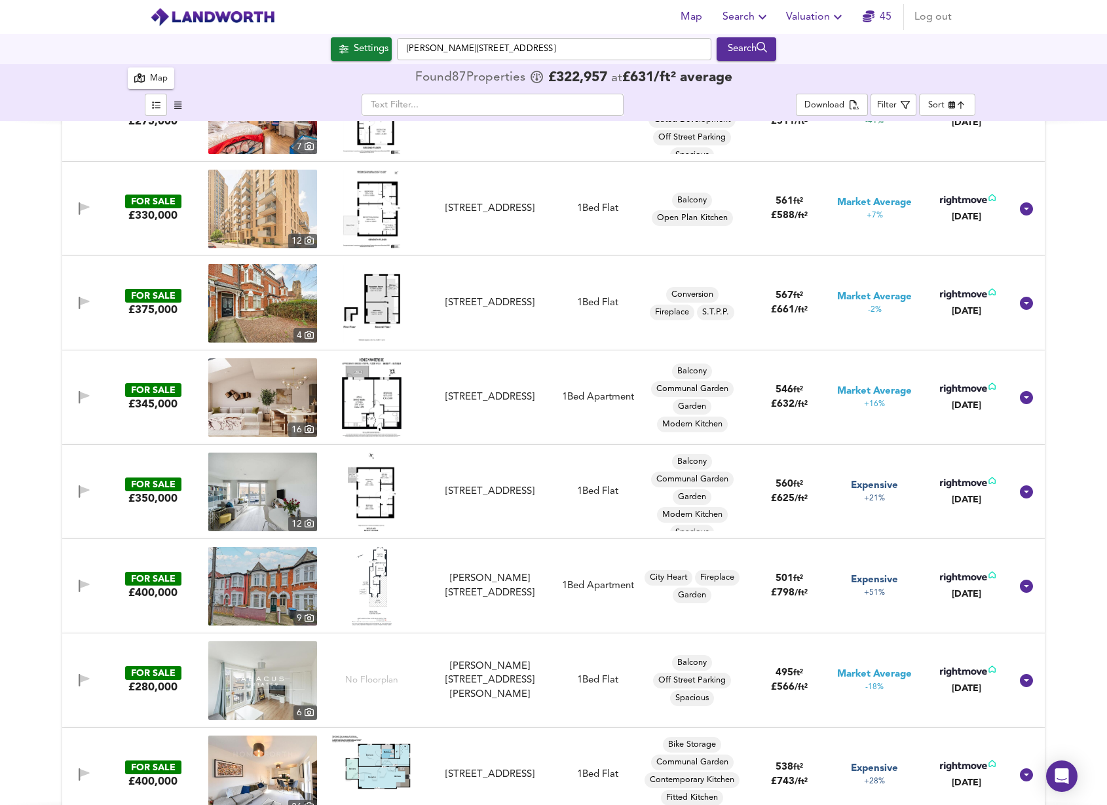
scroll to position [5532, 0]
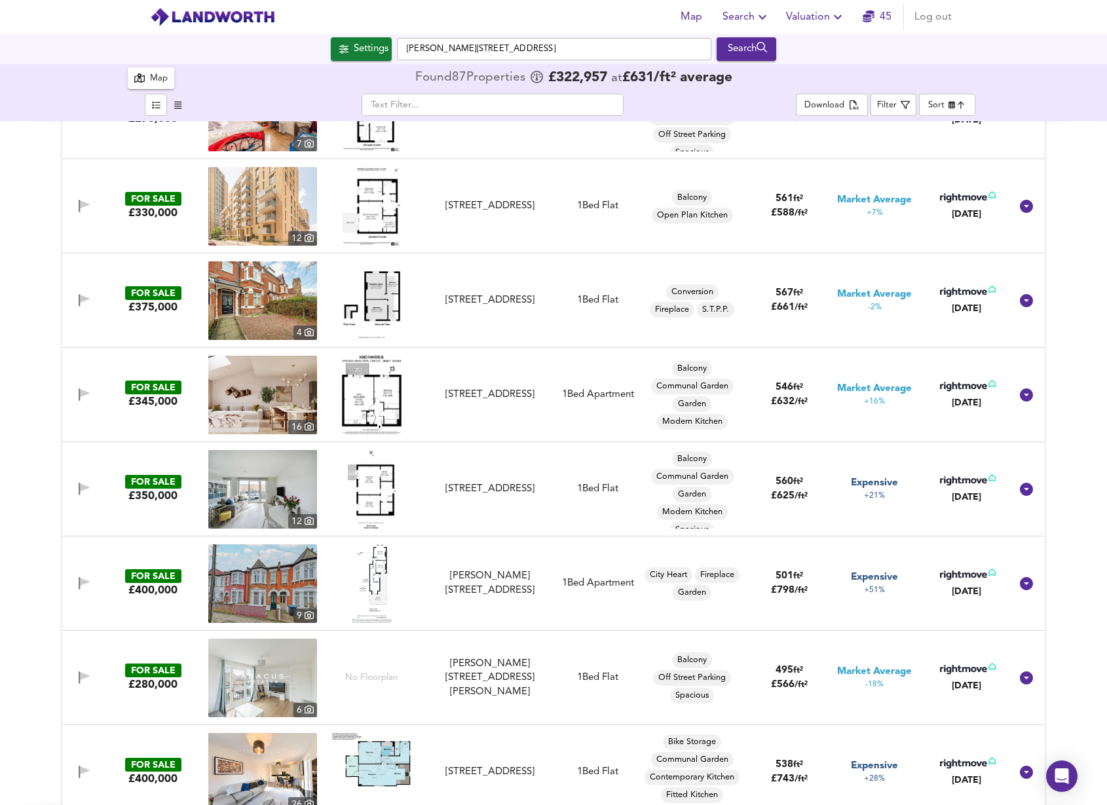
click at [377, 487] on img at bounding box center [372, 489] width 48 height 79
click at [702, 21] on span "Map" at bounding box center [690, 17] width 31 height 18
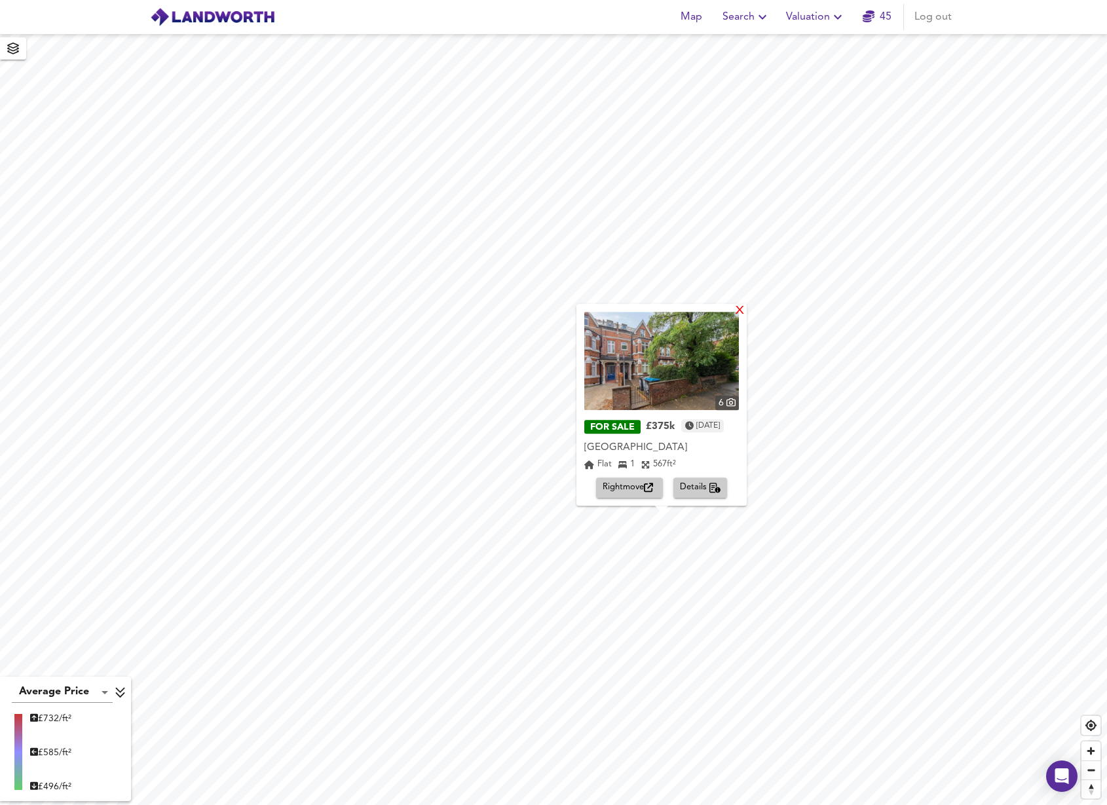
click at [746, 308] on div "X" at bounding box center [739, 311] width 11 height 12
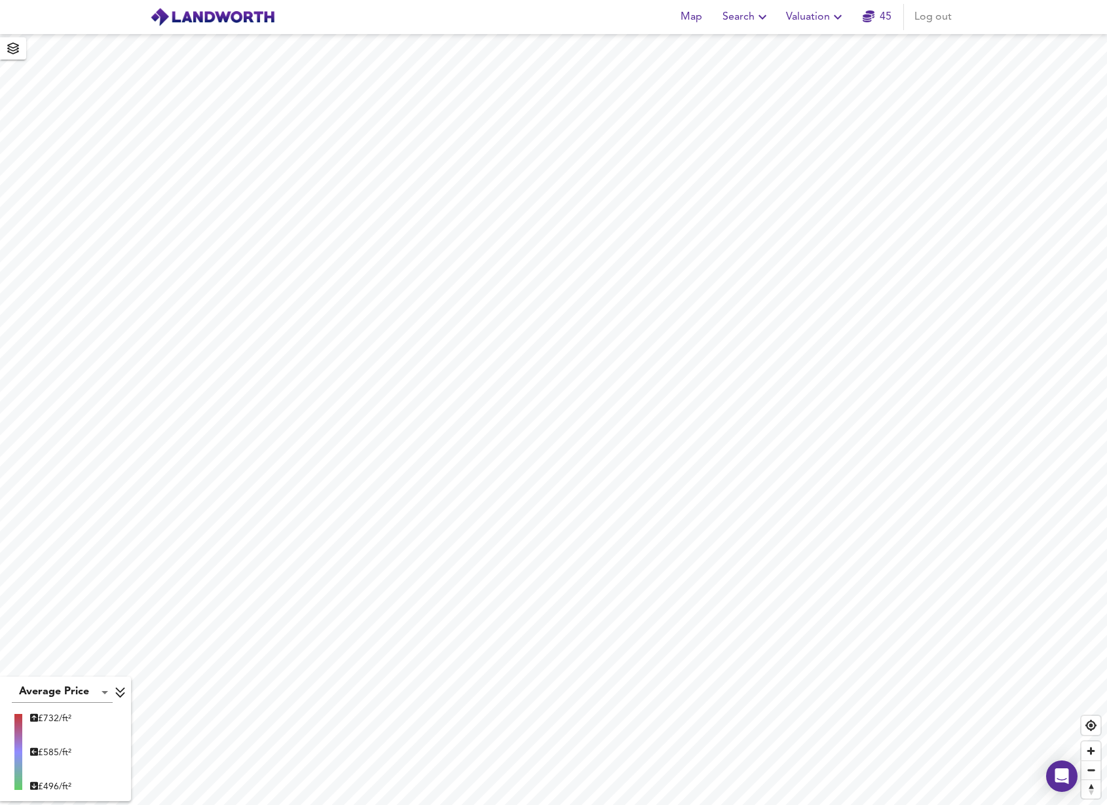
checkbox input "false"
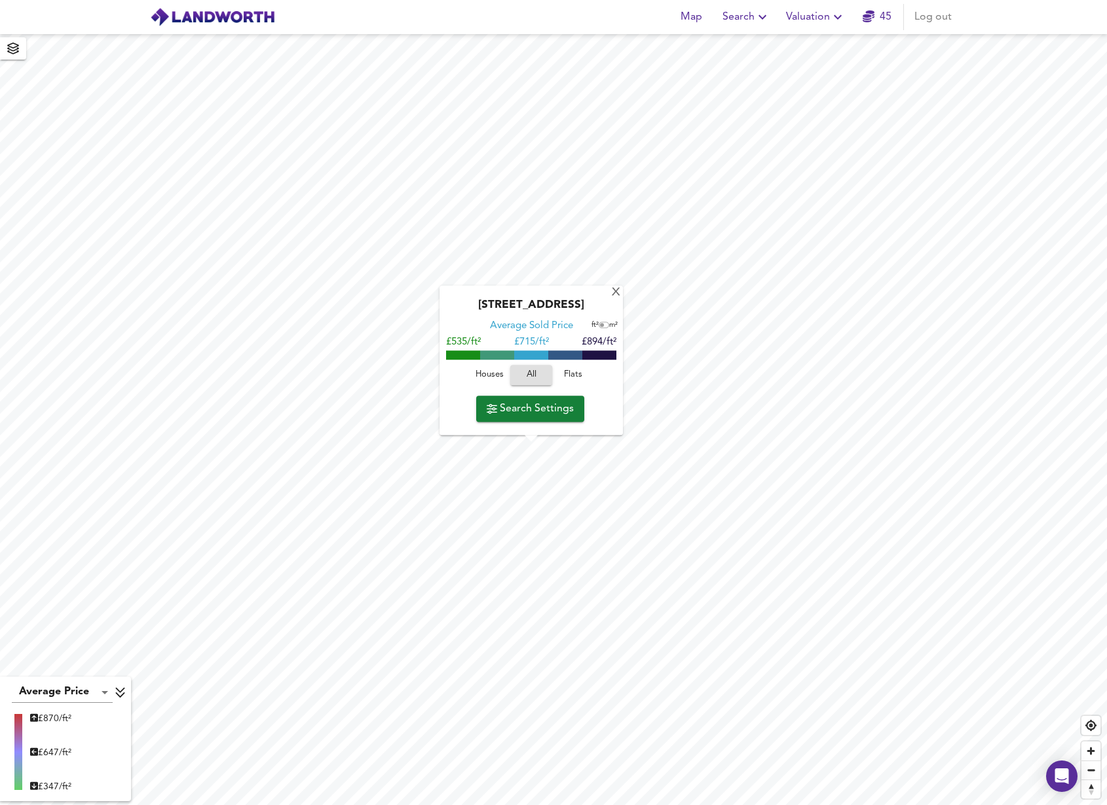
click at [610, 294] on div "Westfields Road, W3 0AR Average Sold Price ft² m² £535/ft² £ 715/ft² £894/ft² H…" at bounding box center [531, 360] width 183 height 149
click at [614, 293] on div "X" at bounding box center [616, 293] width 11 height 12
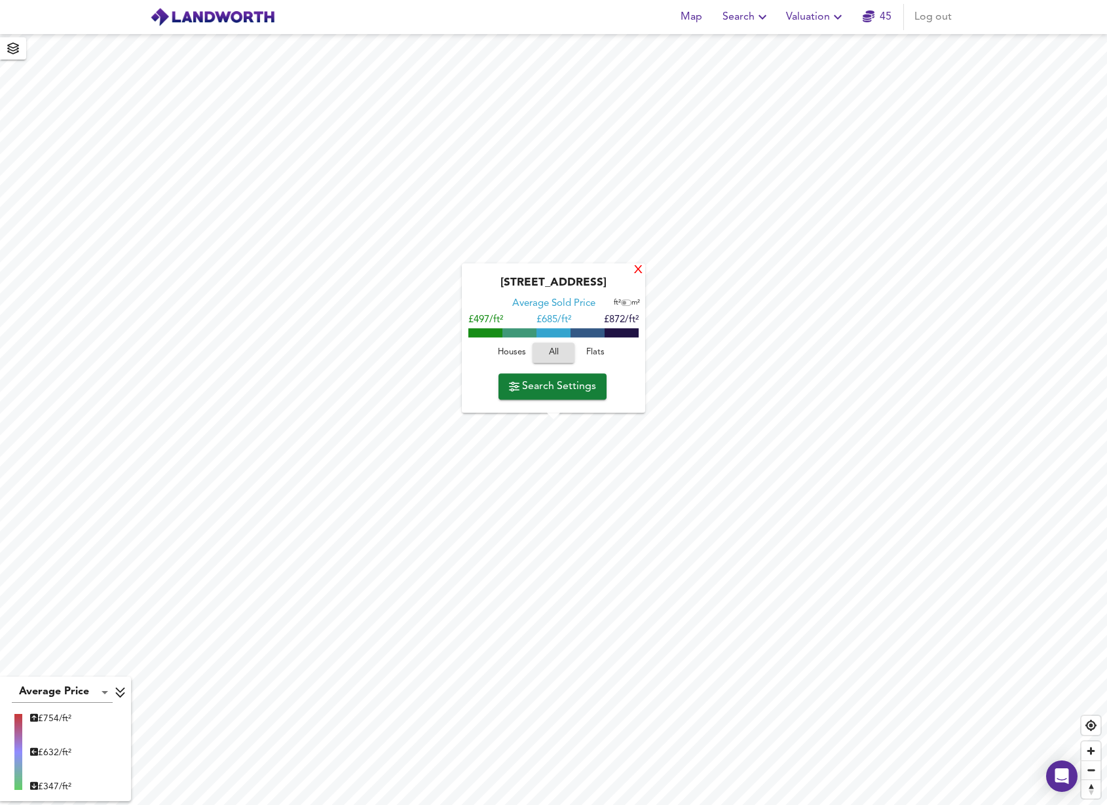
click at [635, 271] on div "X" at bounding box center [638, 271] width 11 height 12
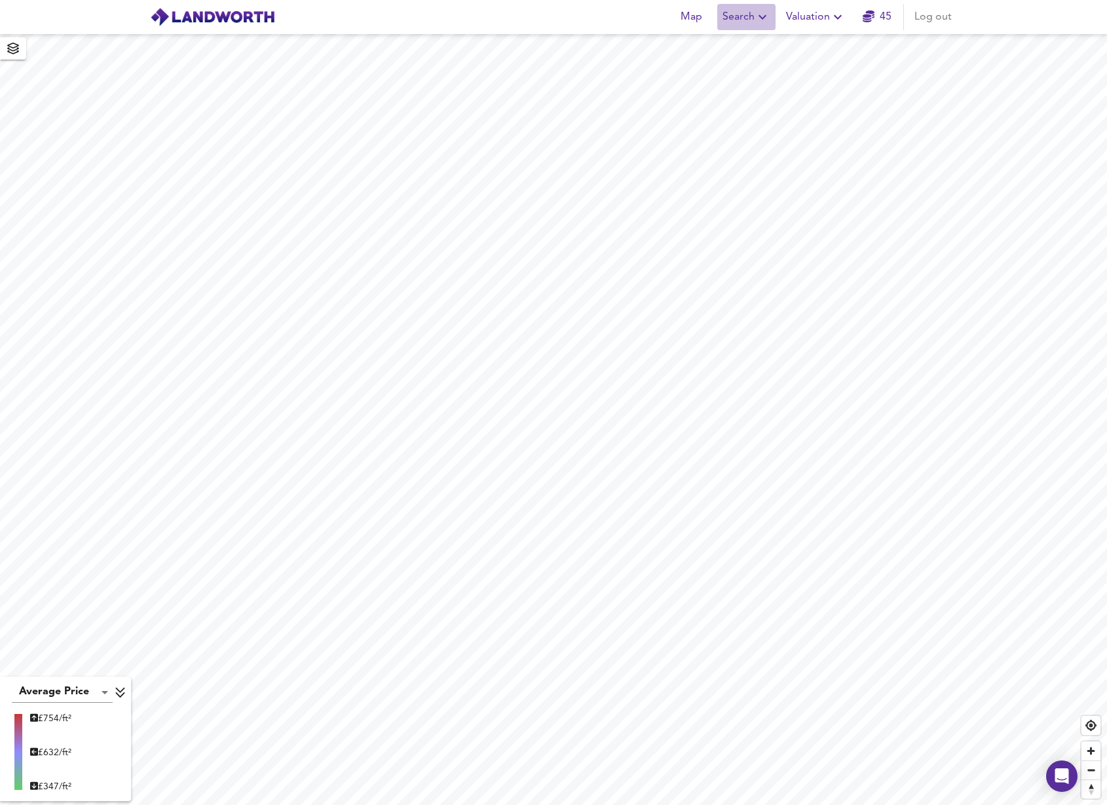
click at [750, 14] on span "Search" at bounding box center [747, 17] width 48 height 18
click at [736, 47] on li "New Search" at bounding box center [747, 47] width 130 height 24
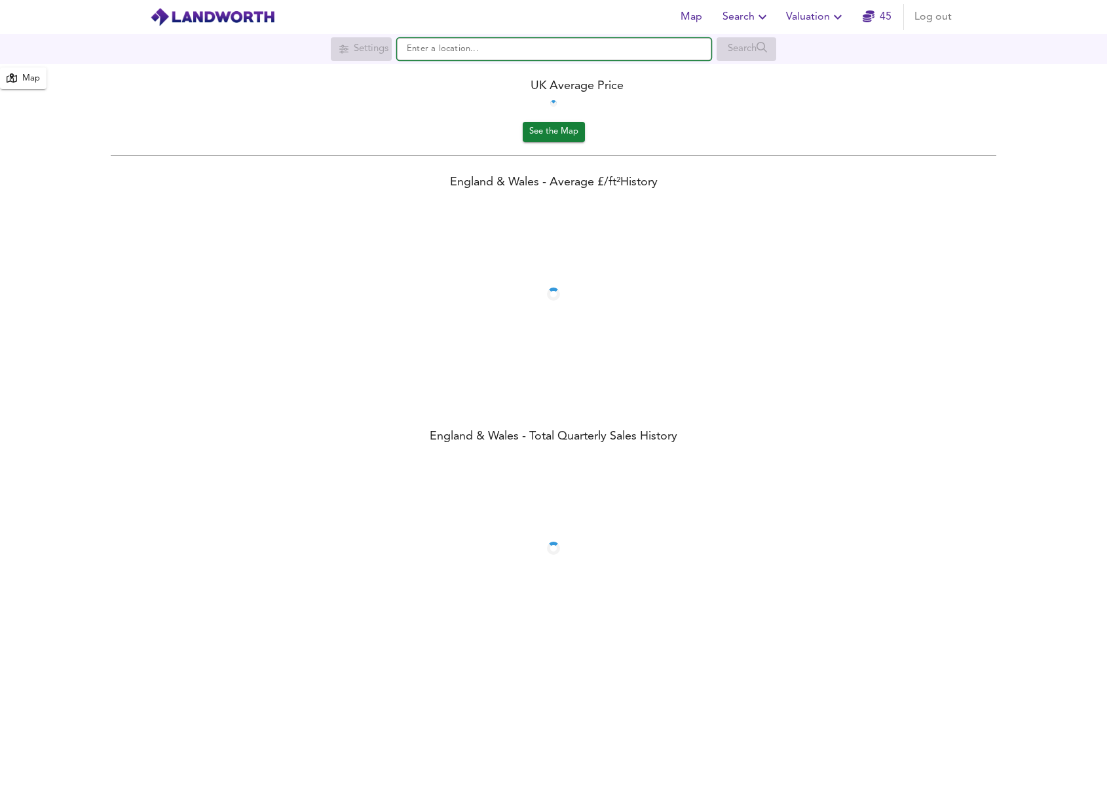
click at [496, 50] on input "text" at bounding box center [554, 49] width 314 height 22
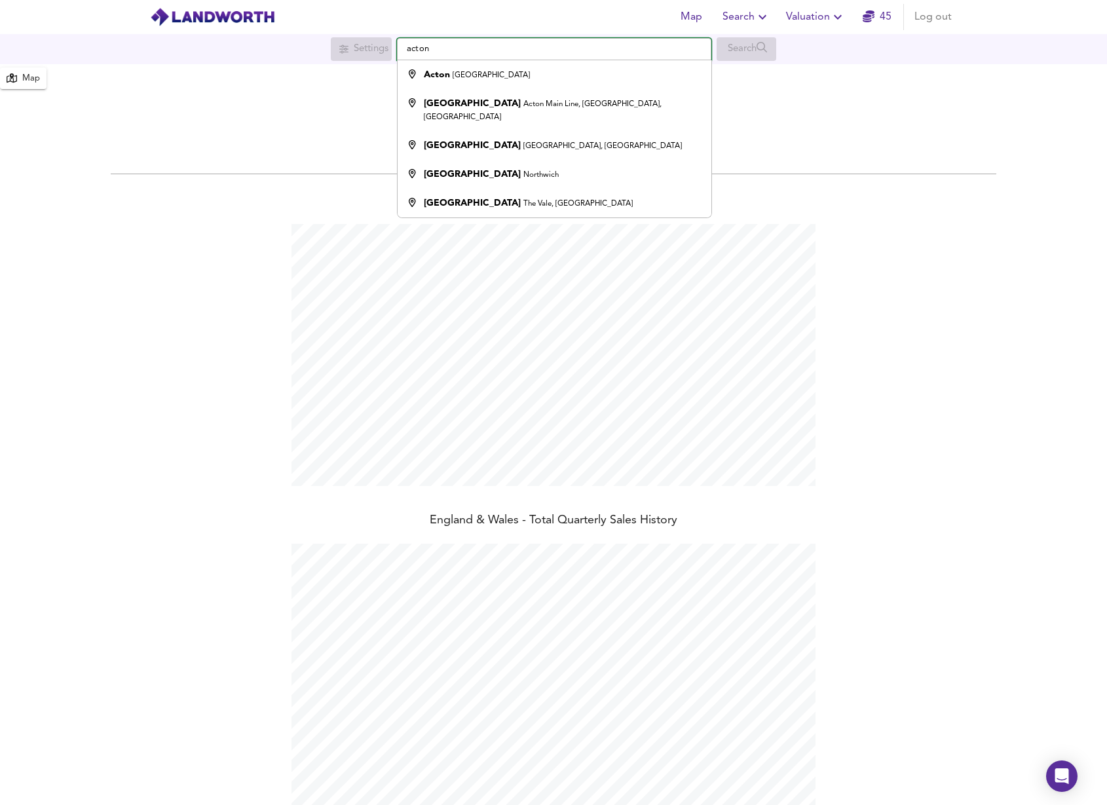
scroll to position [805, 1107]
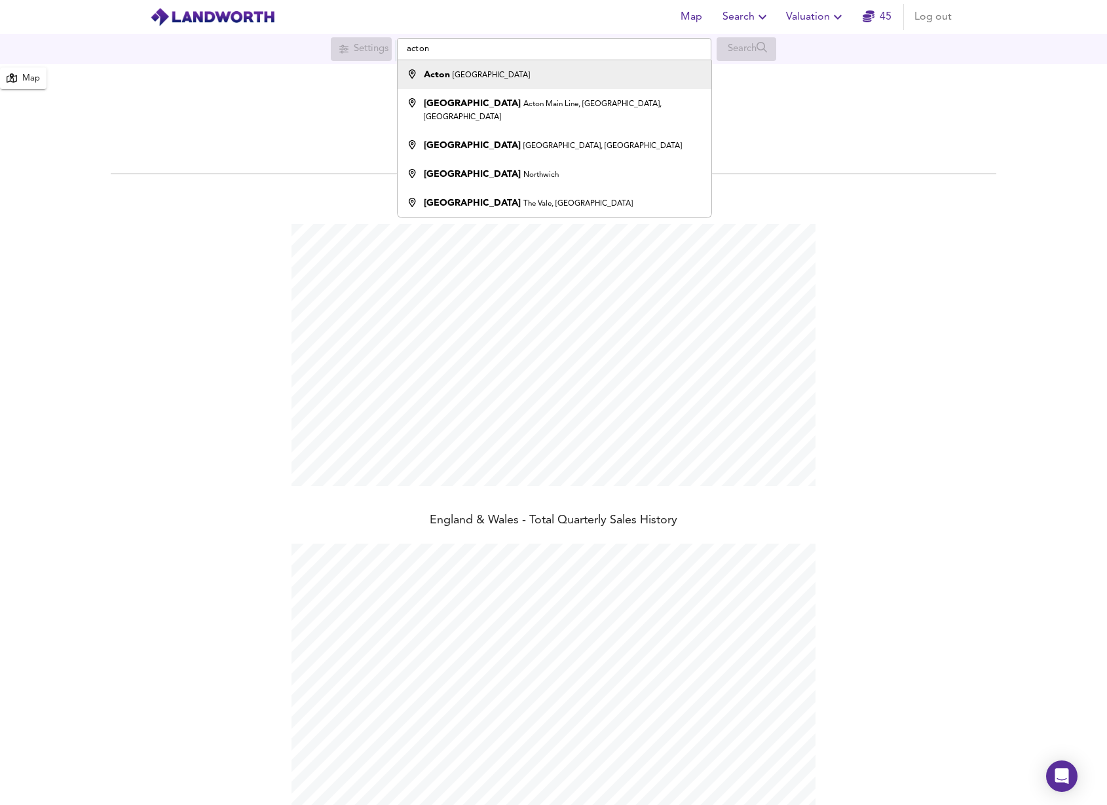
click at [472, 81] on div "Acton [GEOGRAPHIC_DATA]" at bounding box center [477, 74] width 106 height 13
type input "Acton, [GEOGRAPHIC_DATA]"
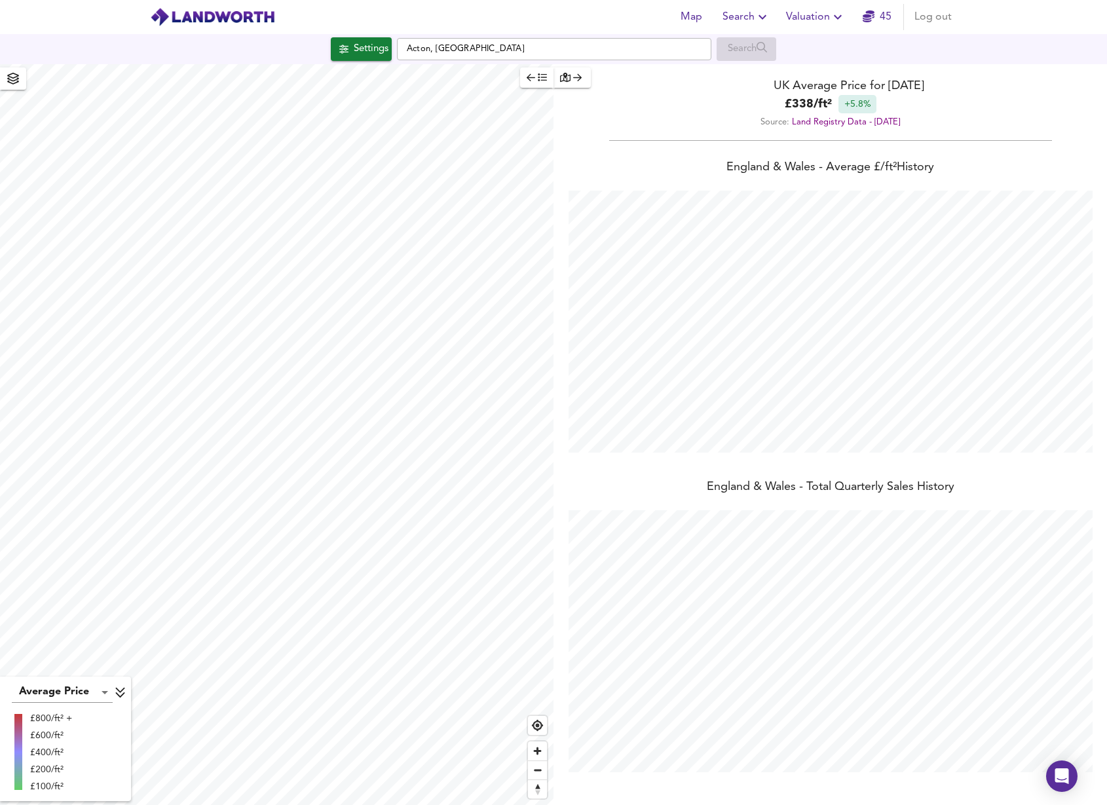
checkbox input "false"
checkbox input "true"
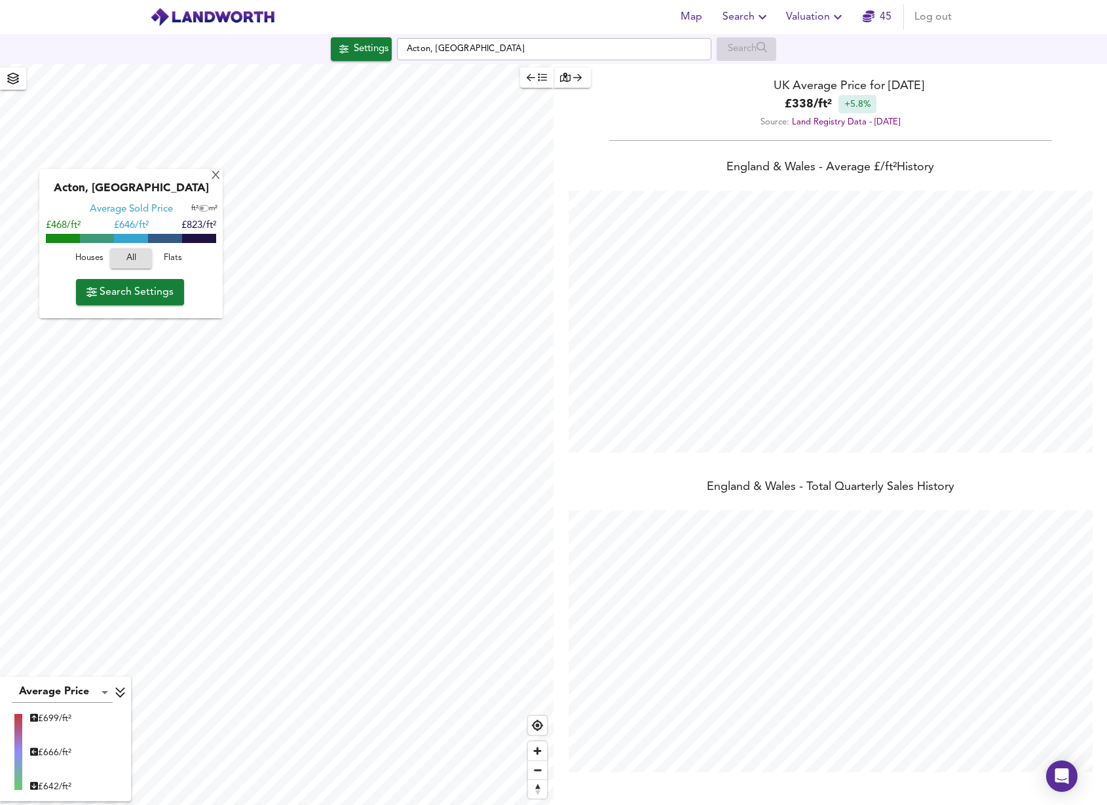
click at [221, 178] on div "Acton, London Average Sold Price ft² m² £468/ft² £ 646/ft² £823/ft² Houses All …" at bounding box center [130, 243] width 183 height 149
click at [216, 174] on div "X" at bounding box center [215, 176] width 11 height 12
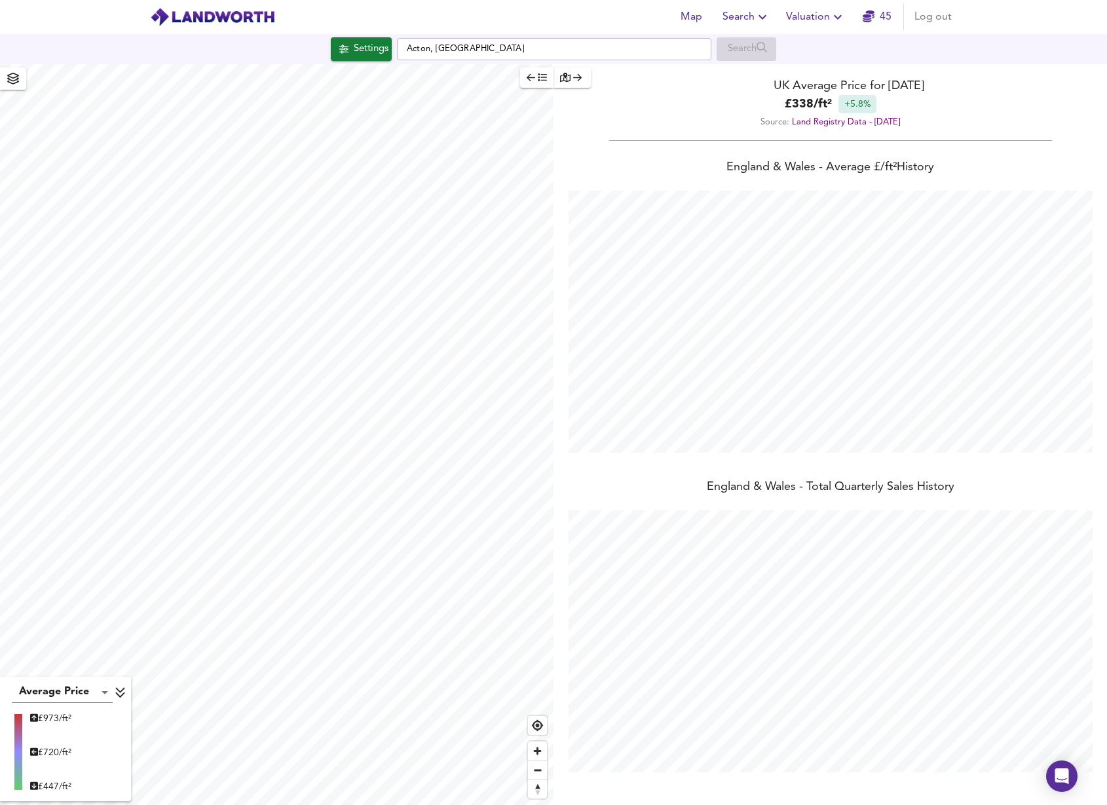
type input "3600"
click at [531, 81] on icon "button" at bounding box center [531, 77] width 9 height 9
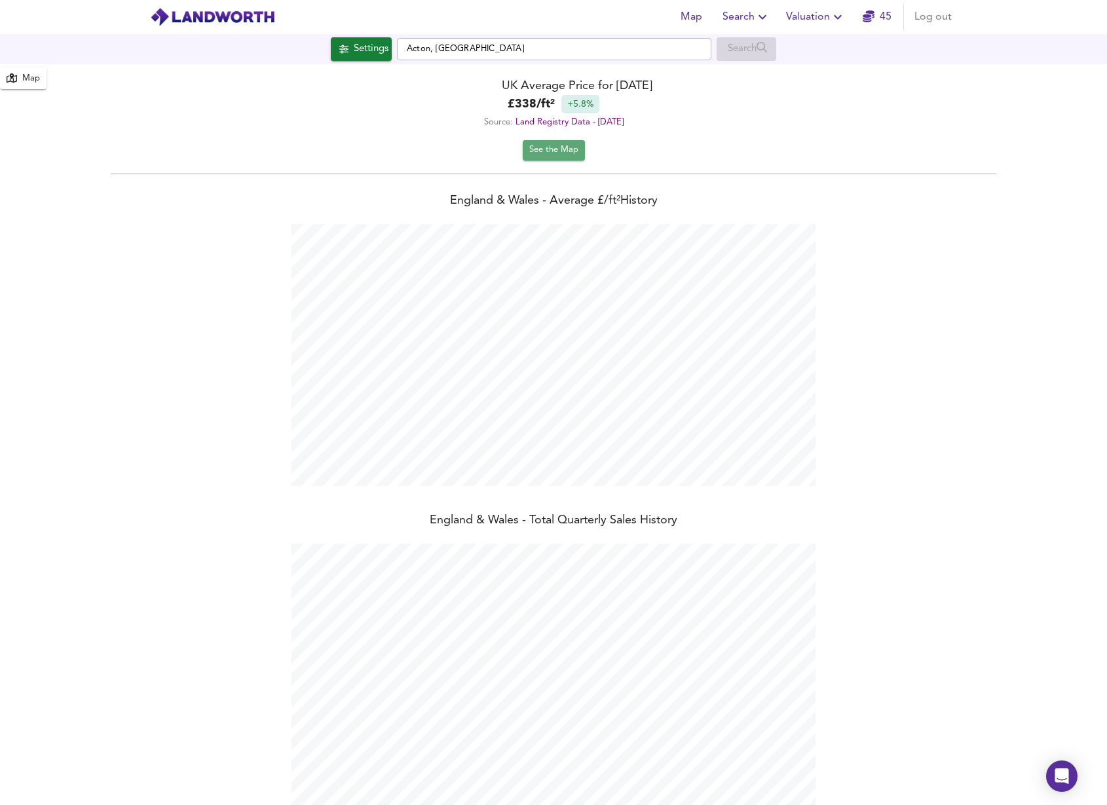
click at [566, 155] on span "See the Map" at bounding box center [553, 150] width 49 height 15
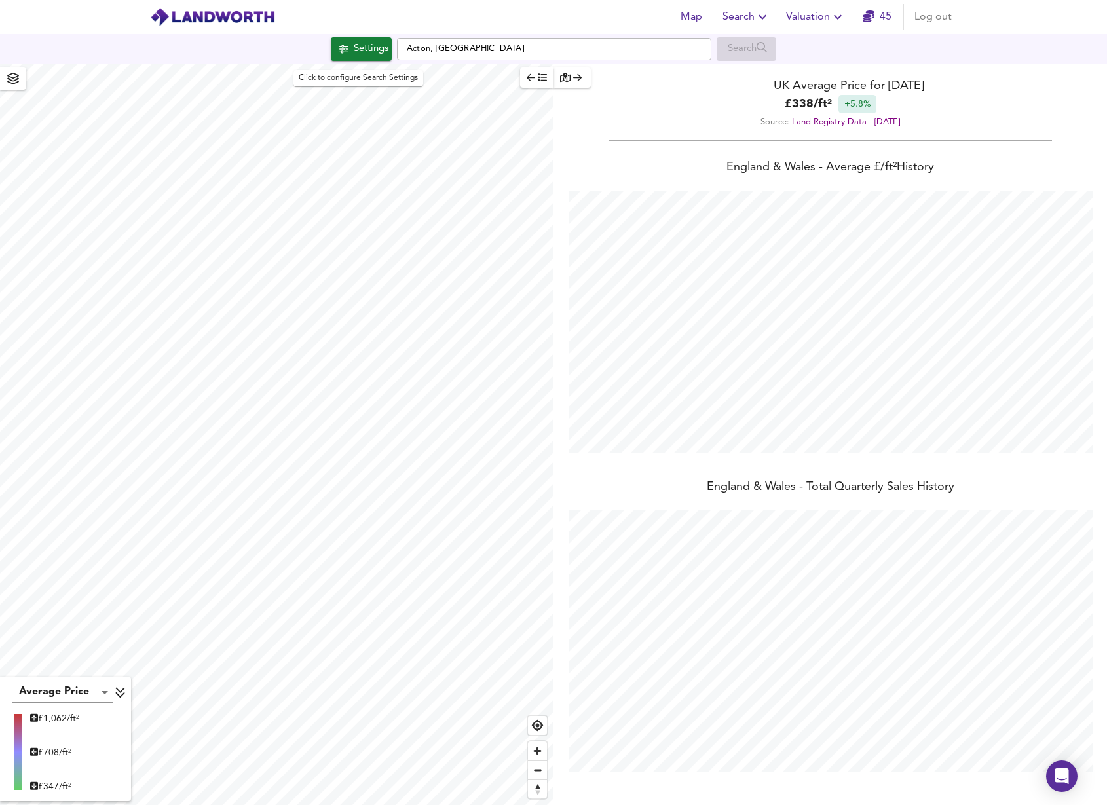
click at [337, 39] on button "Settings" at bounding box center [361, 49] width 61 height 24
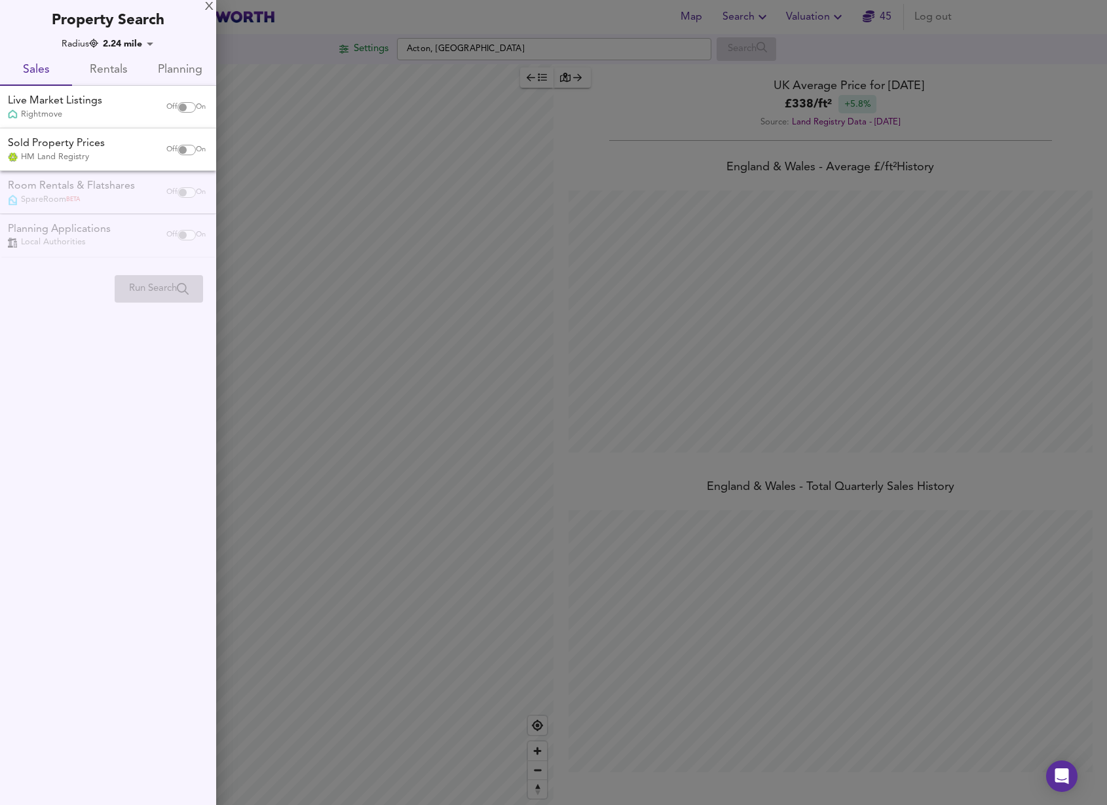
click at [189, 104] on input "checkbox" at bounding box center [182, 107] width 31 height 10
checkbox input "true"
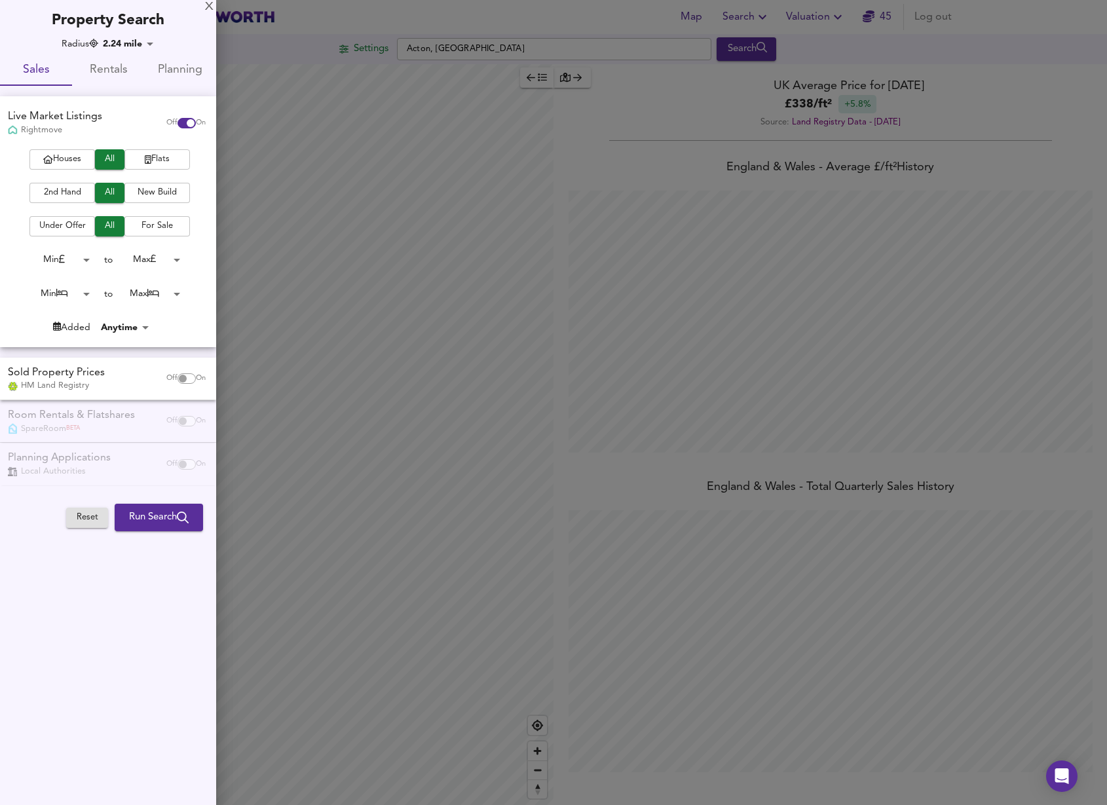
click at [126, 164] on button "Flats" at bounding box center [157, 159] width 66 height 20
click at [86, 189] on span "2nd Hand" at bounding box center [62, 192] width 52 height 15
click at [128, 223] on button "For Sale" at bounding box center [157, 226] width 66 height 20
click at [77, 262] on body "Map Search Valuation 45 Log out Settings Acton, London Search Average Price lan…" at bounding box center [553, 402] width 1107 height 805
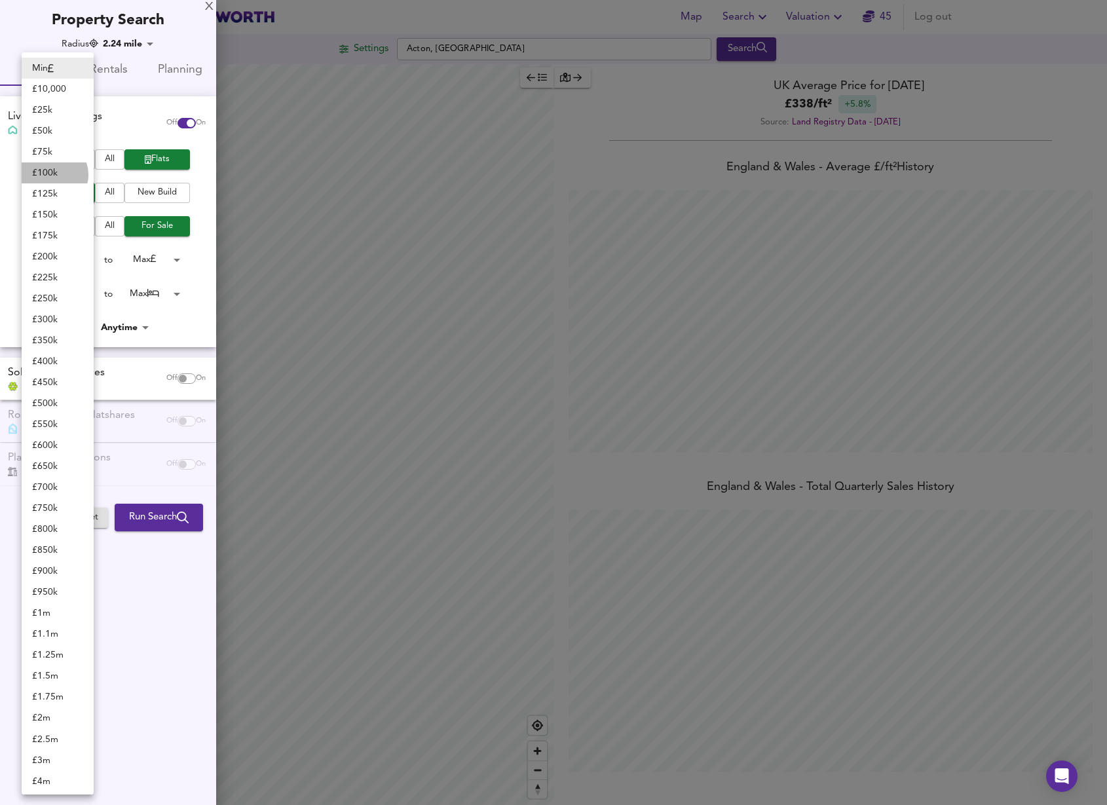
click at [54, 174] on li "£ 100k" at bounding box center [58, 172] width 72 height 21
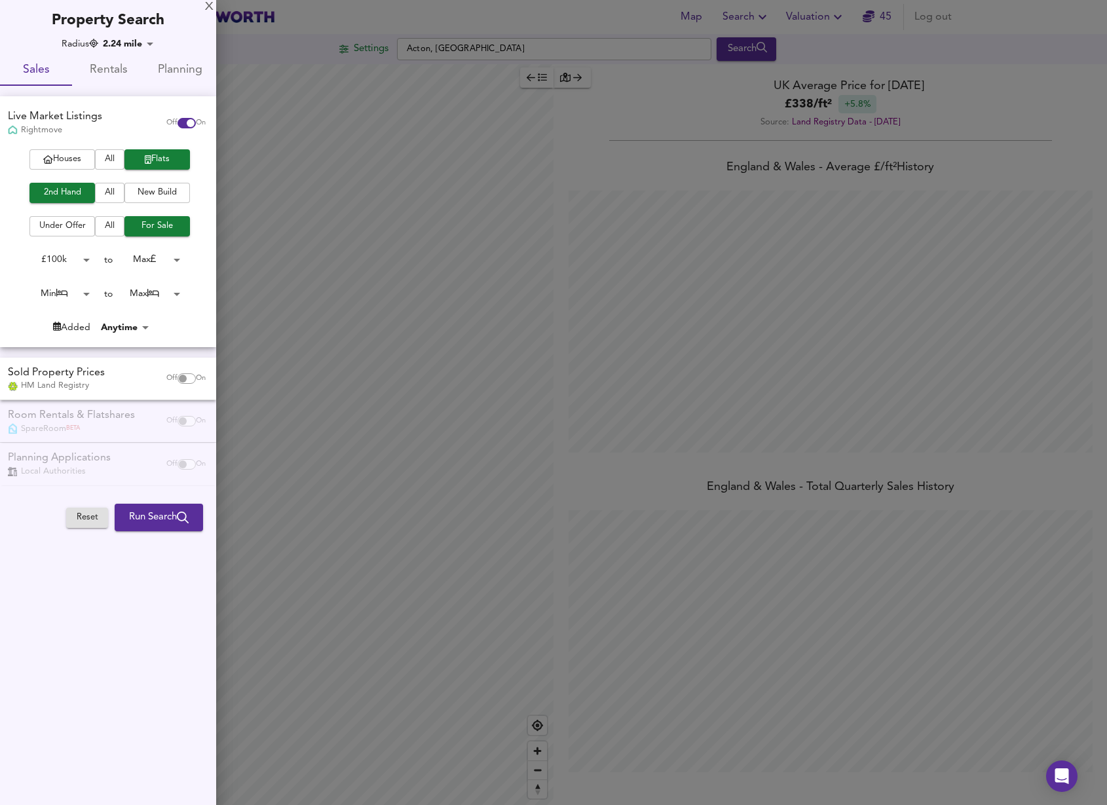
click at [85, 264] on body "Map Search Valuation 45 Log out Settings Acton, London Search Average Price lan…" at bounding box center [553, 402] width 1107 height 805
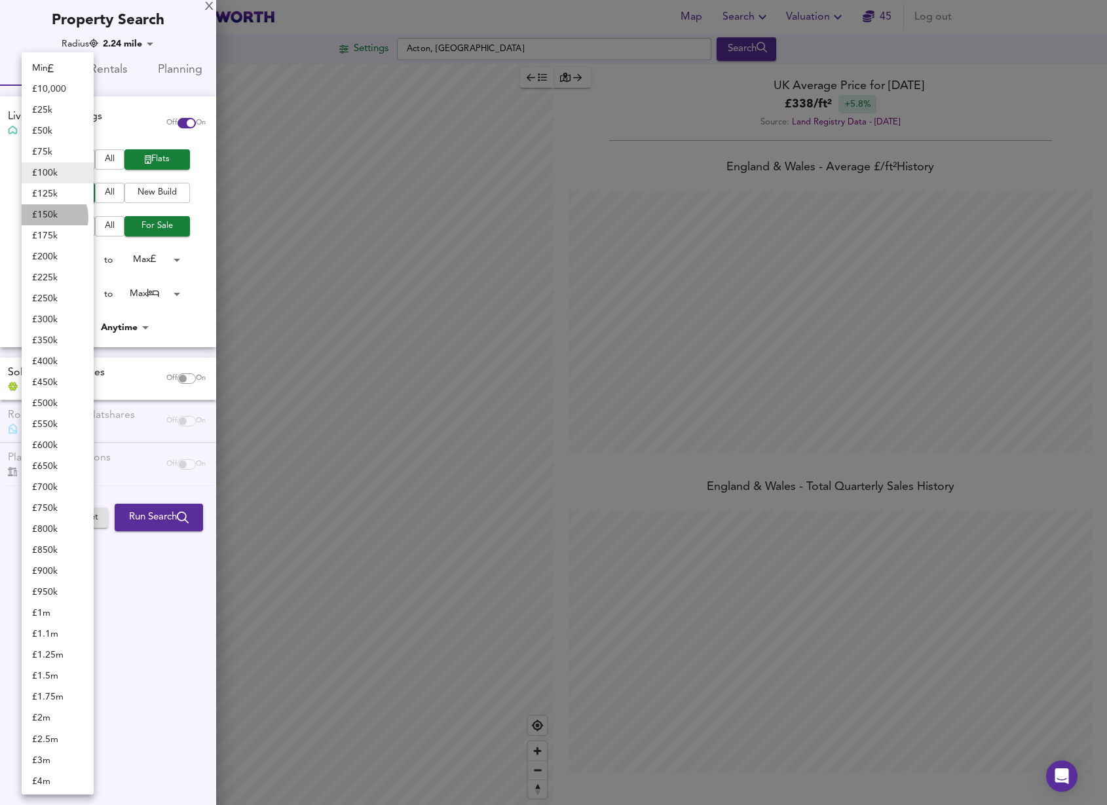
click at [49, 217] on li "£ 150k" at bounding box center [58, 214] width 72 height 21
type input "150000"
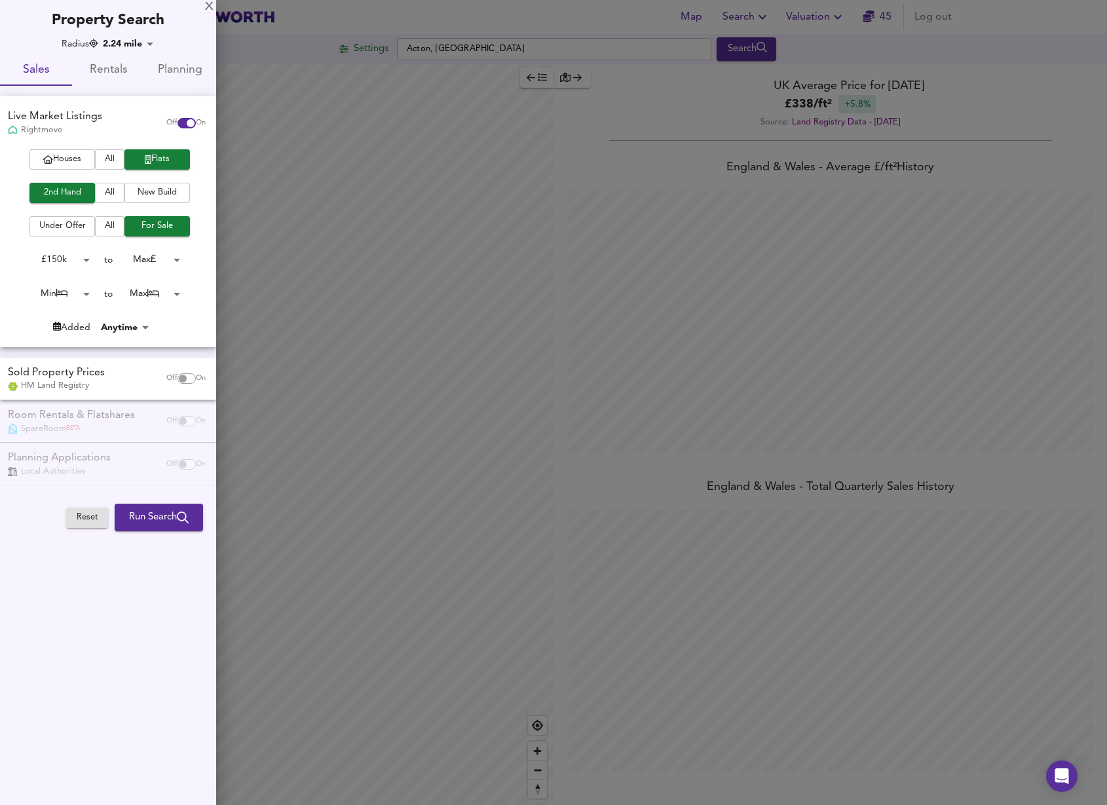
click at [163, 262] on body "Map Search Valuation 45 Log out Settings Acton, London Search Average Price lan…" at bounding box center [553, 402] width 1107 height 805
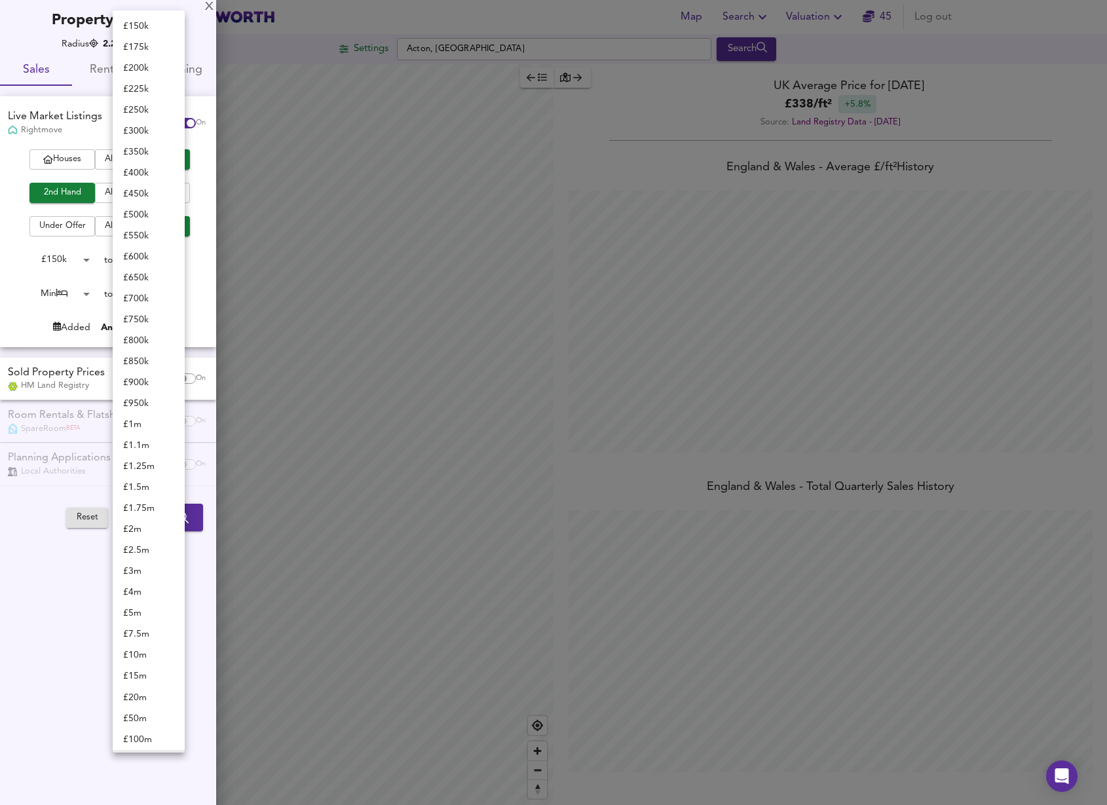
scroll to position [18, 0]
click at [146, 181] on li "£ 450k" at bounding box center [149, 176] width 72 height 21
type input "450000"
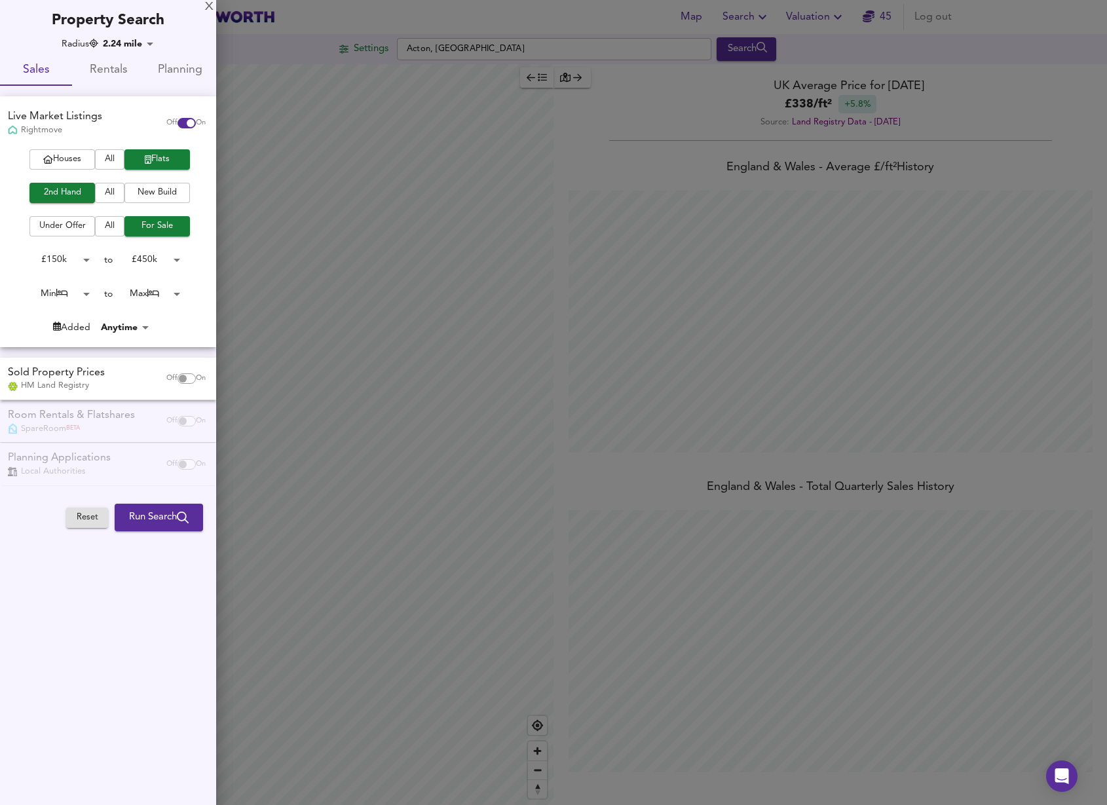
click at [86, 299] on body "Map Search Valuation 45 Log out Settings Acton, London Search Average Price lan…" at bounding box center [553, 402] width 1107 height 805
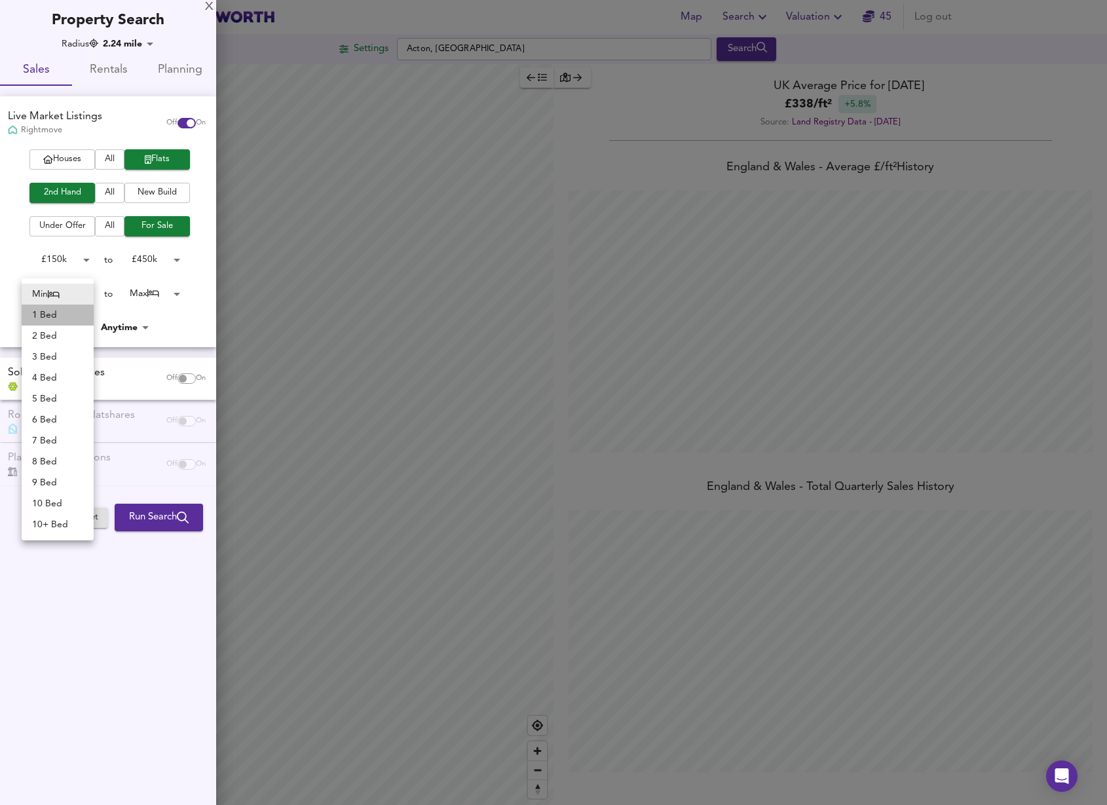
drag, startPoint x: 73, startPoint y: 311, endPoint x: 99, endPoint y: 303, distance: 27.6
click at [74, 311] on li "1 Bed" at bounding box center [58, 315] width 72 height 21
type input "1"
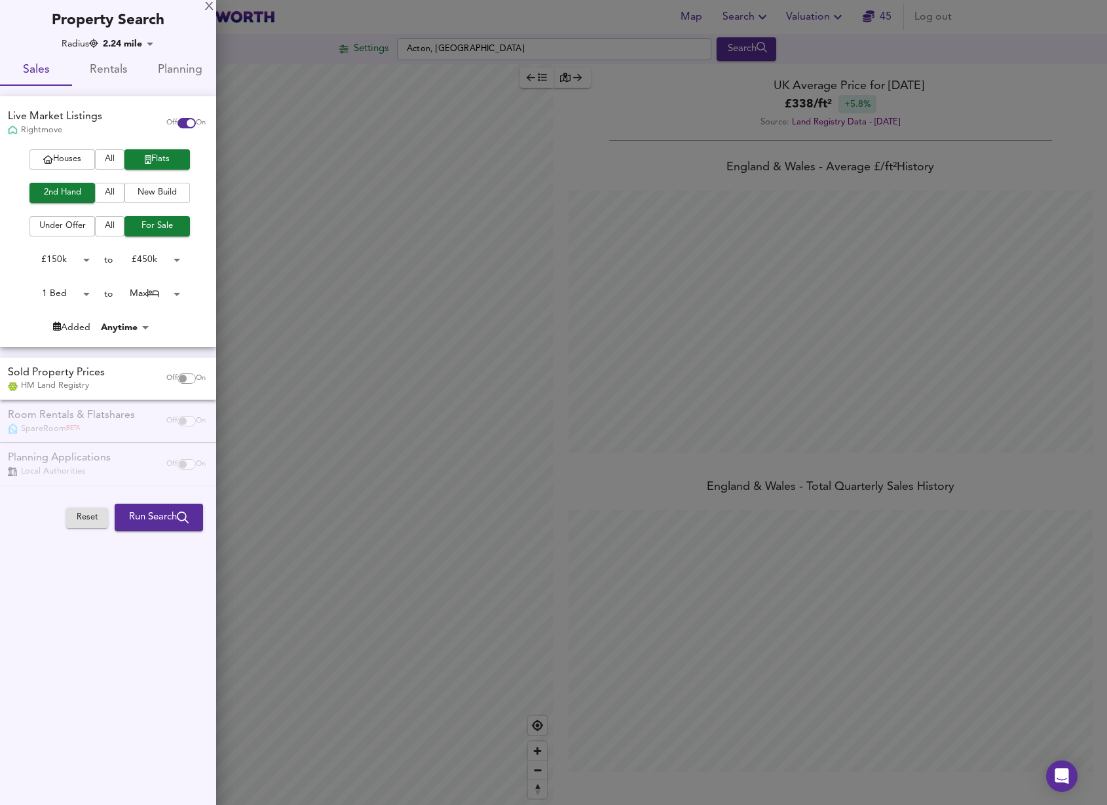
click at [159, 286] on div "Min 1 Bed 2 Bed 3 Bed 4 Bed 5 Bed 6 Bed 7 Bed 8 Bed 9 Bed 10 Bed 10+ Bed" at bounding box center [553, 402] width 1107 height 805
click at [158, 292] on body "Map Search Valuation 45 Log out Settings Acton, London Search Average Price lan…" at bounding box center [553, 402] width 1107 height 805
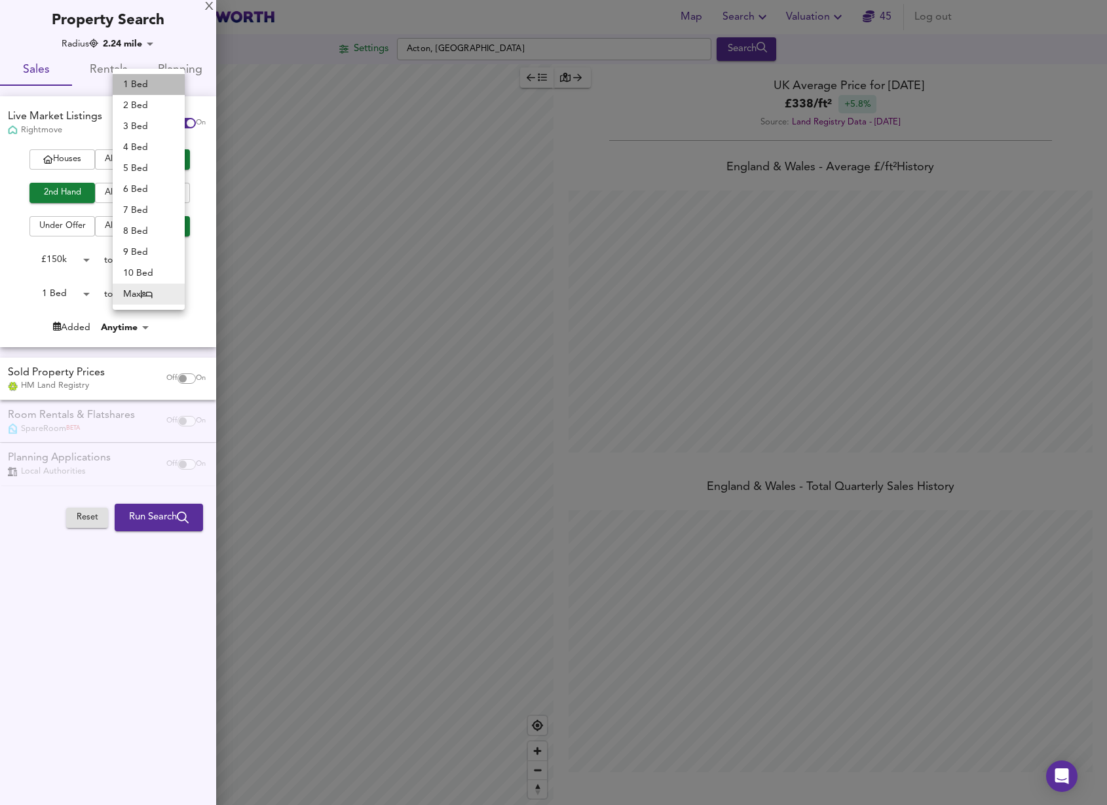
drag, startPoint x: 149, startPoint y: 80, endPoint x: 156, endPoint y: 88, distance: 10.7
click at [149, 80] on li "1 Bed" at bounding box center [149, 84] width 72 height 21
type input "1"
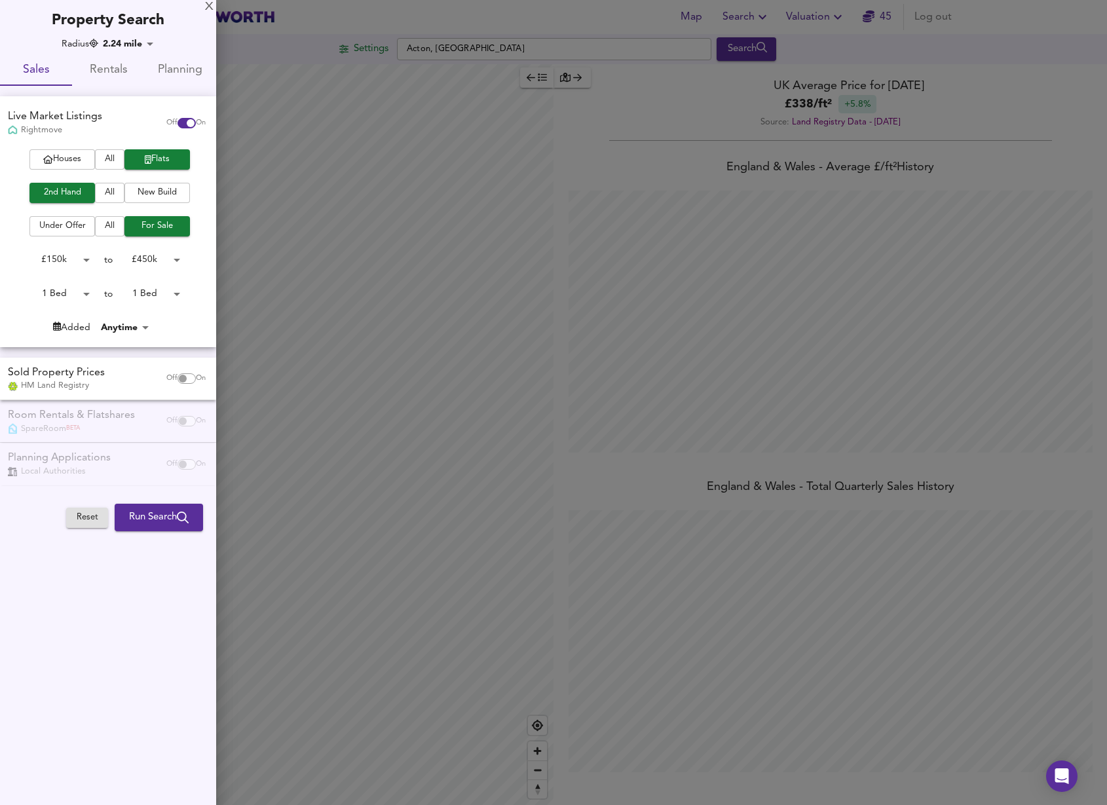
click at [153, 535] on div "Reset Run Search Please enable at least one data source to run a search" at bounding box center [141, 518] width 150 height 38
click at [165, 521] on span "Run Search" at bounding box center [159, 517] width 60 height 17
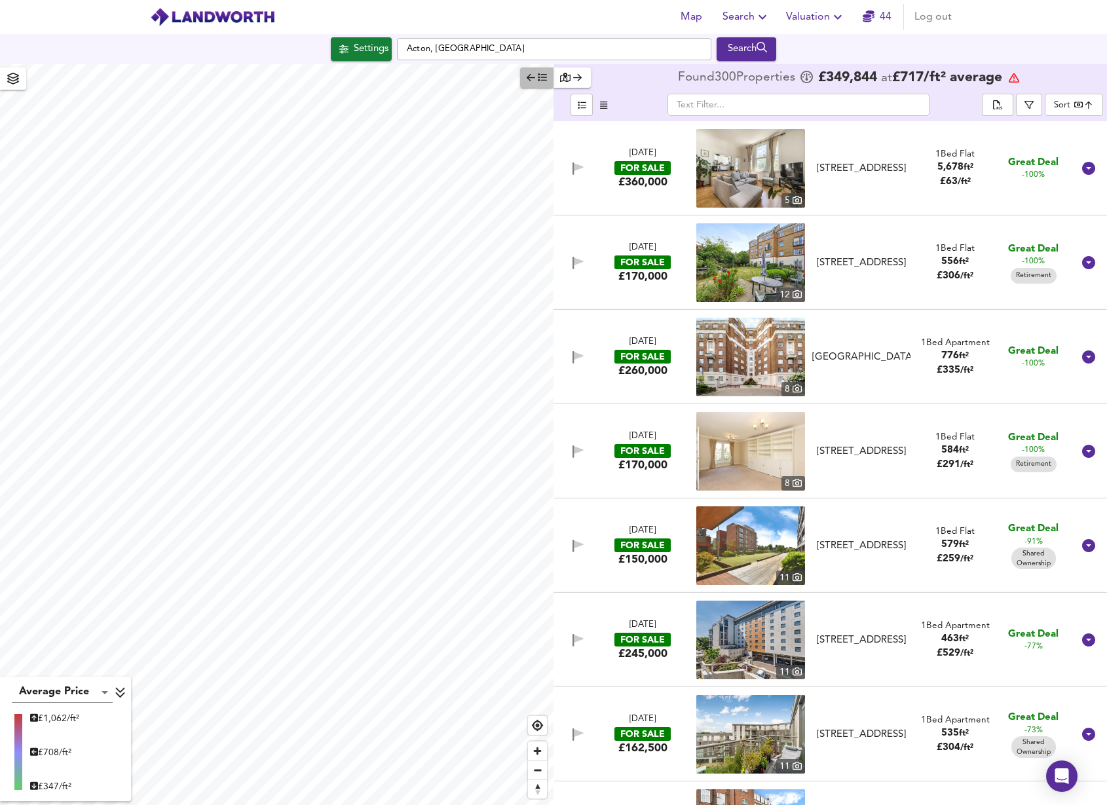
click at [546, 78] on icon "button" at bounding box center [542, 77] width 9 height 9
click at [801, 82] on icon at bounding box center [807, 77] width 12 height 12
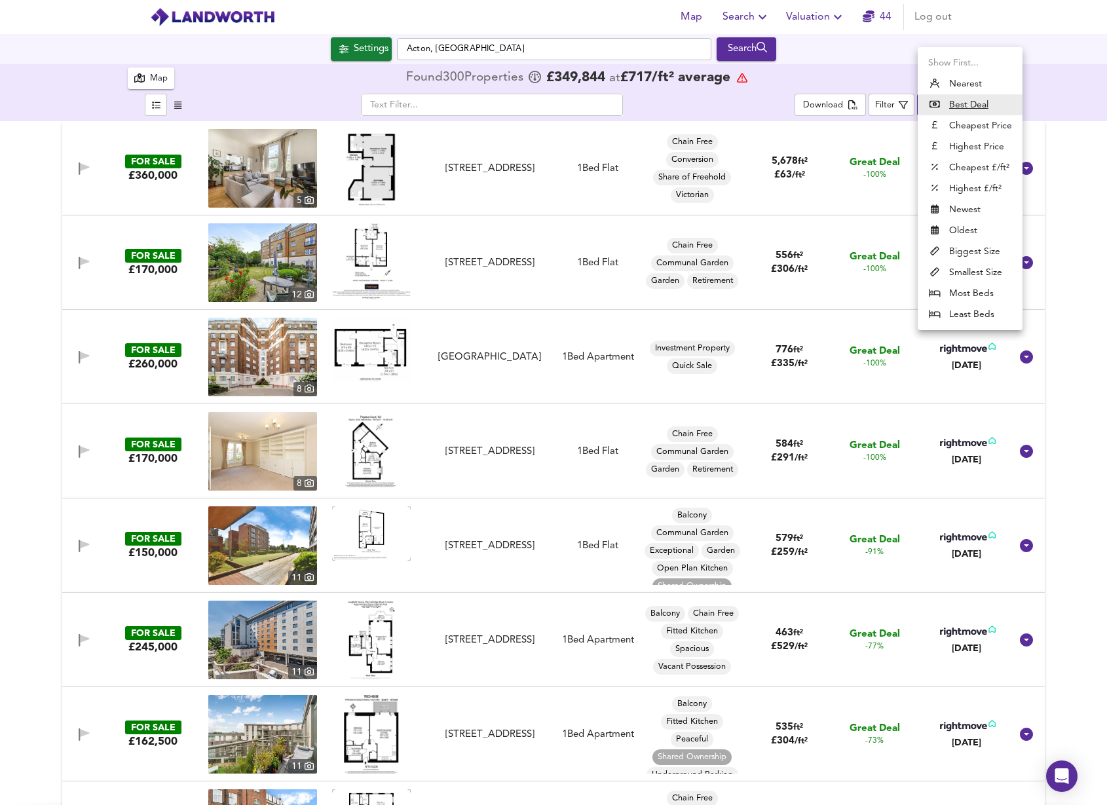
click at [933, 107] on body "Map Search Valuation 44 Log out Settings Acton, London Search 300 Results Avera…" at bounding box center [553, 402] width 1107 height 805
drag, startPoint x: 979, startPoint y: 246, endPoint x: 694, endPoint y: 180, distance: 293.2
click at [979, 246] on li "Biggest Size" at bounding box center [970, 251] width 105 height 21
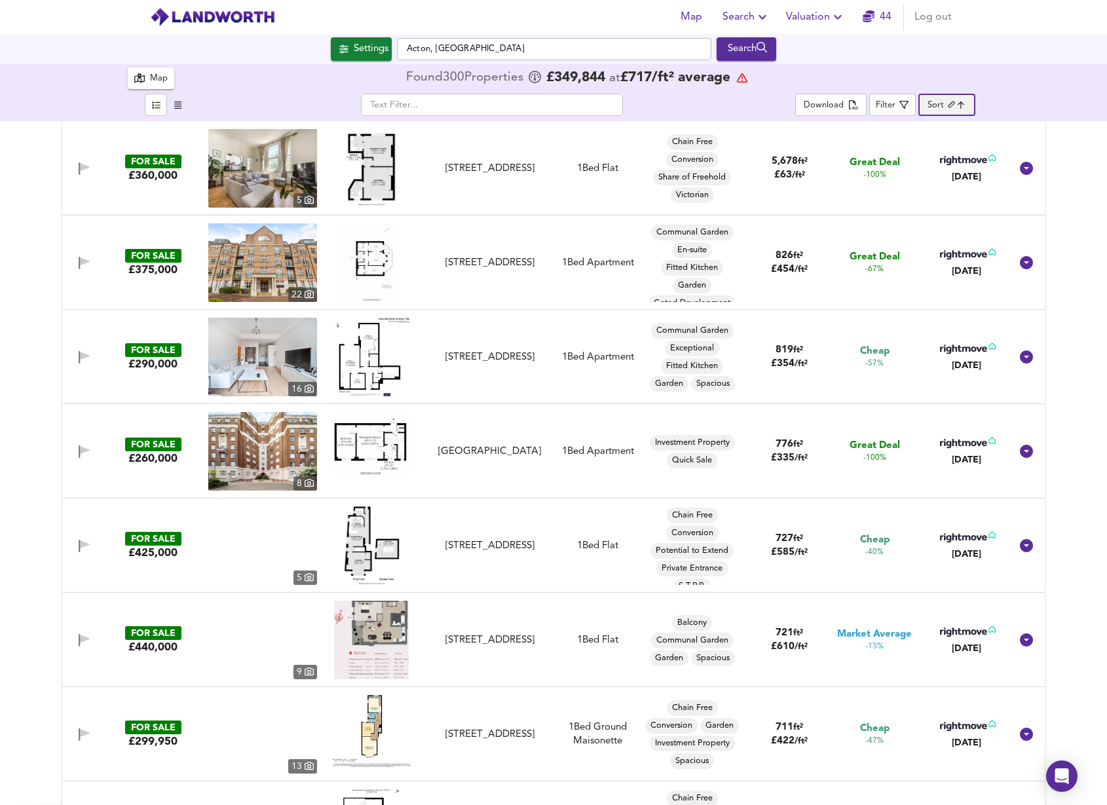
type input "biggest"
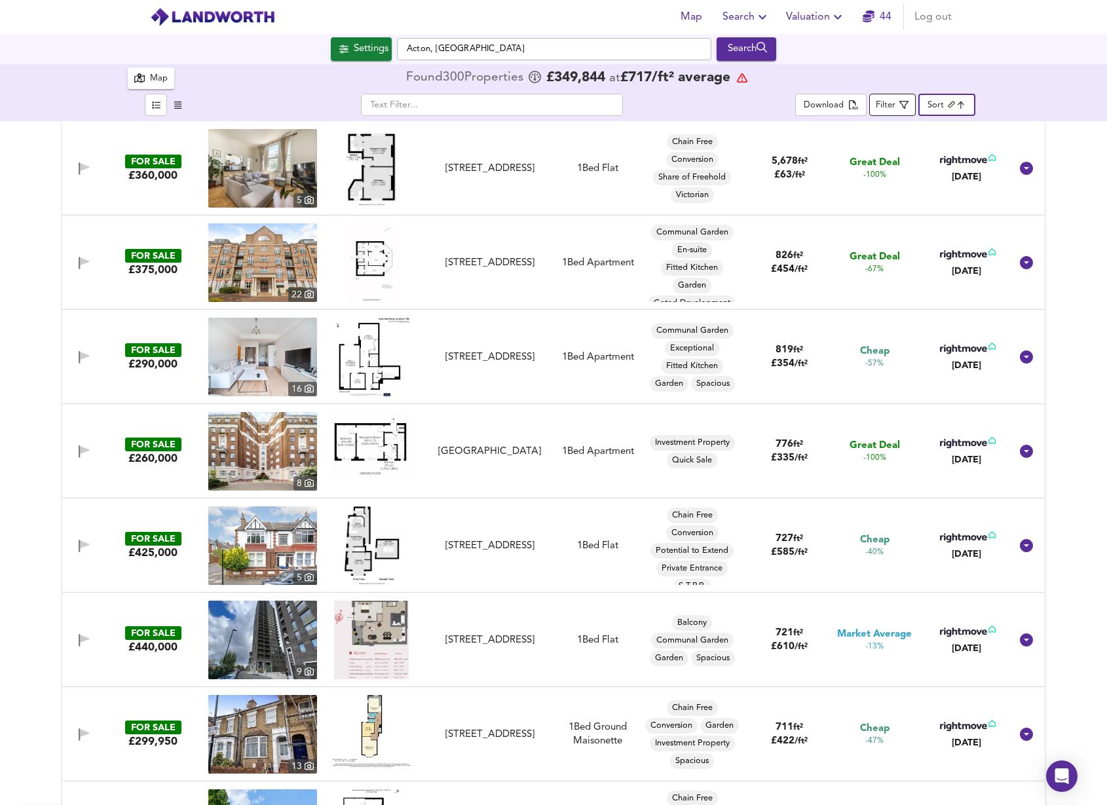
click at [898, 102] on span "Filter" at bounding box center [892, 105] width 33 height 16
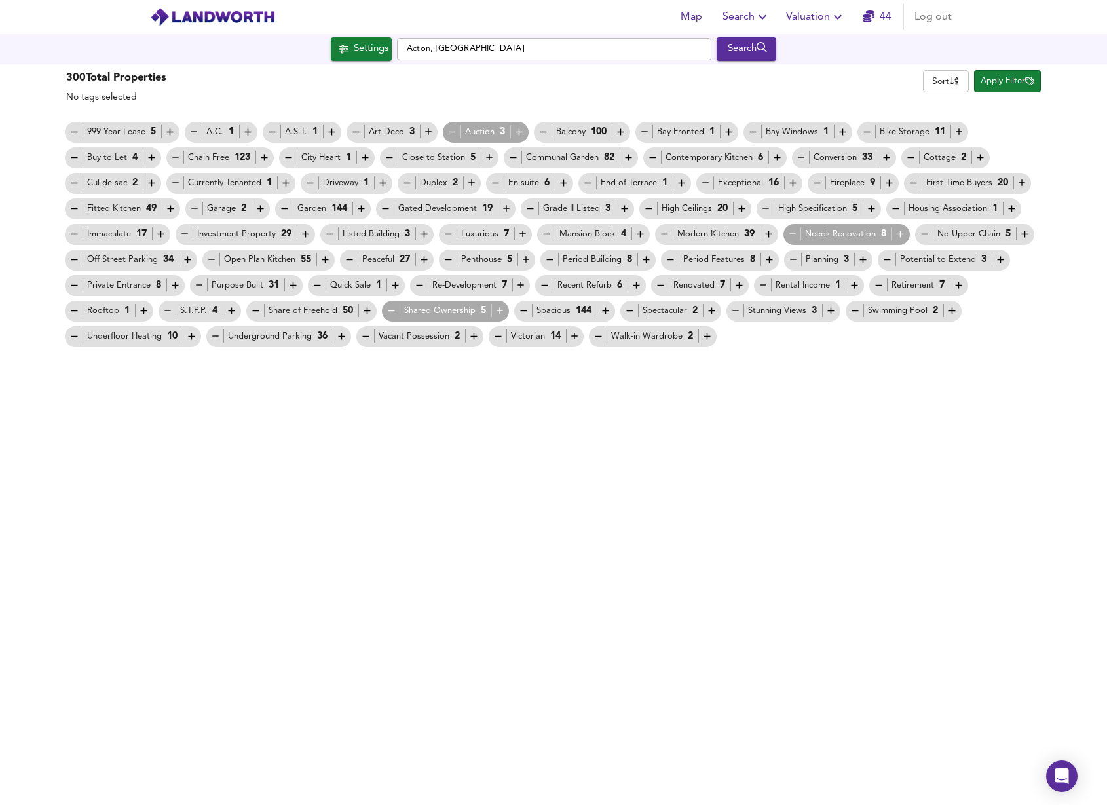
click at [388, 311] on icon "button" at bounding box center [391, 311] width 7 height 1
click at [453, 128] on icon "button" at bounding box center [452, 131] width 11 height 11
click at [887, 282] on div "Retirement 7" at bounding box center [918, 285] width 91 height 14
click at [884, 284] on icon "button" at bounding box center [878, 285] width 11 height 11
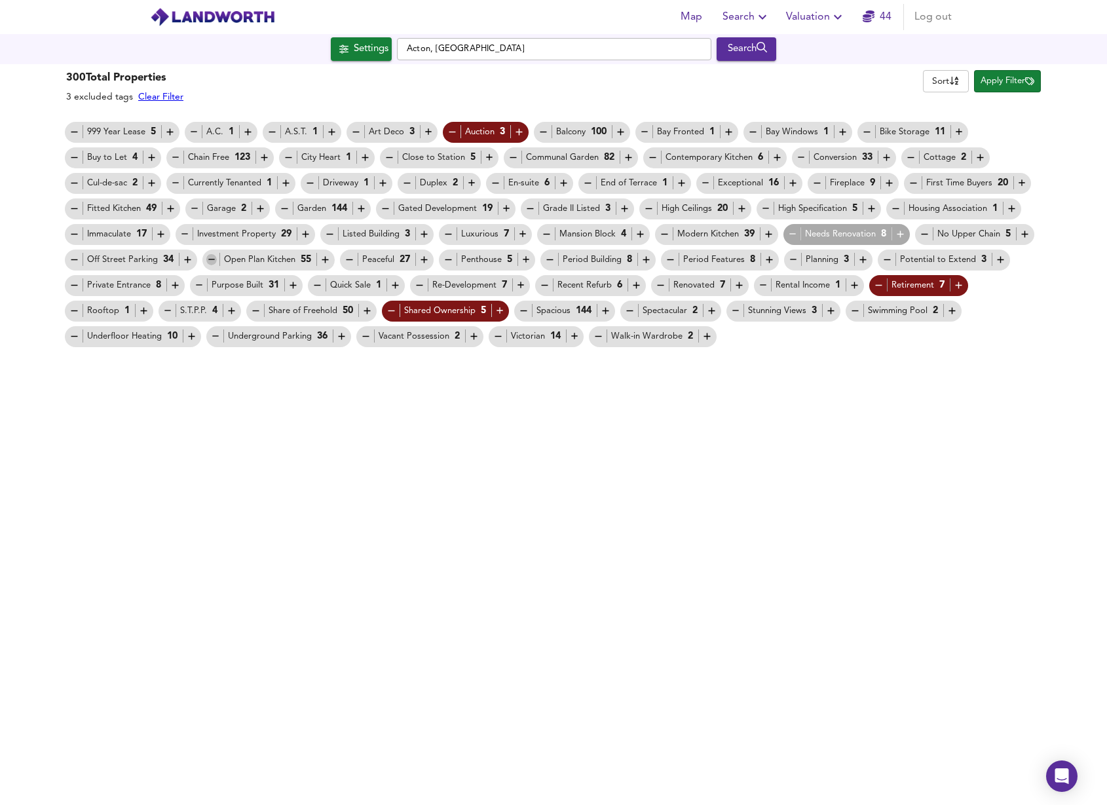
click at [209, 259] on icon "button" at bounding box center [211, 259] width 11 height 11
click at [998, 85] on span "Apply Filter" at bounding box center [1008, 81] width 54 height 15
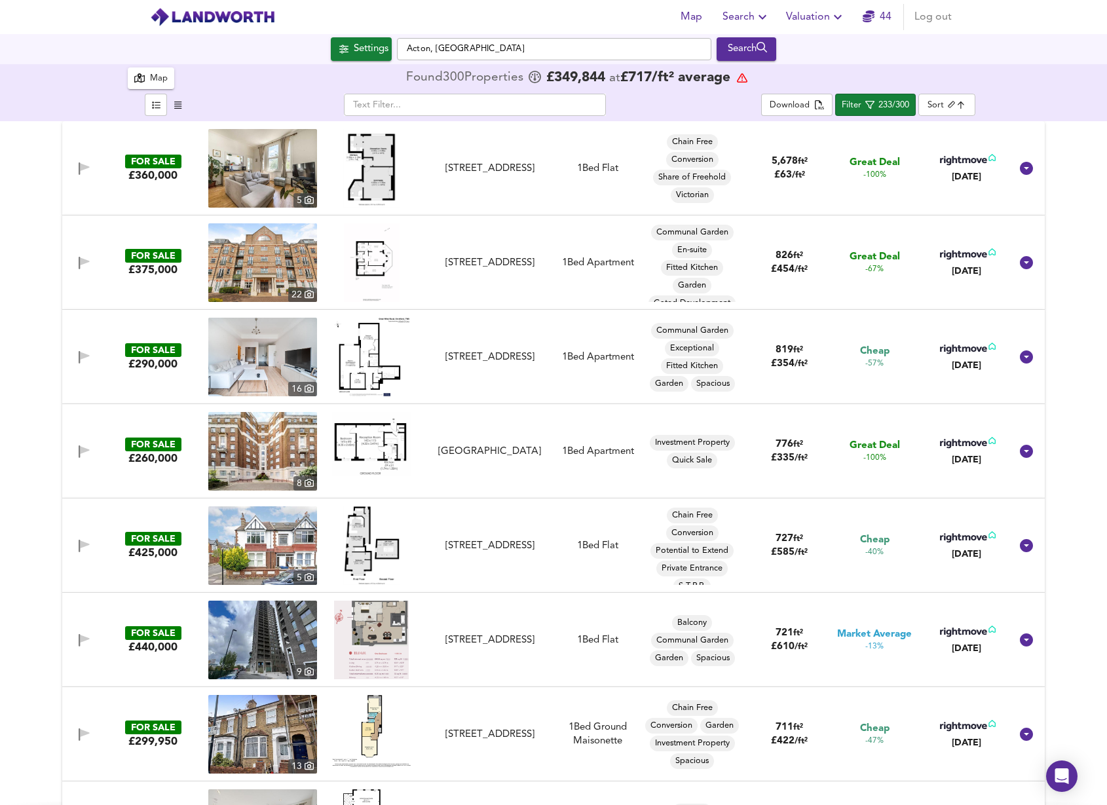
click at [362, 254] on img at bounding box center [372, 262] width 56 height 79
click at [290, 250] on img at bounding box center [262, 262] width 109 height 79
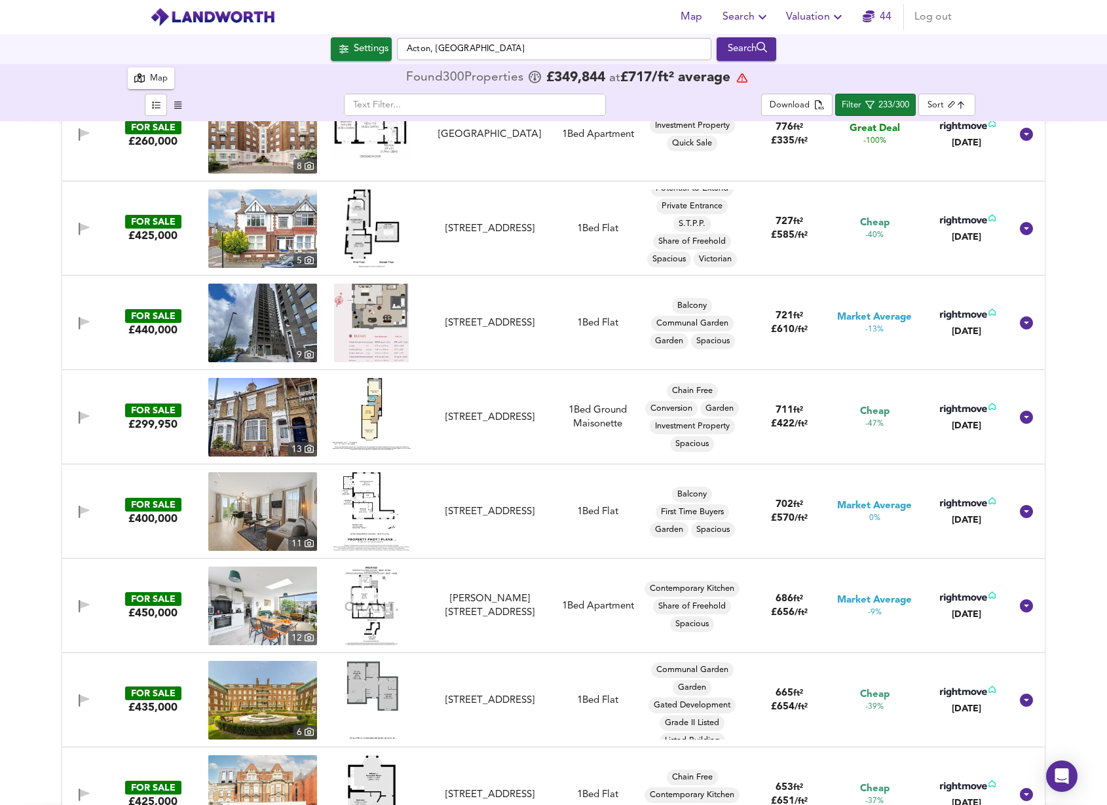
scroll to position [320, 0]
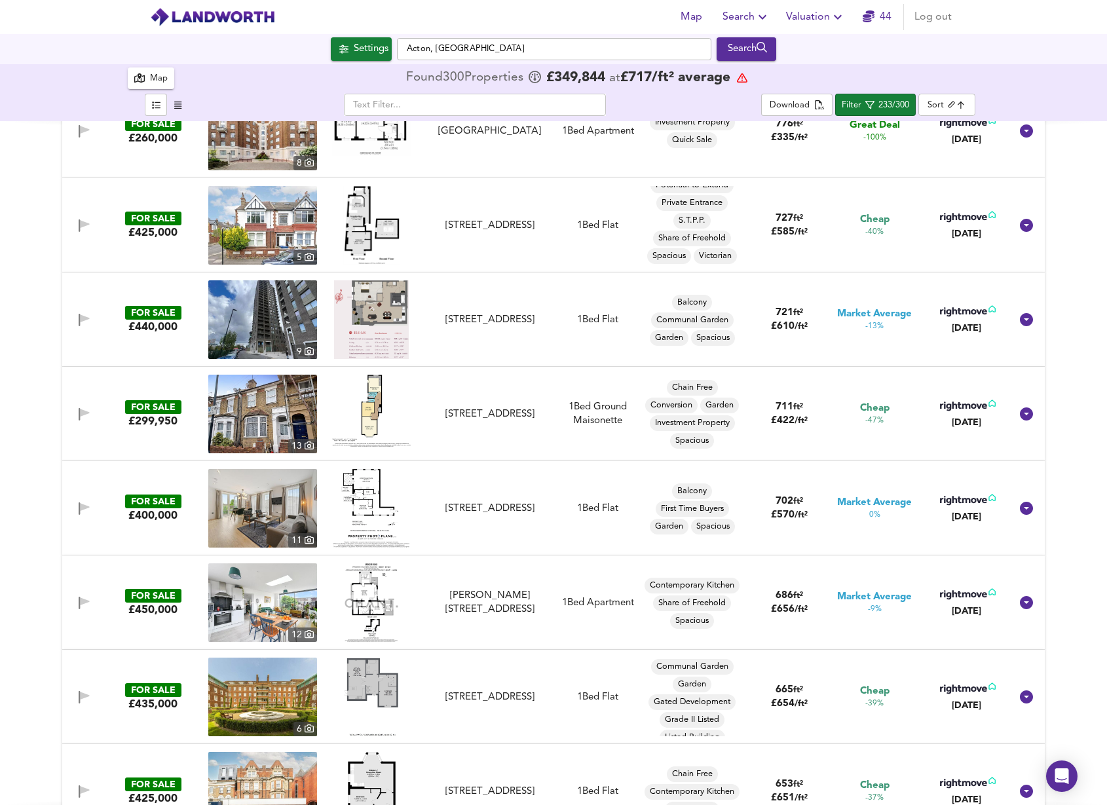
click at [372, 411] on img at bounding box center [371, 411] width 79 height 72
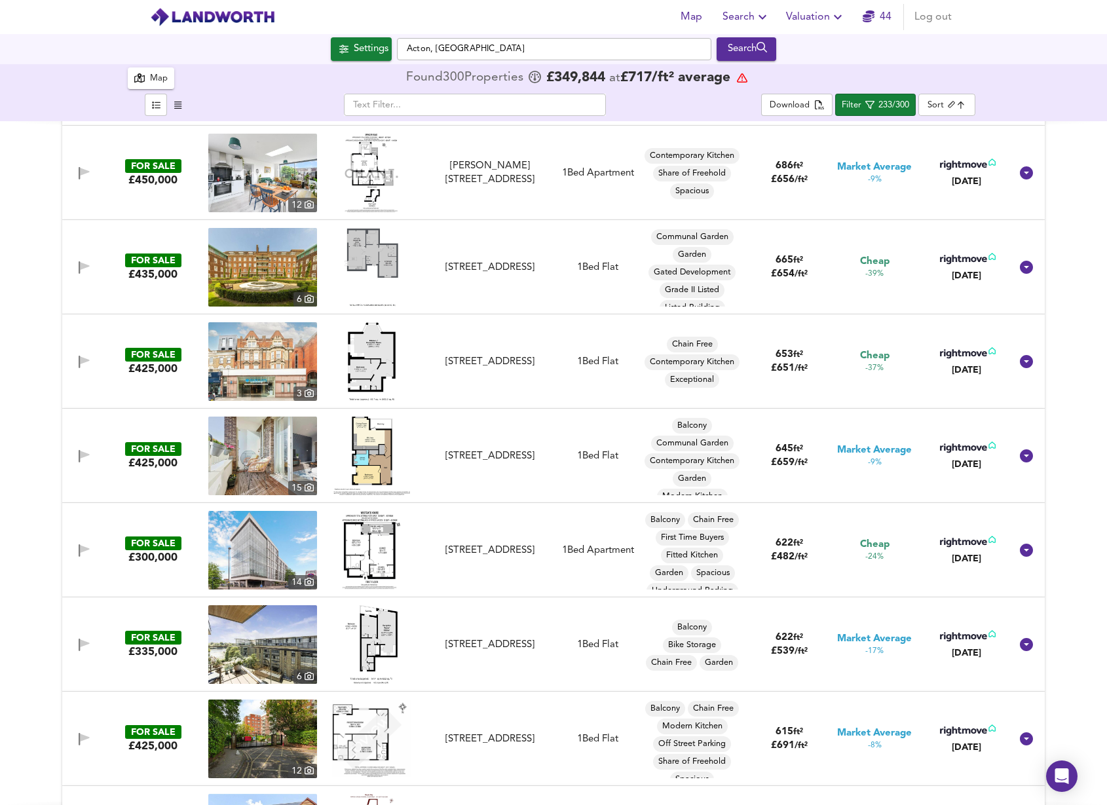
scroll to position [751, 0]
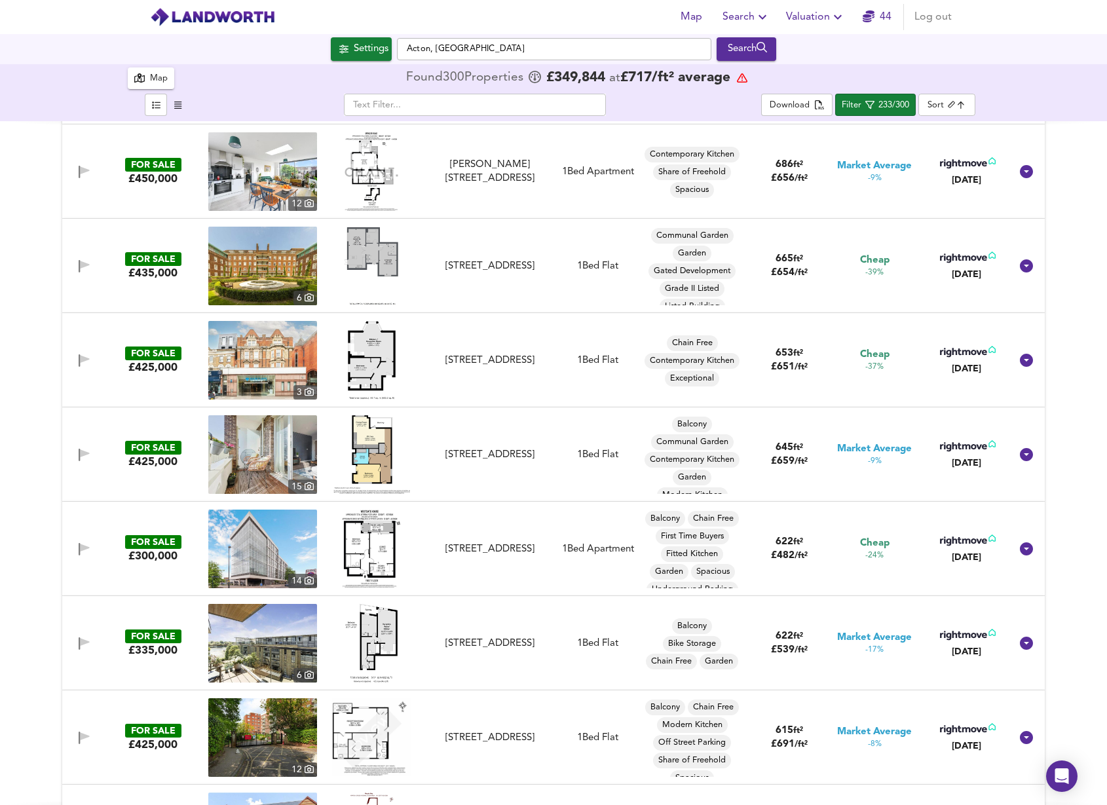
click at [371, 542] on img at bounding box center [371, 549] width 59 height 79
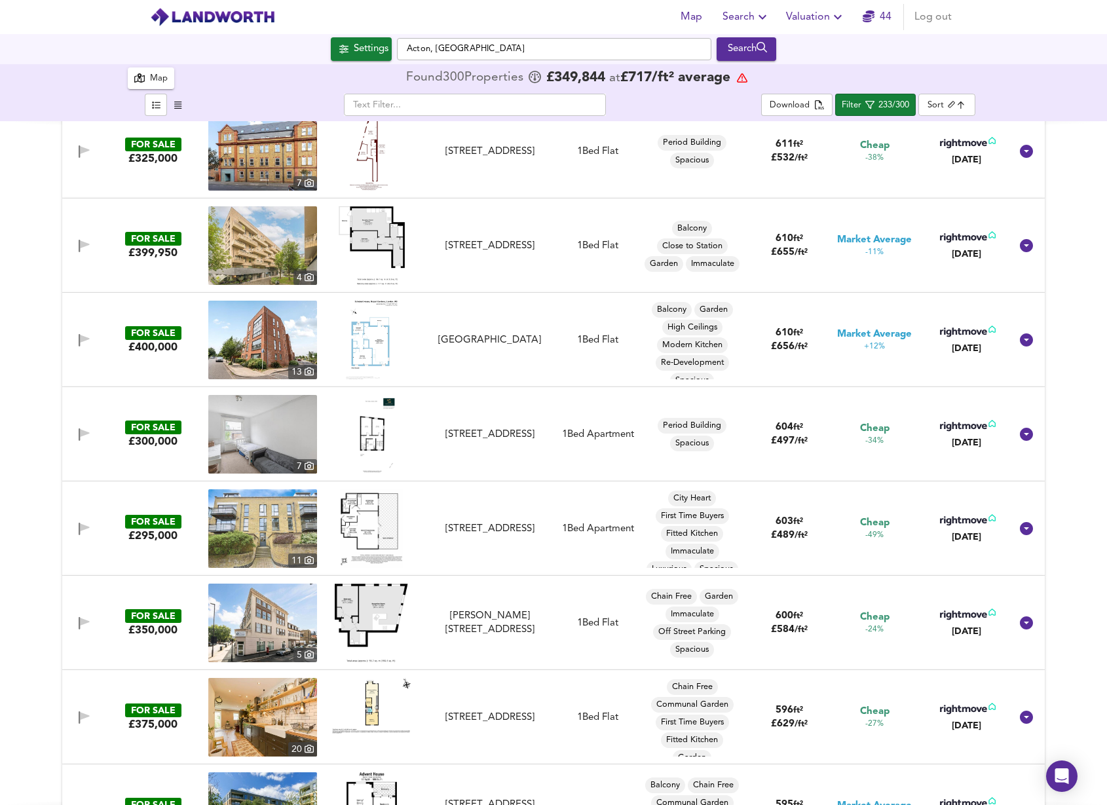
scroll to position [1437, 0]
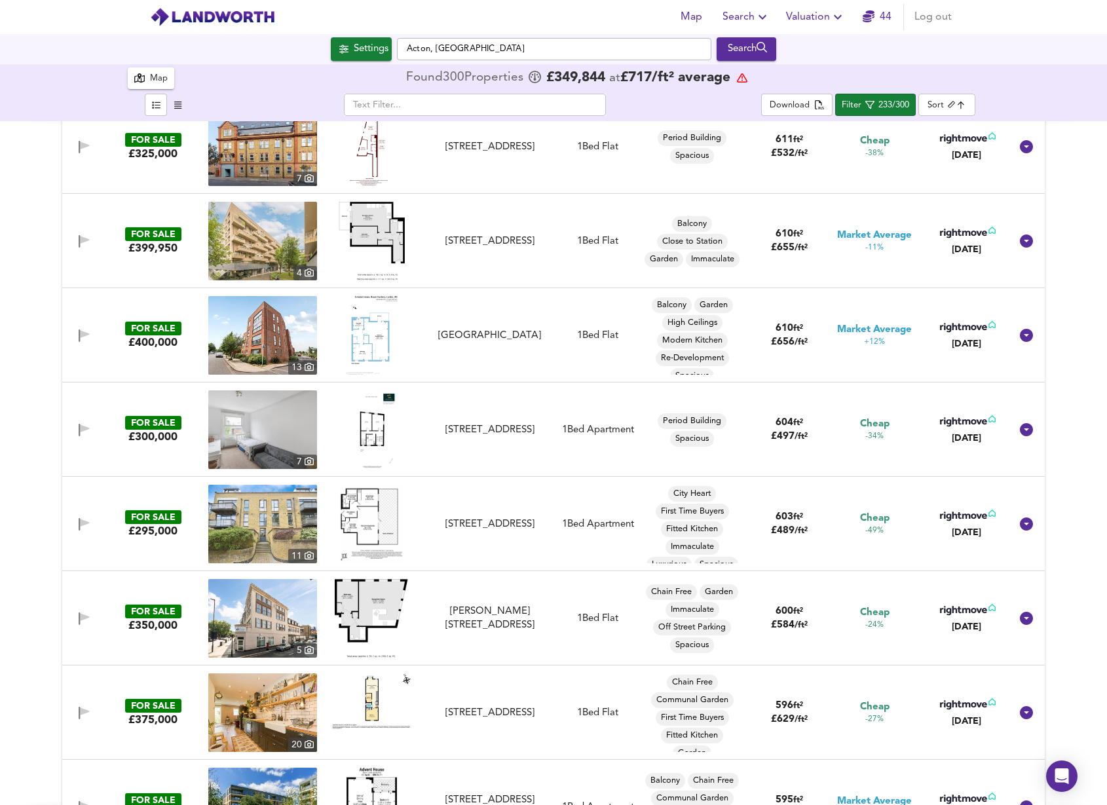
click at [375, 433] on img at bounding box center [372, 429] width 56 height 79
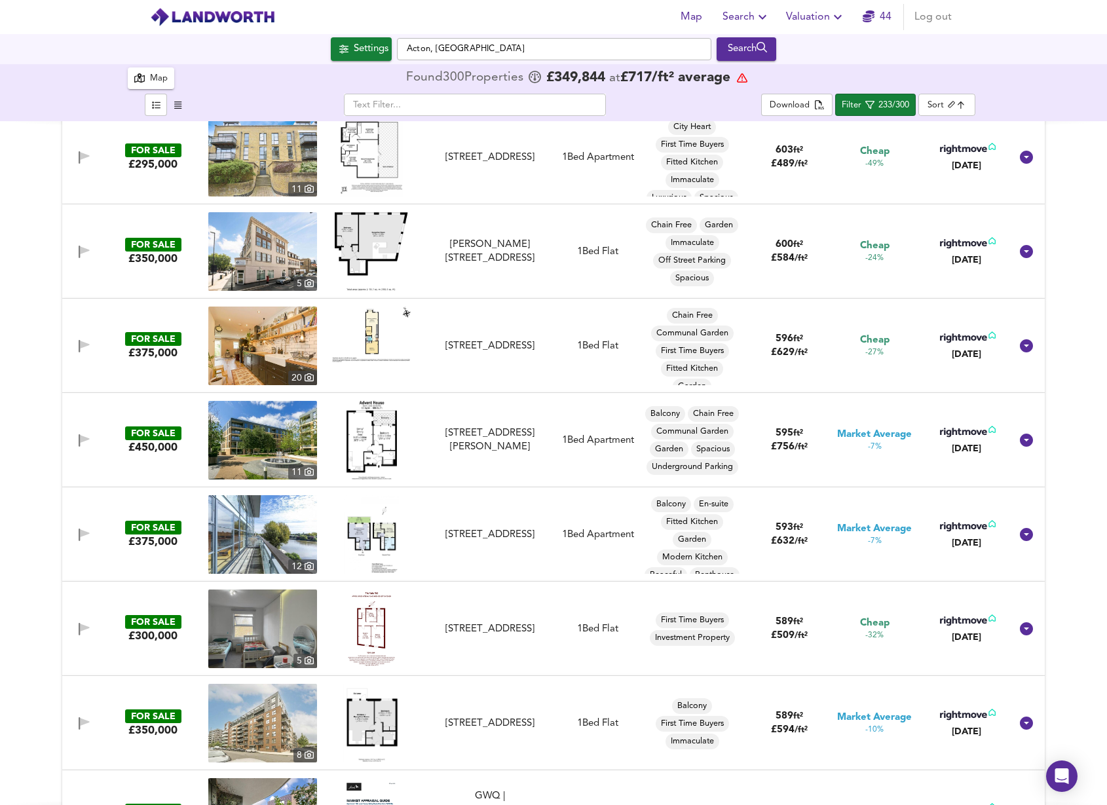
scroll to position [1854, 0]
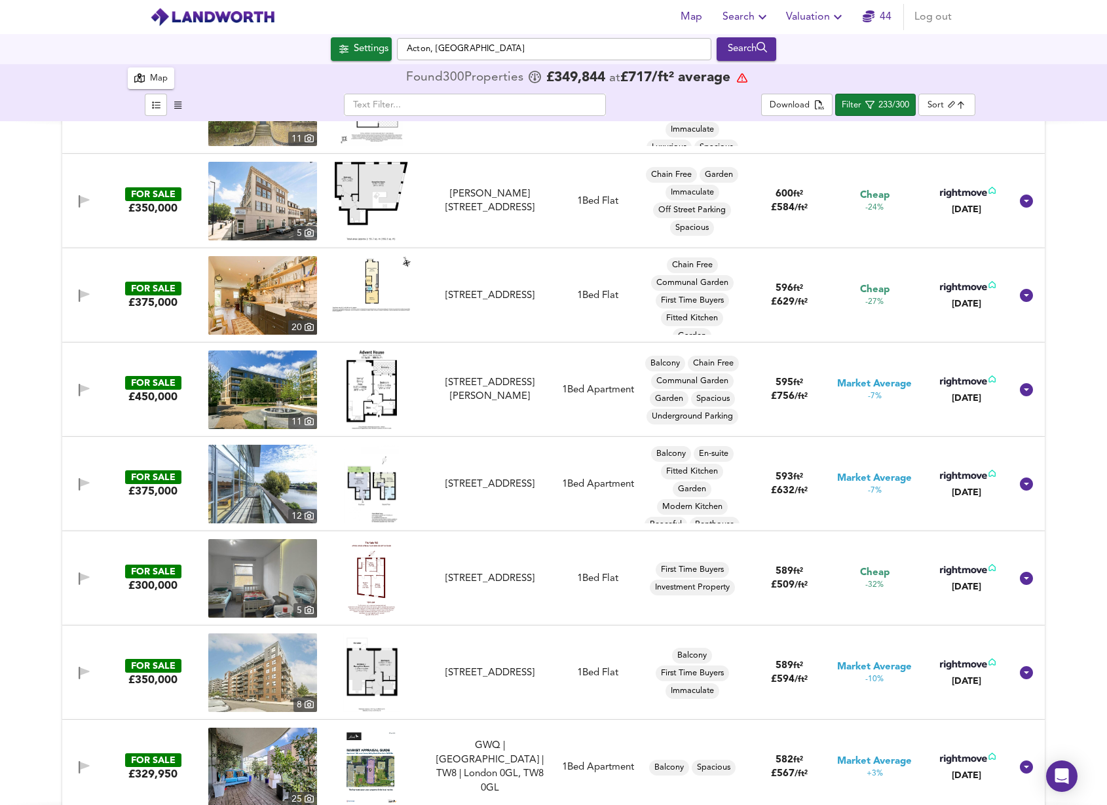
click at [373, 571] on img at bounding box center [372, 578] width 56 height 79
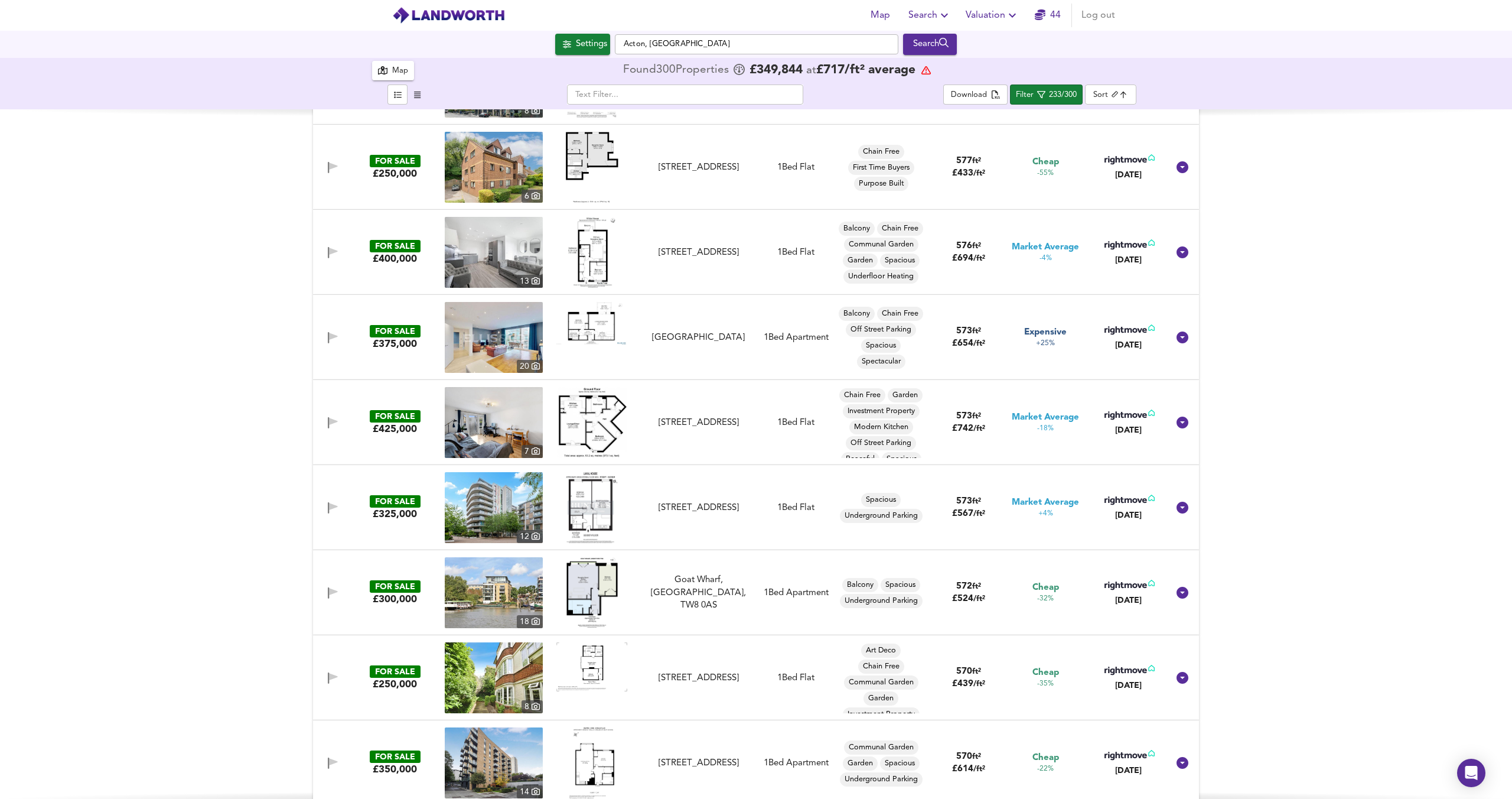
scroll to position [2699, 0]
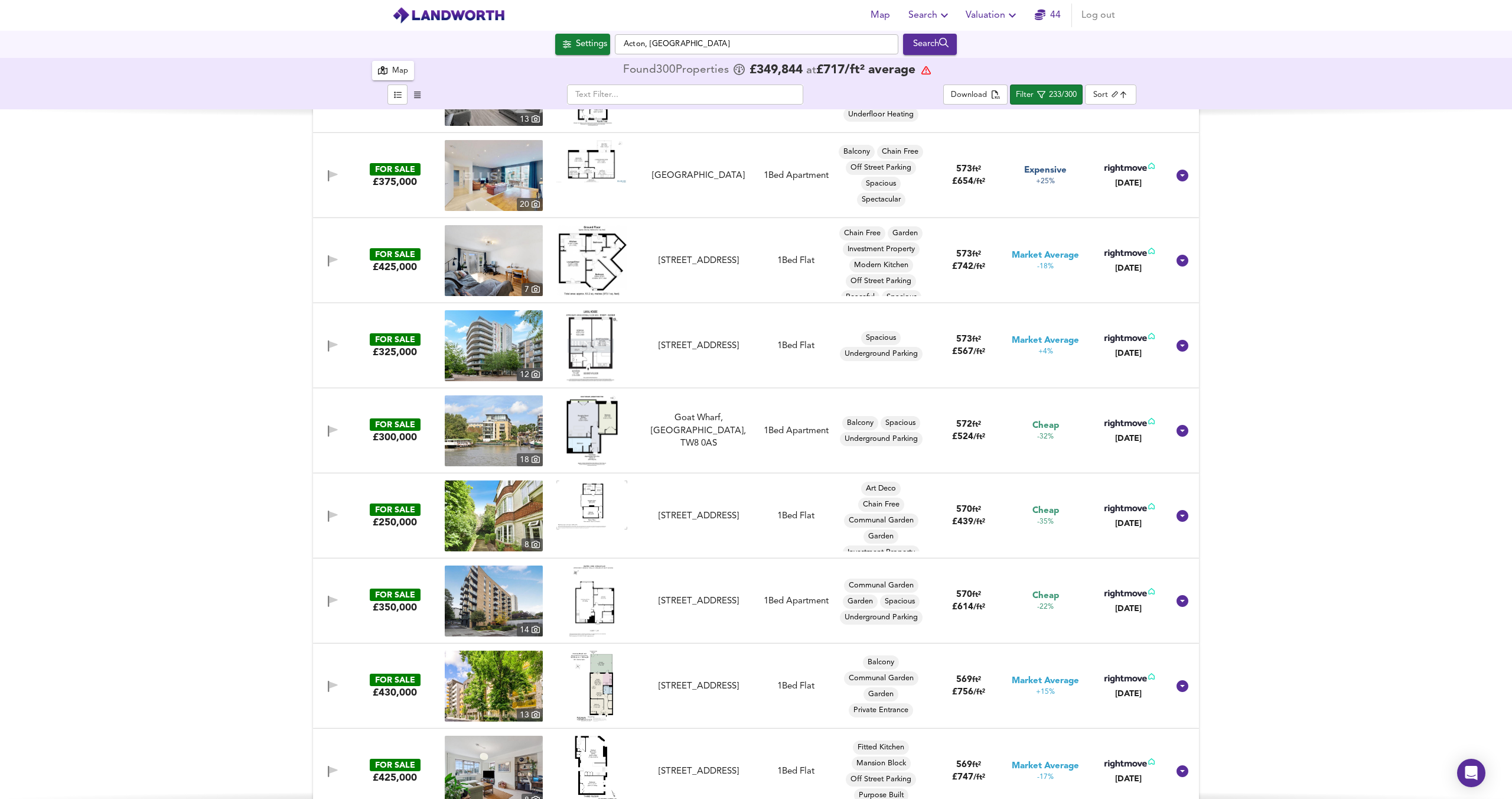
click at [592, 491] on img at bounding box center [591, 505] width 71 height 49
click at [594, 409] on img at bounding box center [591, 430] width 51 height 71
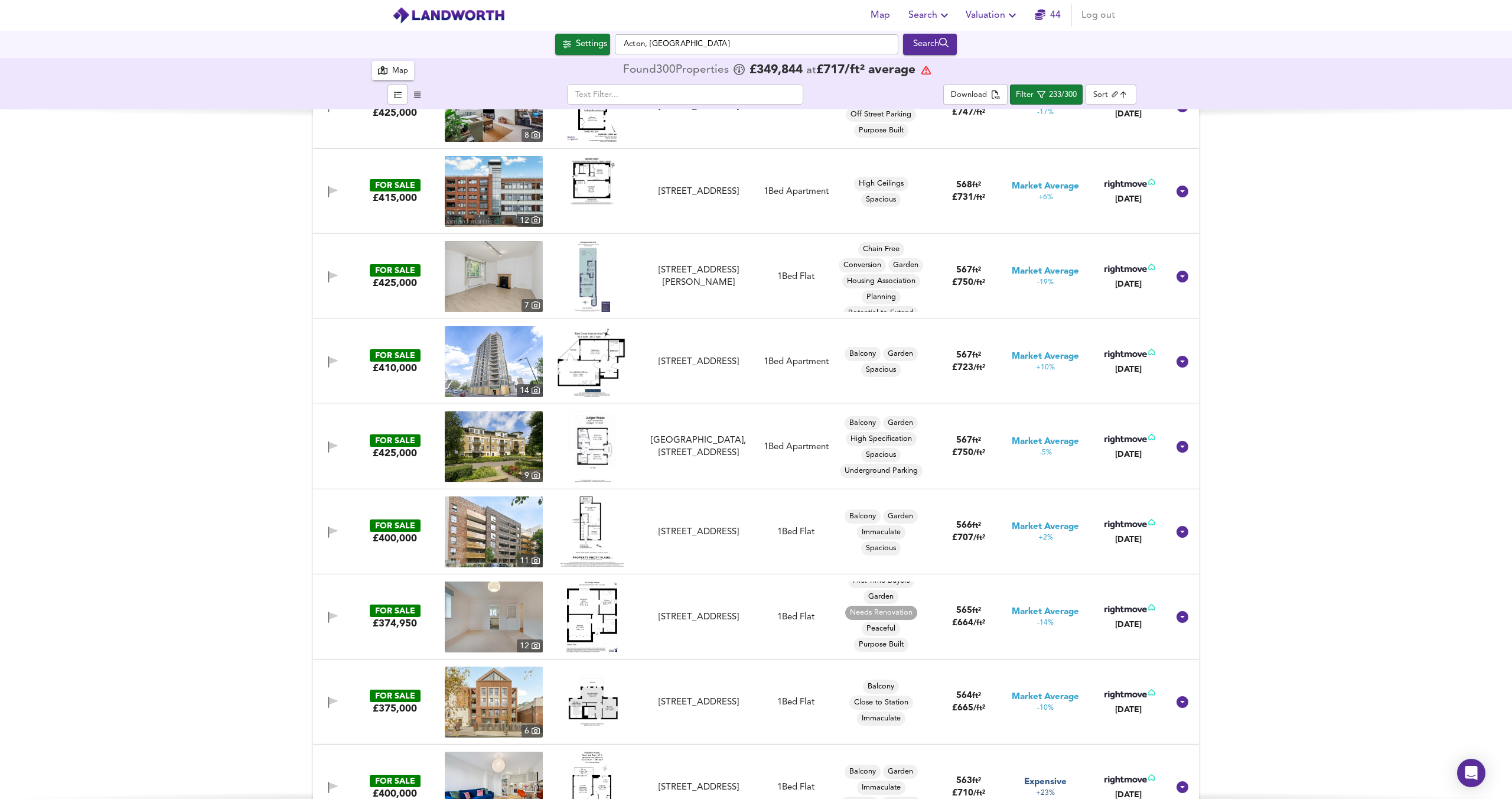
scroll to position [0, 0]
click at [602, 616] on img at bounding box center [592, 617] width 52 height 71
click at [486, 611] on img at bounding box center [493, 617] width 98 height 71
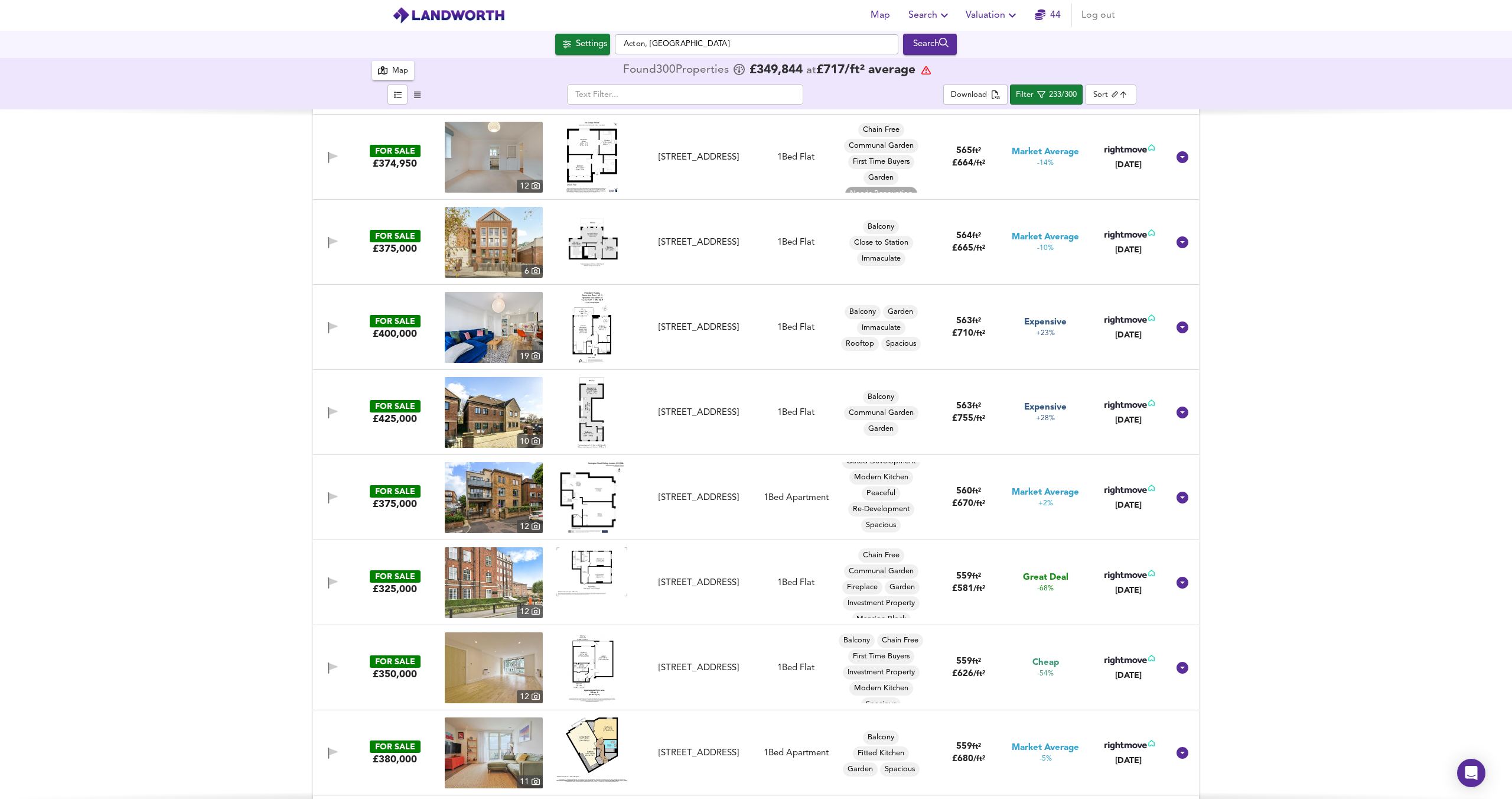
scroll to position [3885, 0]
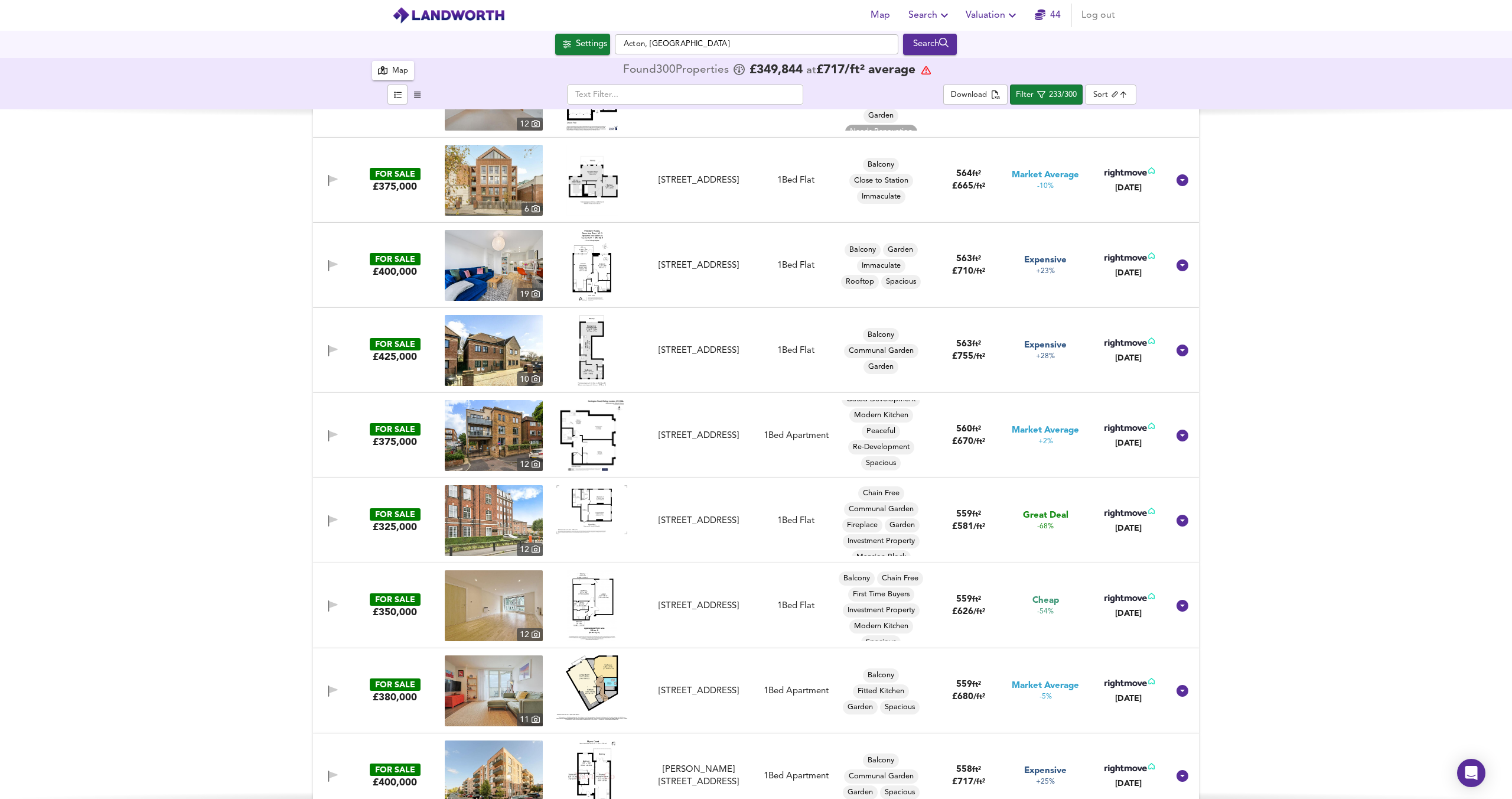
click at [578, 445] on img at bounding box center [591, 436] width 64 height 71
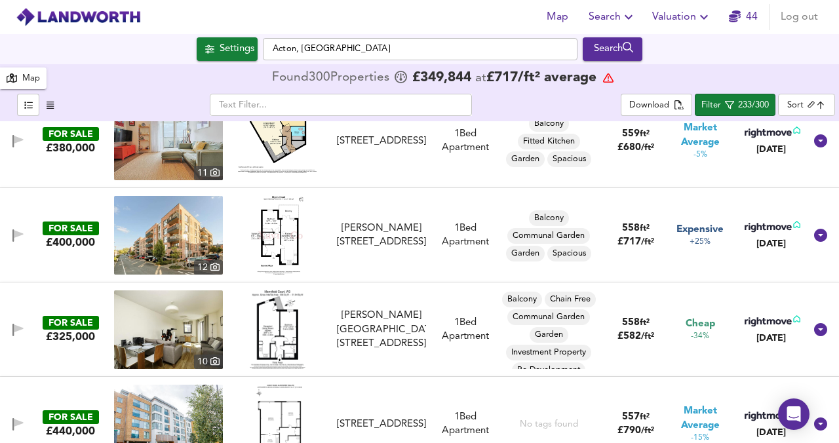
scroll to position [0, 0]
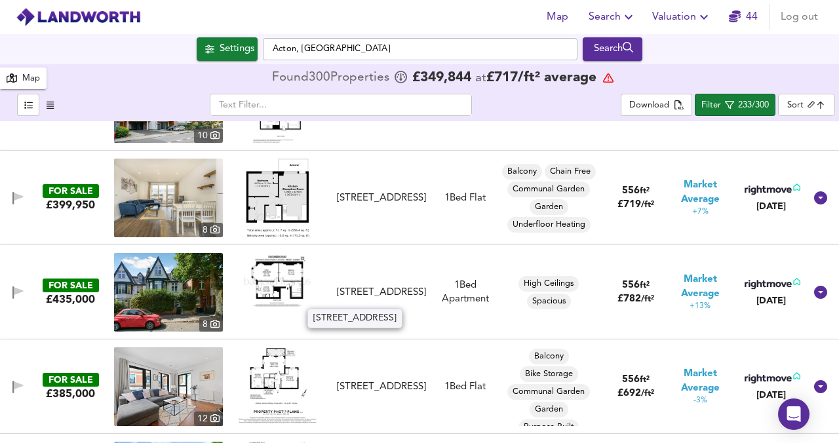
click at [340, 294] on div "[STREET_ADDRESS]" at bounding box center [381, 293] width 89 height 14
click at [337, 294] on div "[STREET_ADDRESS]" at bounding box center [381, 293] width 89 height 14
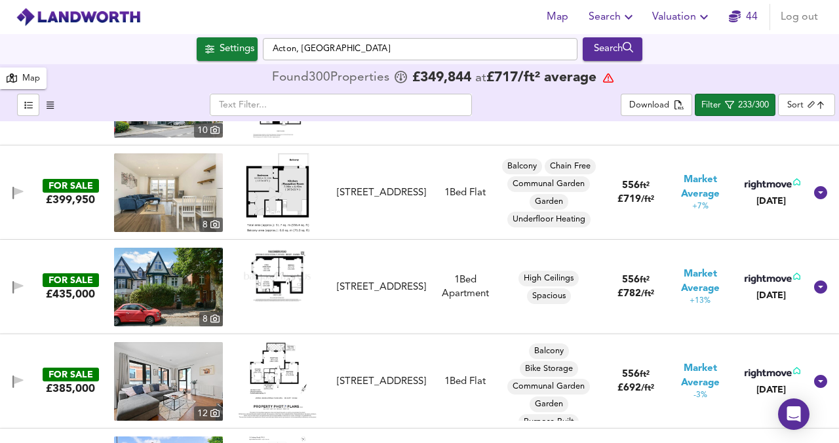
scroll to position [5260, 0]
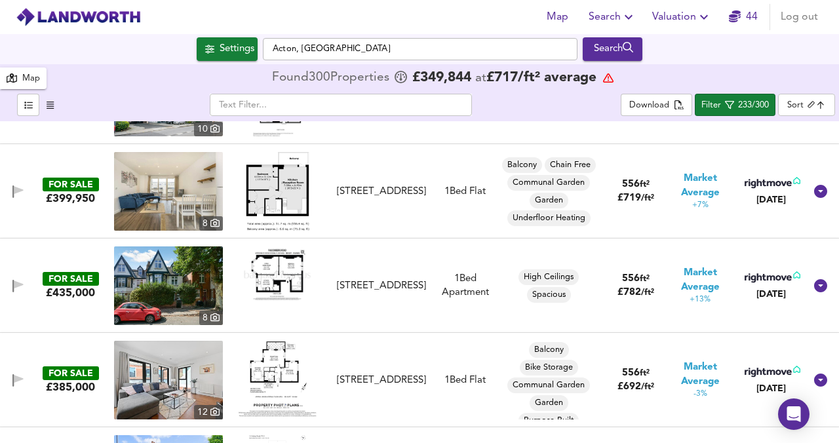
click at [275, 276] on img at bounding box center [277, 274] width 79 height 56
click at [362, 293] on div "[STREET_ADDRESS]" at bounding box center [381, 286] width 89 height 14
click at [184, 279] on img at bounding box center [168, 285] width 109 height 79
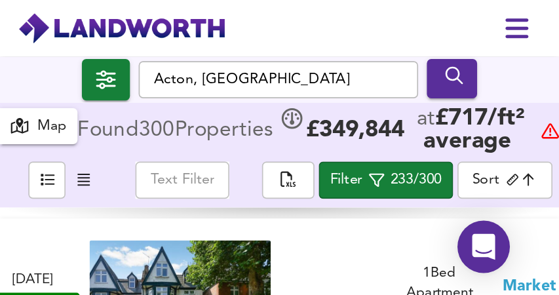
scroll to position [5381, 0]
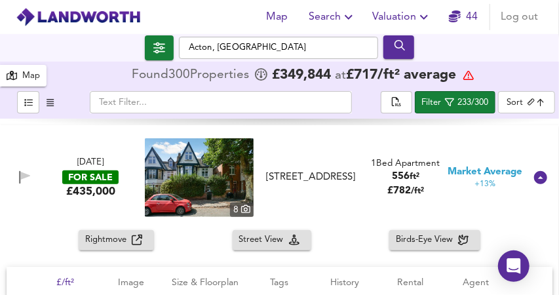
drag, startPoint x: 411, startPoint y: 221, endPoint x: 357, endPoint y: 219, distance: 54.4
click at [357, 219] on div "7 Aug 2025 FOR SALE £435,000 8 Fauconberg Road, London, W4 3JZ Fauconberg Road,…" at bounding box center [279, 177] width 559 height 105
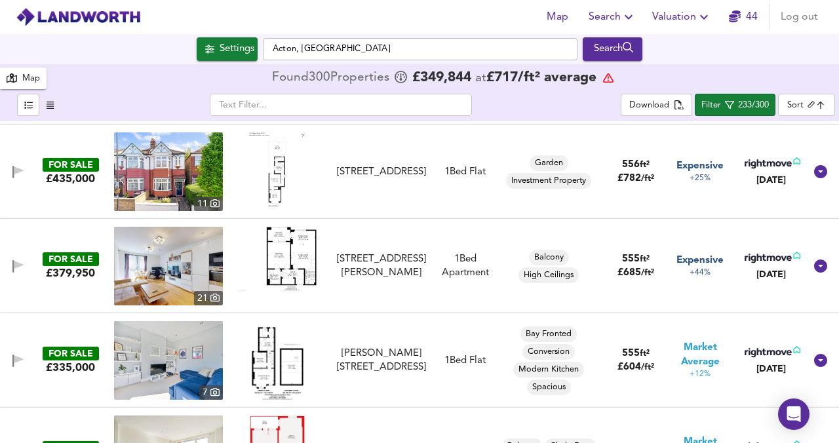
scroll to position [5563, 0]
click at [271, 368] on img at bounding box center [277, 360] width 57 height 79
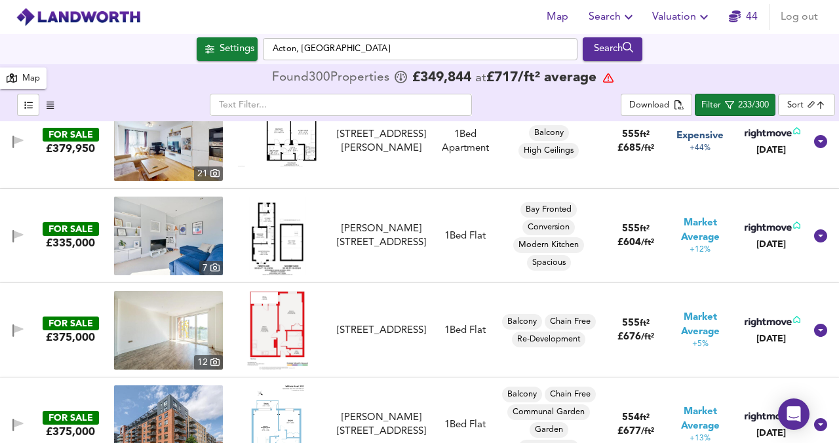
scroll to position [5688, 0]
click at [270, 322] on img at bounding box center [277, 329] width 61 height 79
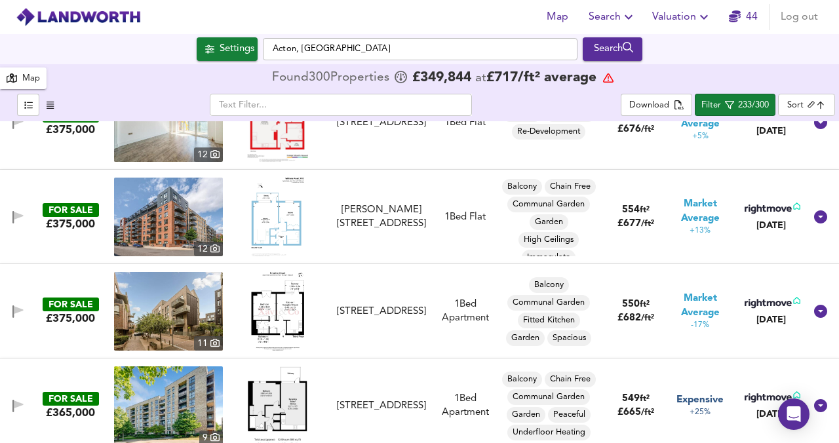
scroll to position [5896, 0]
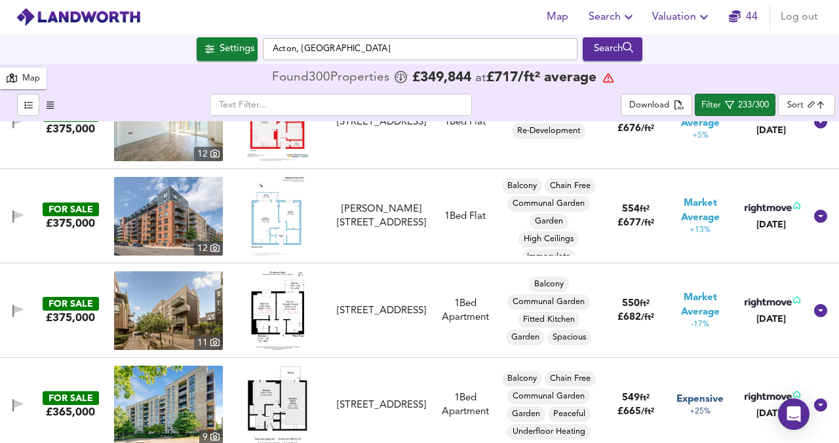
click at [259, 219] on img at bounding box center [277, 216] width 52 height 79
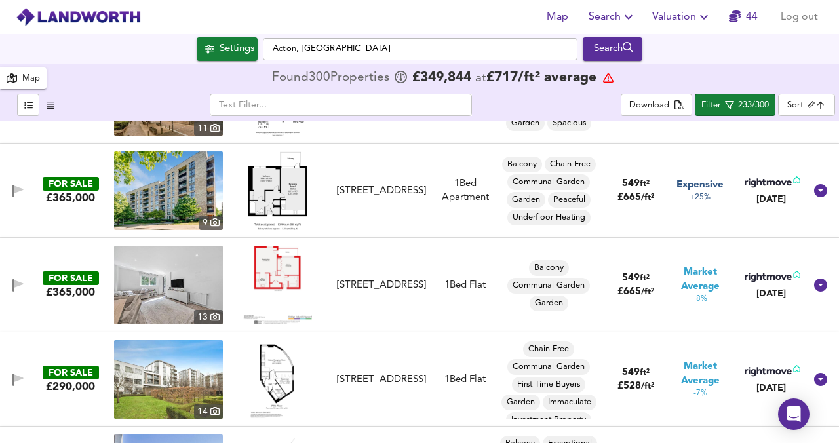
scroll to position [6111, 0]
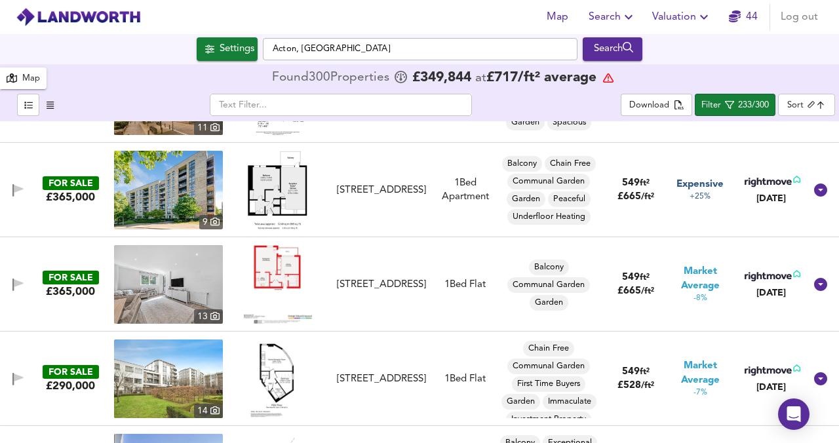
click at [269, 272] on img at bounding box center [277, 284] width 69 height 79
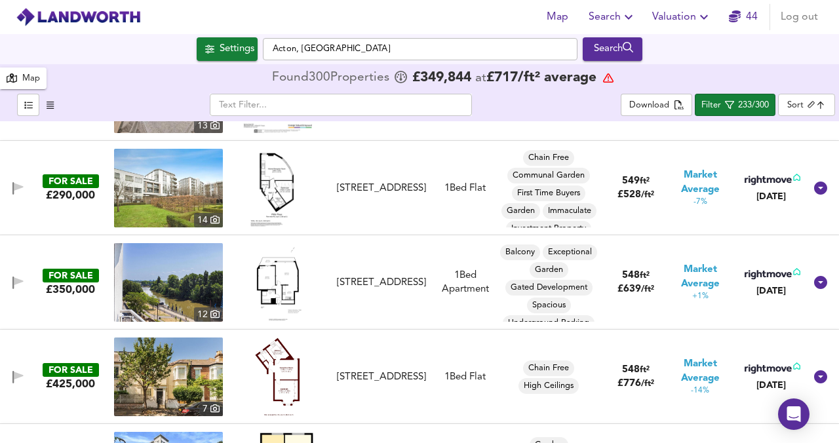
scroll to position [6305, 0]
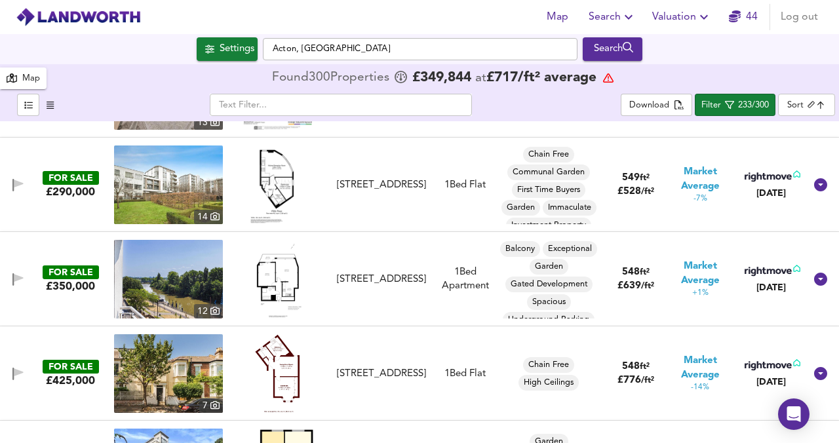
click at [263, 277] on img at bounding box center [278, 279] width 56 height 79
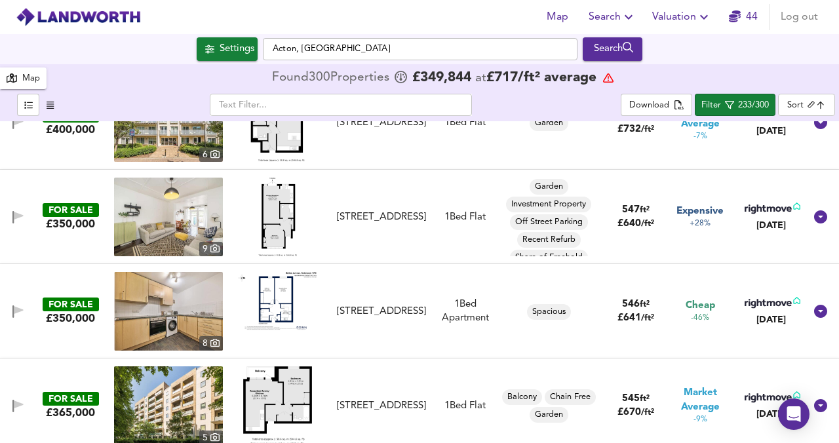
scroll to position [6745, 0]
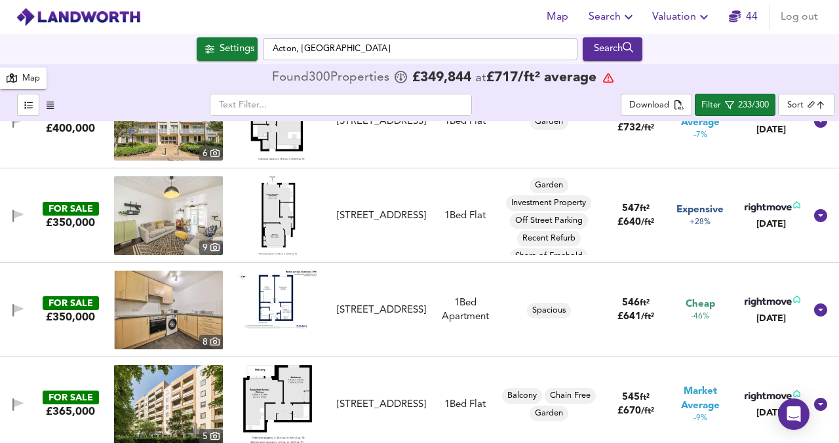
click at [271, 297] on img at bounding box center [277, 300] width 79 height 58
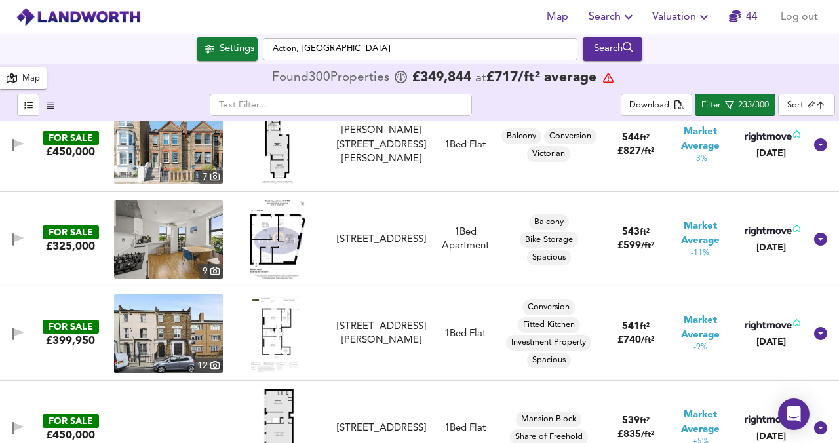
scroll to position [7119, 0]
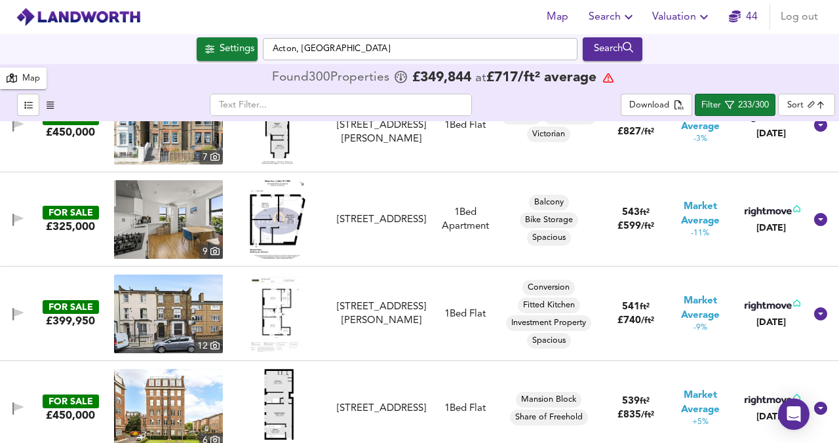
click at [288, 313] on img at bounding box center [278, 314] width 54 height 79
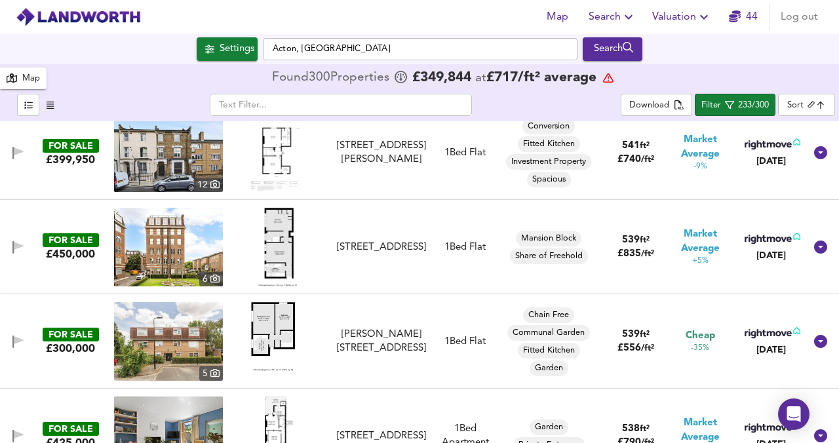
scroll to position [7282, 0]
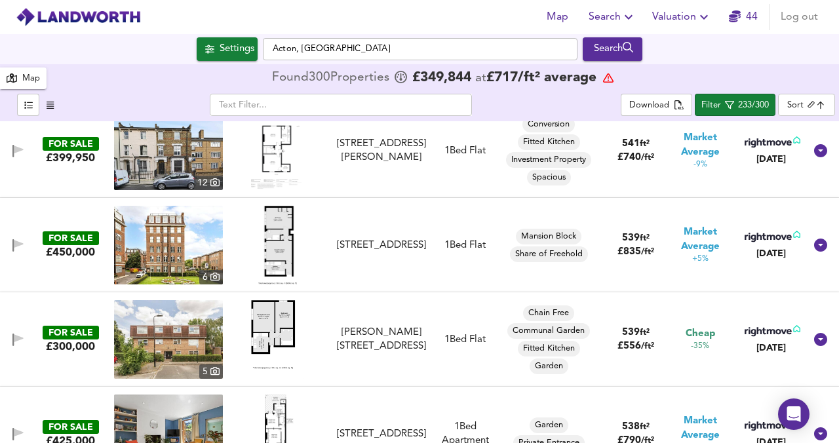
click at [279, 328] on img at bounding box center [278, 339] width 54 height 79
click at [384, 341] on div "[PERSON_NAME][STREET_ADDRESS]" at bounding box center [381, 340] width 89 height 28
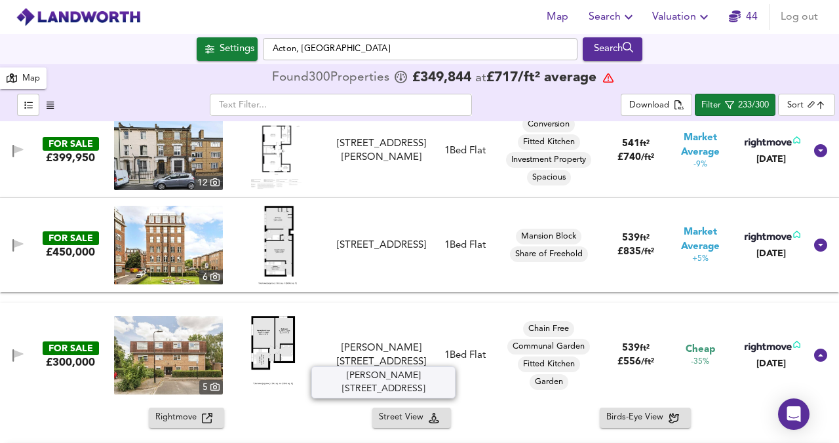
click at [399, 330] on div "FOR SALE £300,000 [STREET_ADDRESS] 1 Bed Flat Chain Free Communal Garden Fitted…" at bounding box center [404, 355] width 802 height 79
click at [385, 350] on div "[PERSON_NAME][STREET_ADDRESS]" at bounding box center [381, 355] width 89 height 28
drag, startPoint x: 314, startPoint y: 349, endPoint x: 378, endPoint y: 240, distance: 125.7
click at [314, 349] on div at bounding box center [277, 355] width 109 height 79
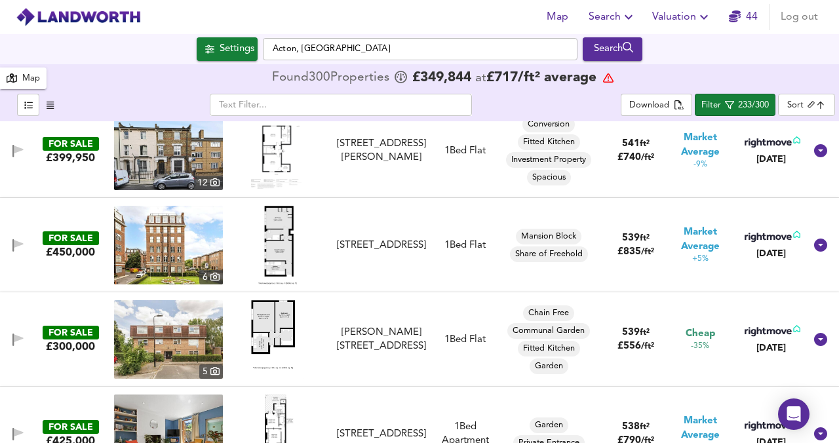
scroll to position [7405, 0]
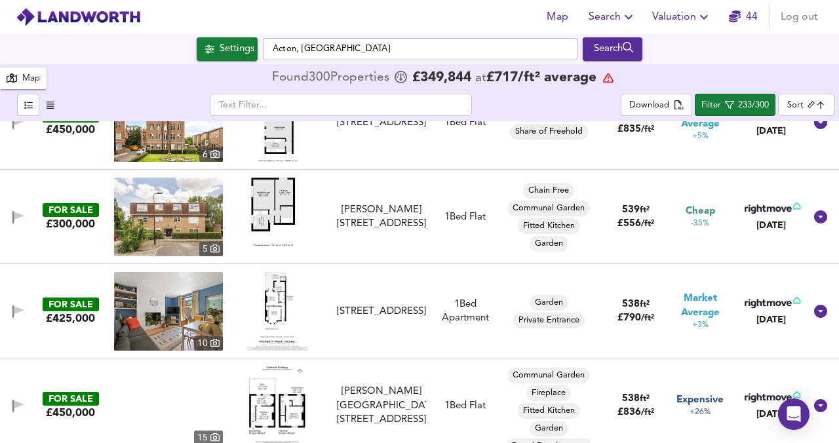
click at [378, 240] on div "FOR SALE £300,000 [STREET_ADDRESS] 1 Bed Flat Chain Free Communal Garden Fitted…" at bounding box center [404, 217] width 802 height 79
click at [394, 213] on div "FOR SALE £300,000 [STREET_ADDRESS] 1 Bed Flat Chain Free Communal Garden Fitted…" at bounding box center [404, 217] width 802 height 79
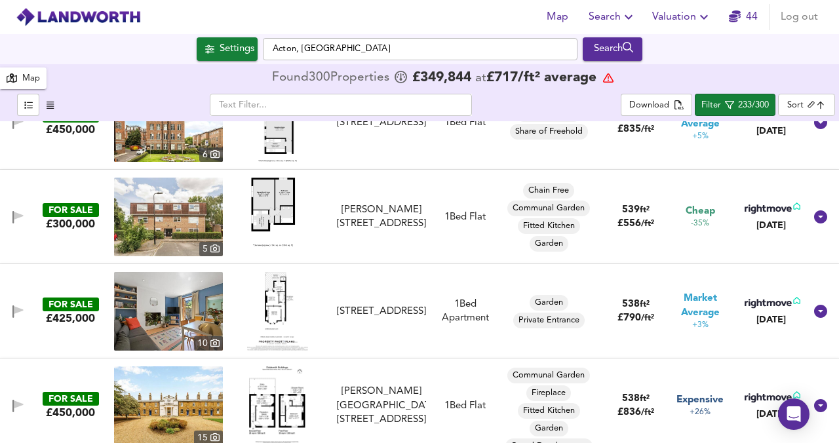
click at [174, 216] on img at bounding box center [168, 217] width 109 height 79
drag, startPoint x: 416, startPoint y: 219, endPoint x: 321, endPoint y: 195, distance: 98.0
click at [322, 195] on div "FOR SALE £300,000 [STREET_ADDRESS] 1 Bed Flat Chain Free Communal Garden Fitted…" at bounding box center [404, 217] width 802 height 79
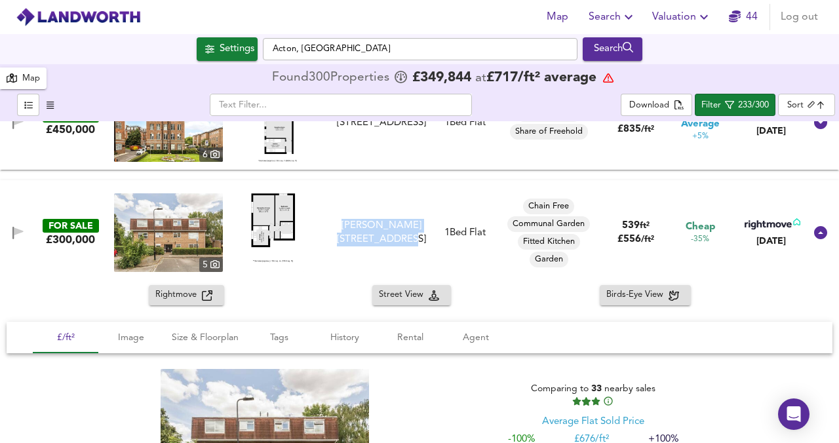
copy div "[PERSON_NAME][STREET_ADDRESS]"
drag, startPoint x: 400, startPoint y: 227, endPoint x: 377, endPoint y: 237, distance: 25.6
click at [400, 227] on div "[PERSON_NAME][STREET_ADDRESS]" at bounding box center [381, 233] width 89 height 28
click at [352, 225] on div "[PERSON_NAME][STREET_ADDRESS]" at bounding box center [381, 233] width 89 height 28
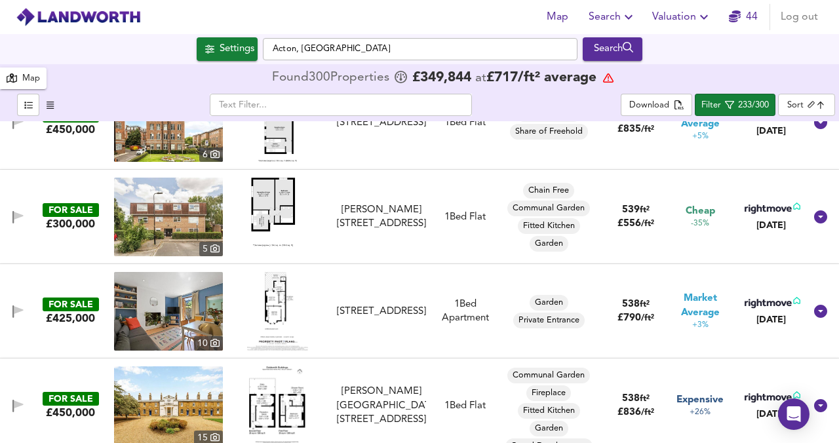
drag, startPoint x: 406, startPoint y: 225, endPoint x: 356, endPoint y: 208, distance: 52.0
click at [406, 225] on div "[PERSON_NAME][STREET_ADDRESS]" at bounding box center [381, 217] width 89 height 28
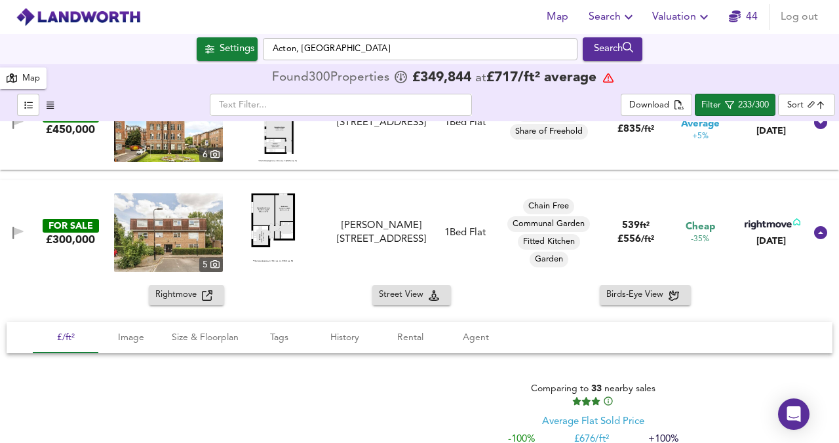
drag, startPoint x: 356, startPoint y: 208, endPoint x: 360, endPoint y: 220, distance: 12.2
click at [352, 208] on div "FOR SALE £300,000 [STREET_ADDRESS] 1 Bed Flat Chain Free Communal Garden Fitted…" at bounding box center [404, 232] width 802 height 79
click at [354, 235] on div "[PERSON_NAME][STREET_ADDRESS]" at bounding box center [381, 233] width 89 height 28
drag, startPoint x: 360, startPoint y: 220, endPoint x: 403, endPoint y: 237, distance: 46.2
click at [352, 218] on div "FOR SALE £300,000 [STREET_ADDRESS] 1 Bed Flat Chain Free Communal Garden Fitted…" at bounding box center [404, 232] width 802 height 79
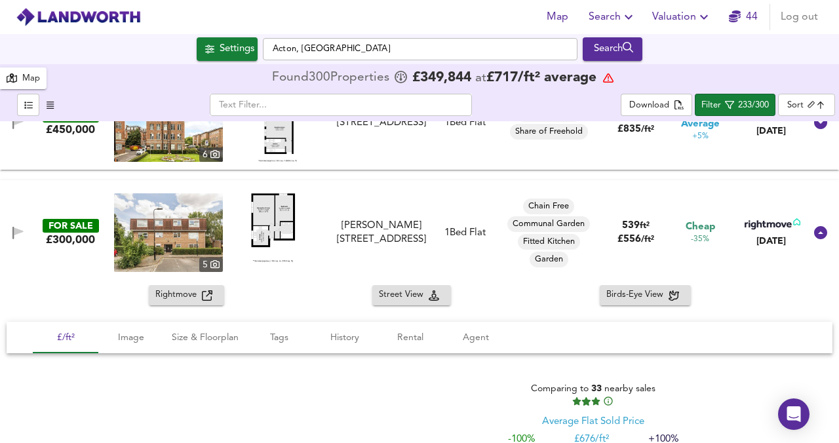
click at [406, 237] on div "FOR SALE £300,000 [STREET_ADDRESS] 1 Bed Flat Chain Free Communal Garden Fitted…" at bounding box center [404, 232] width 802 height 79
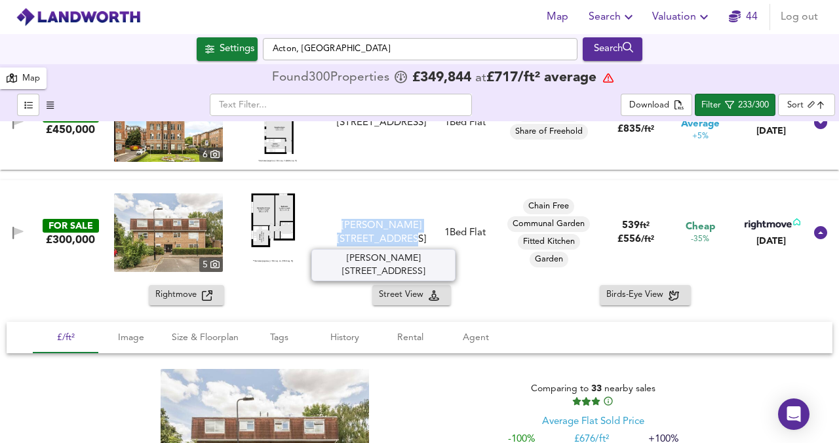
copy div "[PERSON_NAME][STREET_ADDRESS]"
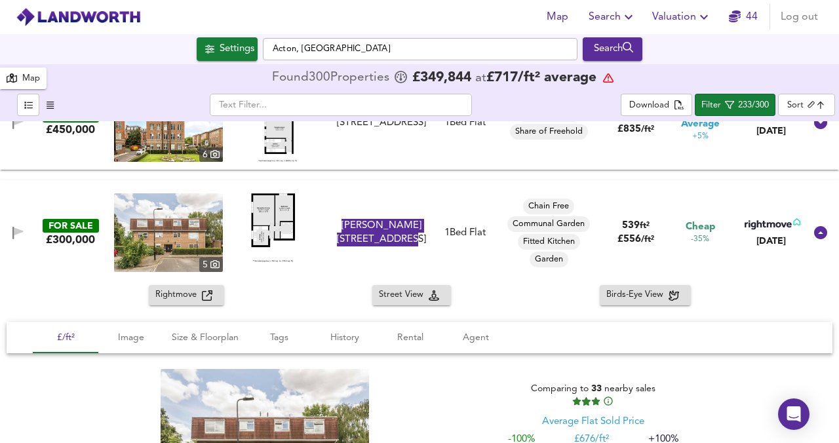
drag, startPoint x: 403, startPoint y: 237, endPoint x: 122, endPoint y: 0, distance: 367.3
